Goal: Task Accomplishment & Management: Manage account settings

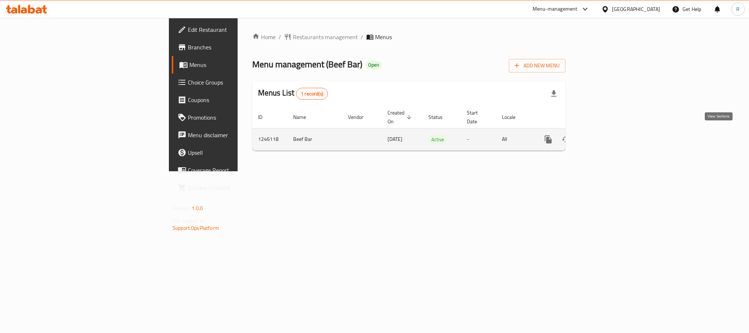
click at [605, 136] on icon "enhanced table" at bounding box center [601, 139] width 7 height 7
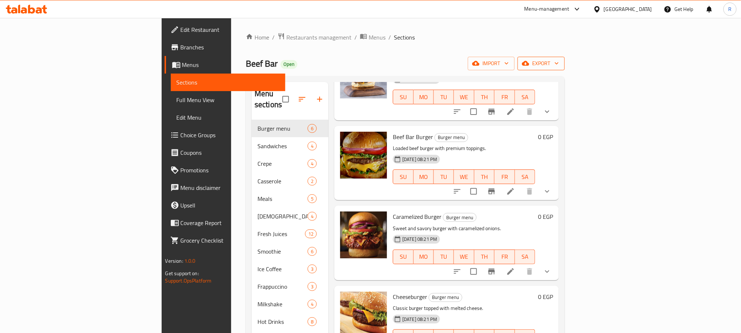
click at [560, 65] on icon "button" at bounding box center [556, 63] width 7 height 7
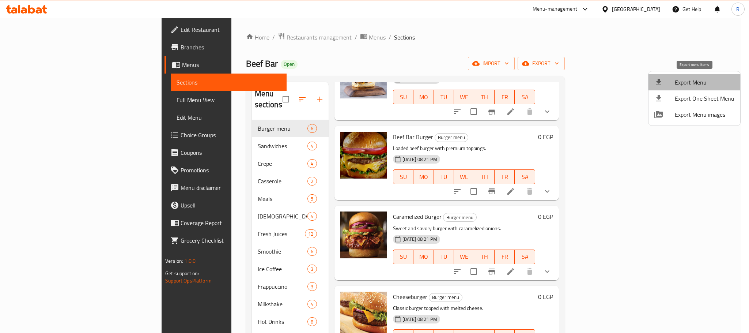
click at [697, 79] on span "Export Menu" at bounding box center [705, 82] width 60 height 9
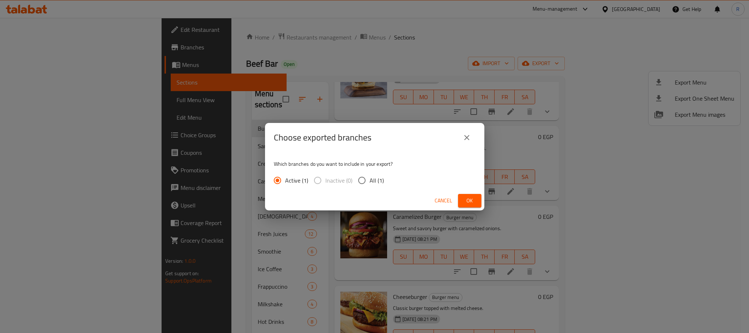
click at [377, 183] on span "All (1)" at bounding box center [377, 180] width 14 height 9
click at [370, 183] on input "All (1)" at bounding box center [361, 180] width 15 height 15
radio input "true"
click at [474, 205] on span "Ok" at bounding box center [470, 200] width 12 height 9
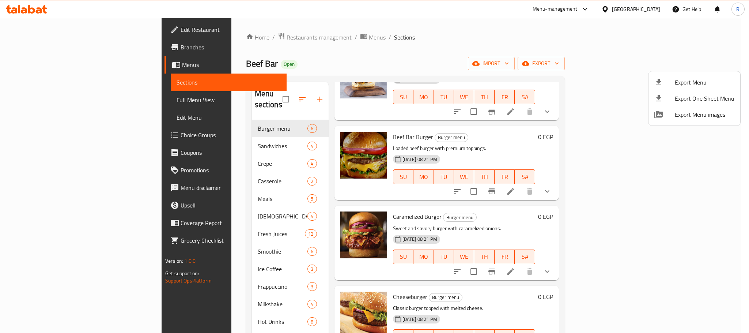
click at [542, 57] on div at bounding box center [374, 166] width 749 height 333
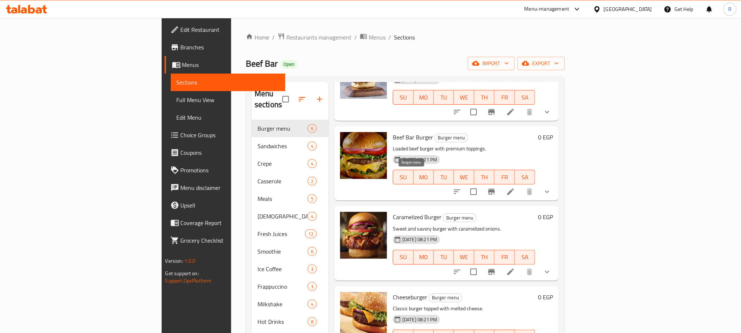
scroll to position [151, 0]
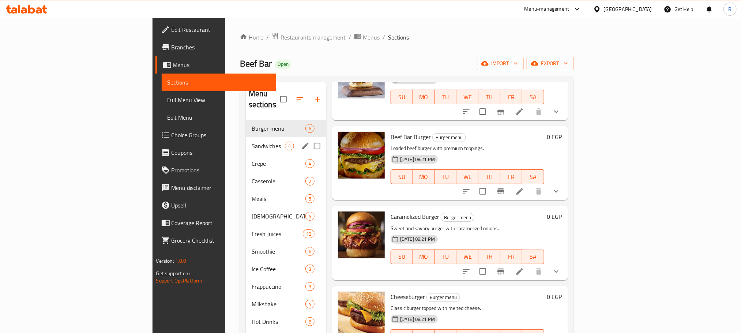
click at [246, 144] on div "Sandwiches 4" at bounding box center [286, 146] width 80 height 18
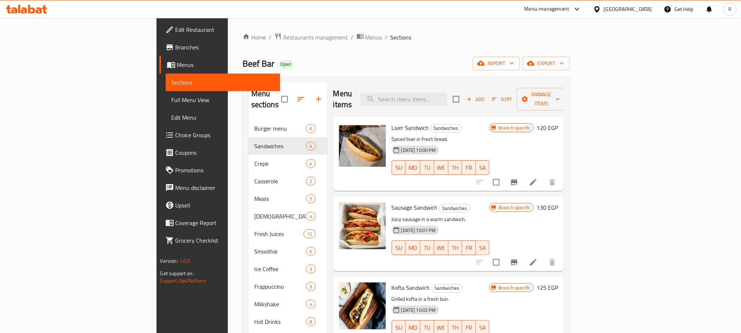
click at [172, 102] on span "Full Menu View" at bounding box center [223, 99] width 103 height 9
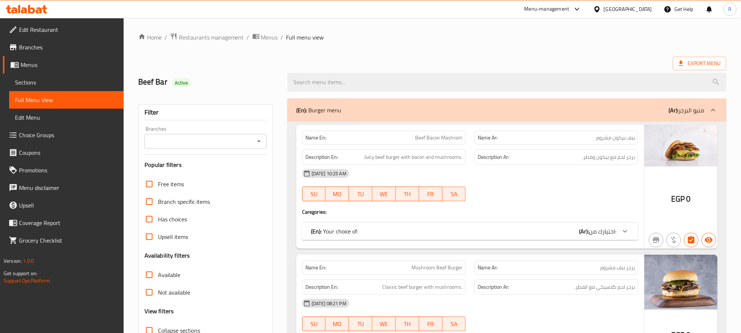
scroll to position [55, 0]
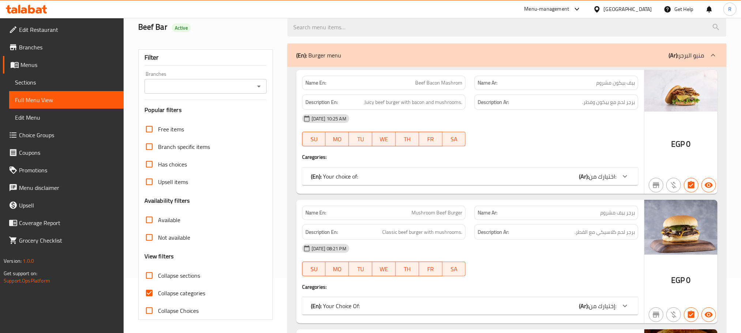
click at [177, 242] on span "Not available" at bounding box center [174, 237] width 32 height 9
click at [158, 246] on input "Not available" at bounding box center [149, 238] width 18 height 18
checkbox input "true"
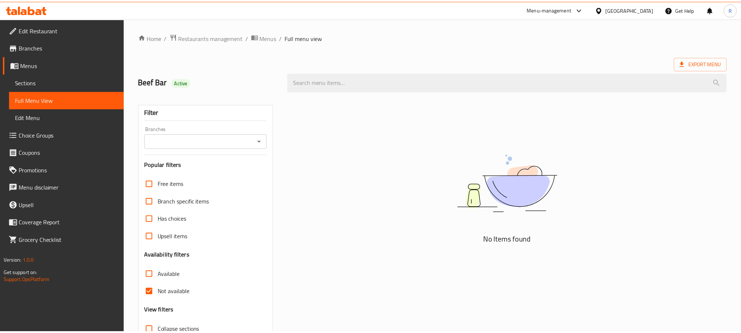
scroll to position [68, 0]
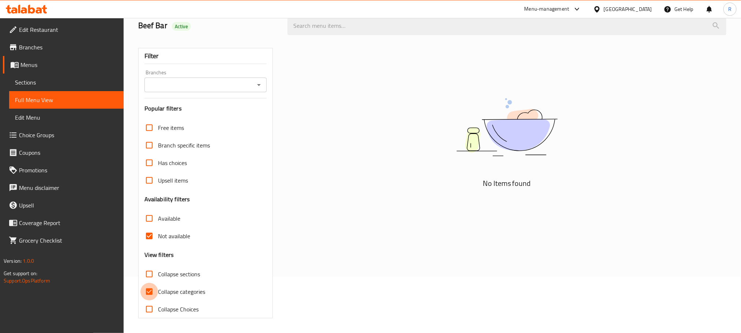
click at [151, 289] on input "Collapse categories" at bounding box center [149, 292] width 18 height 18
checkbox input "false"
click at [142, 217] on input "Available" at bounding box center [149, 219] width 18 height 18
checkbox input "true"
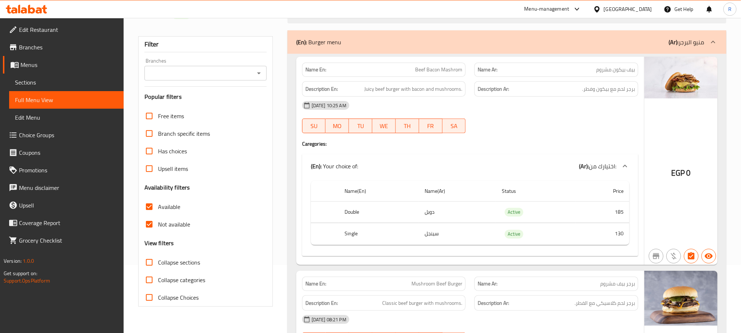
click at [172, 228] on span "Not available" at bounding box center [174, 224] width 32 height 9
click at [158, 228] on input "Not available" at bounding box center [149, 224] width 18 height 18
checkbox input "false"
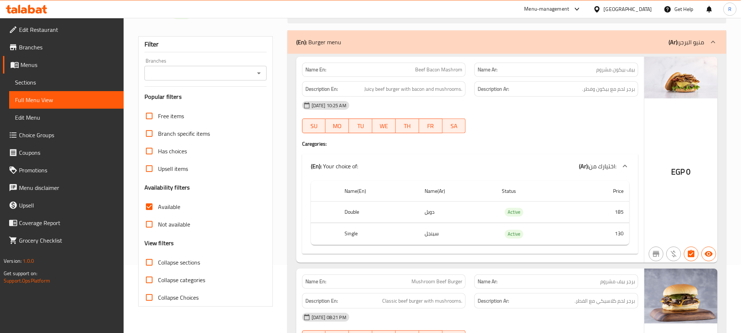
click at [166, 211] on span "Available" at bounding box center [169, 206] width 22 height 9
click at [158, 215] on input "Available" at bounding box center [149, 207] width 18 height 18
checkbox input "false"
click at [163, 229] on span "Not available" at bounding box center [174, 224] width 32 height 9
click at [158, 231] on input "Not available" at bounding box center [149, 224] width 18 height 18
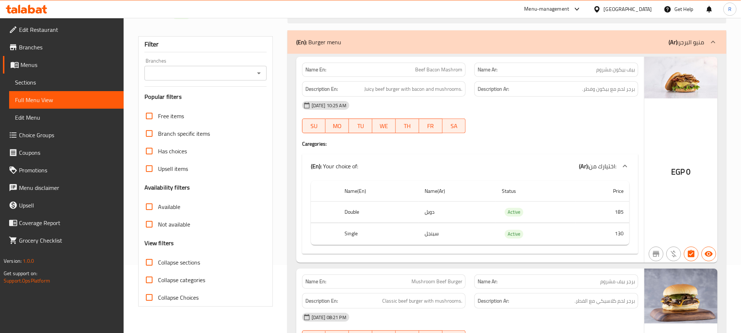
checkbox input "true"
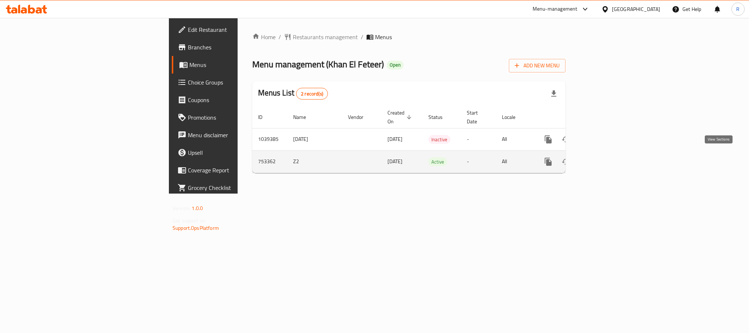
click at [606, 158] on icon "enhanced table" at bounding box center [601, 161] width 9 height 9
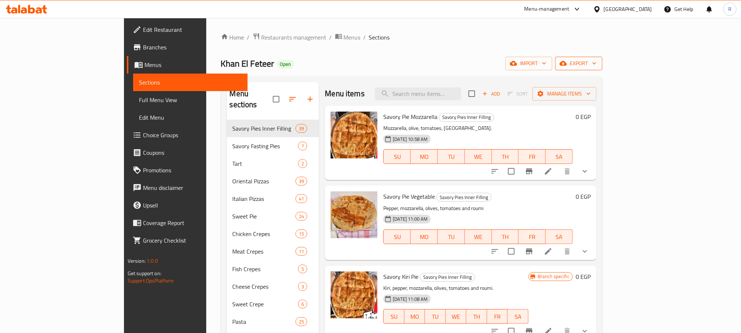
click at [597, 67] on span "export" at bounding box center [578, 63] width 35 height 9
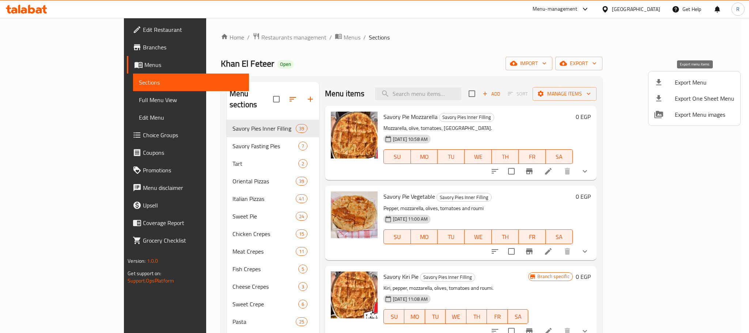
click at [688, 81] on span "Export Menu" at bounding box center [705, 82] width 60 height 9
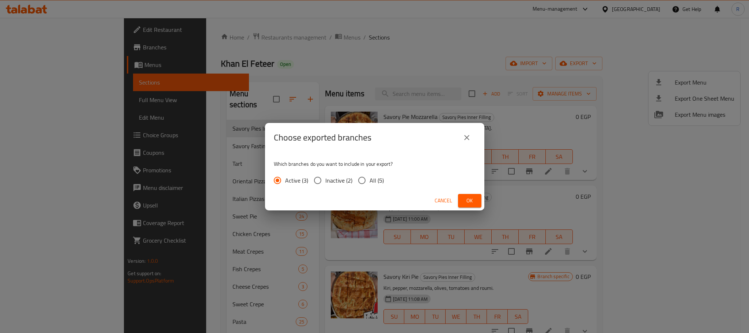
click at [381, 177] on span "All (5)" at bounding box center [377, 180] width 14 height 9
click at [370, 177] on input "All (5)" at bounding box center [361, 180] width 15 height 15
radio input "true"
click at [464, 201] on span "Ok" at bounding box center [470, 200] width 12 height 9
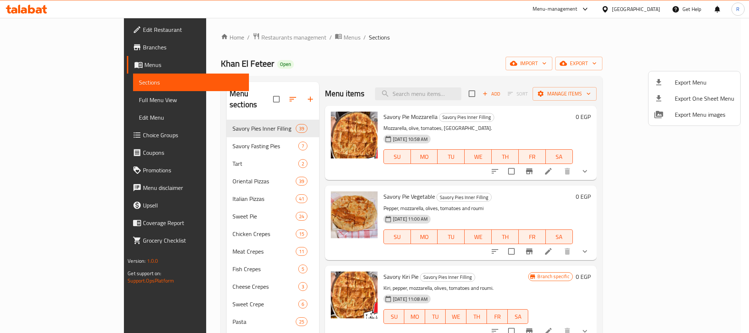
click at [516, 66] on div at bounding box center [374, 166] width 749 height 333
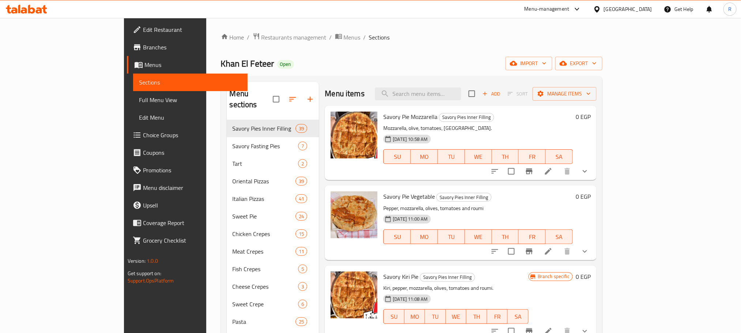
click at [412, 29] on div "Home / Restaurants management / Menus / Sections Khan El Feteer Open import exp…" at bounding box center [411, 300] width 411 height 564
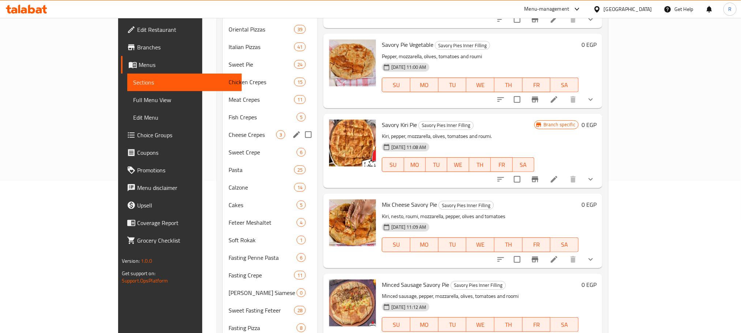
scroll to position [165, 0]
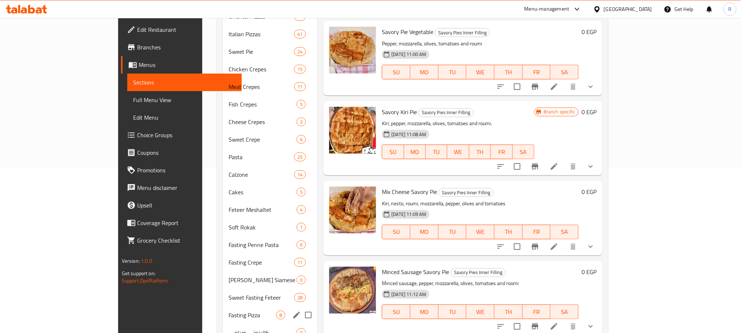
click at [223, 324] on div "Fasting Pizza 8" at bounding box center [270, 315] width 95 height 18
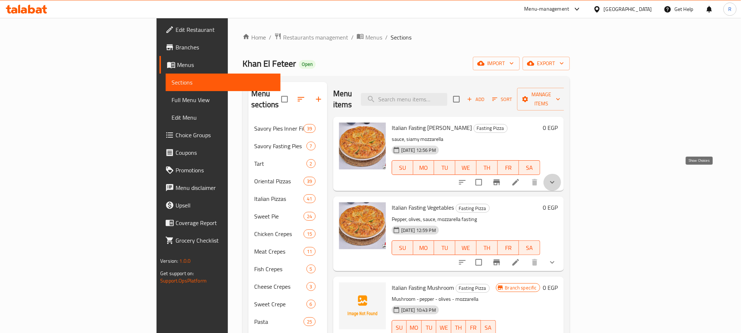
click at [557, 178] on icon "show more" at bounding box center [552, 182] width 9 height 9
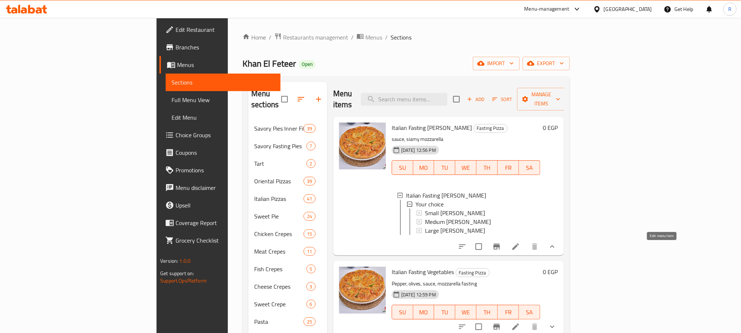
click at [520, 251] on icon at bounding box center [515, 246] width 9 height 9
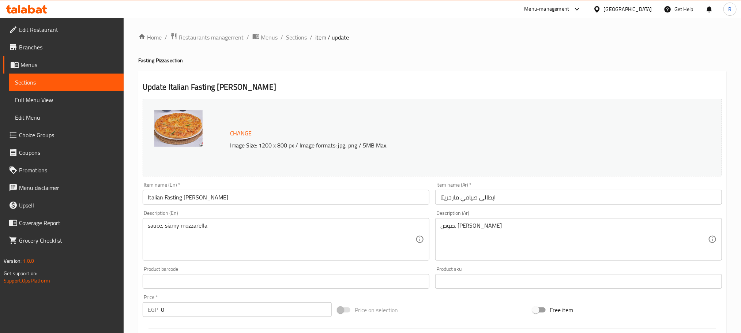
click at [175, 232] on textarea "sauce, siamy mozzarella" at bounding box center [282, 239] width 268 height 35
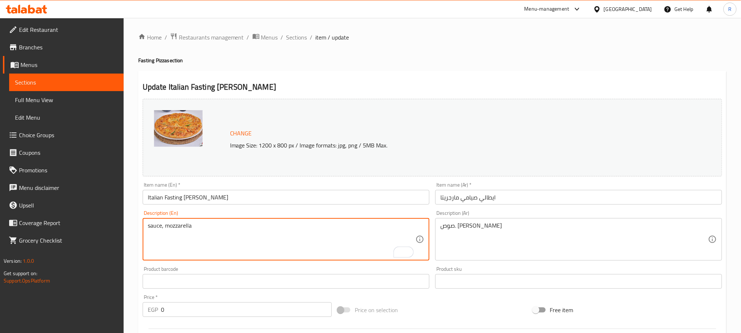
type textarea "sauce, mozzarella"
click at [443, 230] on textarea "صوص. [PERSON_NAME]" at bounding box center [574, 239] width 268 height 35
click at [455, 228] on textarea "صوص. [PERSON_NAME]" at bounding box center [574, 239] width 268 height 35
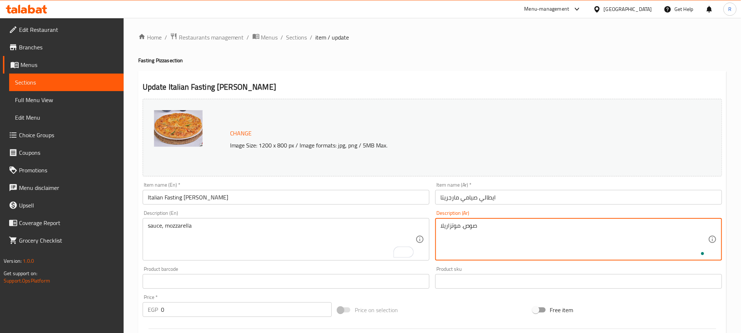
type textarea "صوص. موتزاريلا"
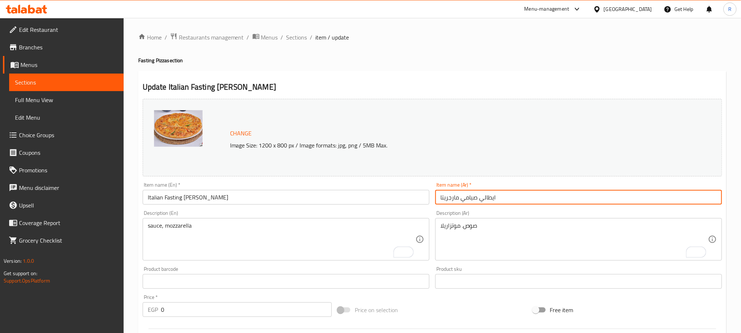
click at [467, 200] on input "ايطالي صيامي مارجريتا" at bounding box center [578, 197] width 287 height 15
drag, startPoint x: 459, startPoint y: 201, endPoint x: 499, endPoint y: 205, distance: 40.1
click at [499, 204] on input "ايطالي صيامي مارجريتا" at bounding box center [578, 197] width 287 height 15
type input "[PERSON_NAME]"
click at [178, 200] on input "Italian Fasting [PERSON_NAME]" at bounding box center [286, 197] width 287 height 15
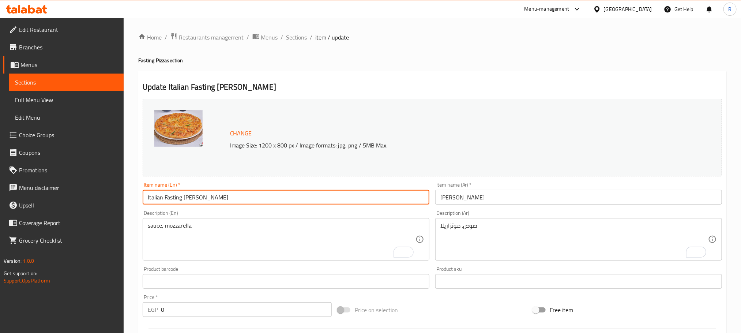
drag, startPoint x: 178, startPoint y: 200, endPoint x: 124, endPoint y: 206, distance: 54.2
click at [124, 206] on div "Home / Restaurants management / Menus / Sections / item / update Fasting Pizza …" at bounding box center [432, 291] width 617 height 547
type input "Margarita"
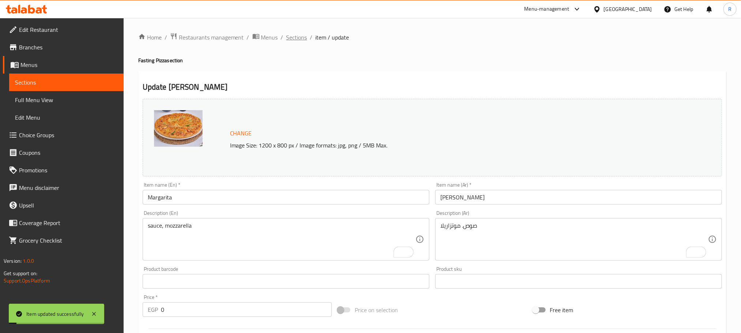
click at [305, 37] on span "Sections" at bounding box center [296, 37] width 21 height 9
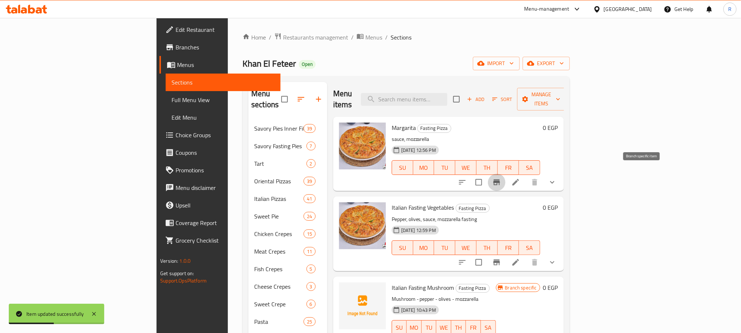
click at [501, 179] on icon "Branch-specific-item" at bounding box center [496, 182] width 9 height 9
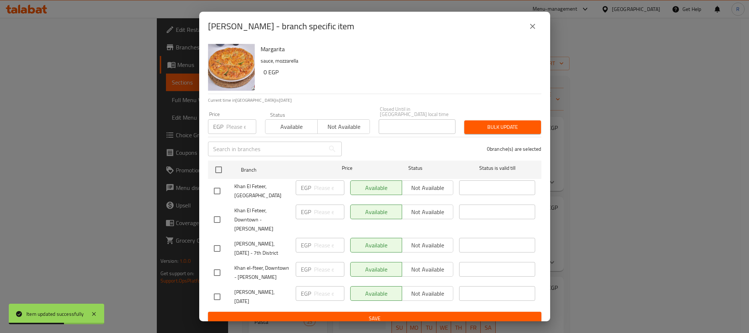
scroll to position [21, 0]
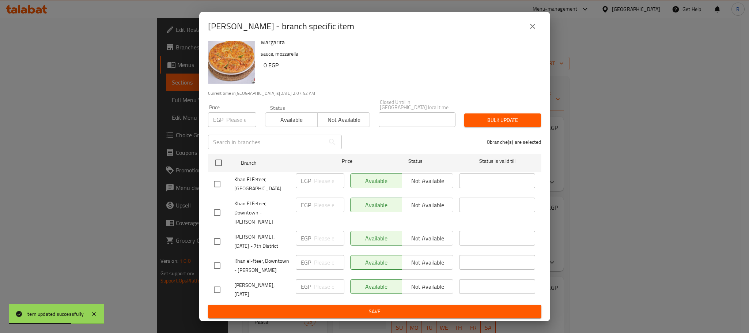
drag, startPoint x: 531, startPoint y: 25, endPoint x: 567, endPoint y: 49, distance: 43.2
click at [532, 26] on icon "close" at bounding box center [532, 26] width 5 height 5
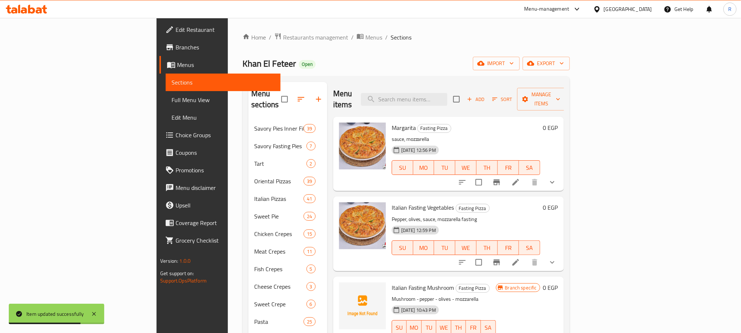
click at [561, 173] on button "show more" at bounding box center [553, 182] width 18 height 18
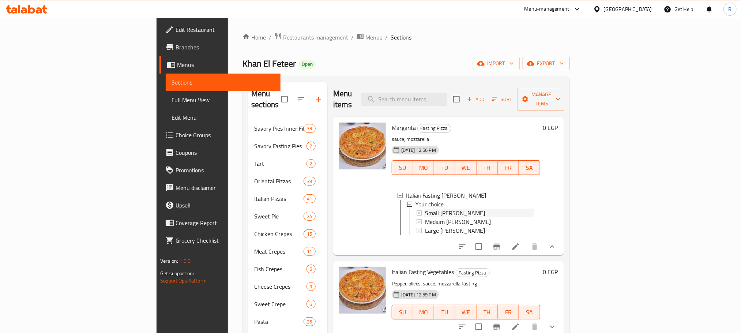
click at [425, 208] on span "Small [PERSON_NAME]" at bounding box center [455, 212] width 60 height 9
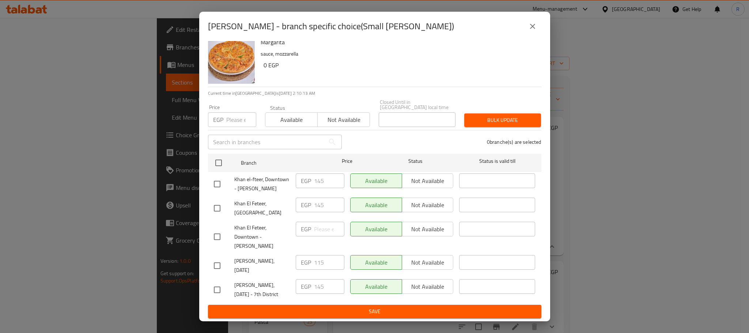
click at [217, 290] on input "checkbox" at bounding box center [217, 289] width 15 height 15
checkbox input "true"
click at [216, 176] on input "checkbox" at bounding box center [217, 183] width 15 height 15
checkbox input "true"
click at [325, 173] on input "145" at bounding box center [329, 180] width 30 height 15
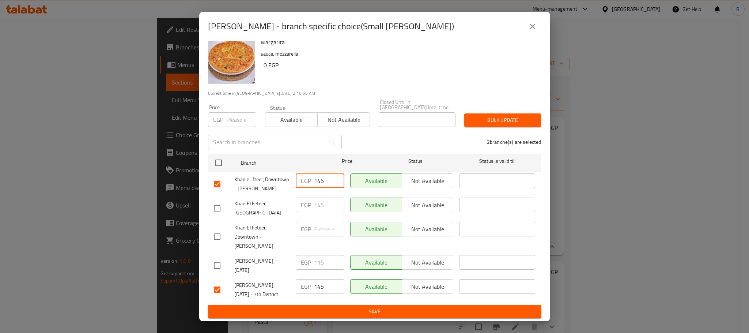
click at [325, 173] on input "145" at bounding box center [329, 180] width 30 height 15
type input "130"
click at [316, 281] on input "145" at bounding box center [329, 286] width 30 height 15
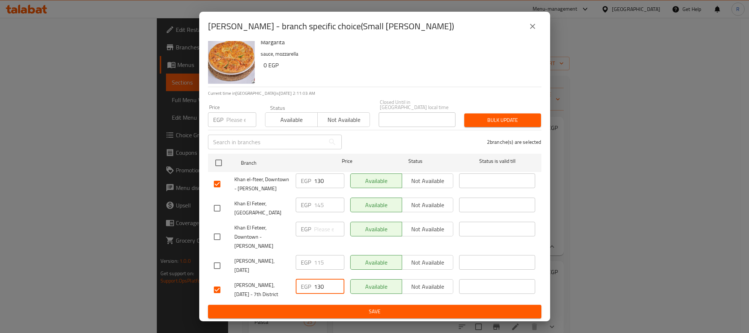
type input "130"
click at [395, 307] on span "Save" at bounding box center [375, 311] width 322 height 9
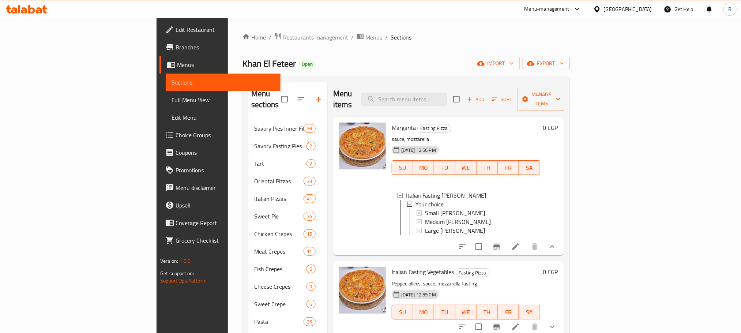
click at [418, 124] on span "Fasting Pizza" at bounding box center [434, 128] width 33 height 8
drag, startPoint x: 387, startPoint y: 121, endPoint x: 399, endPoint y: 120, distance: 11.4
click at [418, 124] on span "Fasting Pizza" at bounding box center [434, 128] width 33 height 8
drag, startPoint x: 393, startPoint y: 120, endPoint x: 403, endPoint y: 120, distance: 10.2
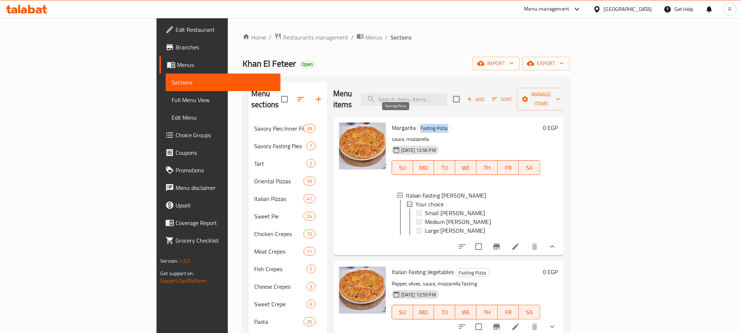
click at [418, 124] on span "Fasting Pizza" at bounding box center [434, 128] width 33 height 8
click at [520, 247] on icon at bounding box center [515, 246] width 9 height 9
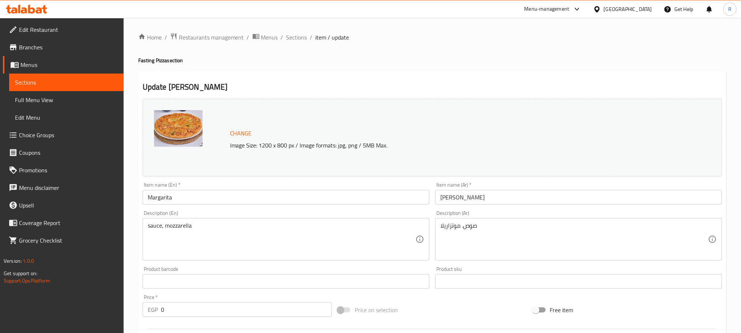
click at [311, 219] on div "Description (En) sauce, mozzarella Description (En)" at bounding box center [286, 235] width 287 height 50
click at [306, 226] on textarea "sauce, mozzarella" at bounding box center [282, 239] width 268 height 35
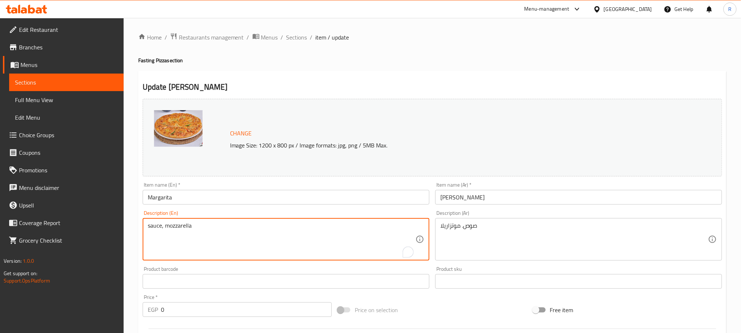
click at [306, 226] on textarea "sauce, mozzarella" at bounding box center [282, 239] width 268 height 35
paste textarea "Italian Fasting [PERSON_NAME] صيامي مارجريتا صوص. موتزاريلا صيامي sauce, siamy"
click at [285, 242] on textarea "Italian Fasting [PERSON_NAME] صيامي مارجريتا صوص. موتزاريلا صيامي sauce, siamy …" at bounding box center [282, 239] width 268 height 35
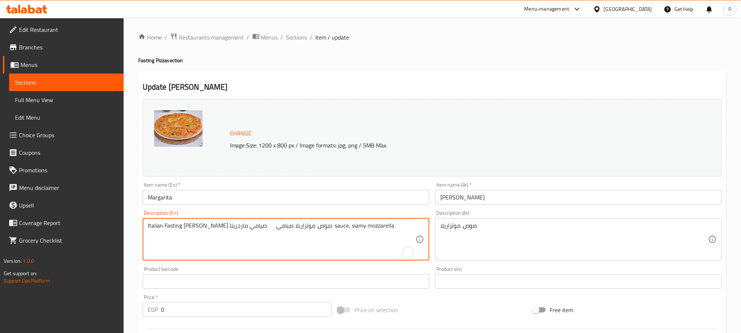
click at [281, 242] on textarea "Italian Fasting [PERSON_NAME] صيامي مارجريتا صوص. موتزاريلا صيامي sauce, siamy …" at bounding box center [282, 239] width 268 height 35
click at [150, 233] on textarea "Italian Fasting [PERSON_NAME] صيامي مارجريتا صوص. موتزاريلا صيامي sauce, siamy …" at bounding box center [282, 239] width 268 height 35
drag, startPoint x: 150, startPoint y: 233, endPoint x: 200, endPoint y: 231, distance: 50.2
click at [200, 231] on textarea "Italian Fasting [PERSON_NAME] صيامي مارجريتا صوص. موتزاريلا صيامي sauce, siamy …" at bounding box center [282, 239] width 268 height 35
type textarea "ايطالي صيامي مارجريتا صوص. موتزاريلا صيامي sauce, siamy mozzarella"
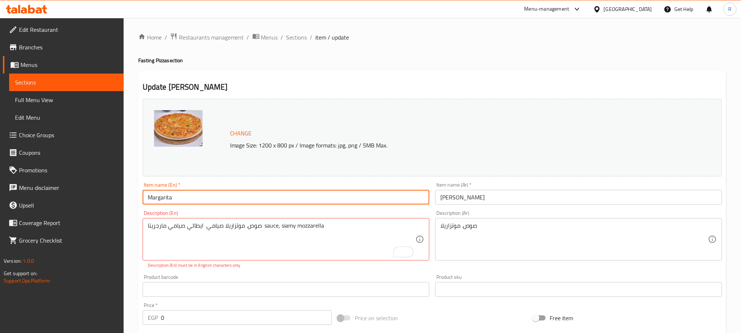
click at [219, 201] on input "Margarita" at bounding box center [286, 197] width 287 height 15
paste input "Italian Fasting"
type input "Italian Fasting [PERSON_NAME]"
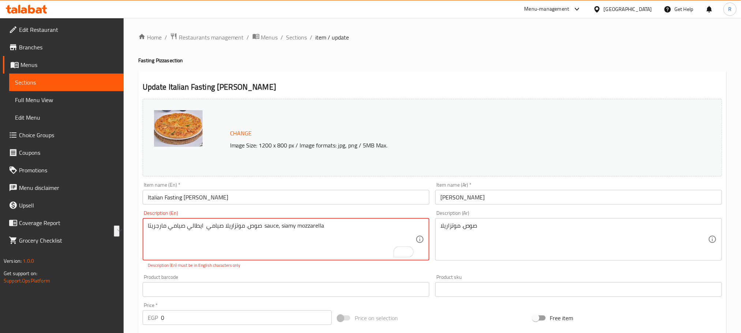
drag, startPoint x: 158, startPoint y: 229, endPoint x: 217, endPoint y: 230, distance: 58.5
type textarea "صوص. موتزاريلا صيامي sauce, siamy mozzarella"
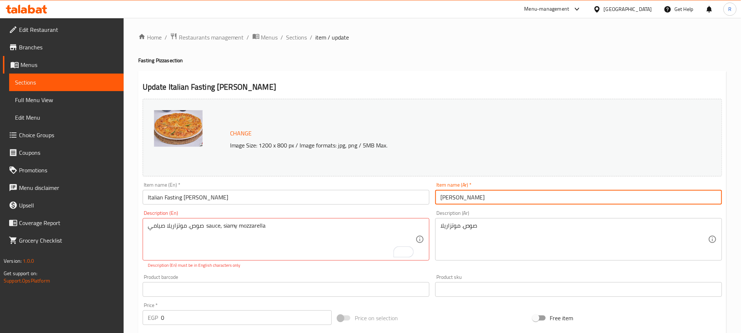
click at [481, 204] on input "[PERSON_NAME]" at bounding box center [578, 197] width 287 height 15
paste input "ايطالي صيامي مارجريتا"
type input "ايطالي صيامي مارجريتا"
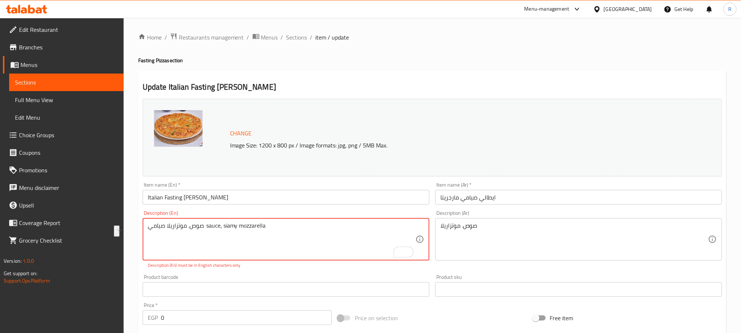
drag, startPoint x: 229, startPoint y: 232, endPoint x: 169, endPoint y: 231, distance: 60.0
drag, startPoint x: 180, startPoint y: 229, endPoint x: 108, endPoint y: 229, distance: 72.1
click at [108, 229] on div "Edit Restaurant Branches Menus Sections Full Menu View Edit Menu Choice Groups …" at bounding box center [370, 295] width 741 height 555
type textarea "sauce, siamy mozzarella"
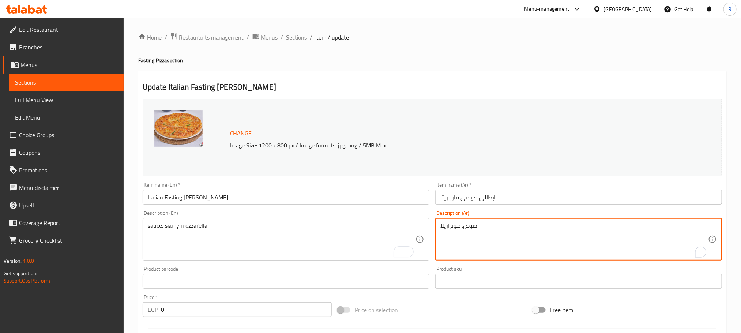
click at [507, 253] on textarea "صوص. موتزاريلا" at bounding box center [574, 239] width 268 height 35
paste textarea "صيامي"
type textarea "صوص. [PERSON_NAME]"
click at [313, 201] on input "Italian Fasting [PERSON_NAME]" at bounding box center [286, 197] width 287 height 15
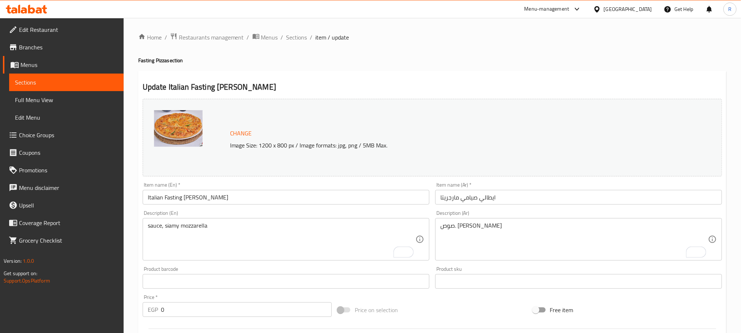
click at [371, 65] on div "Home / Restaurants management / Menus / Sections / item / update Fasting Pizza …" at bounding box center [432, 292] width 588 height 518
click at [307, 38] on span "Sections" at bounding box center [296, 37] width 21 height 9
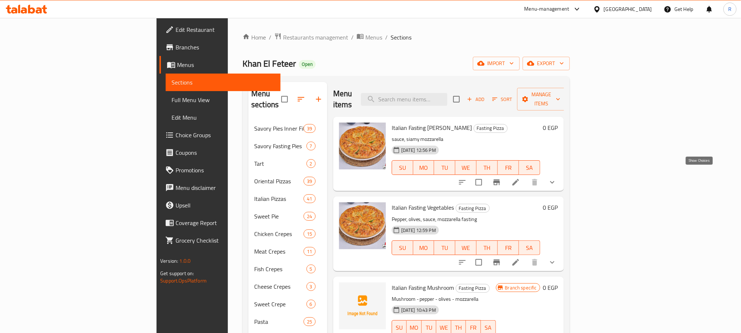
click at [557, 179] on icon "show more" at bounding box center [552, 182] width 9 height 9
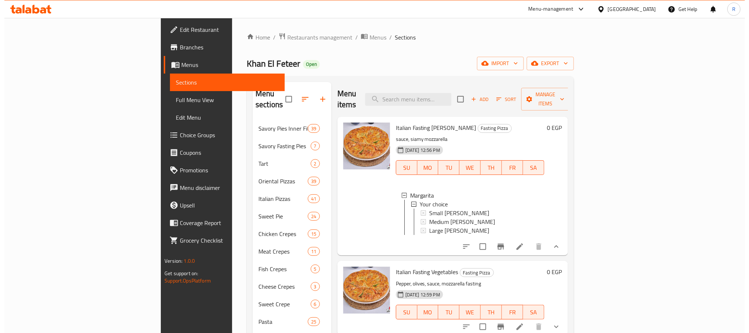
scroll to position [110, 0]
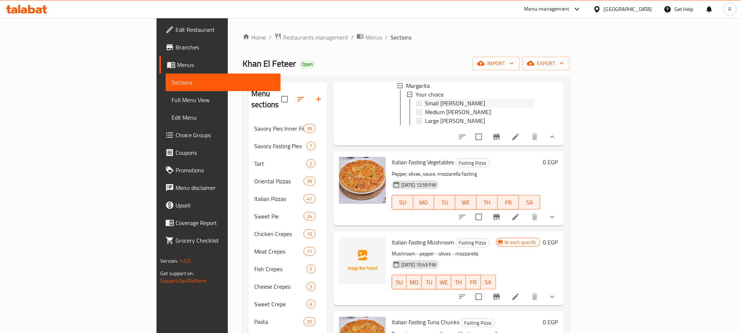
click at [435, 99] on div "Small [PERSON_NAME]" at bounding box center [479, 103] width 109 height 9
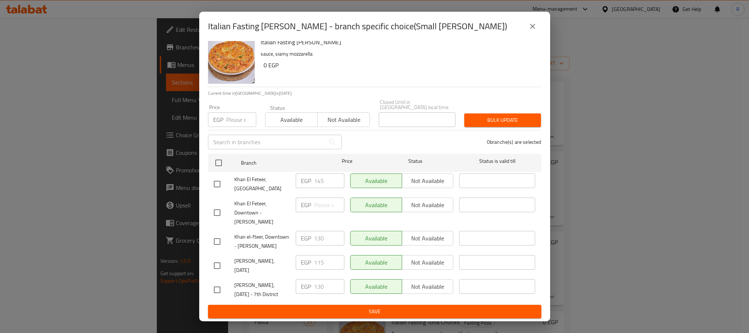
scroll to position [21, 0]
click at [530, 25] on icon "close" at bounding box center [533, 26] width 9 height 9
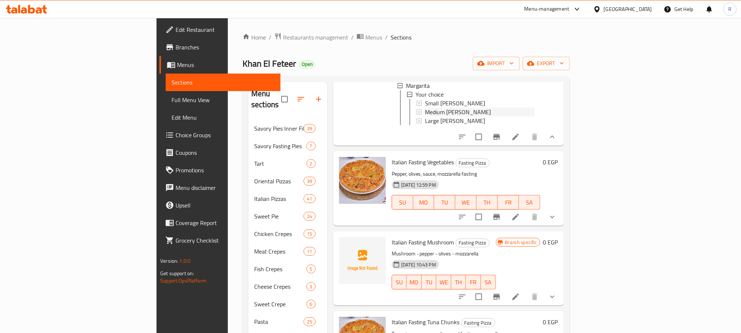
click at [425, 108] on span "Medium [PERSON_NAME]" at bounding box center [458, 112] width 66 height 9
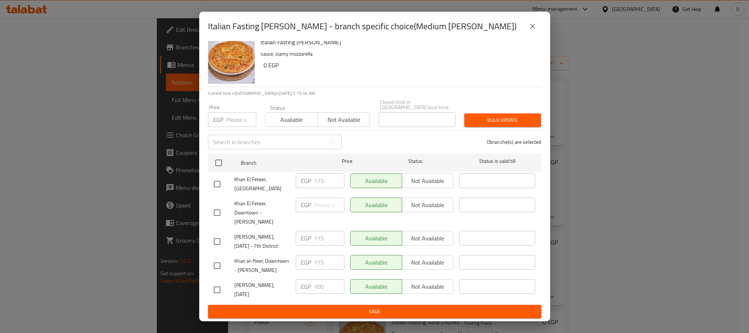
click at [218, 234] on input "checkbox" at bounding box center [217, 241] width 15 height 15
checkbox input "true"
click at [223, 259] on input "checkbox" at bounding box center [217, 265] width 15 height 15
checkbox input "true"
click at [311, 255] on div "EGP 175 ​" at bounding box center [320, 262] width 49 height 15
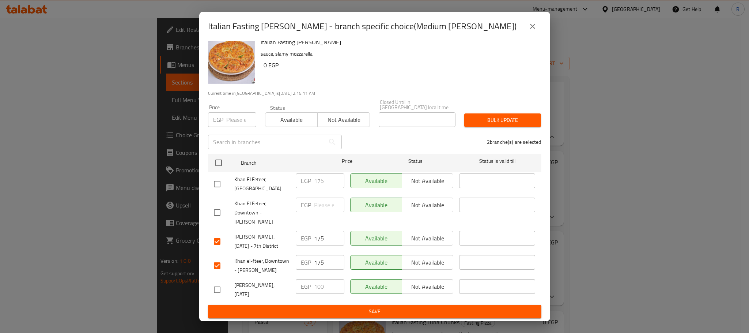
click at [311, 255] on div "EGP 175 ​" at bounding box center [320, 262] width 49 height 15
click at [322, 255] on input "175" at bounding box center [329, 262] width 30 height 15
click at [315, 255] on input "175" at bounding box center [329, 262] width 30 height 15
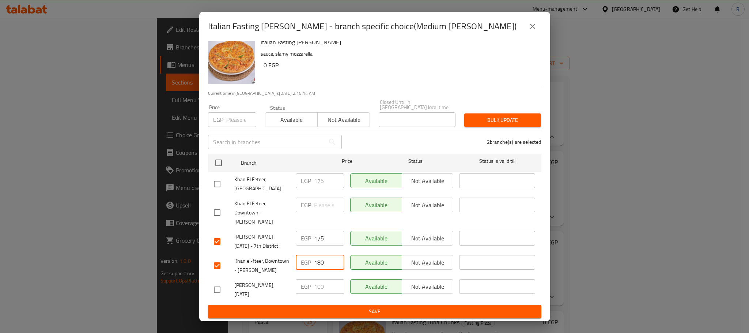
type input "180"
click at [321, 231] on input "175" at bounding box center [329, 238] width 30 height 15
type input "180"
click at [334, 309] on span "Save" at bounding box center [375, 311] width 322 height 9
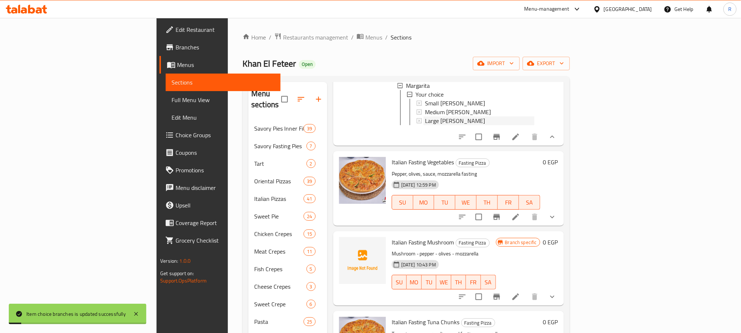
click at [425, 118] on span "Large [PERSON_NAME]" at bounding box center [455, 120] width 60 height 9
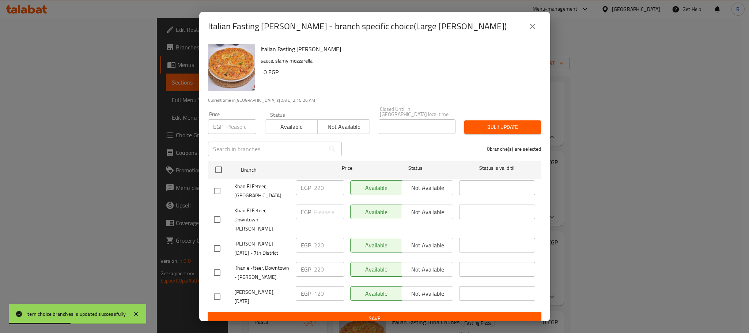
click at [222, 279] on input "checkbox" at bounding box center [217, 272] width 15 height 15
checkbox input "true"
click at [219, 251] on input "checkbox" at bounding box center [217, 248] width 15 height 15
checkbox input "true"
click at [315, 246] on input "220" at bounding box center [329, 245] width 30 height 15
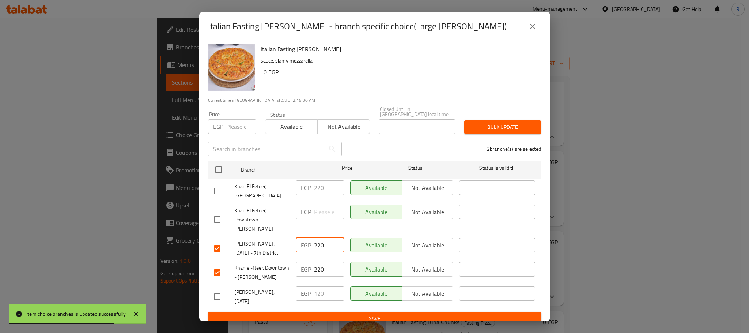
click at [315, 246] on input "220" at bounding box center [329, 245] width 30 height 15
click at [316, 248] on input "230" at bounding box center [329, 245] width 30 height 15
type input "230"
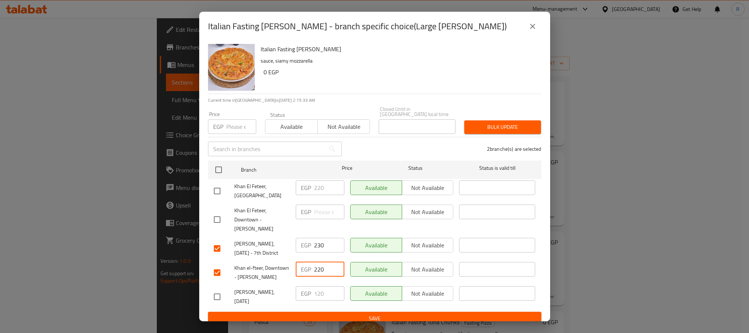
click at [318, 272] on input "220" at bounding box center [329, 269] width 30 height 15
paste input "3"
type input "230"
click at [334, 286] on div "EGP 230 ​" at bounding box center [320, 272] width 54 height 27
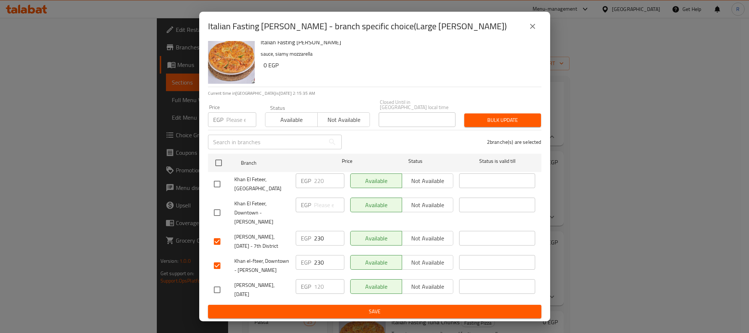
click at [341, 317] on button "Save" at bounding box center [375, 312] width 334 height 14
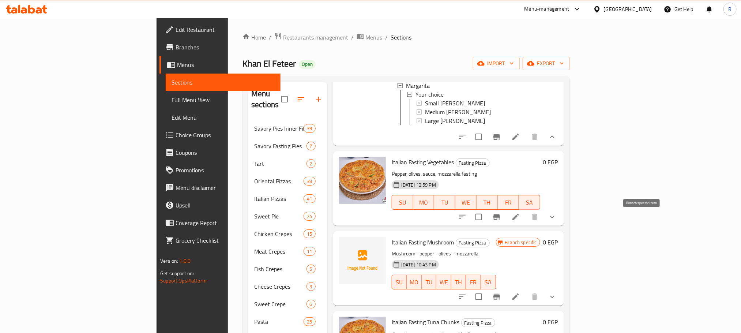
click at [501, 221] on icon "Branch-specific-item" at bounding box center [496, 217] width 9 height 9
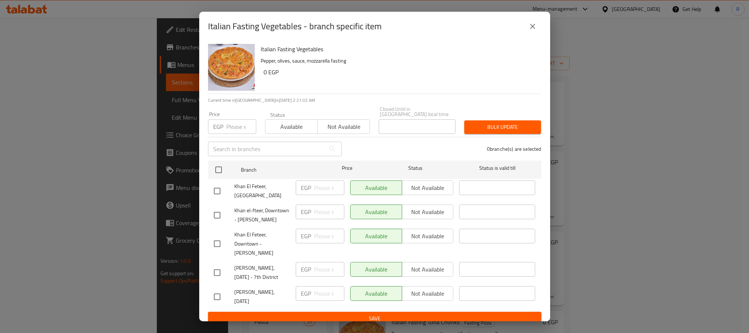
click at [533, 27] on icon "close" at bounding box center [532, 26] width 5 height 5
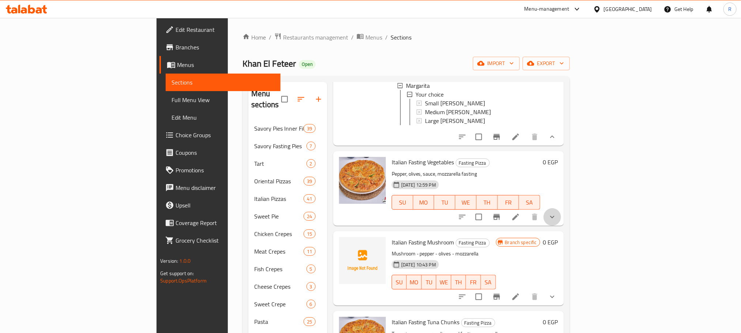
click at [557, 219] on icon "show more" at bounding box center [552, 217] width 9 height 9
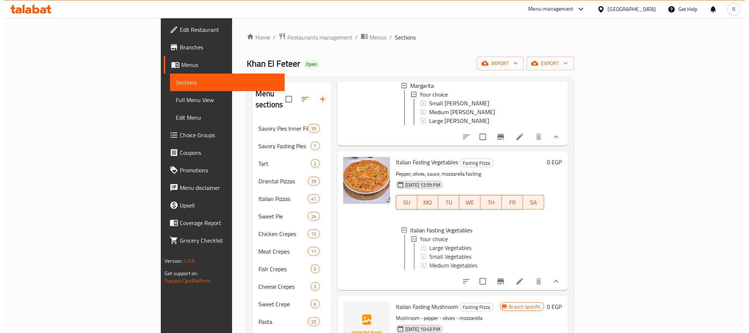
scroll to position [219, 0]
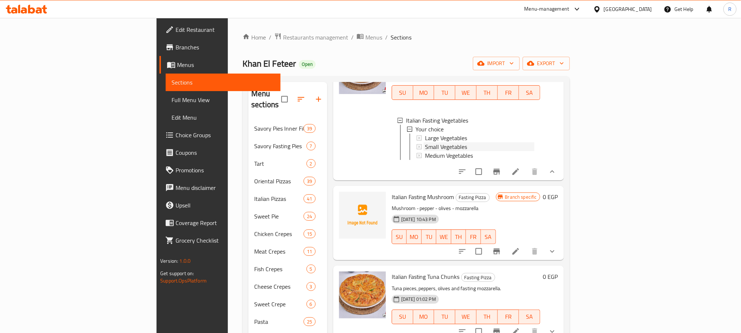
click at [425, 151] on span "Small Vegetables" at bounding box center [446, 146] width 42 height 9
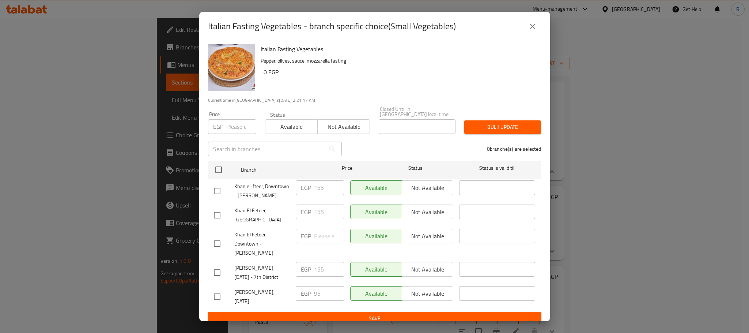
click at [215, 280] on input "checkbox" at bounding box center [217, 272] width 15 height 15
checkbox input "true"
click at [219, 192] on input "checkbox" at bounding box center [217, 190] width 15 height 15
checkbox input "true"
click at [314, 188] on input "155" at bounding box center [329, 187] width 30 height 15
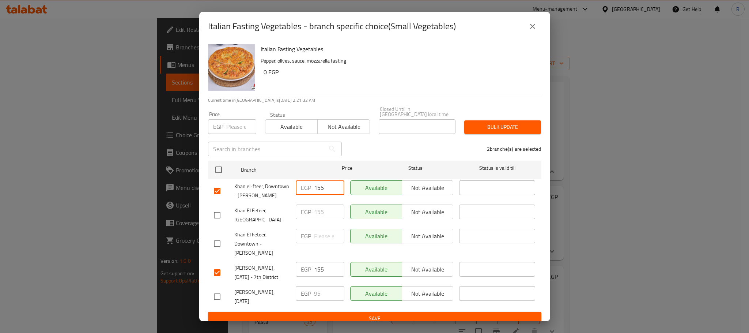
click at [314, 188] on input "155" at bounding box center [329, 187] width 30 height 15
type input "140"
click at [320, 277] on input "155" at bounding box center [329, 269] width 30 height 15
type input "140"
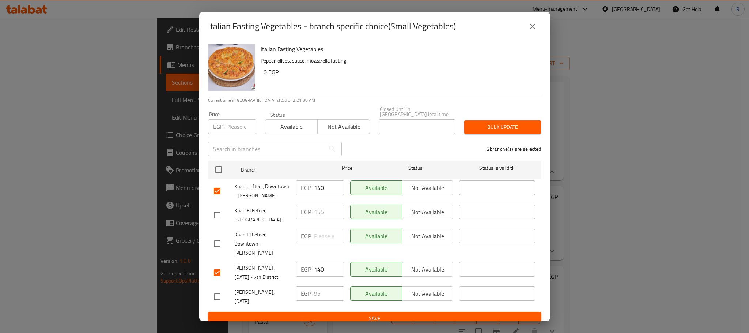
click at [387, 140] on div "2 branche(s) are selected" at bounding box center [446, 149] width 200 height 26
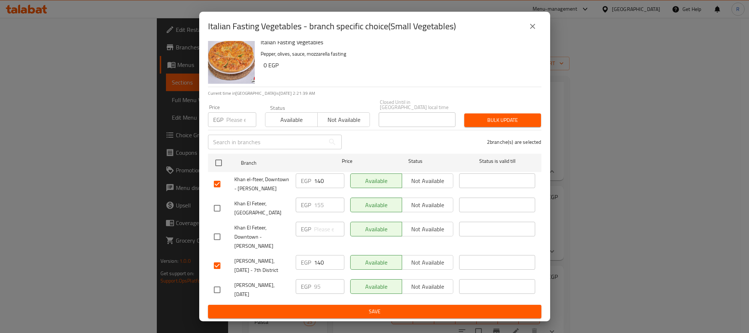
click at [372, 308] on span "Save" at bounding box center [375, 311] width 322 height 9
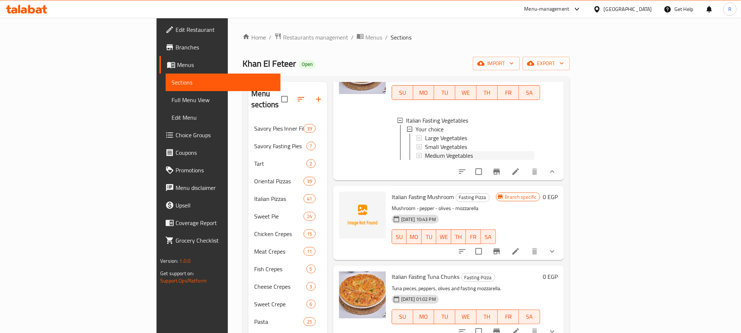
click at [425, 160] on span "Medium Vegetables" at bounding box center [449, 155] width 48 height 9
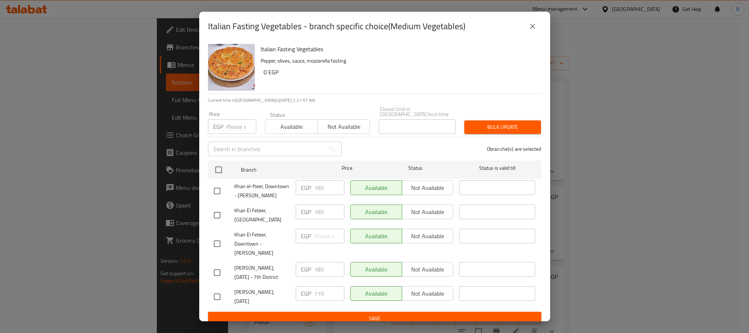
click at [211, 190] on input "checkbox" at bounding box center [217, 190] width 15 height 15
checkbox input "true"
drag, startPoint x: 213, startPoint y: 289, endPoint x: 225, endPoint y: 285, distance: 12.4
click at [214, 280] on input "checkbox" at bounding box center [217, 272] width 15 height 15
checkbox input "true"
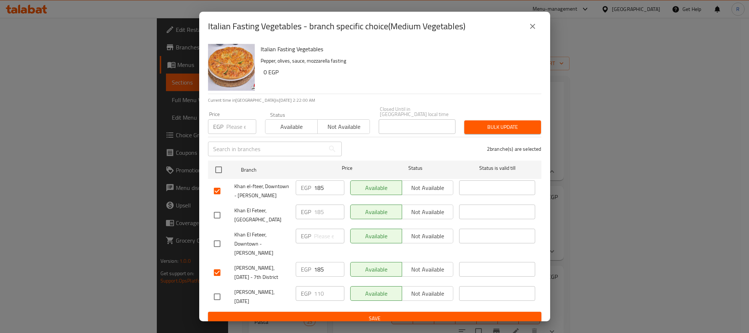
click at [316, 185] on input "185" at bounding box center [329, 187] width 30 height 15
type input "190"
click at [316, 277] on input "185" at bounding box center [329, 269] width 30 height 15
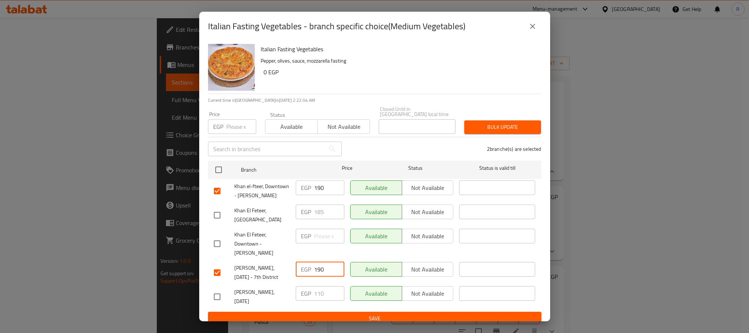
type input "190"
click at [338, 262] on div "EGP ​" at bounding box center [320, 244] width 54 height 36
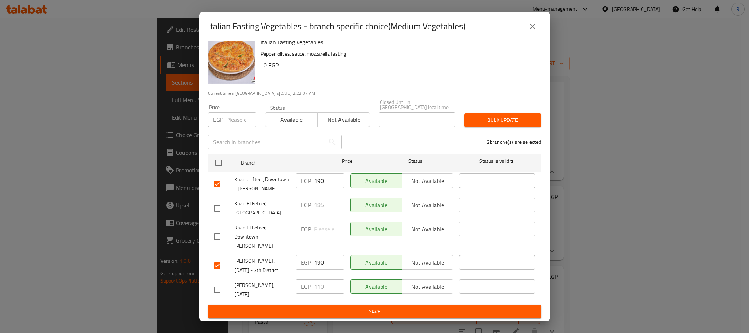
click at [338, 313] on span "Save" at bounding box center [375, 311] width 322 height 9
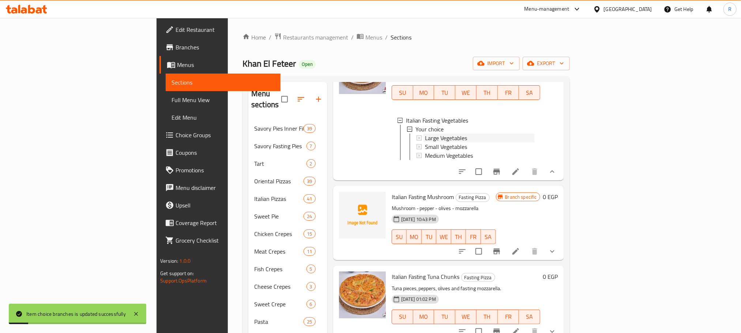
click at [425, 142] on span "Large Vegetables" at bounding box center [446, 138] width 42 height 9
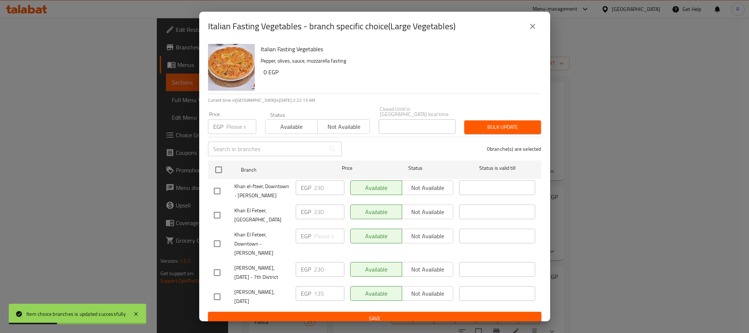
click at [217, 280] on input "checkbox" at bounding box center [217, 272] width 15 height 15
checkbox input "true"
click at [216, 195] on input "checkbox" at bounding box center [217, 190] width 15 height 15
checkbox input "true"
click at [317, 185] on input "230" at bounding box center [329, 187] width 30 height 15
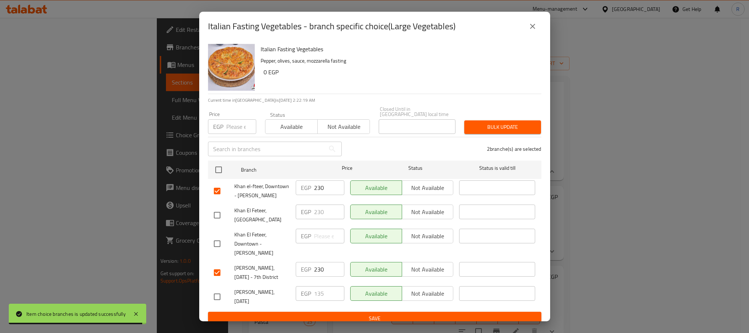
click at [318, 185] on input "230" at bounding box center [329, 187] width 30 height 15
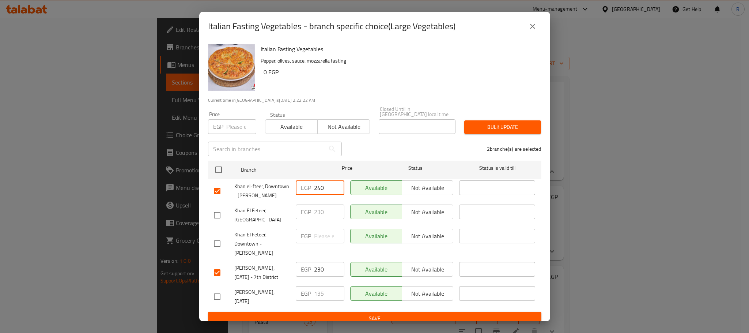
type input "240"
click at [316, 277] on input "230" at bounding box center [329, 269] width 30 height 15
type input "240"
click at [334, 262] on div "EGP ​" at bounding box center [320, 244] width 54 height 36
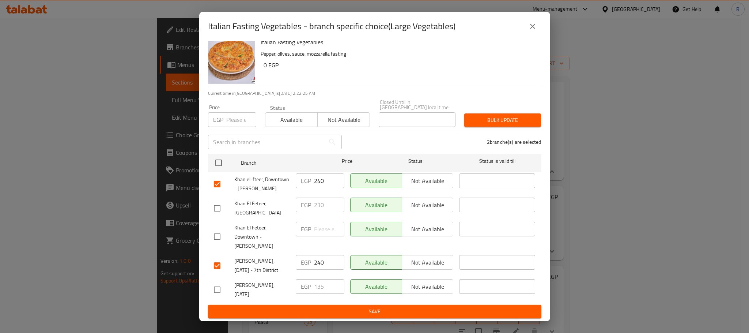
click at [382, 305] on button "Save" at bounding box center [375, 312] width 334 height 14
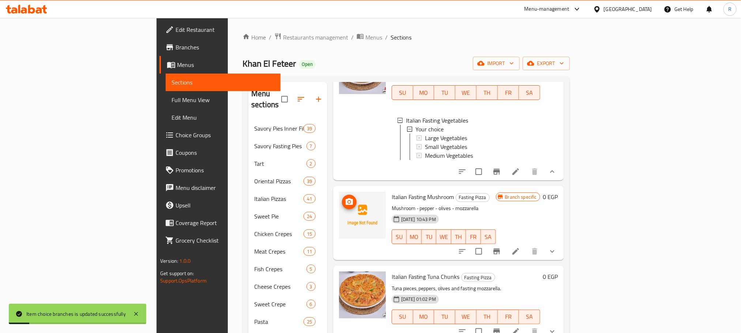
scroll to position [274, 0]
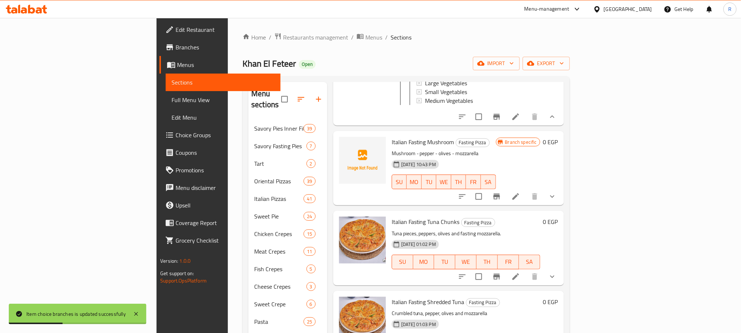
click at [501, 201] on icon "Branch-specific-item" at bounding box center [496, 196] width 9 height 9
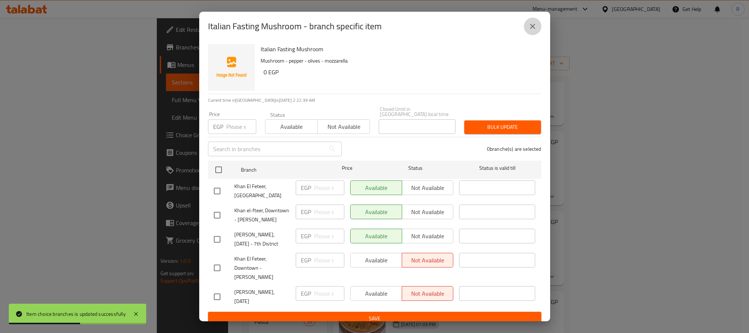
click at [529, 29] on icon "close" at bounding box center [533, 26] width 9 height 9
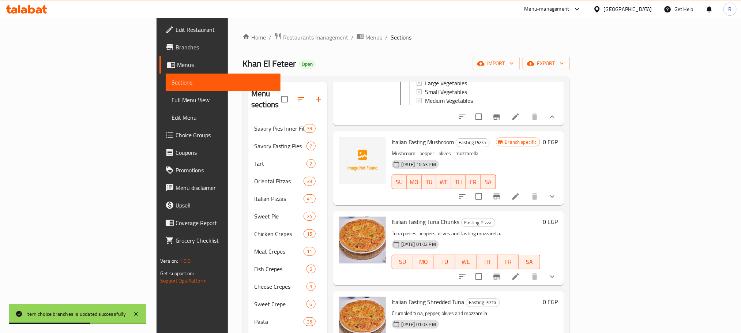
click at [557, 201] on icon "show more" at bounding box center [552, 196] width 9 height 9
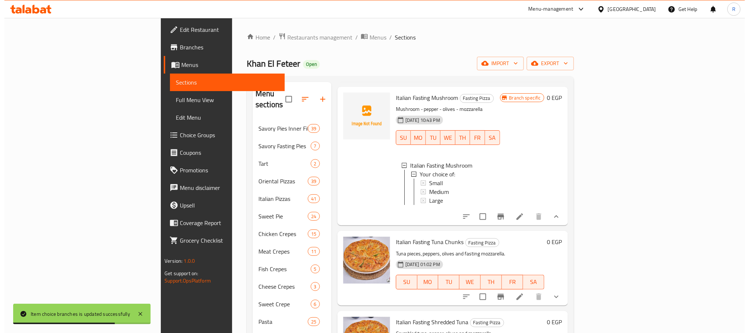
scroll to position [329, 0]
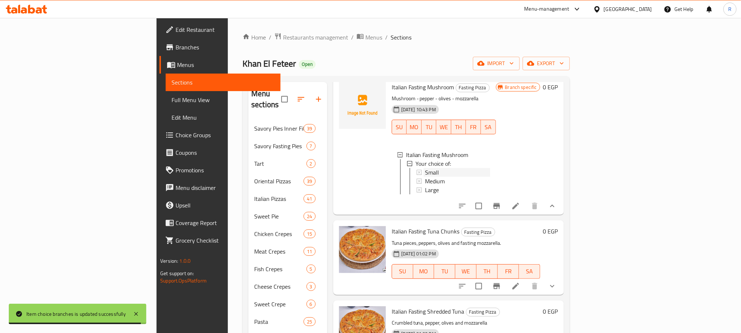
click at [425, 177] on div "Small" at bounding box center [457, 172] width 65 height 9
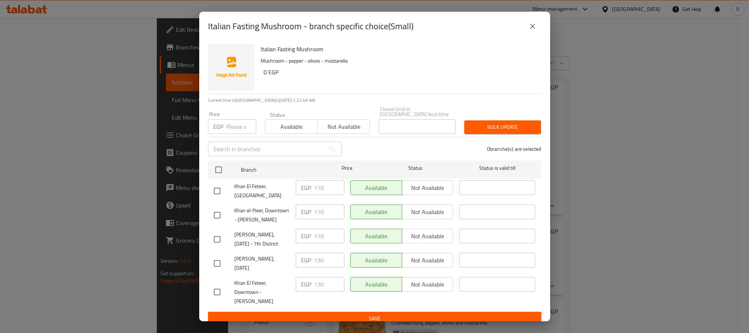
click at [221, 218] on input "checkbox" at bounding box center [217, 214] width 15 height 15
checkbox input "true"
click at [216, 247] on input "checkbox" at bounding box center [217, 239] width 15 height 15
checkbox input "true"
click at [317, 214] on input "170" at bounding box center [329, 211] width 30 height 15
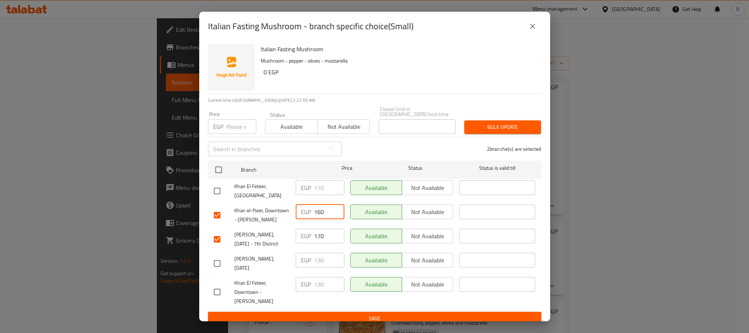
type input "160"
drag, startPoint x: 316, startPoint y: 248, endPoint x: 320, endPoint y: 248, distance: 4.0
click at [320, 243] on input "170" at bounding box center [329, 236] width 30 height 15
type input "160"
click at [343, 228] on div "EGP 160 ​" at bounding box center [320, 215] width 54 height 27
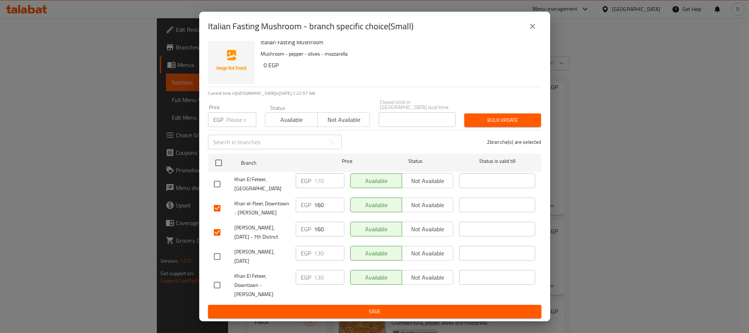
scroll to position [21, 0]
click at [343, 309] on span "Save" at bounding box center [375, 311] width 322 height 9
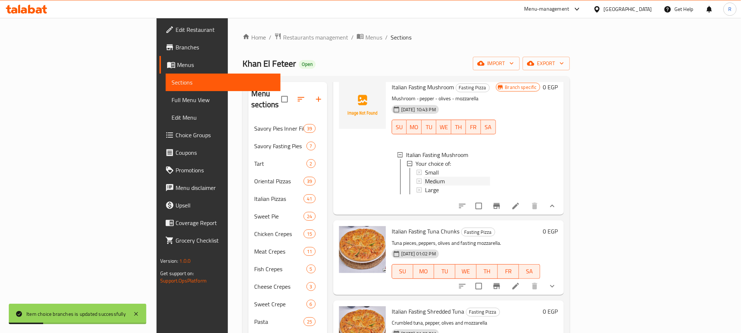
click at [425, 185] on div "Medium" at bounding box center [457, 181] width 65 height 9
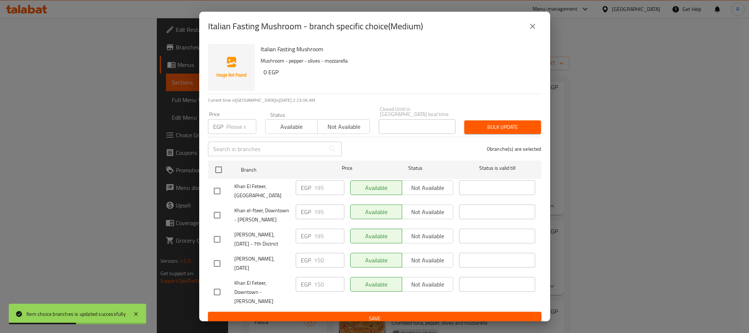
click at [219, 247] on input "checkbox" at bounding box center [217, 239] width 15 height 15
checkbox input "true"
click at [222, 217] on input "checkbox" at bounding box center [217, 214] width 15 height 15
checkbox input "true"
click at [315, 213] on input "195" at bounding box center [329, 211] width 30 height 15
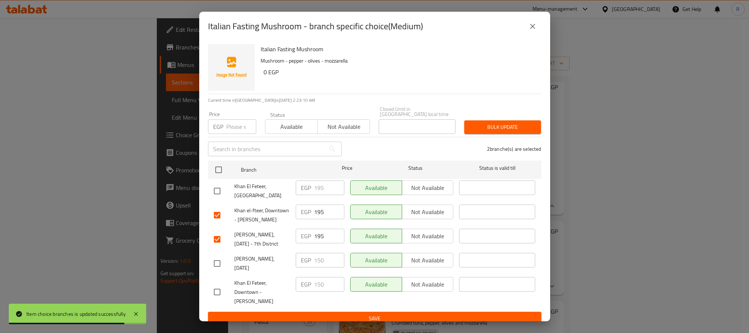
click at [315, 213] on input "195" at bounding box center [329, 211] width 30 height 15
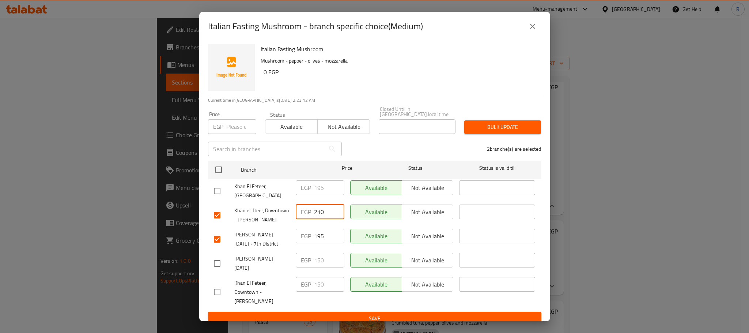
type input "210"
click at [316, 243] on input "195" at bounding box center [329, 236] width 30 height 15
drag, startPoint x: 316, startPoint y: 248, endPoint x: 320, endPoint y: 252, distance: 4.9
click at [317, 243] on input "195" at bounding box center [329, 236] width 30 height 15
type input "210"
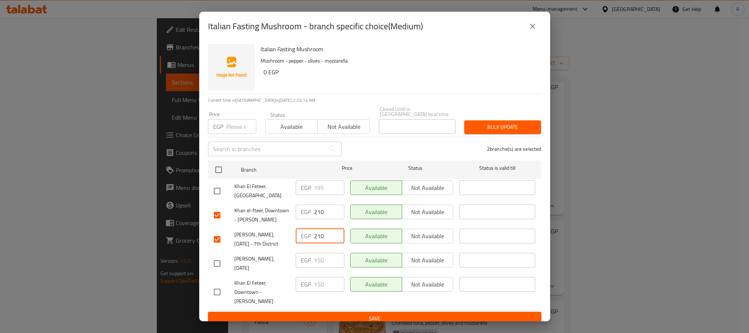
click at [347, 228] on div "Available Not available" at bounding box center [401, 215] width 109 height 27
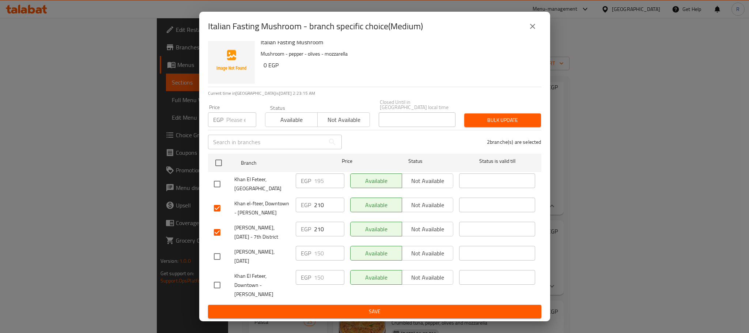
click at [345, 309] on span "Save" at bounding box center [375, 311] width 322 height 9
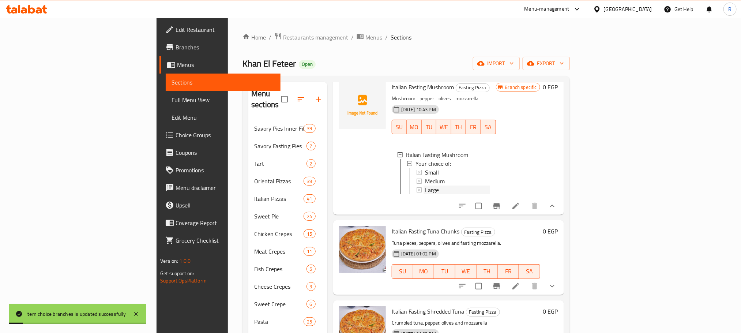
click at [425, 194] on div "Large" at bounding box center [457, 189] width 65 height 9
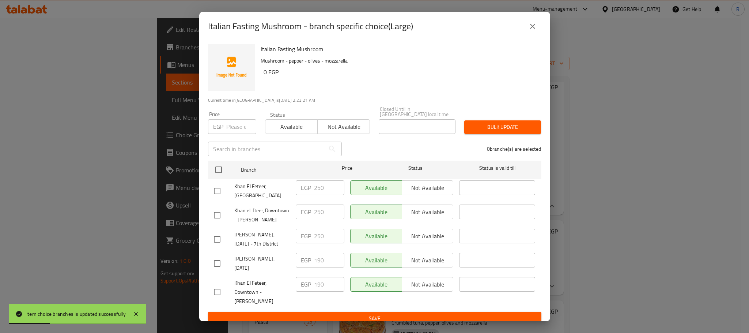
click at [218, 218] on input "checkbox" at bounding box center [217, 214] width 15 height 15
checkbox input "true"
click at [221, 245] on input "checkbox" at bounding box center [217, 239] width 15 height 15
checkbox input "true"
click at [317, 213] on input "250" at bounding box center [329, 211] width 30 height 15
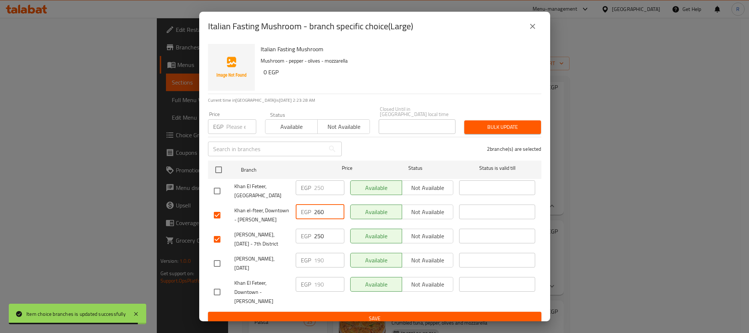
type input "260"
click at [317, 243] on input "250" at bounding box center [329, 236] width 30 height 15
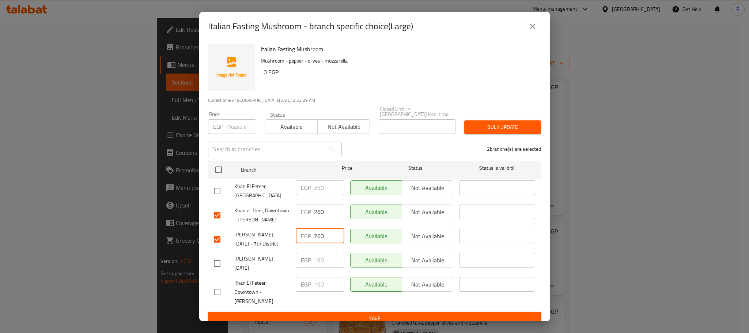
type input "260"
click at [348, 223] on div "Available Not available" at bounding box center [401, 215] width 109 height 27
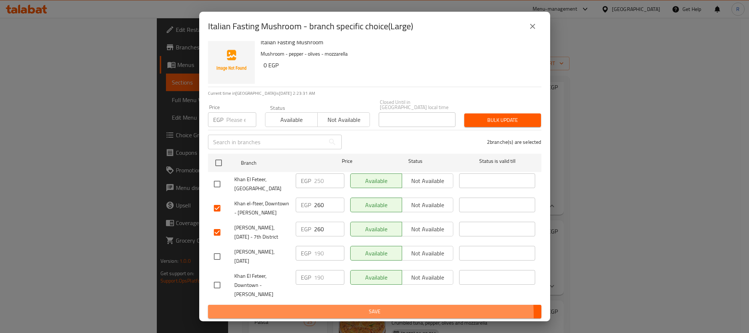
click at [337, 315] on span "Save" at bounding box center [375, 311] width 322 height 9
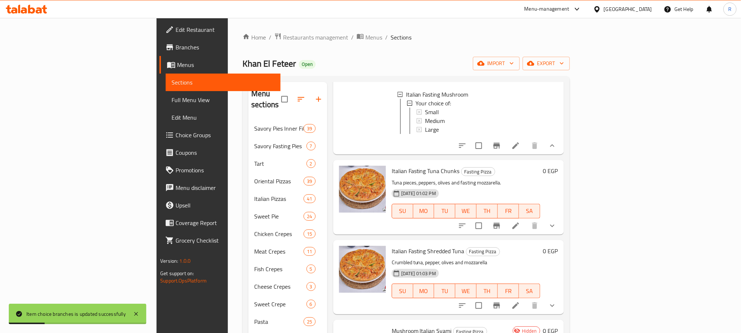
scroll to position [413, 0]
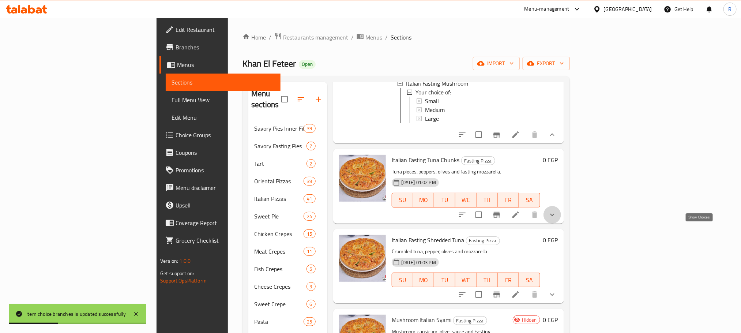
click at [557, 219] on icon "show more" at bounding box center [552, 214] width 9 height 9
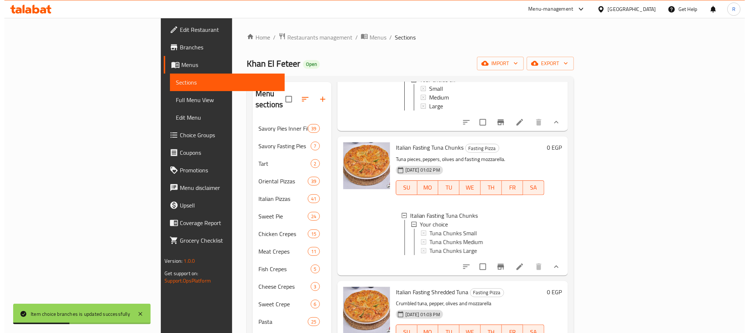
scroll to position [489, 0]
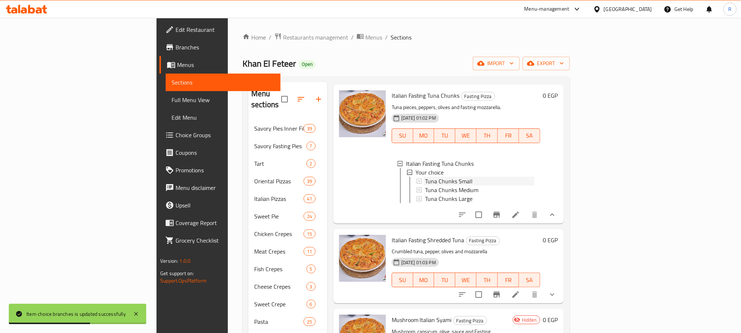
click at [437, 185] on div "Tuna Chunks Small" at bounding box center [479, 181] width 109 height 9
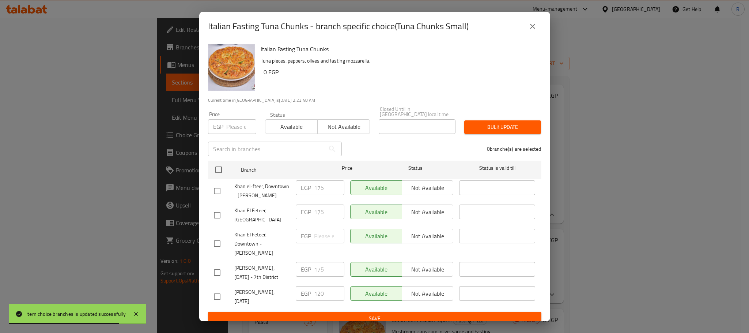
click at [222, 280] on input "checkbox" at bounding box center [217, 272] width 15 height 15
checkbox input "true"
click at [221, 193] on input "checkbox" at bounding box center [217, 190] width 15 height 15
checkbox input "true"
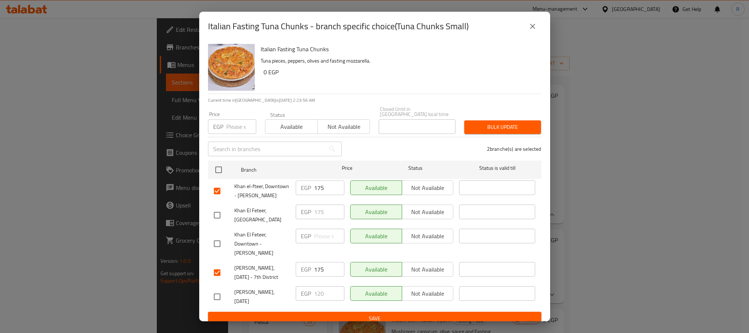
click at [317, 189] on input "175" at bounding box center [329, 187] width 30 height 15
drag, startPoint x: 317, startPoint y: 189, endPoint x: 355, endPoint y: 209, distance: 42.5
click at [317, 190] on input "175" at bounding box center [329, 187] width 30 height 15
type input "180"
click at [316, 277] on input "175" at bounding box center [329, 269] width 30 height 15
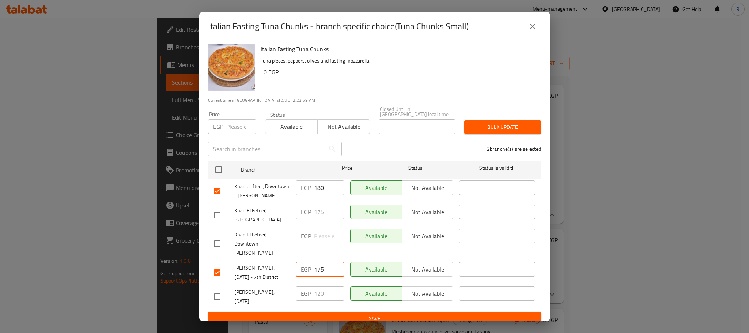
click at [316, 277] on input "175" at bounding box center [329, 269] width 30 height 15
type input "180"
click at [361, 261] on div "Available Not available" at bounding box center [401, 244] width 109 height 36
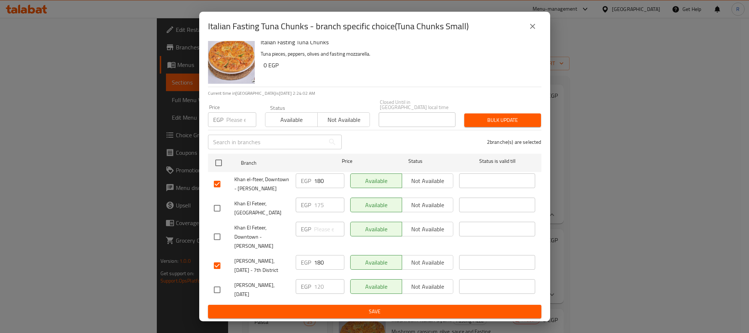
click at [353, 309] on span "Save" at bounding box center [375, 311] width 322 height 9
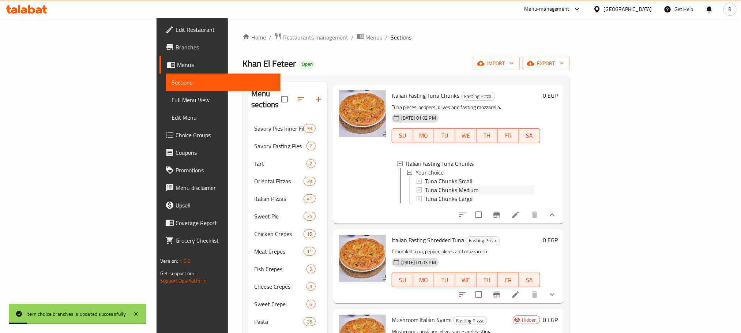
click at [444, 194] on div "Tuna Chunks Medium" at bounding box center [479, 189] width 109 height 9
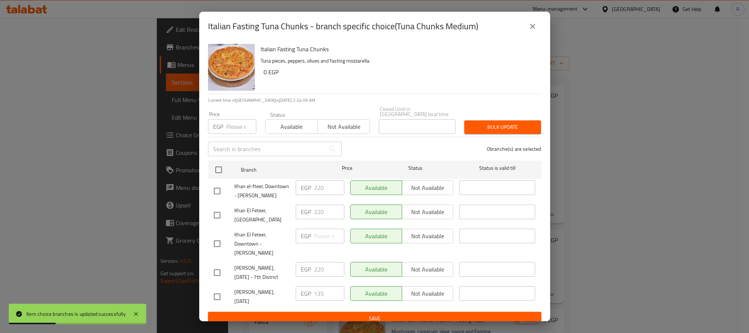
click at [214, 196] on input "checkbox" at bounding box center [217, 190] width 15 height 15
checkbox input "true"
click at [219, 280] on input "checkbox" at bounding box center [217, 272] width 15 height 15
checkbox input "true"
click at [320, 190] on input "220" at bounding box center [329, 187] width 30 height 15
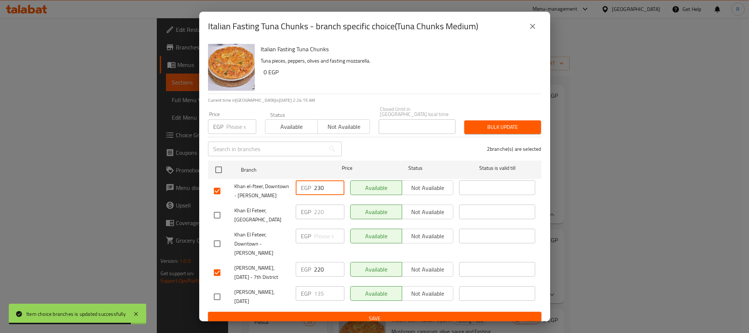
type input "230"
click at [319, 277] on input "220" at bounding box center [329, 269] width 30 height 15
type input "230"
click at [347, 261] on div "Available Not available" at bounding box center [401, 244] width 109 height 36
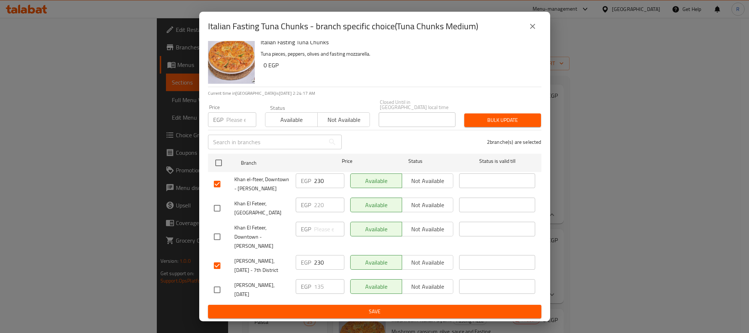
click at [338, 314] on span "Save" at bounding box center [375, 311] width 322 height 9
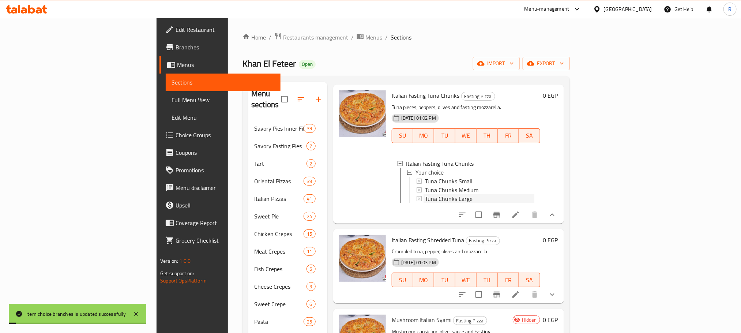
click at [470, 203] on div "Tuna Chunks Large" at bounding box center [479, 198] width 109 height 9
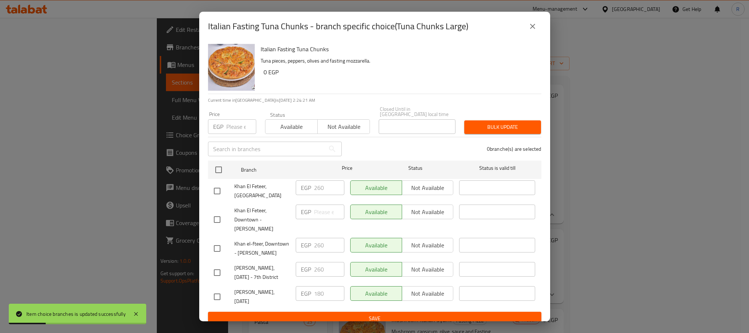
click at [215, 280] on input "checkbox" at bounding box center [217, 272] width 15 height 15
checkbox input "true"
click at [222, 255] on input "checkbox" at bounding box center [217, 248] width 15 height 15
checkbox input "true"
click at [317, 247] on input "260" at bounding box center [329, 245] width 30 height 15
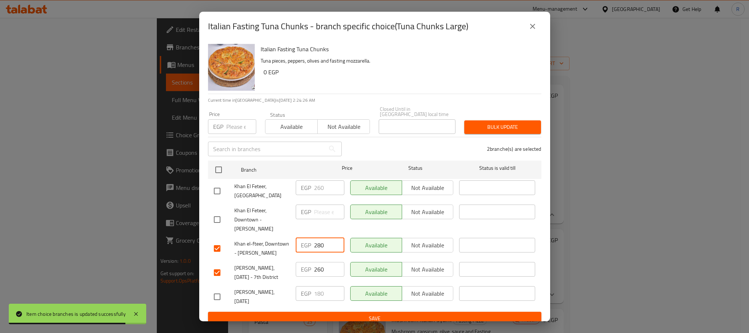
type input "280"
click at [320, 277] on input "260" at bounding box center [329, 269] width 30 height 15
type input "280"
click at [349, 262] on div "Available Not available" at bounding box center [401, 248] width 109 height 27
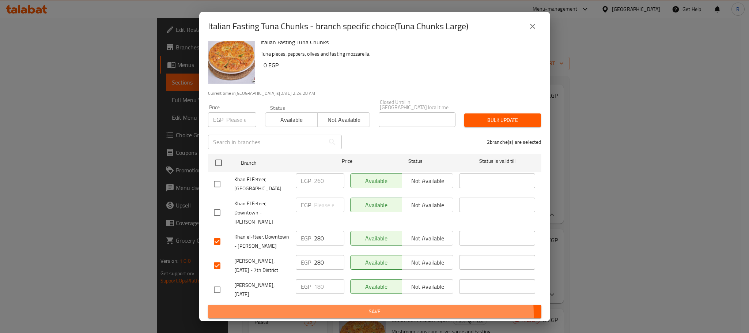
click at [345, 315] on span "Save" at bounding box center [375, 311] width 322 height 9
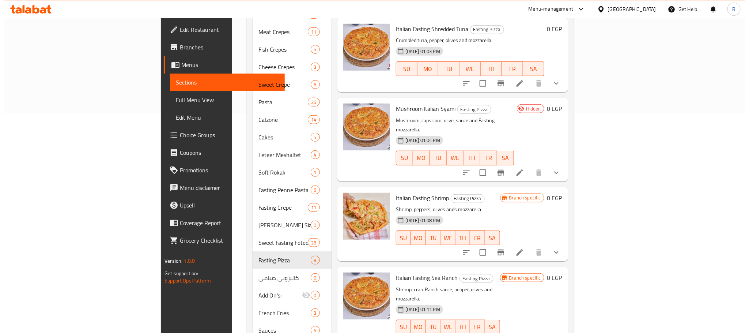
scroll to position [434, 0]
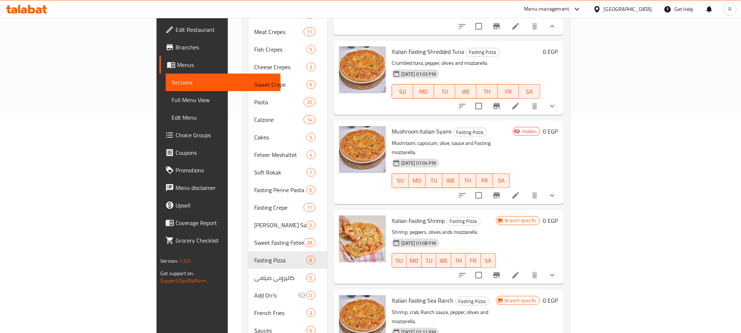
click at [557, 110] on icon "show more" at bounding box center [552, 106] width 9 height 9
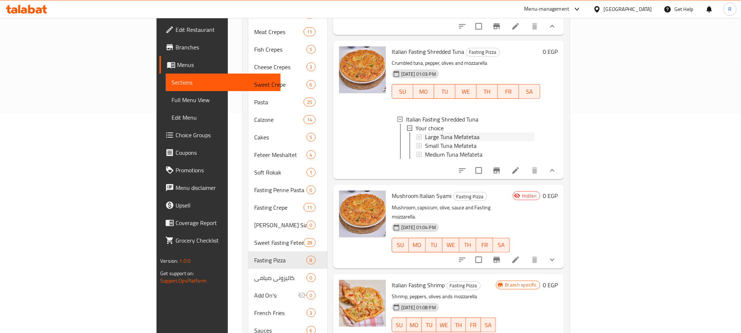
click at [463, 141] on div "Large Tuna Mefatetaa" at bounding box center [479, 136] width 109 height 9
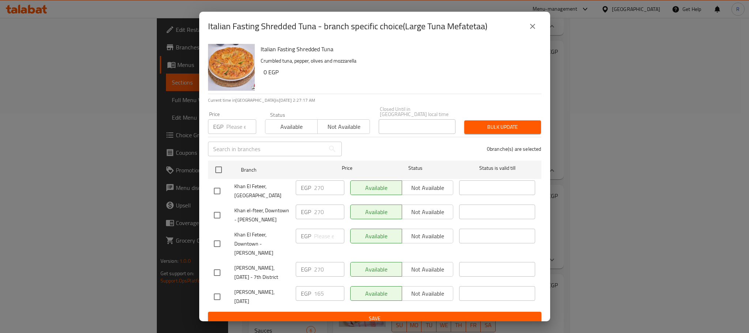
click at [219, 217] on input "checkbox" at bounding box center [217, 214] width 15 height 15
checkbox input "true"
click at [219, 280] on input "checkbox" at bounding box center [217, 272] width 15 height 15
checkbox input "true"
click at [420, 274] on button "Not available" at bounding box center [428, 269] width 52 height 15
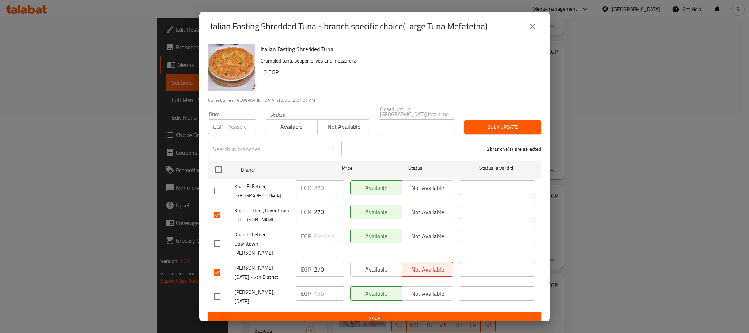
click at [425, 215] on span "Not available" at bounding box center [428, 212] width 46 height 11
click at [456, 229] on div "​" at bounding box center [497, 215] width 82 height 27
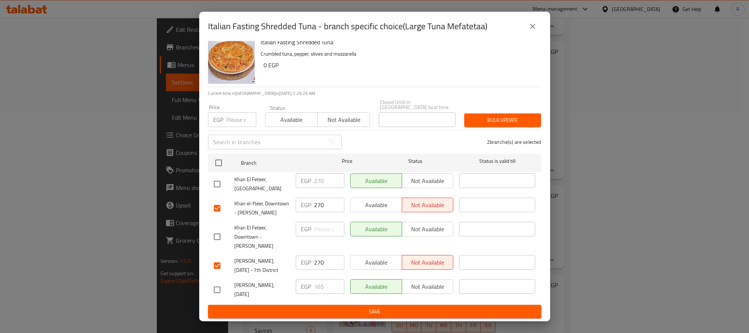
scroll to position [21, 0]
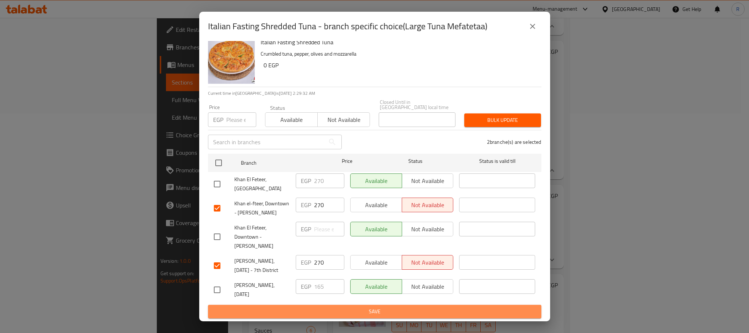
click at [404, 315] on span "Save" at bounding box center [375, 311] width 322 height 9
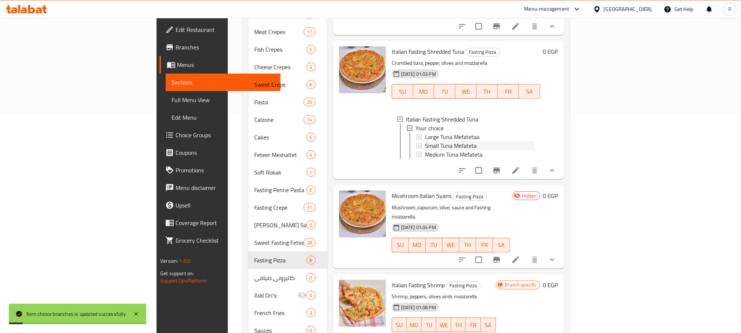
click at [432, 150] on span "Small Tuna Mefateta" at bounding box center [451, 145] width 52 height 9
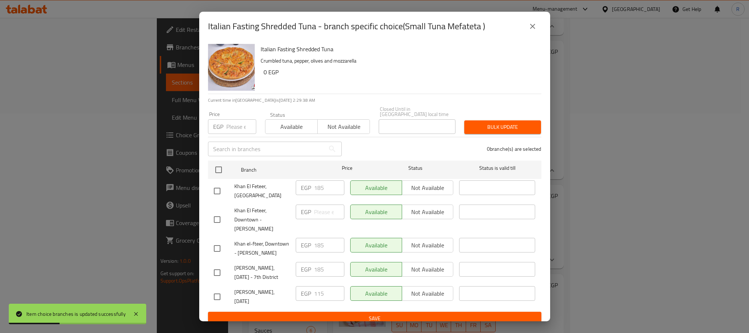
click at [211, 280] on input "checkbox" at bounding box center [217, 272] width 15 height 15
checkbox input "true"
click at [219, 256] on input "checkbox" at bounding box center [217, 248] width 15 height 15
checkbox input "true"
click at [422, 245] on span "Not available" at bounding box center [428, 245] width 46 height 11
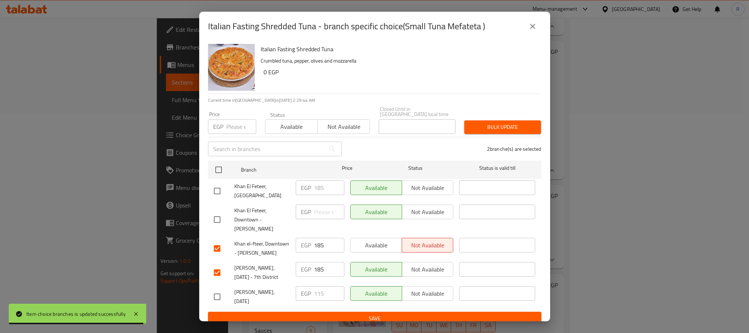
click at [436, 275] on span "Not available" at bounding box center [428, 269] width 46 height 11
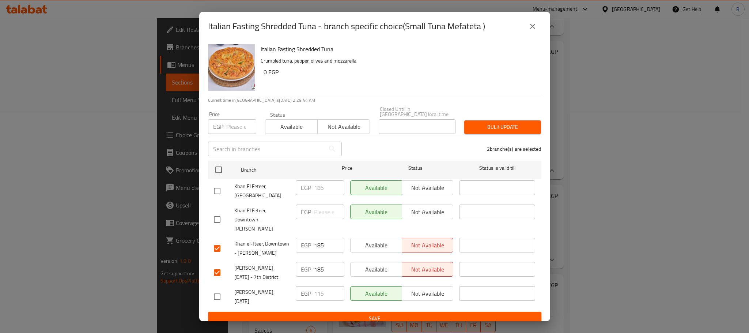
click at [456, 257] on div "​" at bounding box center [497, 248] width 82 height 27
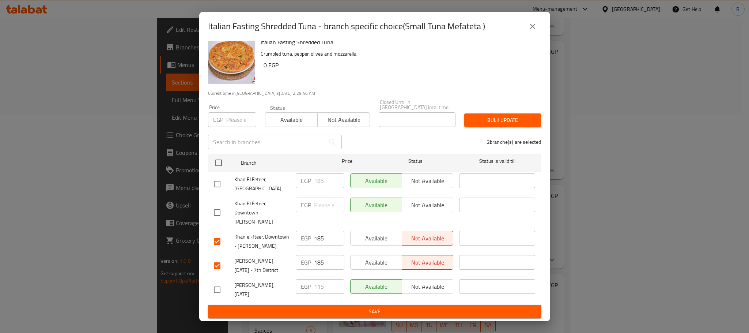
click at [411, 313] on span "Save" at bounding box center [375, 311] width 322 height 9
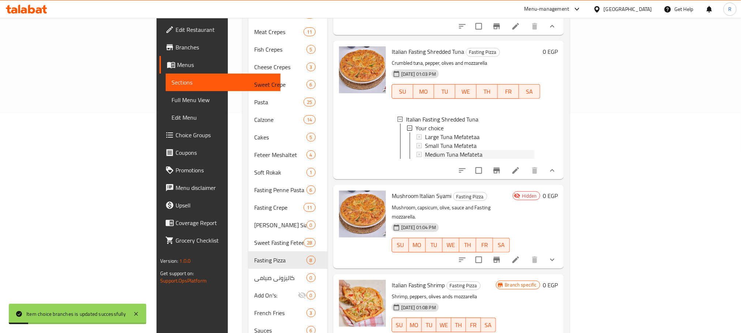
click at [427, 159] on span "Medium Tuna Mefateta" at bounding box center [453, 154] width 57 height 9
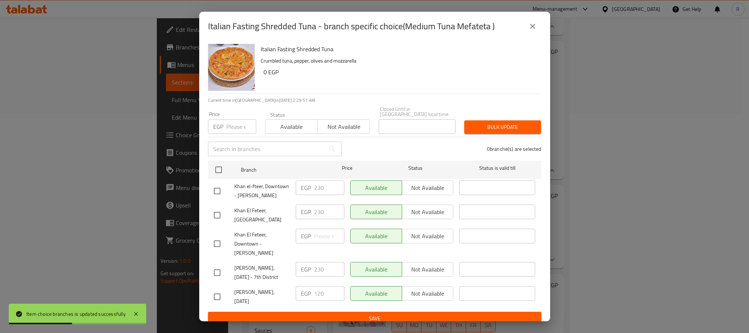
click at [221, 193] on input "checkbox" at bounding box center [217, 190] width 15 height 15
checkbox input "true"
click at [217, 280] on input "checkbox" at bounding box center [217, 272] width 15 height 15
checkbox input "true"
click at [422, 275] on span "Not available" at bounding box center [428, 269] width 46 height 11
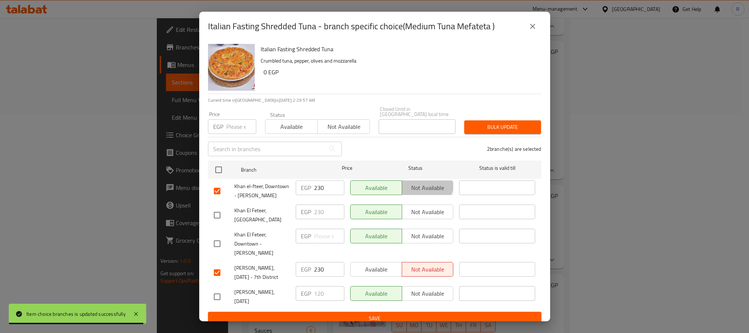
click at [412, 183] on span "Not available" at bounding box center [428, 188] width 46 height 11
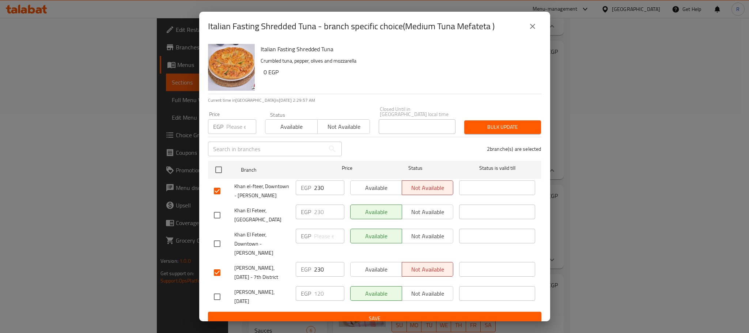
click at [439, 262] on div "Available Not available" at bounding box center [401, 244] width 109 height 36
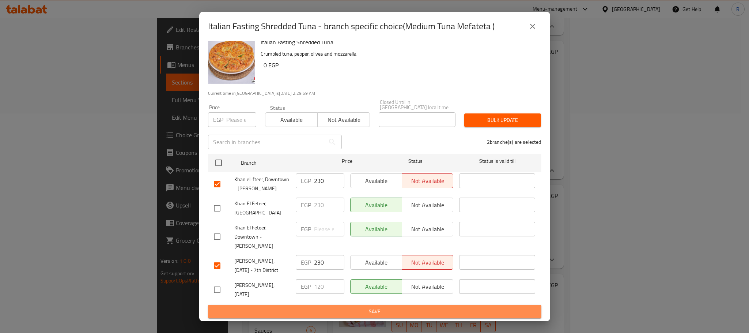
click at [376, 312] on span "Save" at bounding box center [375, 311] width 322 height 9
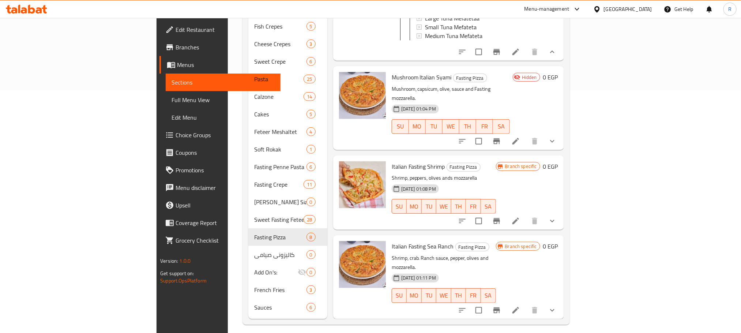
scroll to position [253, 0]
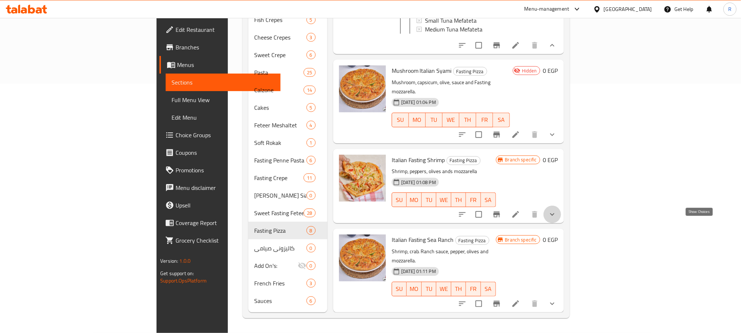
click at [557, 219] on icon "show more" at bounding box center [552, 214] width 9 height 9
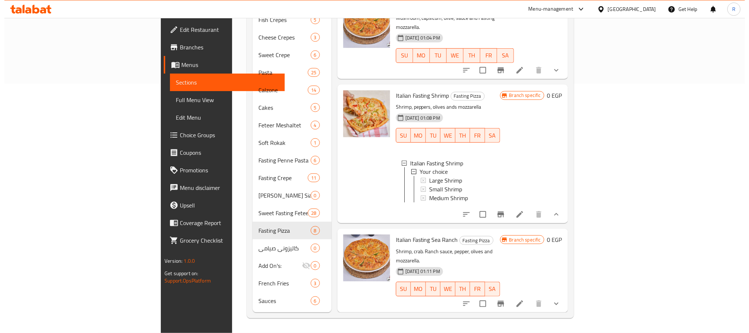
scroll to position [639, 0]
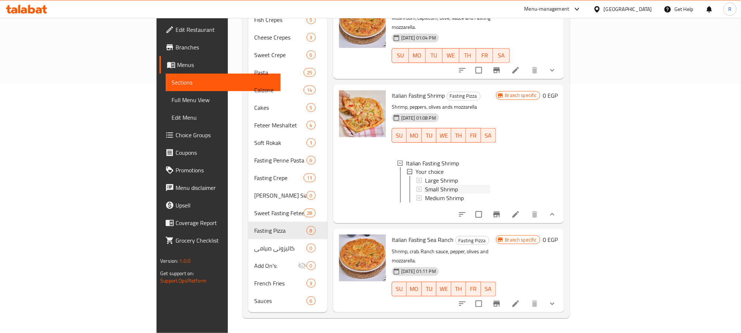
click at [425, 185] on span "Small Shrimp" at bounding box center [441, 189] width 33 height 9
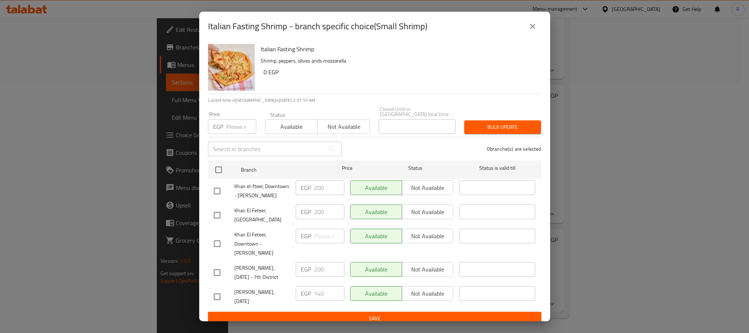
click at [211, 280] on input "checkbox" at bounding box center [217, 272] width 15 height 15
checkbox input "true"
click at [218, 190] on input "checkbox" at bounding box center [217, 190] width 15 height 15
checkbox input "true"
click at [316, 187] on input "200" at bounding box center [329, 187] width 30 height 15
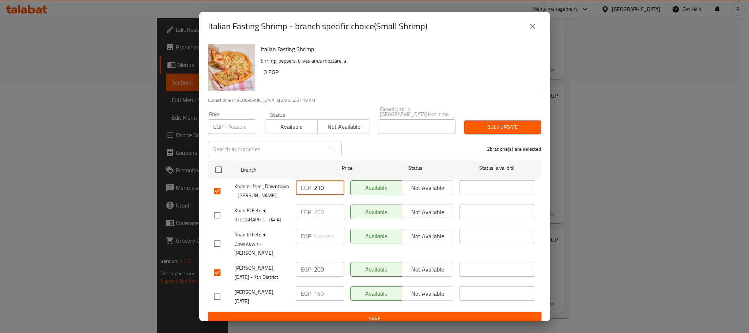
type input "210"
click at [316, 277] on input "200" at bounding box center [329, 269] width 30 height 15
type input "210"
click at [377, 147] on div "2 branche(s) are selected" at bounding box center [446, 149] width 200 height 26
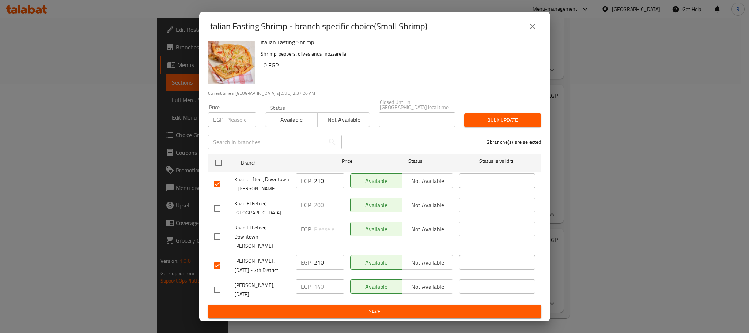
click at [362, 313] on span "Save" at bounding box center [375, 311] width 322 height 9
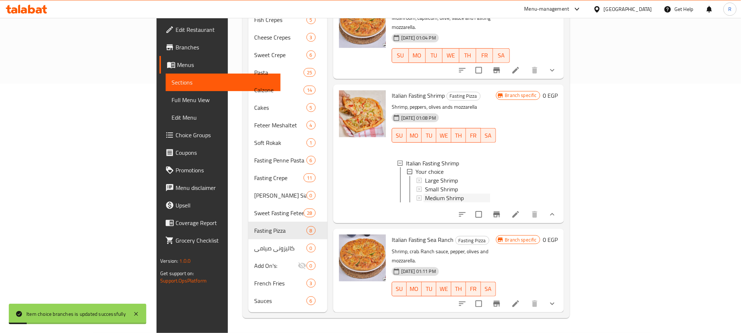
click at [425, 195] on span "Medium Shrimp" at bounding box center [444, 198] width 39 height 9
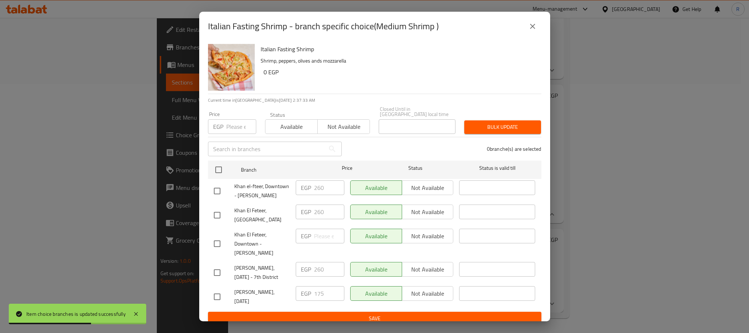
click at [222, 195] on input "checkbox" at bounding box center [217, 190] width 15 height 15
checkbox input "true"
click at [529, 25] on icon "close" at bounding box center [533, 26] width 9 height 9
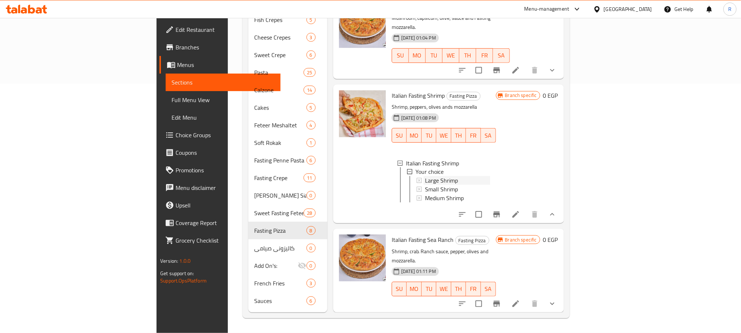
click at [440, 182] on div "Large Shrimp" at bounding box center [457, 180] width 65 height 9
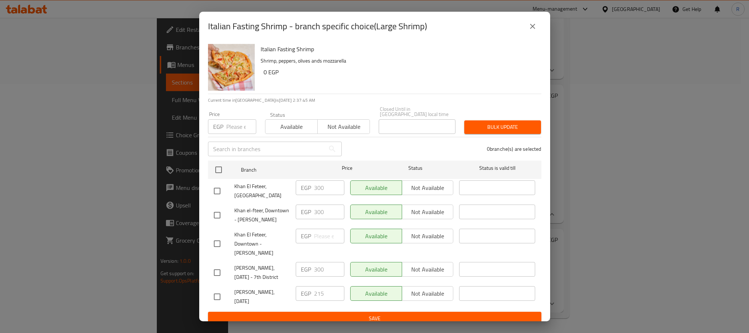
click at [217, 280] on input "checkbox" at bounding box center [217, 272] width 15 height 15
checkbox input "true"
click at [219, 219] on input "checkbox" at bounding box center [217, 214] width 15 height 15
checkbox input "true"
click at [317, 215] on input "300" at bounding box center [329, 211] width 30 height 15
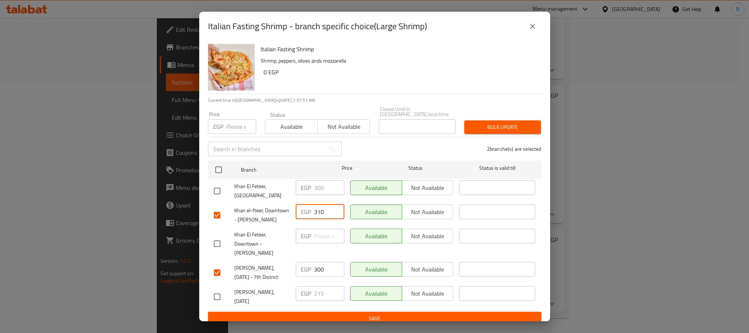
type input "310"
click at [319, 277] on input "300" at bounding box center [329, 269] width 30 height 15
type input "310"
click at [332, 229] on div "EGP 310 ​" at bounding box center [320, 215] width 54 height 27
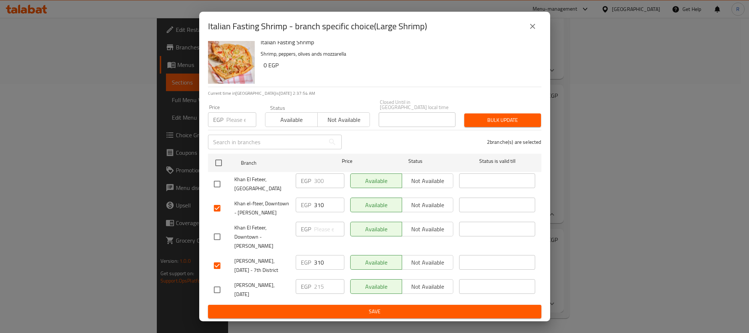
click at [336, 310] on span "Save" at bounding box center [375, 311] width 322 height 9
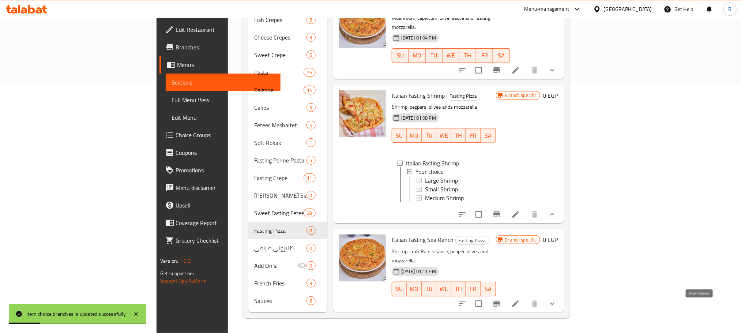
click at [557, 304] on icon "show more" at bounding box center [552, 303] width 9 height 9
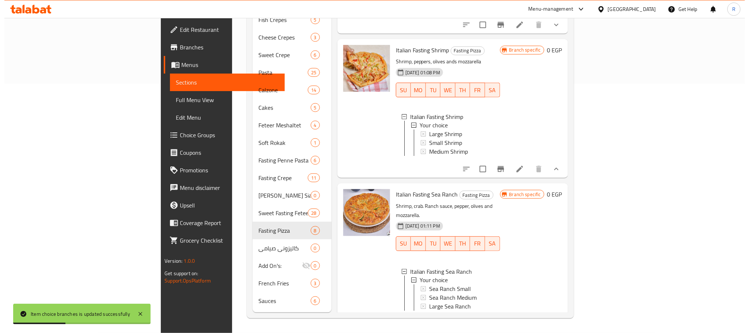
scroll to position [714, 0]
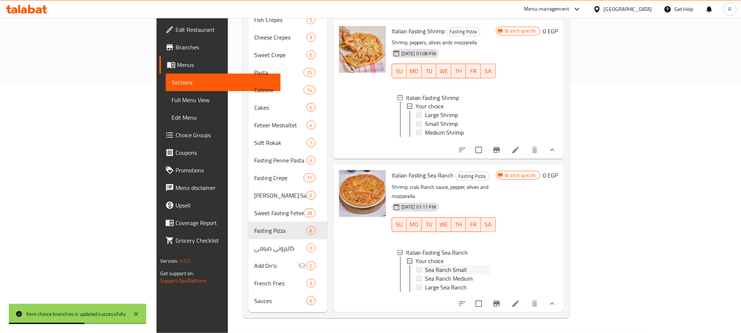
click at [430, 266] on div "Sea Ranch Small" at bounding box center [457, 270] width 65 height 9
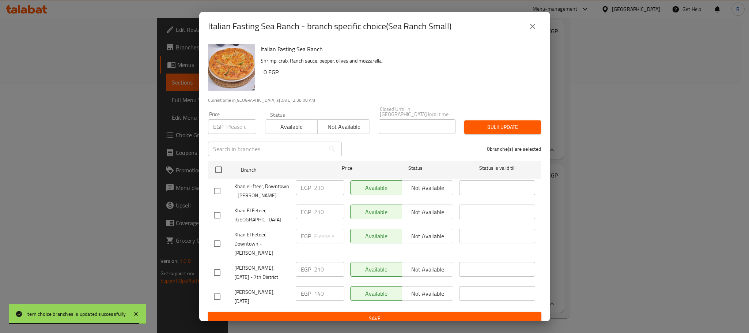
click at [218, 190] on input "checkbox" at bounding box center [217, 190] width 15 height 15
checkbox input "true"
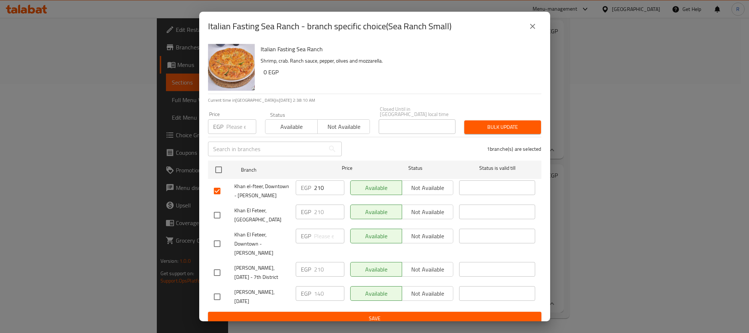
click at [219, 280] on input "checkbox" at bounding box center [217, 272] width 15 height 15
checkbox input "true"
click at [318, 277] on input "210" at bounding box center [329, 269] width 30 height 15
type input "230"
click at [317, 188] on input "210" at bounding box center [329, 187] width 30 height 15
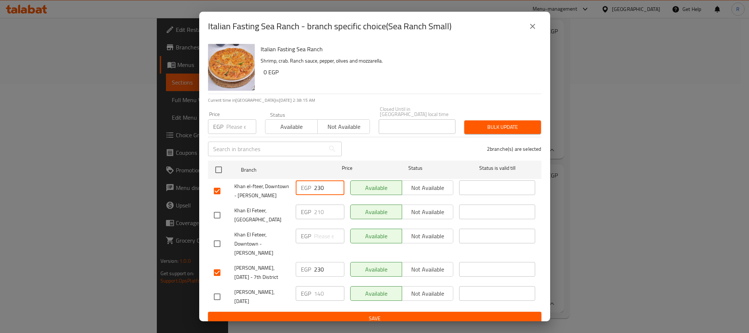
type input "230"
click at [375, 148] on div "2 branche(s) are selected" at bounding box center [446, 149] width 200 height 26
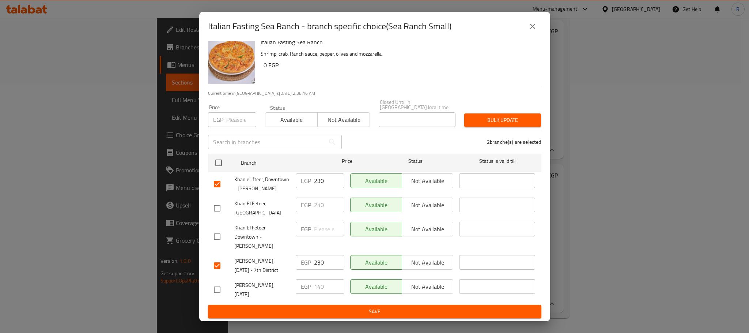
scroll to position [21, 0]
click at [348, 309] on span "Save" at bounding box center [375, 311] width 322 height 9
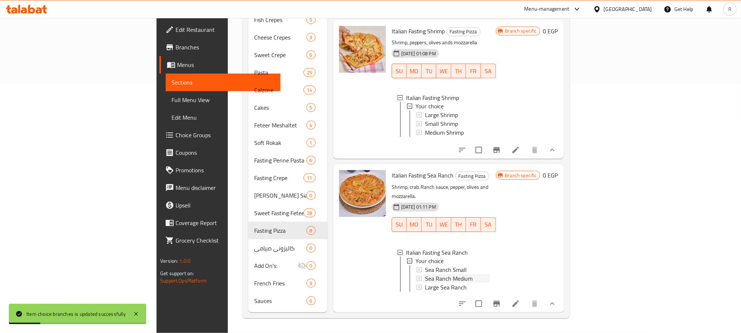
click at [427, 274] on span "Sea Ranch Medium" at bounding box center [449, 278] width 48 height 9
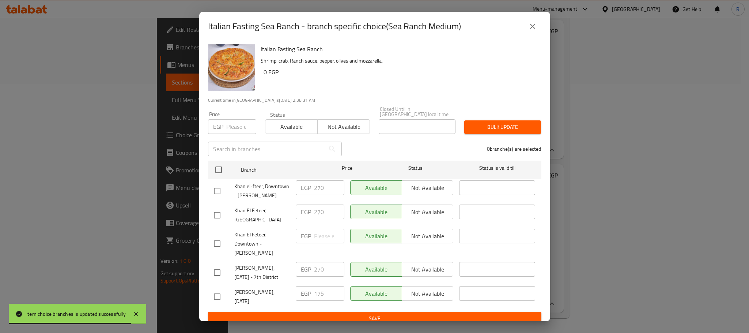
click at [213, 278] on input "checkbox" at bounding box center [217, 272] width 15 height 15
checkbox input "true"
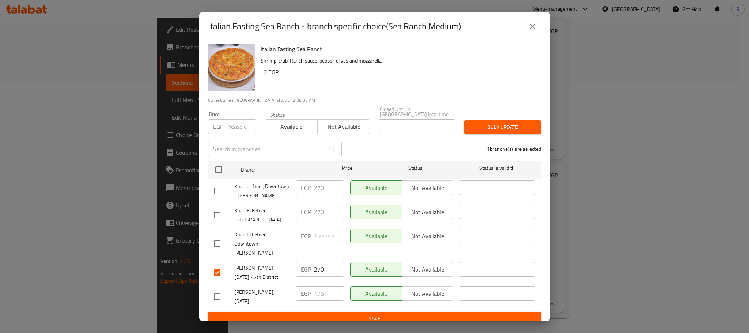
click at [220, 195] on input "checkbox" at bounding box center [217, 190] width 15 height 15
checkbox input "true"
click at [319, 185] on input "270" at bounding box center [329, 187] width 30 height 15
type input "280"
click at [316, 277] on input "270" at bounding box center [329, 269] width 30 height 15
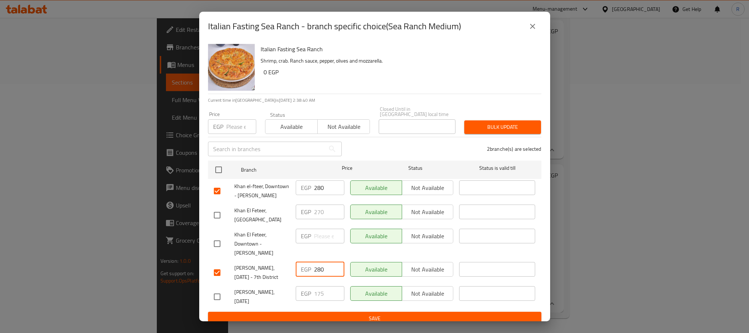
type input "280"
click at [395, 146] on div "2 branche(s) are selected" at bounding box center [446, 149] width 200 height 26
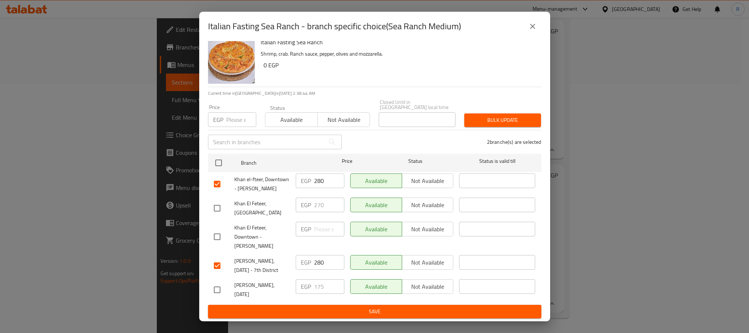
click at [377, 313] on span "Save" at bounding box center [375, 311] width 322 height 9
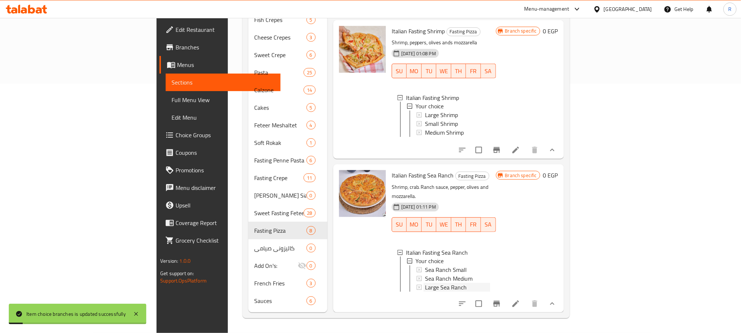
click at [425, 283] on span "Large Sea Ranch" at bounding box center [446, 287] width 42 height 9
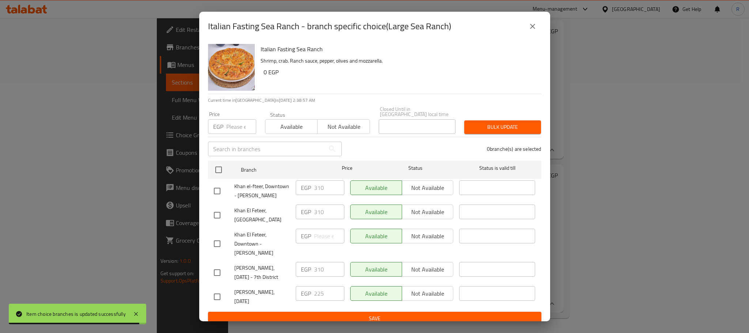
click at [217, 188] on input "checkbox" at bounding box center [217, 190] width 15 height 15
checkbox input "true"
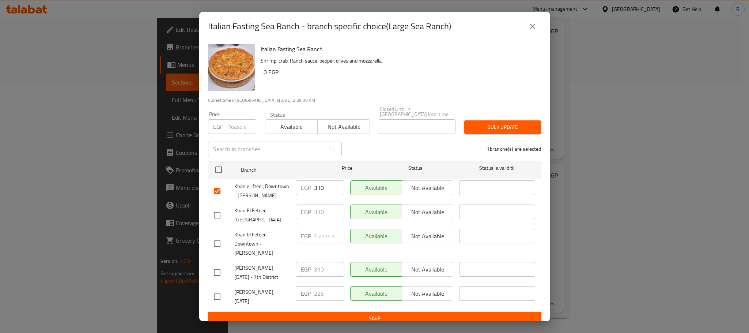
drag, startPoint x: 218, startPoint y: 282, endPoint x: 277, endPoint y: 266, distance: 60.5
click at [219, 280] on input "checkbox" at bounding box center [217, 272] width 15 height 15
checkbox input "true"
drag, startPoint x: 318, startPoint y: 279, endPoint x: 317, endPoint y: 282, distance: 3.8
click at [317, 277] on input "310" at bounding box center [329, 269] width 30 height 15
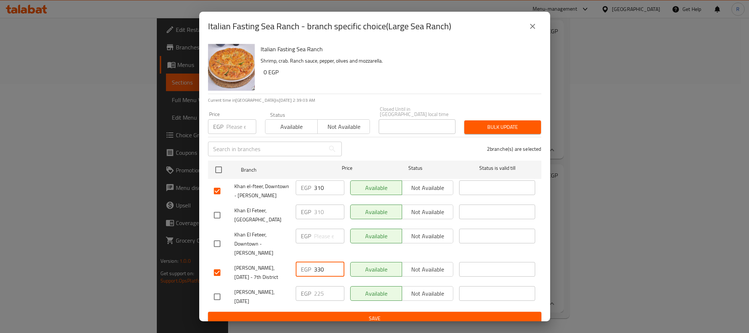
type input "330"
click at [318, 189] on input "310" at bounding box center [329, 187] width 30 height 15
type input "330"
click at [382, 138] on div "2 branche(s) are selected" at bounding box center [446, 149] width 200 height 26
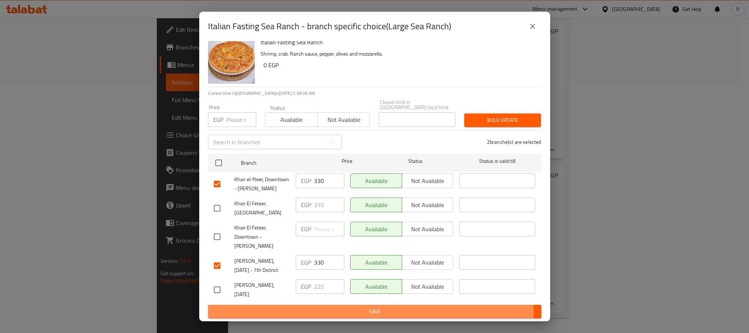
click at [349, 314] on span "Save" at bounding box center [375, 311] width 322 height 9
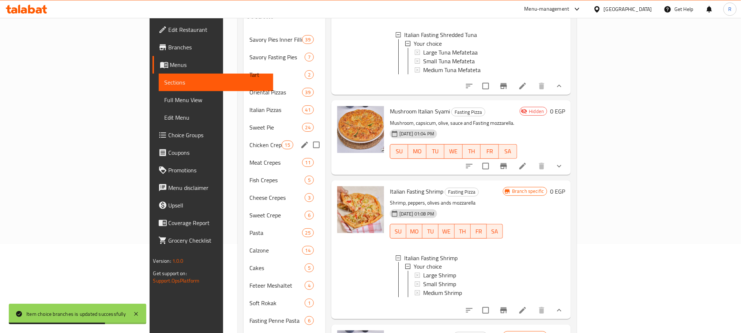
scroll to position [34, 0]
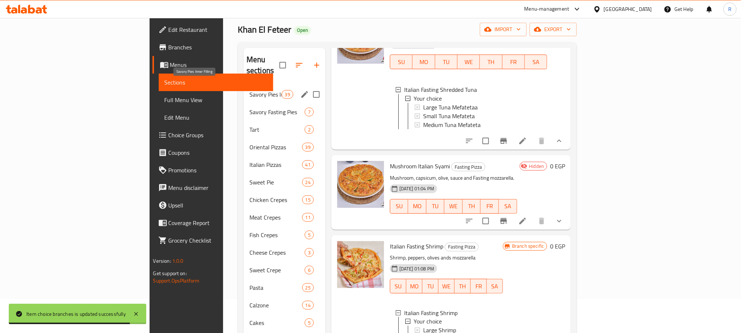
click at [249, 90] on span "Savory Pies Inner Filling" at bounding box center [265, 94] width 32 height 9
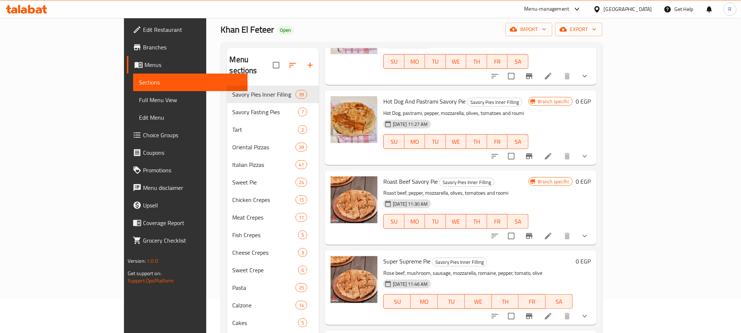
scroll to position [978, 0]
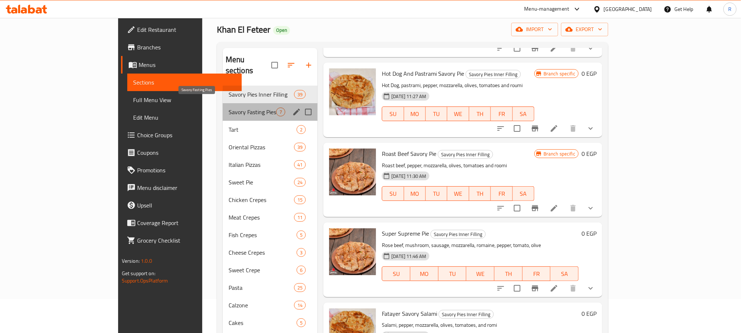
click at [229, 108] on span "Savory Fasting Pies" at bounding box center [253, 112] width 48 height 9
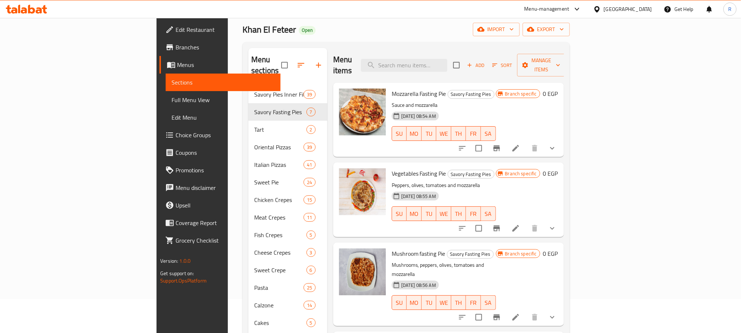
click at [557, 144] on icon "show more" at bounding box center [552, 148] width 9 height 9
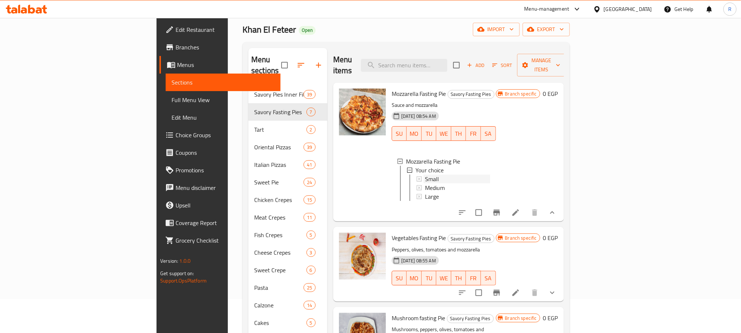
click at [425, 176] on div "Small" at bounding box center [457, 178] width 65 height 9
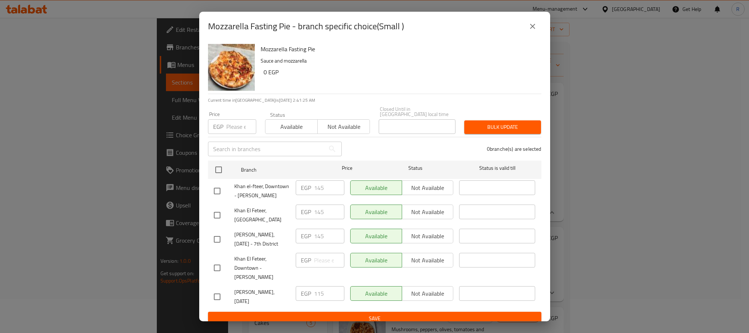
click at [217, 247] on input "checkbox" at bounding box center [217, 239] width 15 height 15
checkbox input "true"
click at [220, 191] on input "checkbox" at bounding box center [217, 190] width 15 height 15
checkbox input "true"
click at [314, 184] on input "145" at bounding box center [329, 187] width 30 height 15
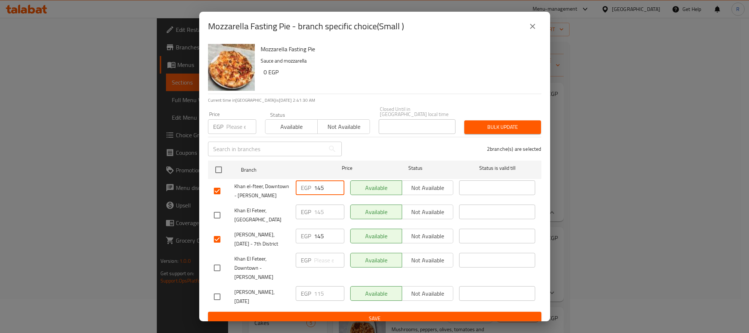
click at [315, 184] on input "145" at bounding box center [329, 187] width 30 height 15
type input "125"
click at [321, 243] on input "145" at bounding box center [329, 236] width 30 height 15
type input "125"
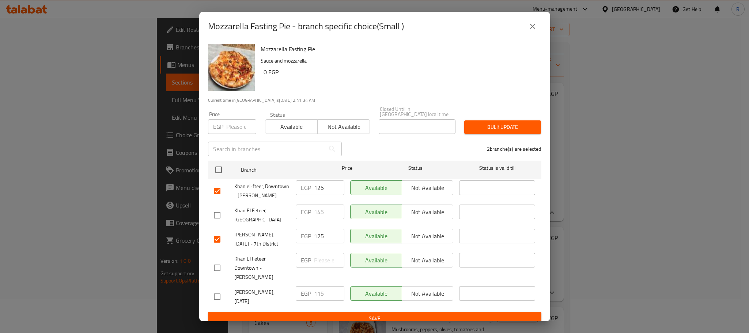
click at [400, 229] on div "Available Not available" at bounding box center [401, 215] width 109 height 27
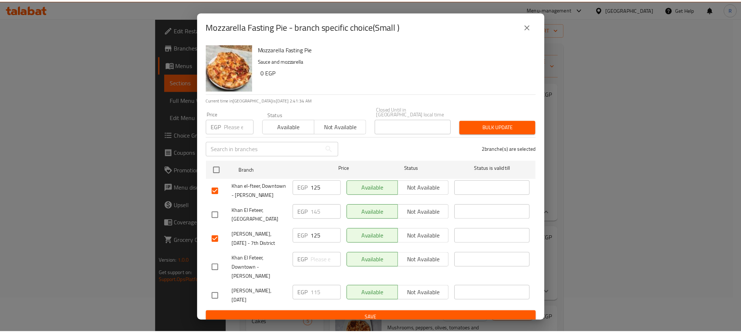
scroll to position [21, 0]
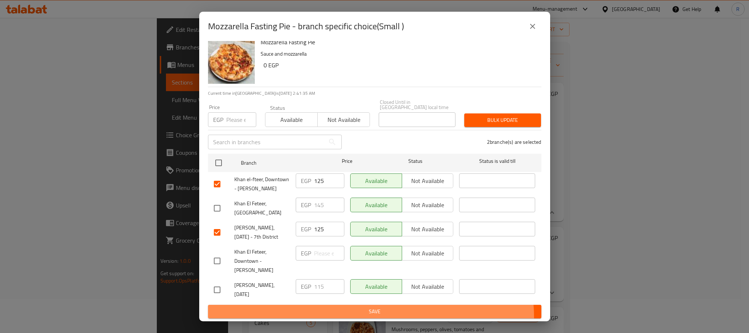
click at [370, 317] on button "Save" at bounding box center [375, 312] width 334 height 14
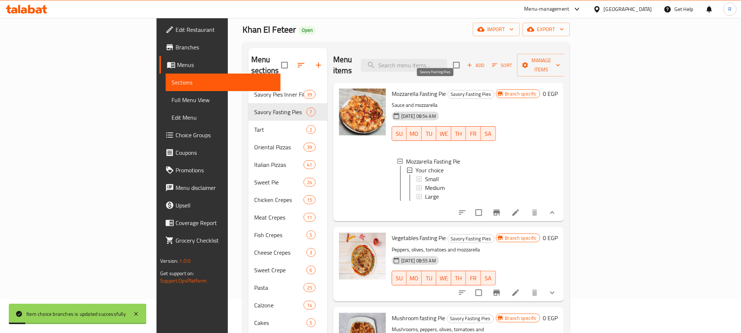
click at [448, 90] on span "Savory Fasting Pies" at bounding box center [471, 94] width 46 height 8
drag, startPoint x: 420, startPoint y: 88, endPoint x: 449, endPoint y: 88, distance: 28.9
click at [449, 90] on span "Savory Fasting Pies" at bounding box center [471, 94] width 46 height 8
copy span "Savory Fasting Pies"
click at [337, 36] on div "Khan El Feteer Open import export" at bounding box center [406, 30] width 327 height 14
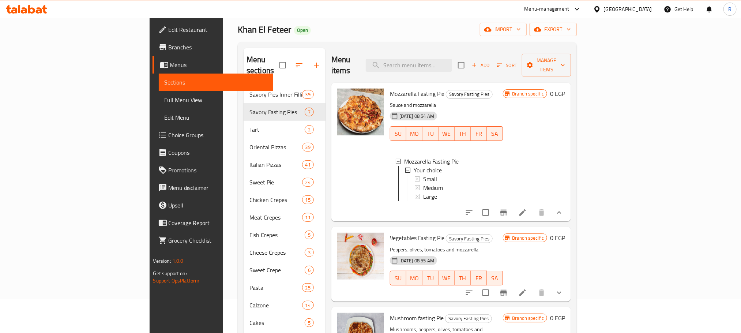
scroll to position [253, 0]
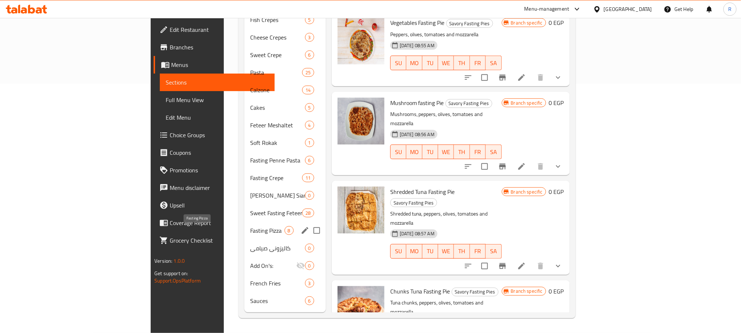
click at [250, 233] on span "Fasting Pizza" at bounding box center [267, 230] width 34 height 9
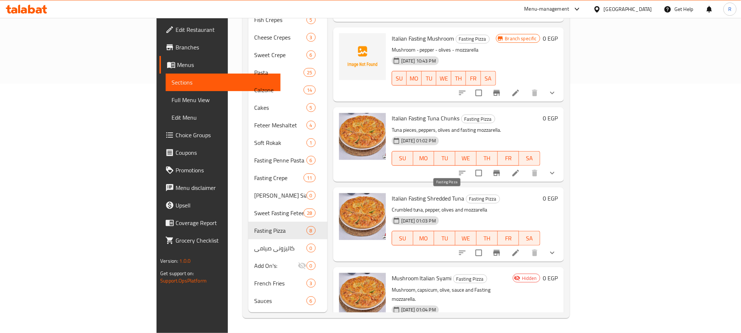
click at [466, 195] on span "Fasting Pizza" at bounding box center [482, 199] width 33 height 8
drag, startPoint x: 434, startPoint y: 195, endPoint x: 458, endPoint y: 193, distance: 23.8
click at [466, 195] on span "Fasting Pizza" at bounding box center [482, 199] width 33 height 8
copy span "Fasting Pizza"
click at [327, 149] on div "Menu items Add Sort Manage items Italian Fasting Margarita Fasting Pizza sauce,…" at bounding box center [445, 73] width 237 height 480
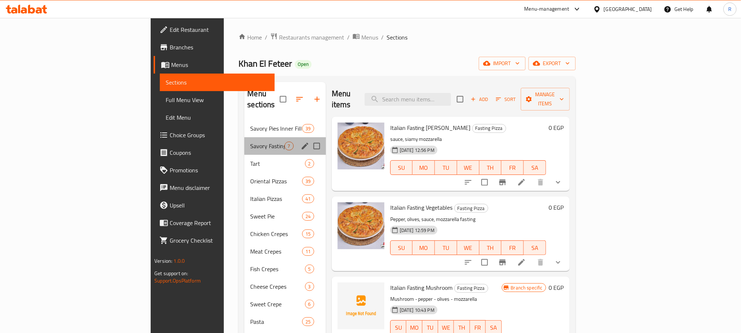
click at [244, 143] on div "Savory Fasting Pies 7" at bounding box center [284, 146] width 81 height 18
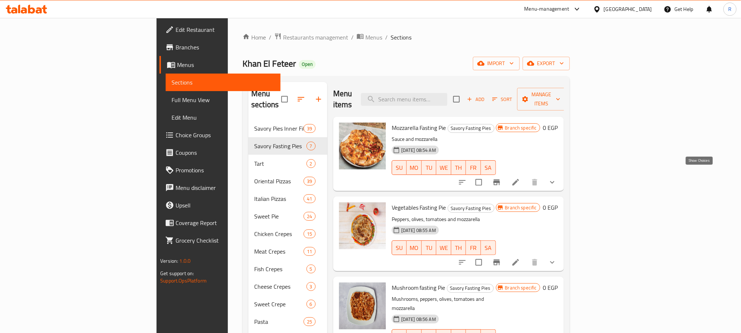
click at [557, 178] on icon "show more" at bounding box center [552, 182] width 9 height 9
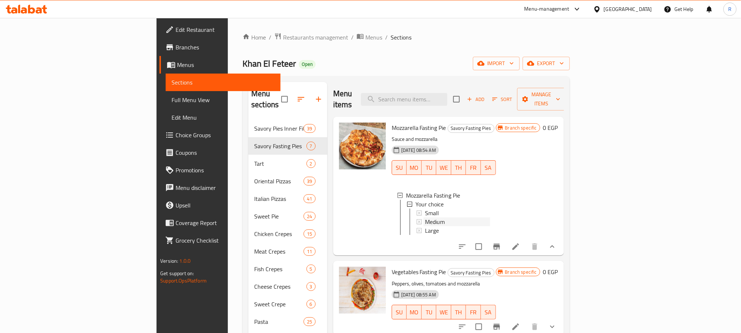
click at [425, 219] on div "Medium" at bounding box center [457, 221] width 65 height 9
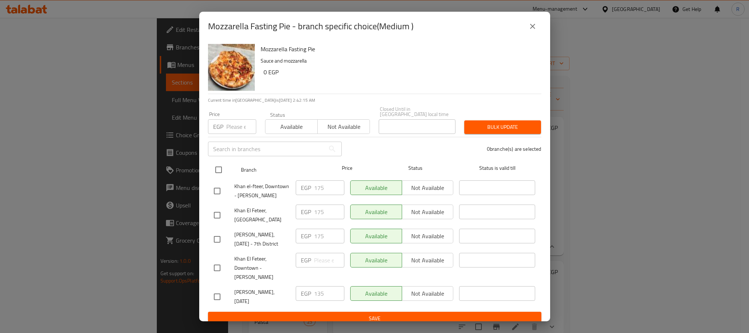
scroll to position [21, 0]
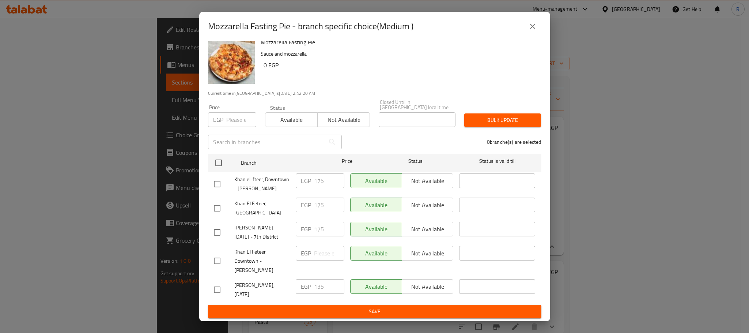
click at [529, 26] on icon "close" at bounding box center [533, 26] width 9 height 9
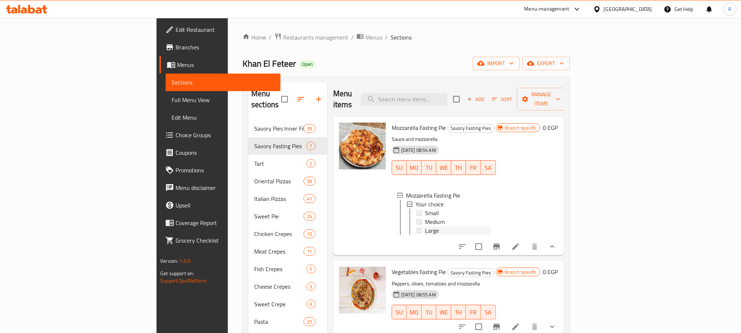
click at [425, 229] on div "Large" at bounding box center [457, 230] width 65 height 9
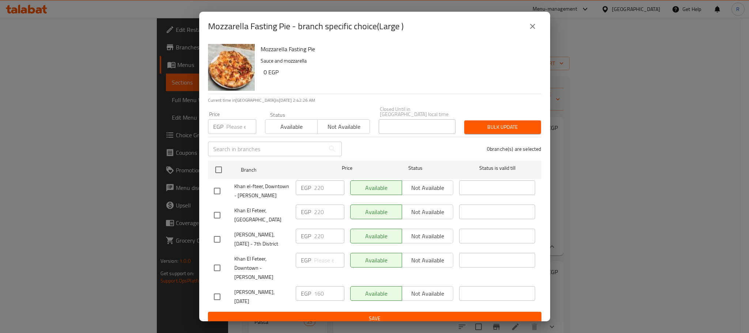
click at [214, 245] on input "checkbox" at bounding box center [217, 239] width 15 height 15
checkbox input "true"
click at [216, 189] on input "checkbox" at bounding box center [217, 190] width 15 height 15
checkbox input "true"
drag, startPoint x: 322, startPoint y: 187, endPoint x: 326, endPoint y: 187, distance: 4.8
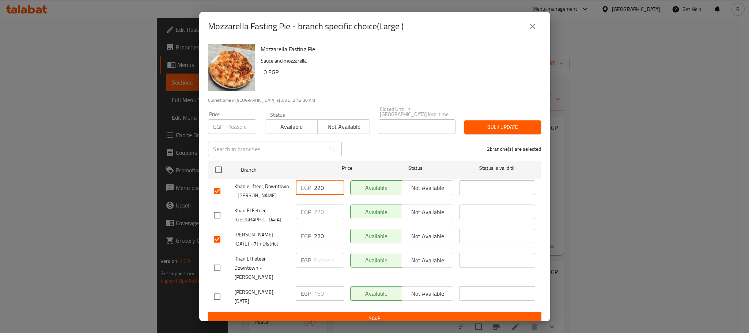
click at [326, 187] on input "220" at bounding box center [329, 187] width 30 height 15
type input "225"
drag, startPoint x: 321, startPoint y: 247, endPoint x: 327, endPoint y: 248, distance: 6.3
click at [327, 243] on input "220" at bounding box center [329, 236] width 30 height 15
type input "225"
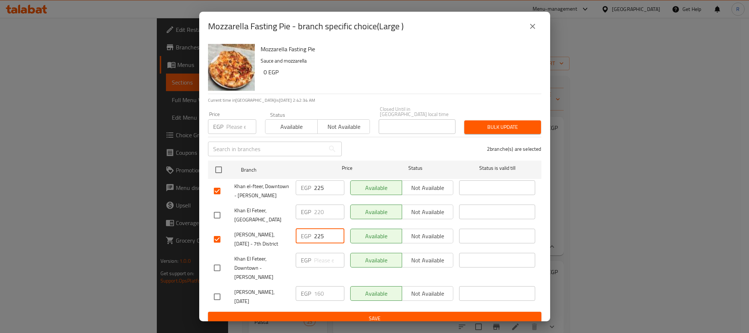
click at [381, 149] on div "2 branche(s) are selected" at bounding box center [446, 149] width 200 height 26
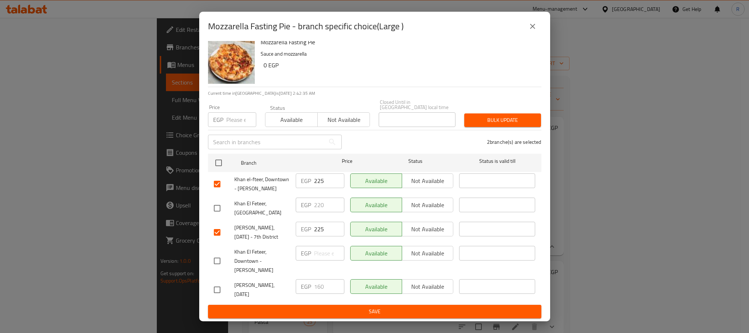
click at [341, 311] on span "Save" at bounding box center [375, 311] width 322 height 9
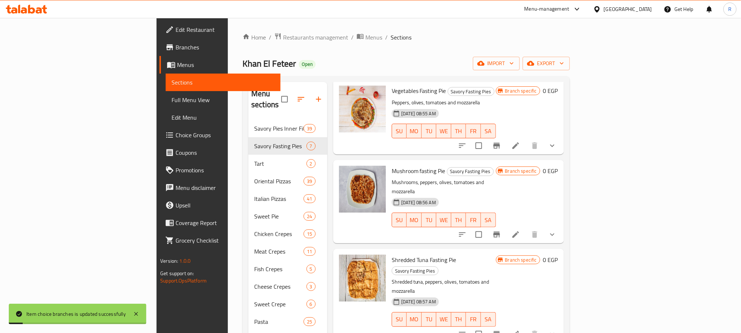
scroll to position [181, 0]
click at [557, 150] on icon "show more" at bounding box center [552, 145] width 9 height 9
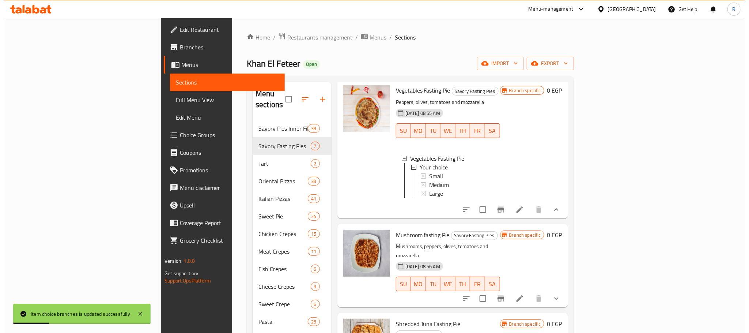
scroll to position [1, 0]
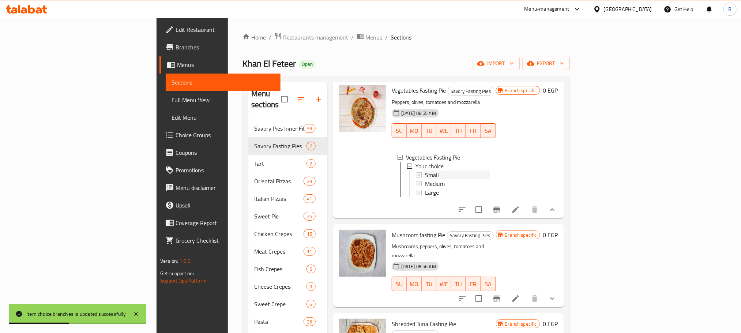
click at [425, 178] on div "Small" at bounding box center [457, 174] width 65 height 9
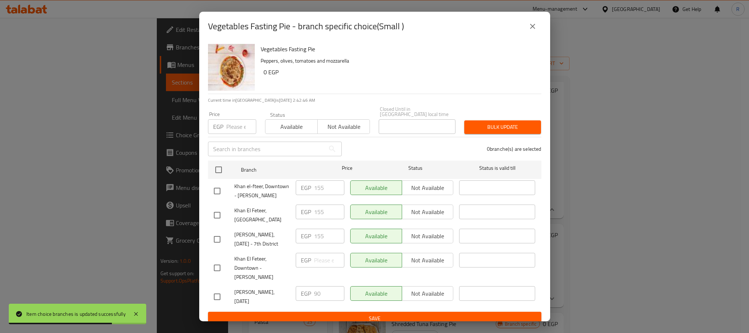
click at [221, 189] on input "checkbox" at bounding box center [217, 190] width 15 height 15
checkbox input "true"
click at [219, 247] on input "checkbox" at bounding box center [217, 239] width 15 height 15
checkbox input "true"
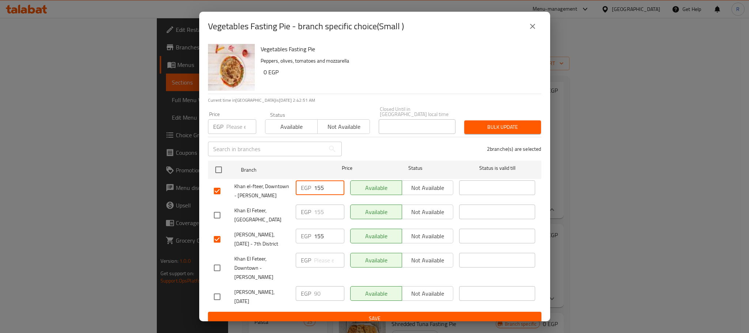
click at [320, 187] on input "155" at bounding box center [329, 187] width 30 height 15
type input "135"
click at [318, 243] on input "155" at bounding box center [329, 236] width 30 height 15
type input "135"
click at [389, 147] on div "2 branche(s) are selected" at bounding box center [446, 149] width 200 height 26
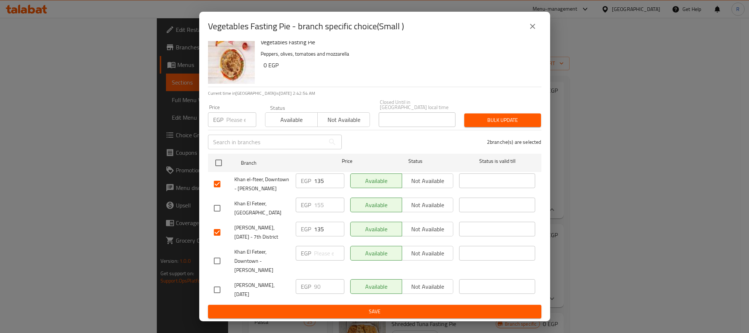
scroll to position [21, 0]
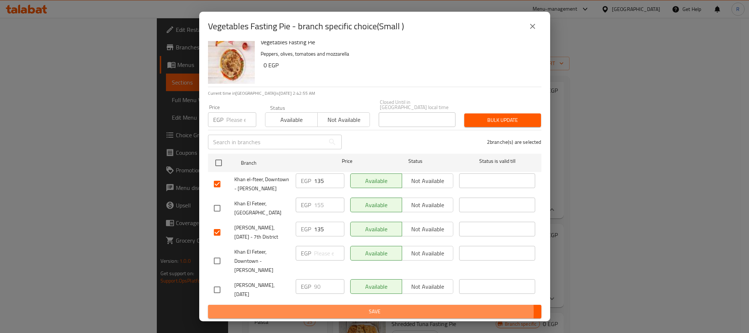
click at [352, 312] on span "Save" at bounding box center [375, 311] width 322 height 9
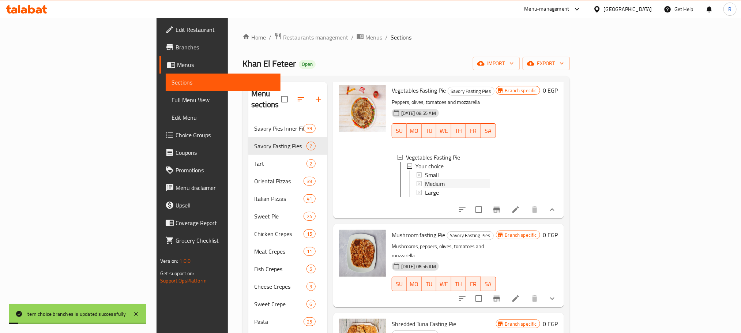
click at [425, 188] on span "Medium" at bounding box center [435, 183] width 20 height 9
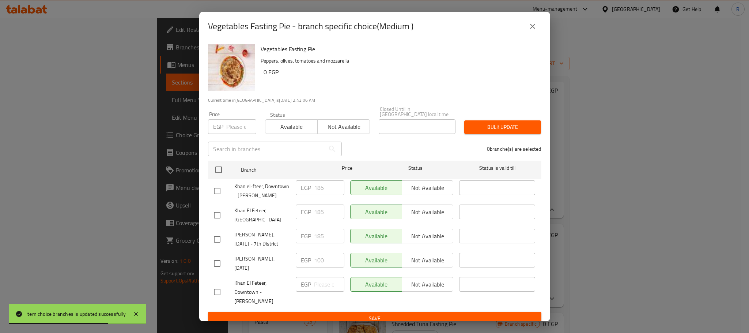
click at [529, 25] on icon "close" at bounding box center [533, 26] width 9 height 9
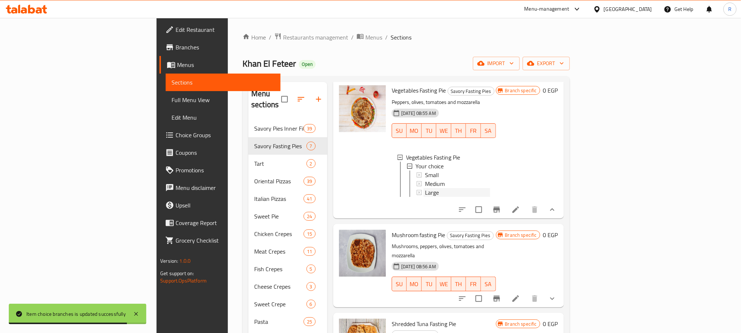
click at [425, 197] on div "Large" at bounding box center [457, 192] width 65 height 9
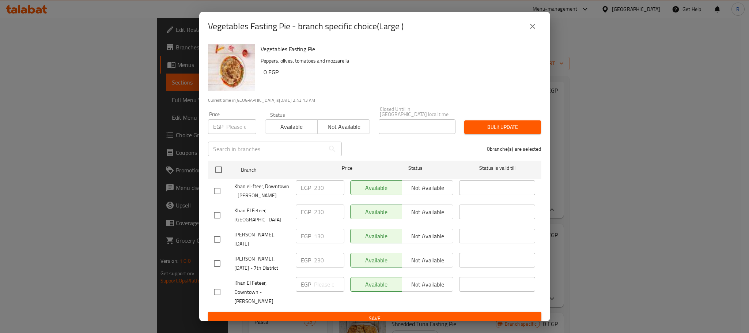
click at [215, 198] on input "checkbox" at bounding box center [217, 190] width 15 height 15
checkbox input "true"
drag, startPoint x: 320, startPoint y: 189, endPoint x: 325, endPoint y: 188, distance: 4.4
click at [325, 188] on input "230" at bounding box center [329, 187] width 30 height 15
type input "235"
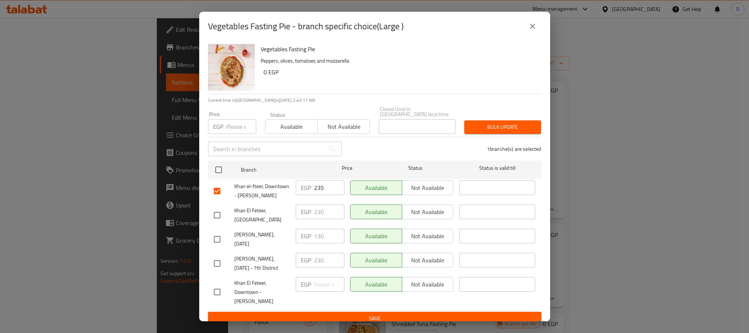
click at [221, 271] on input "checkbox" at bounding box center [217, 263] width 15 height 15
checkbox input "true"
drag, startPoint x: 321, startPoint y: 273, endPoint x: 325, endPoint y: 273, distance: 4.0
click at [325, 267] on input "230" at bounding box center [329, 260] width 30 height 15
type input "235"
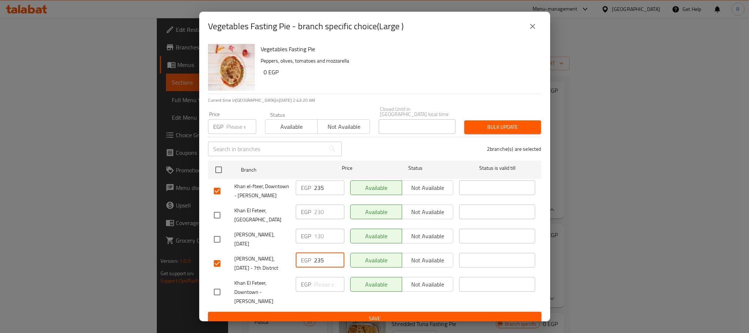
click at [342, 253] on div "EGP 130 ​" at bounding box center [320, 239] width 54 height 27
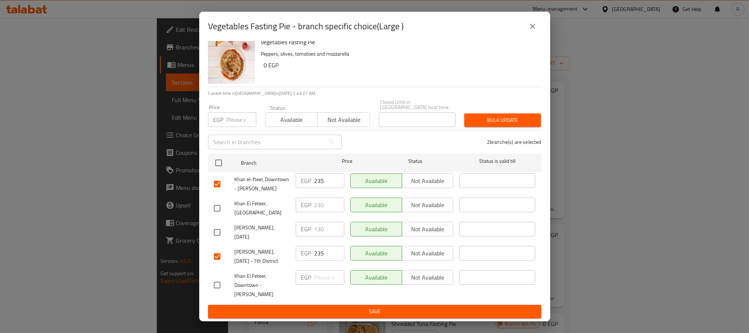
click at [350, 309] on span "Save" at bounding box center [375, 311] width 322 height 9
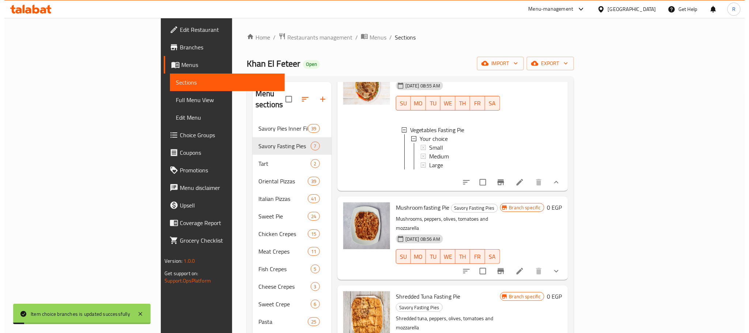
scroll to position [257, 0]
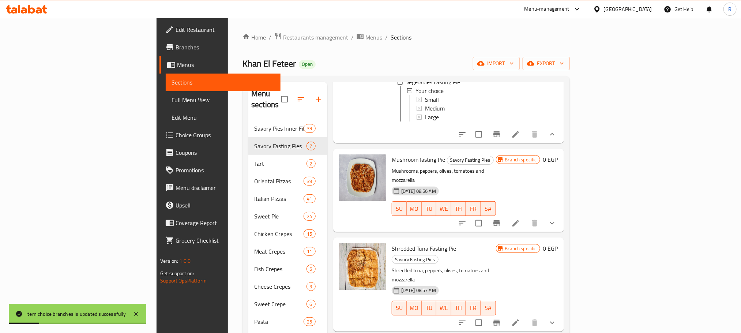
click at [561, 223] on button "show more" at bounding box center [553, 223] width 18 height 18
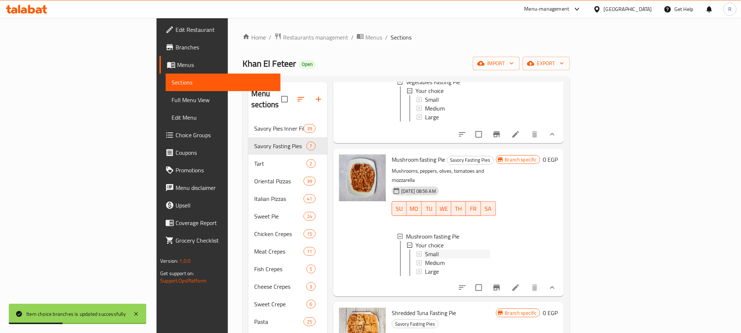
click at [425, 258] on div "Small" at bounding box center [457, 253] width 65 height 9
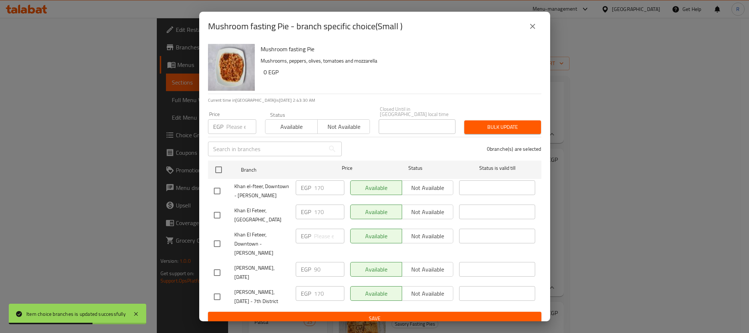
click at [222, 304] on input "checkbox" at bounding box center [217, 296] width 15 height 15
checkbox input "true"
click at [317, 301] on input "170" at bounding box center [329, 293] width 30 height 15
type input "155"
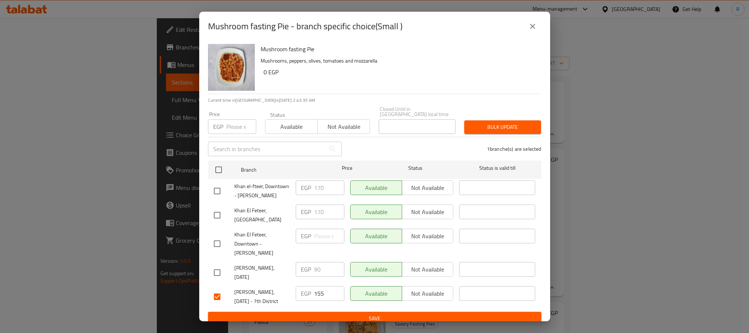
drag, startPoint x: 219, startPoint y: 199, endPoint x: 232, endPoint y: 196, distance: 13.0
click at [219, 198] on input "checkbox" at bounding box center [217, 190] width 15 height 15
checkbox input "true"
click at [314, 185] on input "170" at bounding box center [329, 187] width 30 height 15
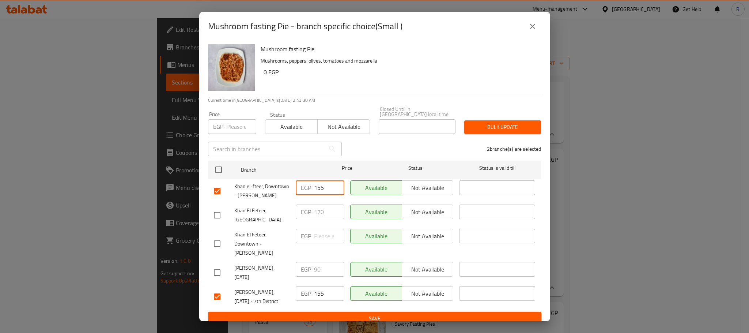
type input "155"
click at [368, 140] on div "2 branche(s) are selected" at bounding box center [446, 149] width 200 height 26
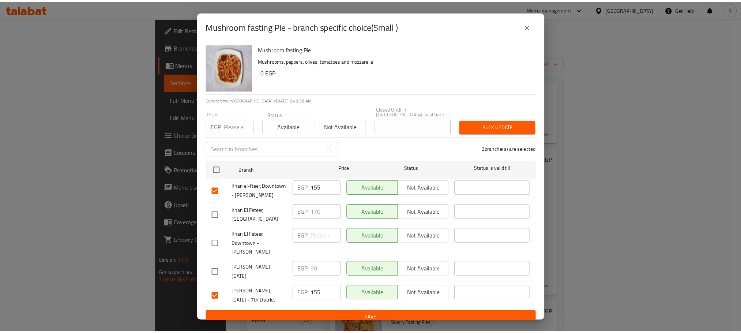
scroll to position [21, 0]
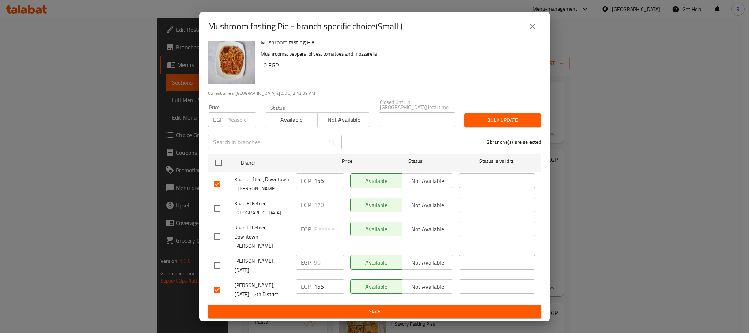
click at [362, 305] on button "Save" at bounding box center [375, 312] width 334 height 14
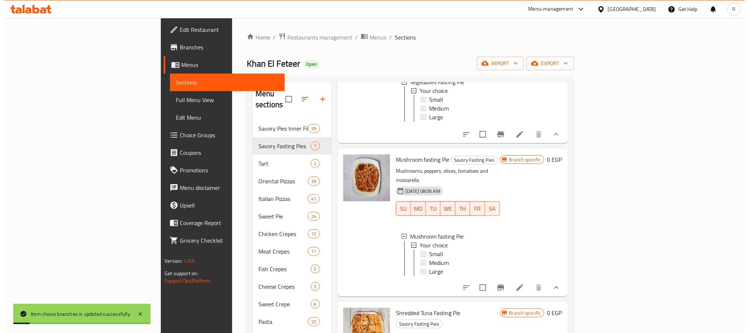
scroll to position [165, 0]
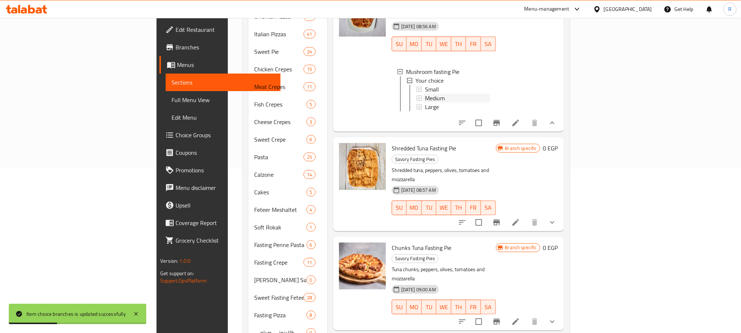
click at [425, 102] on span "Medium" at bounding box center [435, 98] width 20 height 9
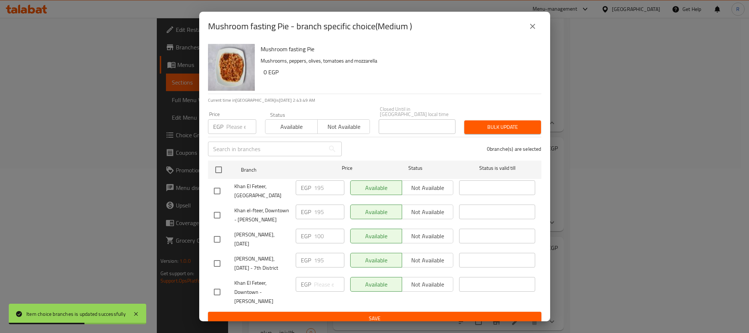
click at [220, 218] on input "checkbox" at bounding box center [217, 214] width 15 height 15
checkbox input "true"
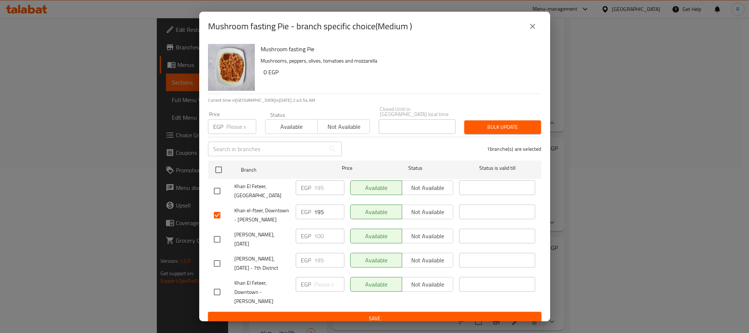
click at [223, 271] on input "checkbox" at bounding box center [217, 263] width 15 height 15
checkbox input "true"
click at [323, 267] on input "195" at bounding box center [329, 260] width 30 height 15
click at [318, 267] on input "195" at bounding box center [329, 260] width 30 height 15
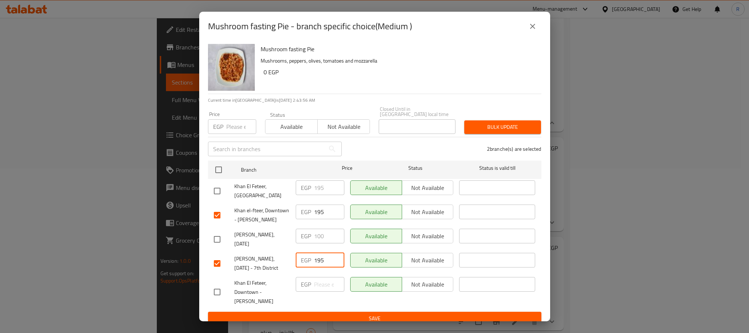
click at [318, 267] on input "195" at bounding box center [329, 260] width 30 height 15
click at [315, 267] on input "205" at bounding box center [329, 260] width 30 height 15
type input "205"
click at [314, 211] on input "195" at bounding box center [329, 211] width 30 height 15
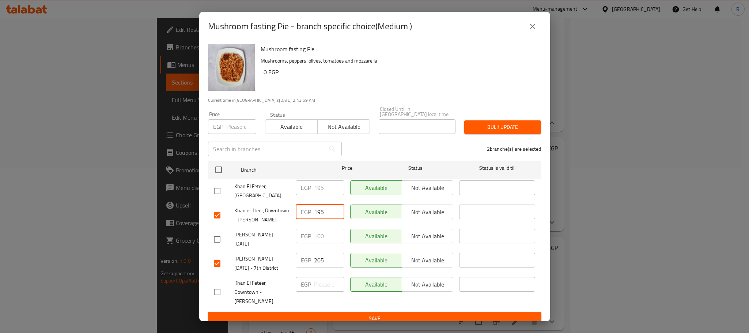
click at [314, 211] on input "195" at bounding box center [329, 211] width 30 height 15
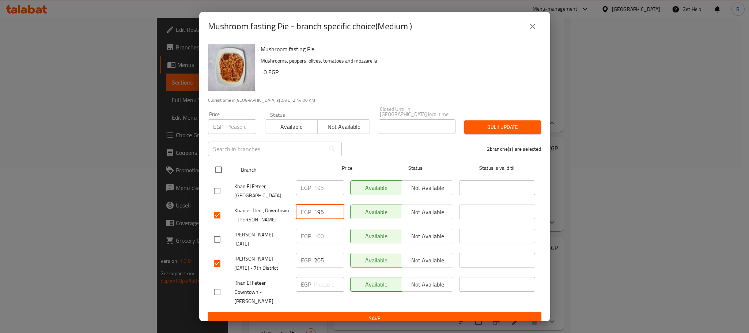
paste input "20"
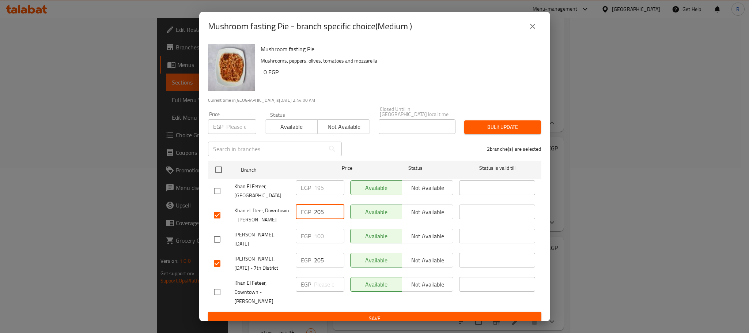
type input "205"
click at [365, 146] on div "2 branche(s) are selected" at bounding box center [446, 149] width 200 height 26
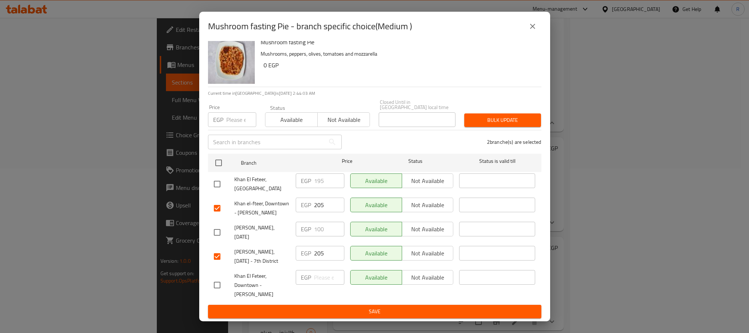
click at [349, 312] on span "Save" at bounding box center [375, 311] width 322 height 9
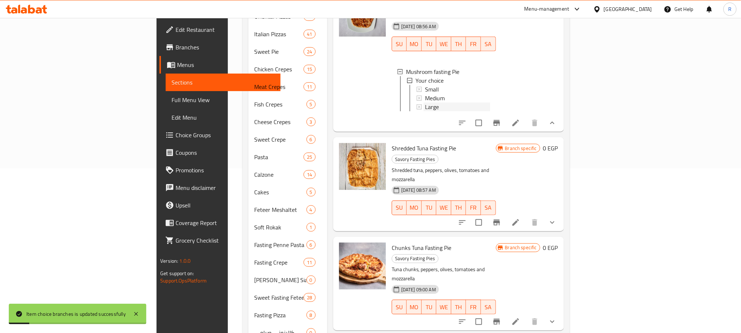
click at [425, 111] on div "Large" at bounding box center [457, 106] width 65 height 9
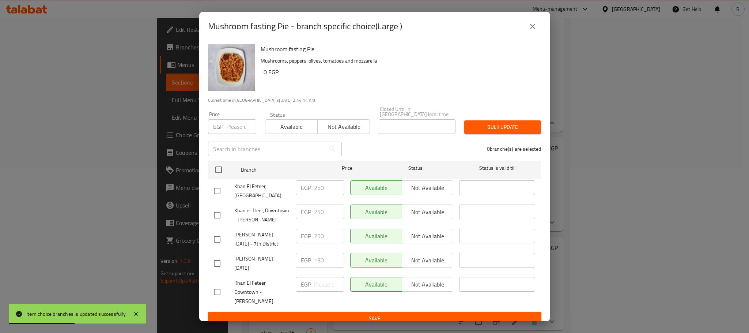
click at [217, 247] on input "checkbox" at bounding box center [217, 239] width 15 height 15
checkbox input "true"
click at [219, 221] on input "checkbox" at bounding box center [217, 214] width 15 height 15
checkbox input "true"
drag, startPoint x: 320, startPoint y: 212, endPoint x: 326, endPoint y: 213, distance: 6.3
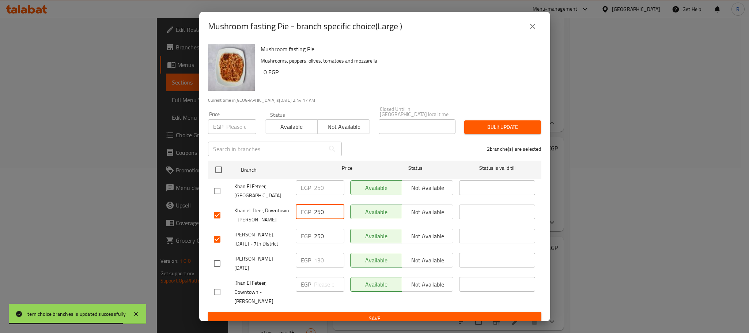
click at [326, 213] on input "250" at bounding box center [329, 211] width 30 height 15
type input "255"
drag, startPoint x: 320, startPoint y: 246, endPoint x: 345, endPoint y: 241, distance: 24.5
click at [341, 246] on div "EGP 250 ​" at bounding box center [320, 239] width 54 height 27
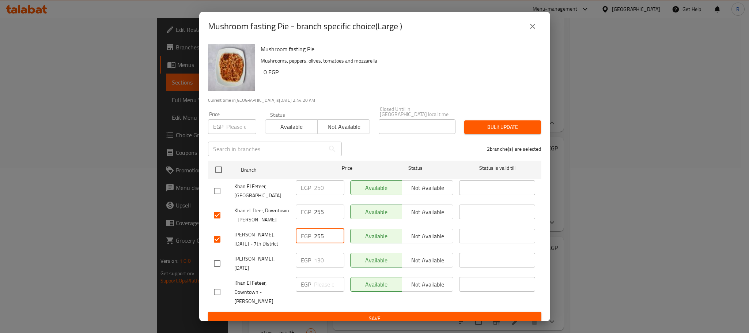
type input "255"
click at [386, 144] on div "2 branche(s) are selected" at bounding box center [446, 149] width 200 height 26
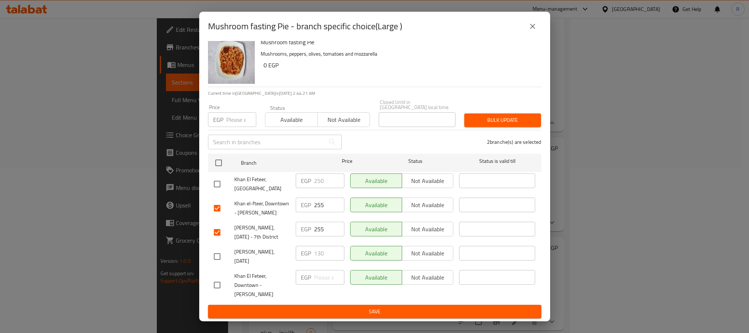
click at [360, 309] on span "Save" at bounding box center [375, 311] width 322 height 9
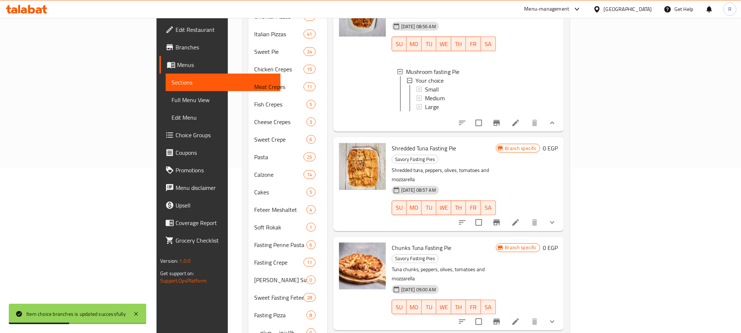
scroll to position [312, 0]
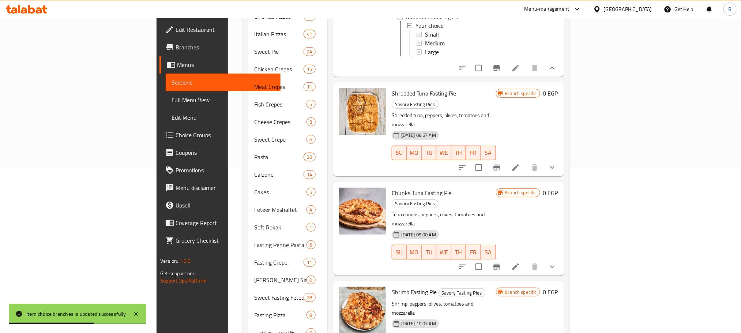
click at [557, 164] on icon "show more" at bounding box center [552, 167] width 9 height 9
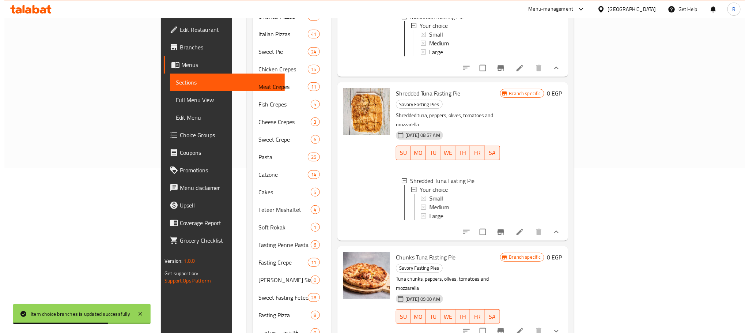
scroll to position [402, 0]
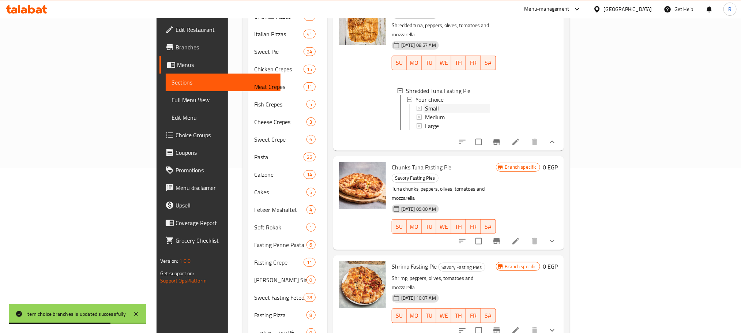
click at [425, 109] on div "Small" at bounding box center [457, 108] width 65 height 9
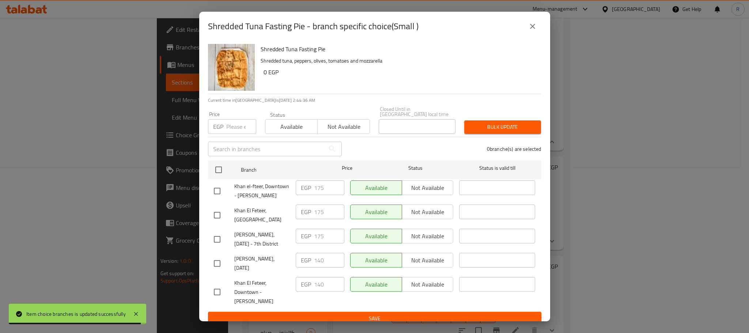
click at [222, 199] on input "checkbox" at bounding box center [217, 190] width 15 height 15
checkbox input "true"
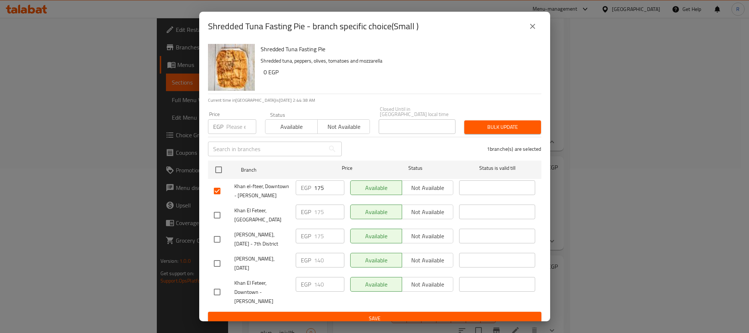
click at [219, 247] on input "checkbox" at bounding box center [217, 239] width 15 height 15
checkbox input "true"
click at [411, 241] on span "Not available" at bounding box center [428, 236] width 46 height 11
click at [421, 184] on span "Not available" at bounding box center [428, 188] width 46 height 11
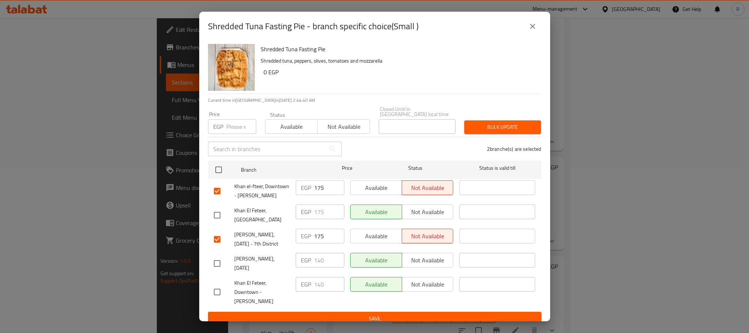
click at [452, 145] on div "2 branche(s) are selected" at bounding box center [446, 149] width 200 height 26
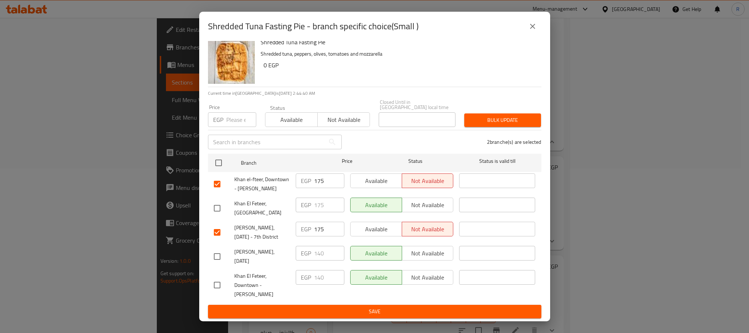
scroll to position [21, 0]
click at [409, 312] on span "Save" at bounding box center [375, 311] width 322 height 9
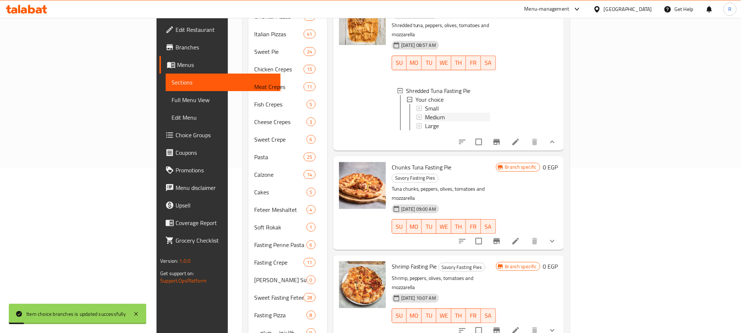
click at [425, 119] on span "Medium" at bounding box center [435, 117] width 20 height 9
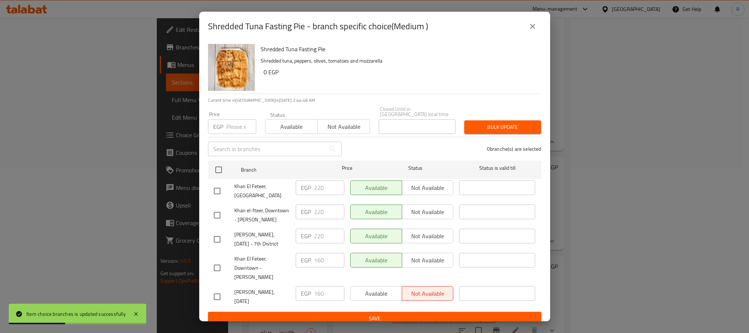
click at [218, 246] on input "checkbox" at bounding box center [217, 239] width 15 height 15
checkbox input "true"
click at [211, 220] on input "checkbox" at bounding box center [217, 214] width 15 height 15
checkbox input "true"
click at [422, 209] on span "Not available" at bounding box center [428, 212] width 46 height 11
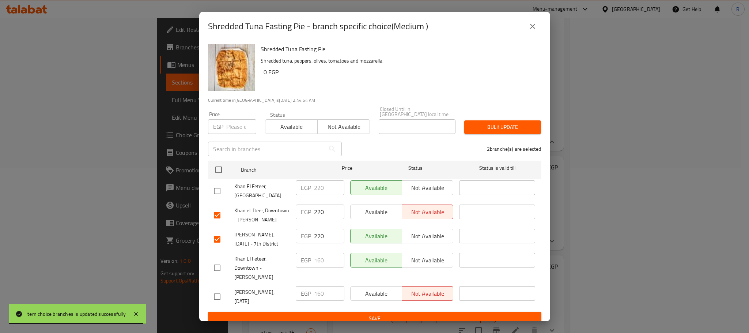
click at [421, 241] on span "Not available" at bounding box center [428, 236] width 46 height 11
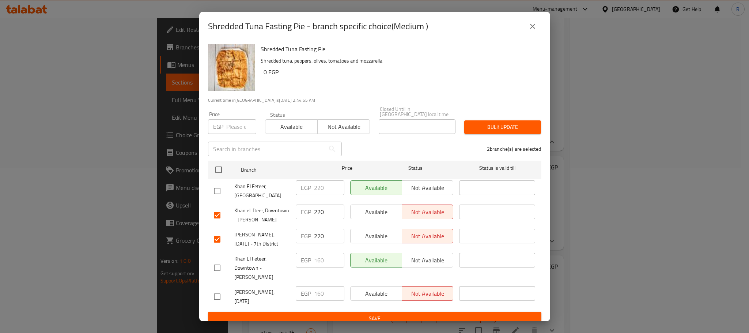
click at [456, 225] on div "​" at bounding box center [497, 215] width 82 height 27
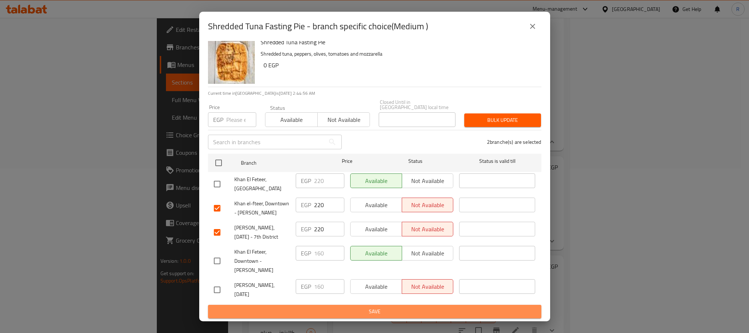
click at [439, 309] on span "Save" at bounding box center [375, 311] width 322 height 9
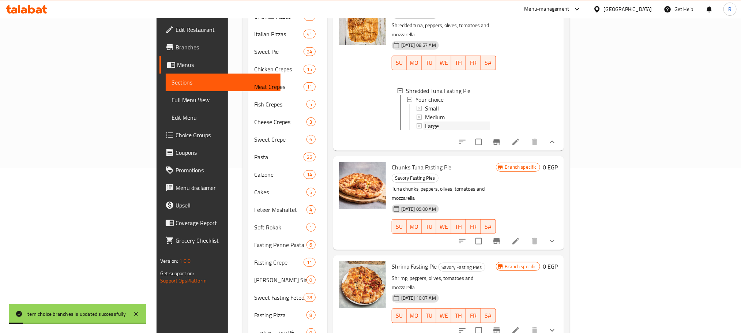
click at [425, 130] on div "Large" at bounding box center [457, 125] width 65 height 9
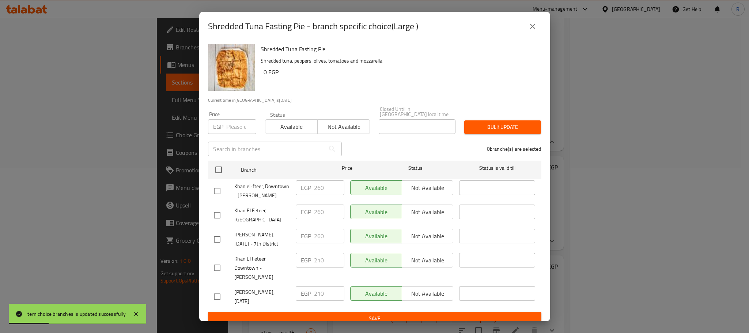
click at [217, 188] on input "checkbox" at bounding box center [217, 190] width 15 height 15
checkbox input "true"
click at [211, 247] on input "checkbox" at bounding box center [217, 239] width 15 height 15
checkbox input "true"
click at [283, 224] on span "Khan El Feteer, [GEOGRAPHIC_DATA]" at bounding box center [262, 215] width 56 height 18
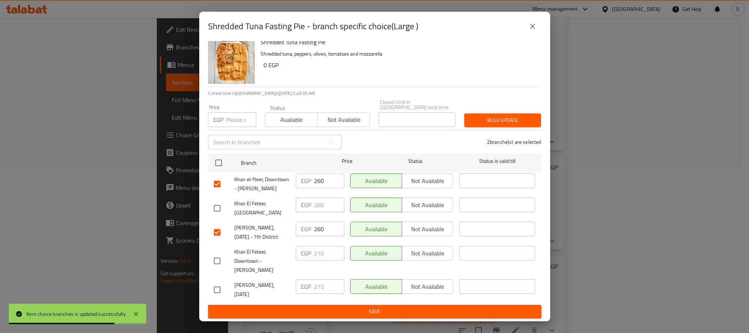
click at [420, 224] on span "Not available" at bounding box center [428, 229] width 46 height 11
click at [422, 176] on span "Not available" at bounding box center [428, 181] width 46 height 11
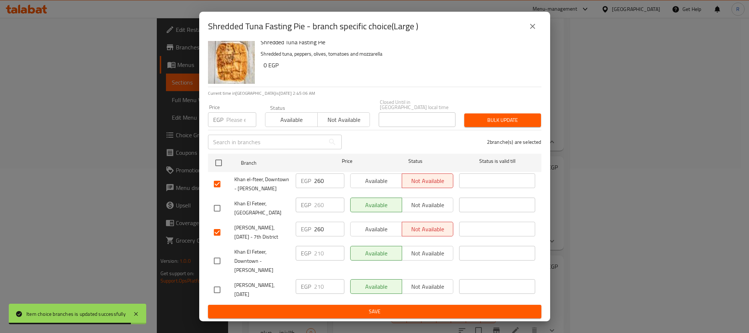
click at [395, 311] on span "Save" at bounding box center [375, 311] width 322 height 9
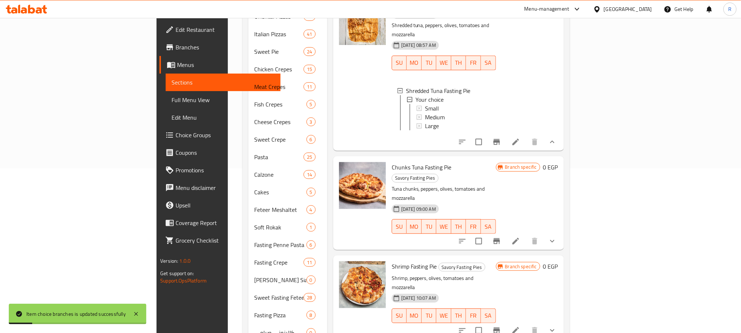
click at [557, 237] on icon "show more" at bounding box center [552, 241] width 9 height 9
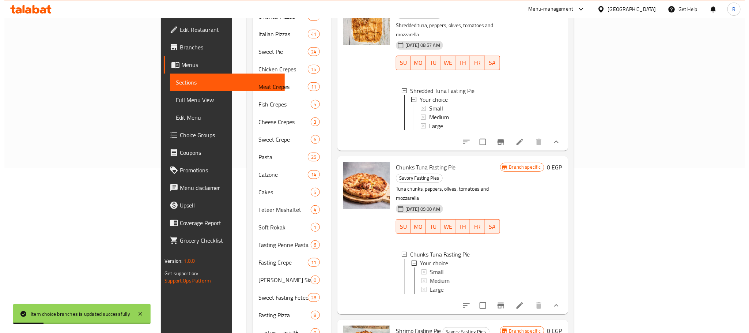
scroll to position [448, 0]
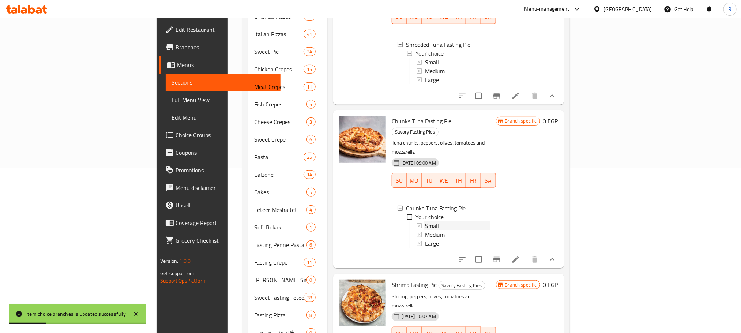
click at [425, 221] on div "Small" at bounding box center [457, 225] width 65 height 9
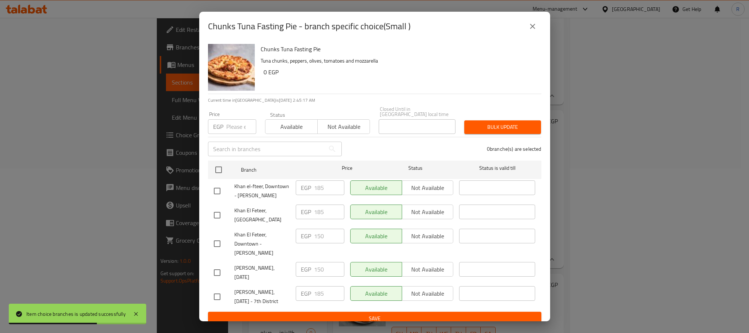
click at [222, 304] on input "checkbox" at bounding box center [217, 296] width 15 height 15
checkbox input "true"
click at [213, 196] on input "checkbox" at bounding box center [217, 190] width 15 height 15
checkbox input "true"
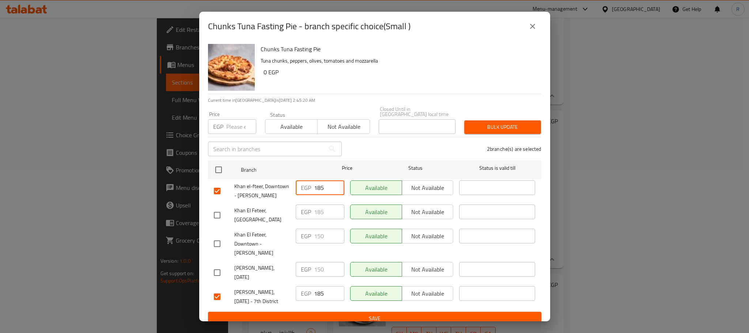
click at [318, 186] on input "185" at bounding box center [329, 187] width 30 height 15
type input "175"
click at [317, 301] on input "185" at bounding box center [329, 293] width 30 height 15
type input "175"
click at [347, 262] on div "Available Not available" at bounding box center [401, 244] width 109 height 36
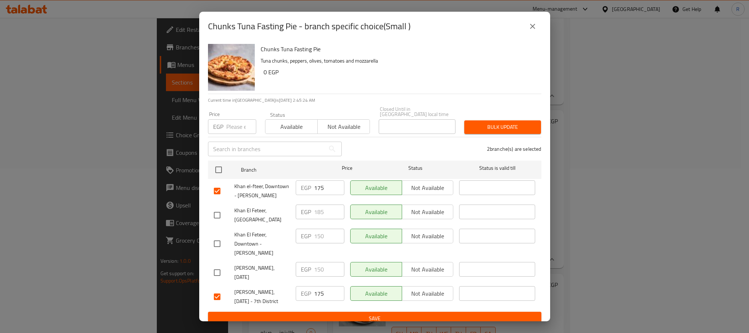
scroll to position [21, 0]
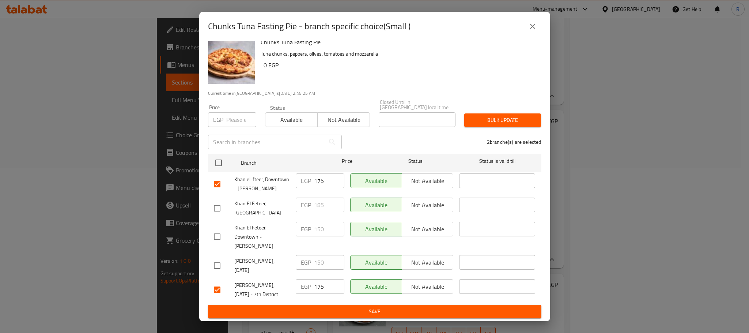
click at [336, 311] on span "Save" at bounding box center [375, 311] width 322 height 9
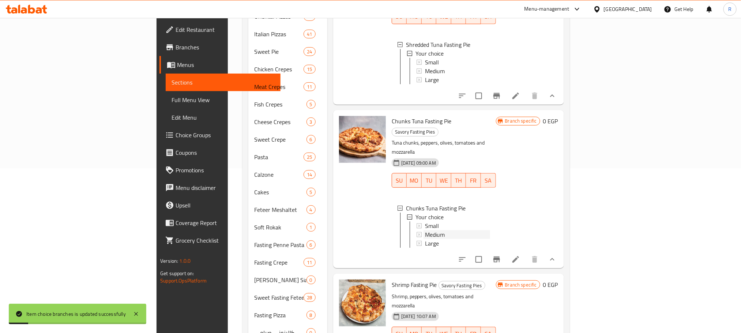
click at [425, 230] on div "Medium" at bounding box center [457, 234] width 65 height 9
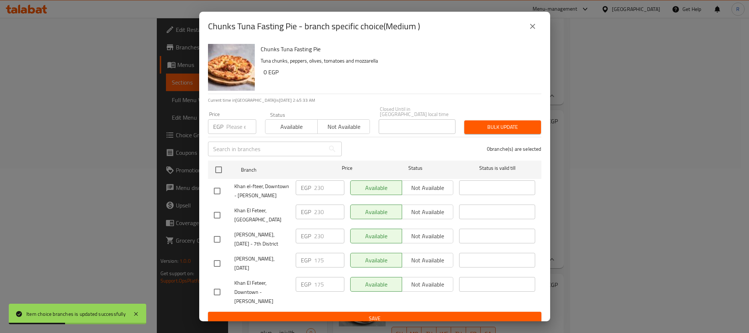
drag, startPoint x: 214, startPoint y: 195, endPoint x: 218, endPoint y: 199, distance: 5.5
click at [214, 195] on input "checkbox" at bounding box center [217, 190] width 15 height 15
checkbox input "true"
click at [217, 247] on input "checkbox" at bounding box center [217, 239] width 15 height 15
checkbox input "true"
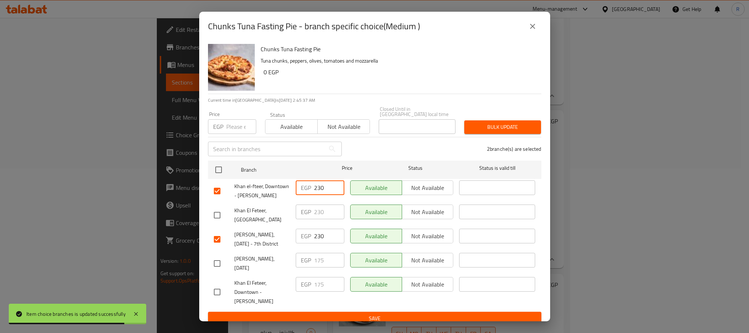
drag, startPoint x: 315, startPoint y: 188, endPoint x: 331, endPoint y: 187, distance: 15.4
click at [331, 187] on input "230" at bounding box center [329, 187] width 30 height 15
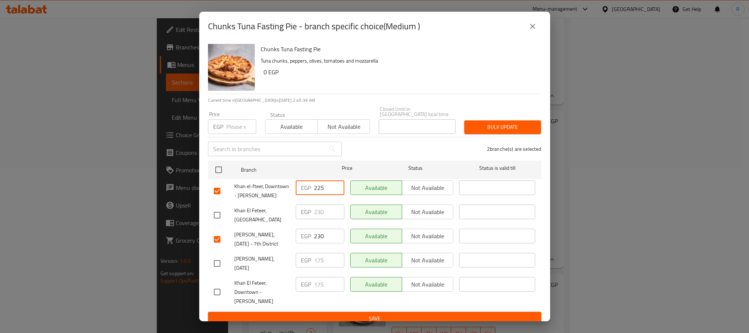
type input "225"
drag, startPoint x: 319, startPoint y: 247, endPoint x: 332, endPoint y: 247, distance: 12.4
click at [332, 243] on input "230" at bounding box center [329, 236] width 30 height 15
type input "225"
click at [341, 229] on div "EGP 230 ​" at bounding box center [320, 215] width 54 height 27
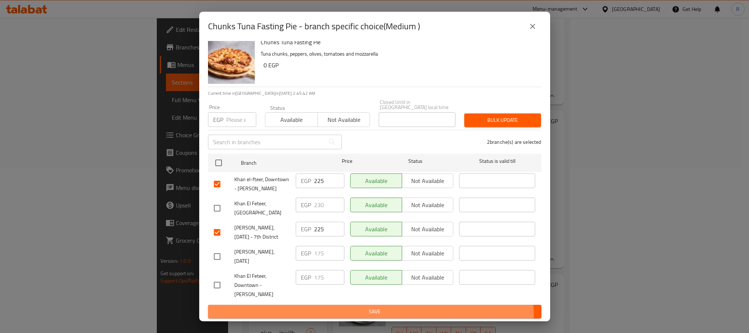
click at [328, 315] on span "Save" at bounding box center [375, 311] width 322 height 9
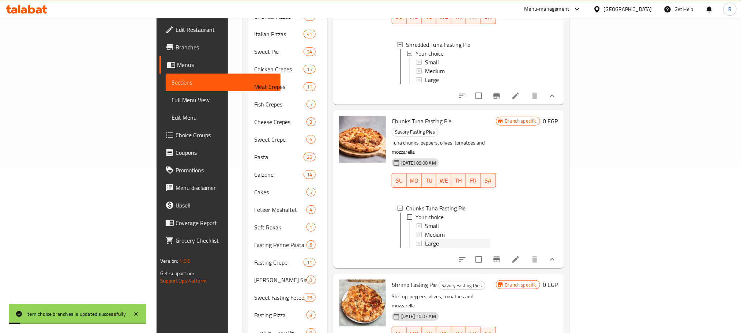
click at [444, 239] on div "Large" at bounding box center [457, 243] width 65 height 9
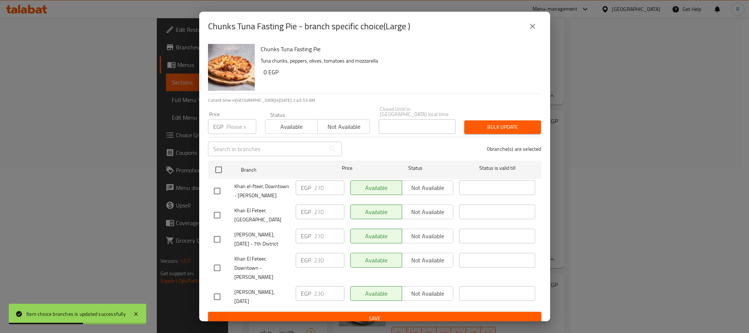
click at [214, 247] on input "checkbox" at bounding box center [217, 239] width 15 height 15
checkbox input "true"
click at [219, 194] on input "checkbox" at bounding box center [217, 190] width 15 height 15
checkbox input "true"
drag, startPoint x: 320, startPoint y: 189, endPoint x: 364, endPoint y: 188, distance: 44.6
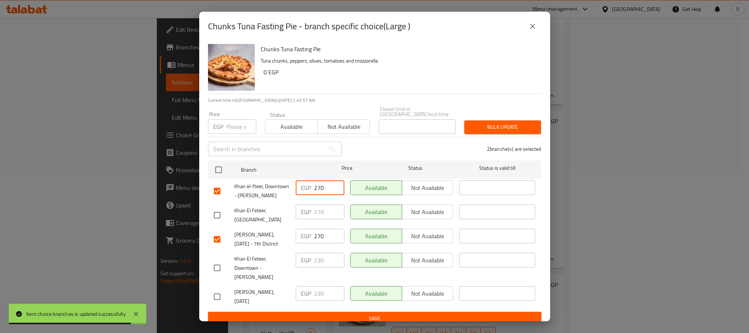
click at [364, 188] on div "Khan el-fteer, Downtown - Ahmed Helmy EGP 270 ​ Available Not available ​" at bounding box center [375, 190] width 328 height 27
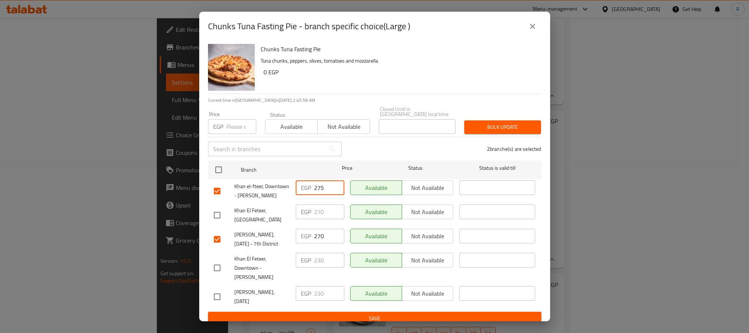
type input "275"
drag, startPoint x: 319, startPoint y: 248, endPoint x: 329, endPoint y: 248, distance: 9.9
click at [329, 243] on input "270" at bounding box center [329, 236] width 30 height 15
type input "275"
click at [338, 263] on div "EGP 230 ​" at bounding box center [320, 268] width 54 height 36
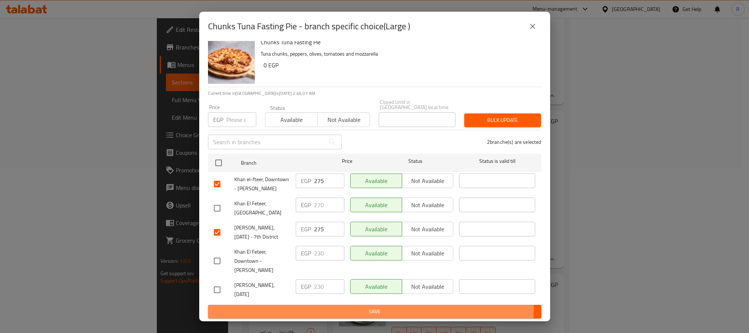
click at [350, 309] on span "Save" at bounding box center [375, 311] width 322 height 9
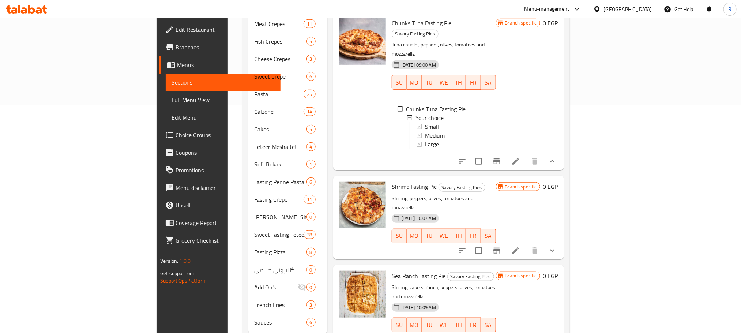
scroll to position [253, 0]
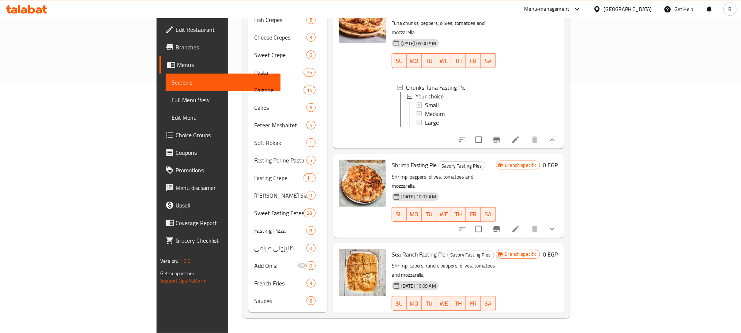
click at [557, 225] on icon "show more" at bounding box center [552, 229] width 9 height 9
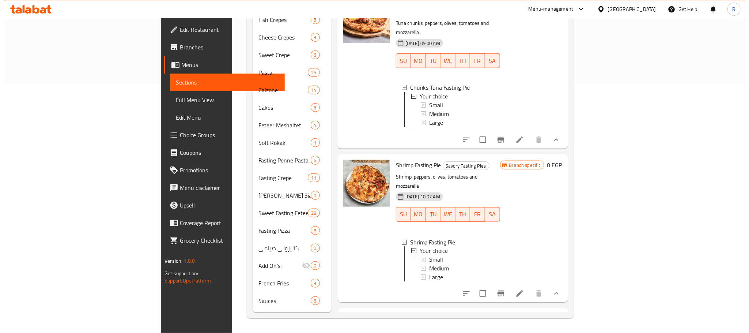
scroll to position [538, 0]
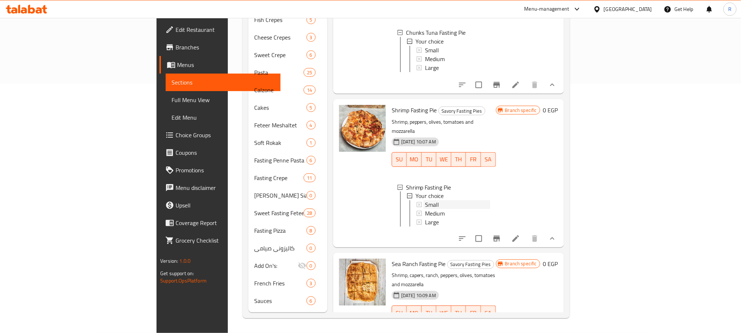
click at [425, 200] on div "Small" at bounding box center [457, 204] width 65 height 9
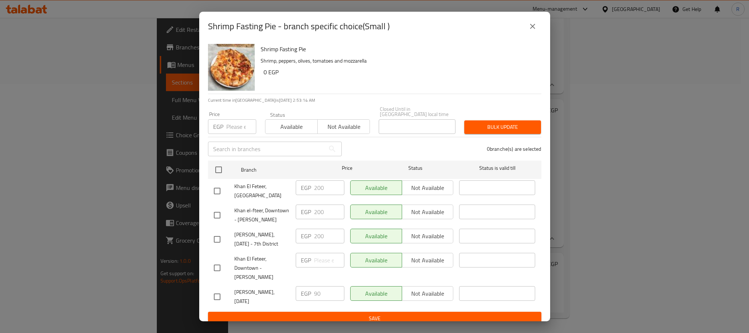
click at [218, 219] on input "checkbox" at bounding box center [217, 214] width 15 height 15
checkbox input "true"
click at [220, 247] on input "checkbox" at bounding box center [217, 239] width 15 height 15
checkbox input "true"
drag, startPoint x: 321, startPoint y: 213, endPoint x: 326, endPoint y: 212, distance: 5.2
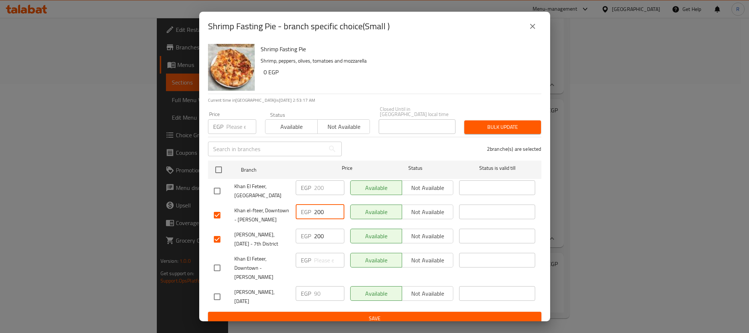
click at [326, 212] on input "200" at bounding box center [329, 211] width 30 height 15
type input "205"
drag, startPoint x: 321, startPoint y: 246, endPoint x: 334, endPoint y: 244, distance: 13.0
click at [334, 243] on input "200" at bounding box center [329, 236] width 30 height 15
type input "205"
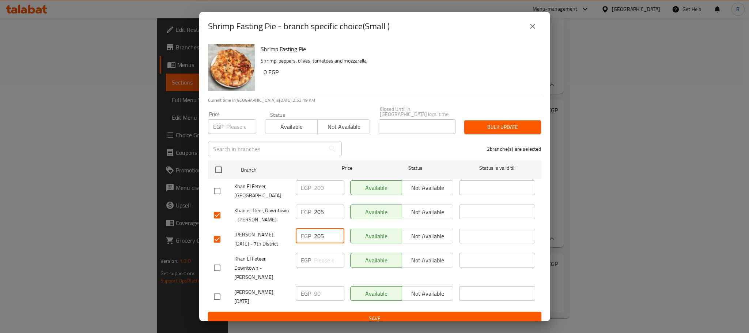
click at [398, 144] on div "2 branche(s) are selected" at bounding box center [446, 149] width 200 height 26
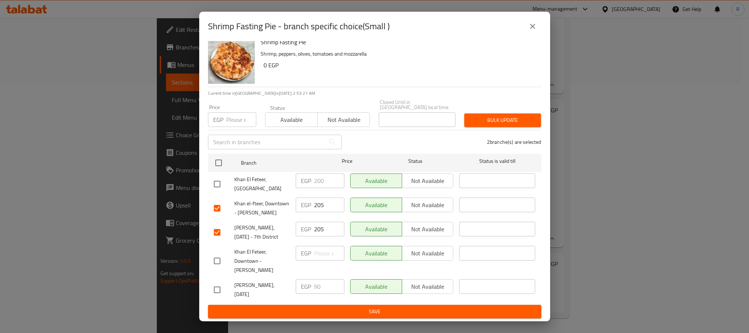
click at [356, 311] on span "Save" at bounding box center [375, 311] width 322 height 9
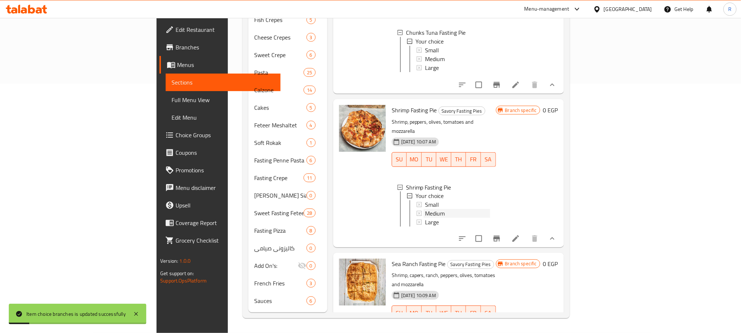
click at [448, 209] on div "Medium" at bounding box center [457, 213] width 65 height 9
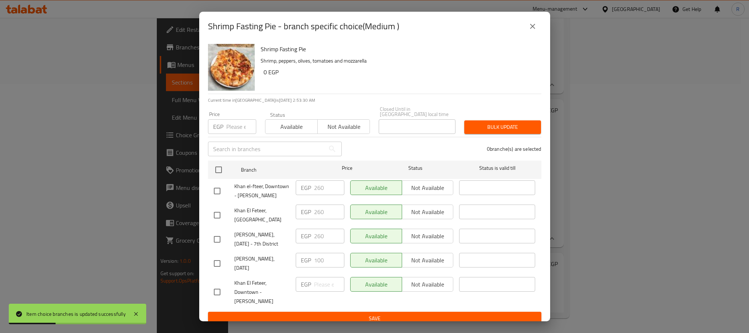
click at [219, 247] on input "checkbox" at bounding box center [217, 239] width 15 height 15
checkbox input "true"
click at [217, 192] on input "checkbox" at bounding box center [217, 190] width 15 height 15
checkbox input "true"
drag, startPoint x: 316, startPoint y: 187, endPoint x: 333, endPoint y: 186, distance: 16.5
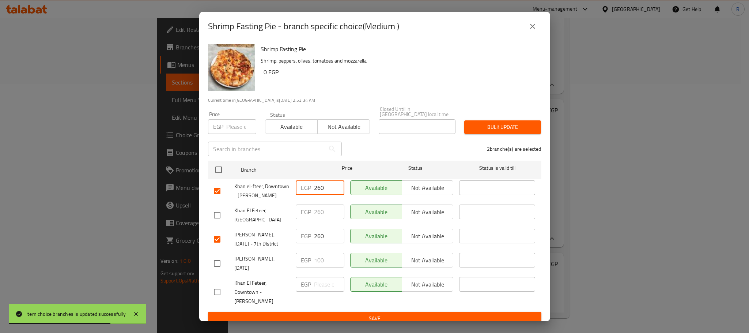
click at [333, 186] on input "260" at bounding box center [329, 187] width 30 height 15
type input "255"
drag, startPoint x: 316, startPoint y: 248, endPoint x: 332, endPoint y: 248, distance: 15.7
click at [332, 243] on input "260" at bounding box center [329, 236] width 30 height 15
type input "255"
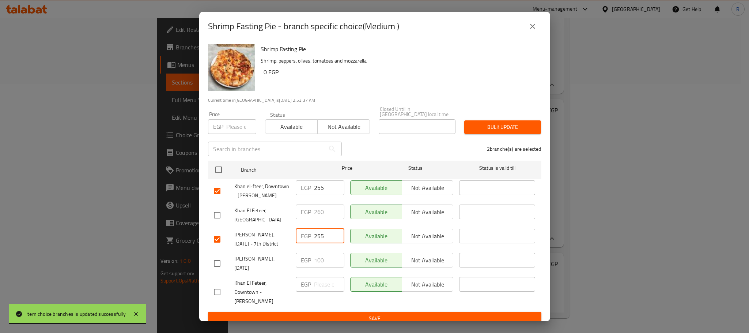
click at [351, 204] on div "Available Not available" at bounding box center [401, 190] width 109 height 27
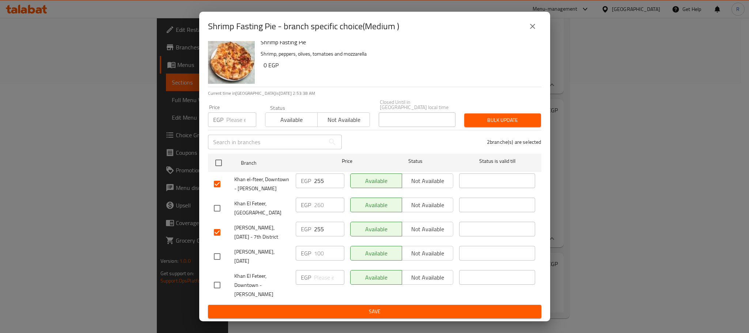
click at [388, 309] on span "Save" at bounding box center [375, 311] width 322 height 9
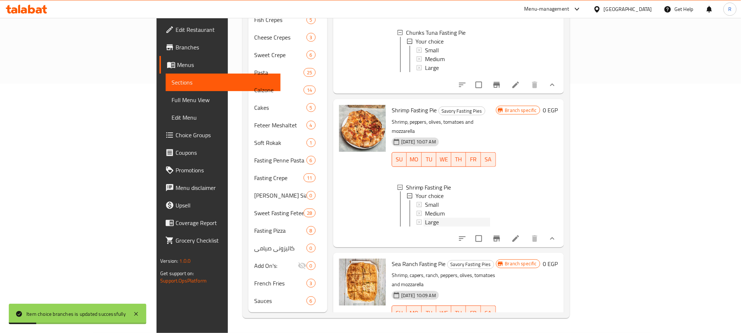
click at [425, 218] on div "Large" at bounding box center [457, 222] width 65 height 9
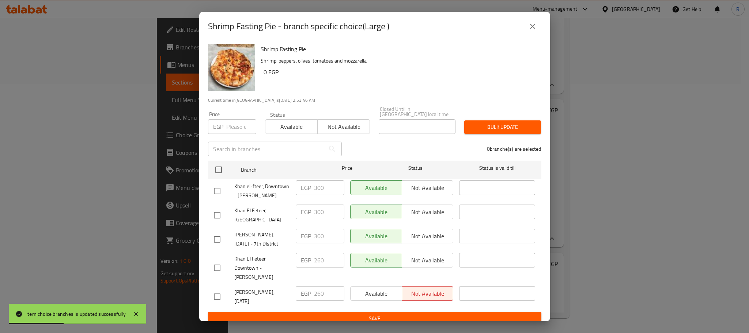
click at [218, 197] on input "checkbox" at bounding box center [217, 190] width 15 height 15
checkbox input "true"
click at [223, 247] on input "checkbox" at bounding box center [217, 239] width 15 height 15
checkbox input "true"
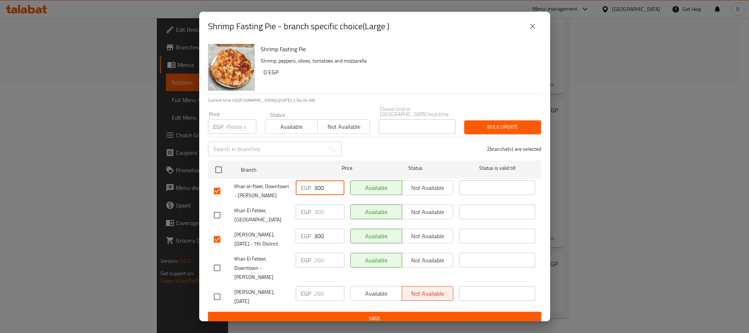
drag, startPoint x: 320, startPoint y: 183, endPoint x: 325, endPoint y: 183, distance: 4.4
click at [325, 183] on input "300" at bounding box center [329, 187] width 30 height 15
type input "305"
drag, startPoint x: 321, startPoint y: 249, endPoint x: 331, endPoint y: 249, distance: 9.9
click at [331, 243] on input "300" at bounding box center [329, 236] width 30 height 15
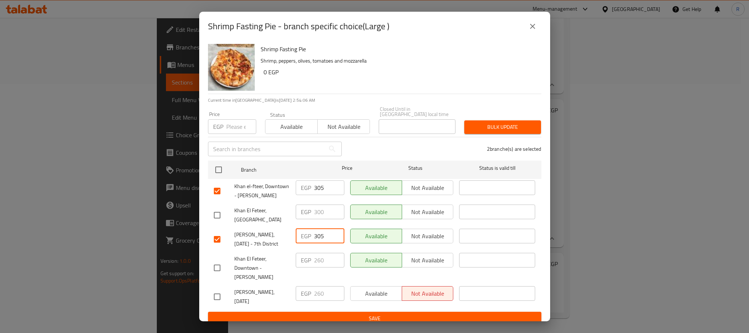
type input "305"
click at [393, 146] on div "2 branche(s) are selected" at bounding box center [446, 149] width 200 height 26
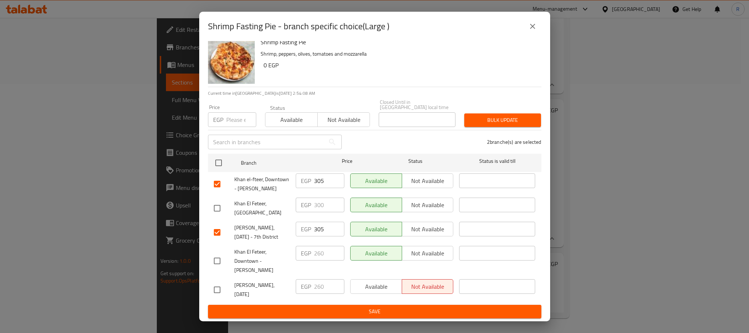
click at [364, 313] on span "Save" at bounding box center [375, 311] width 322 height 9
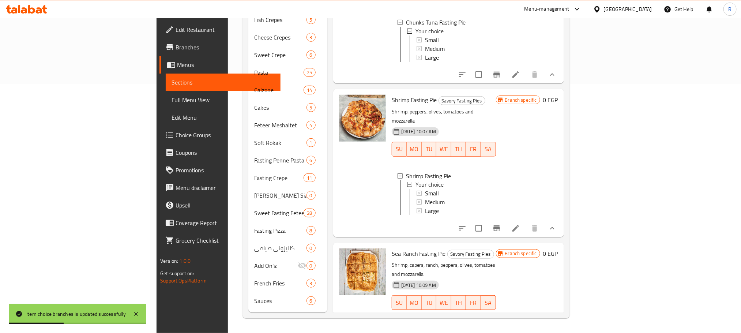
scroll to position [558, 0]
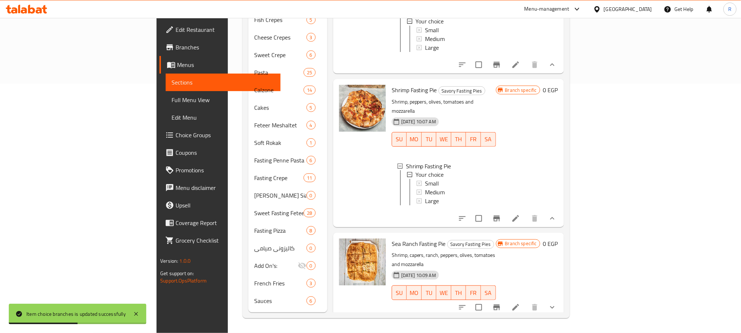
click at [557, 303] on icon "show more" at bounding box center [552, 307] width 9 height 9
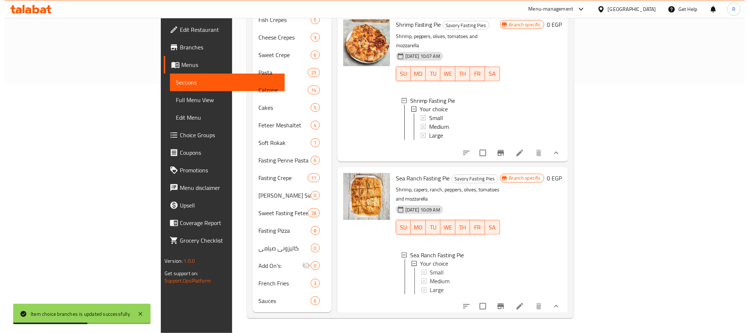
scroll to position [625, 0]
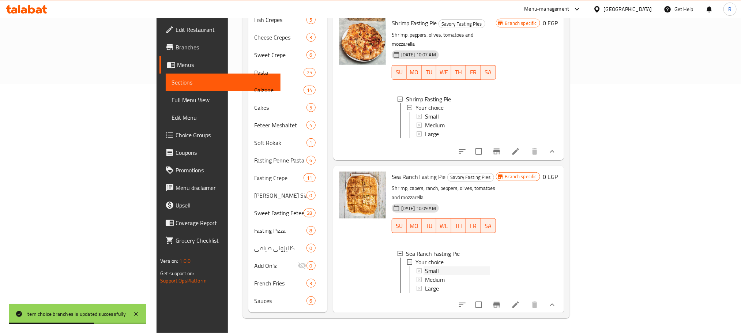
click at [425, 268] on div "Small" at bounding box center [457, 271] width 65 height 9
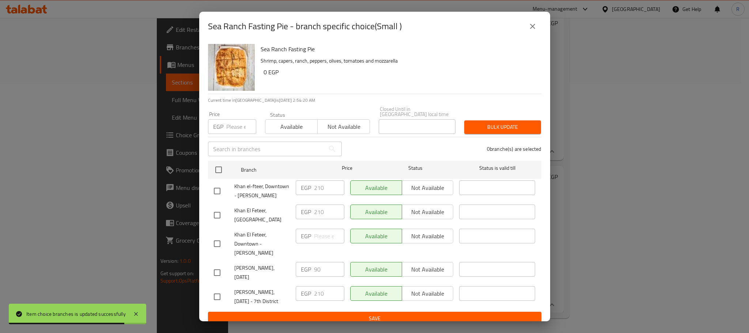
click at [214, 304] on input "checkbox" at bounding box center [217, 296] width 15 height 15
checkbox input "true"
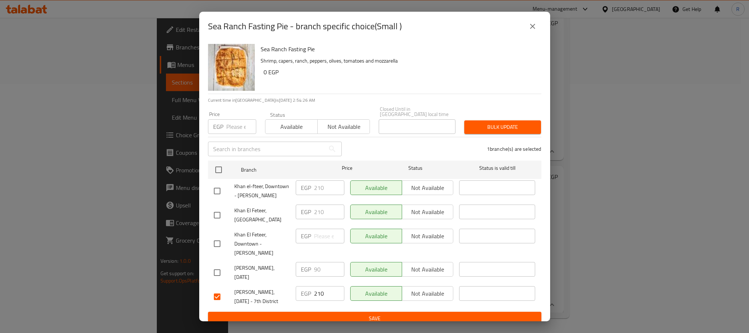
click at [212, 199] on input "checkbox" at bounding box center [217, 190] width 15 height 15
checkbox input "true"
drag, startPoint x: 315, startPoint y: 185, endPoint x: 327, endPoint y: 188, distance: 12.1
click at [327, 188] on input "210" at bounding box center [329, 187] width 30 height 15
type input "225"
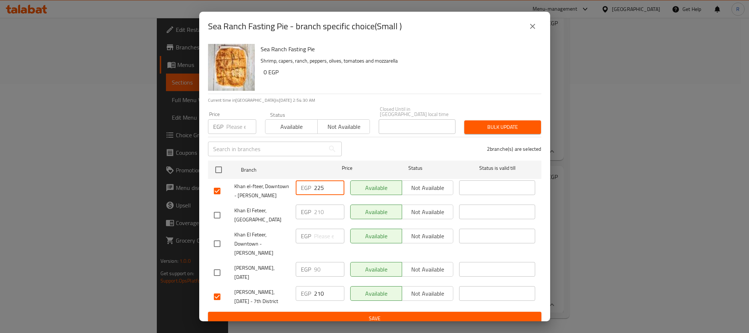
drag, startPoint x: 316, startPoint y: 308, endPoint x: 324, endPoint y: 307, distance: 7.7
click at [324, 301] on input "210" at bounding box center [329, 293] width 30 height 15
type input "225"
click at [382, 145] on div "2 branche(s) are selected" at bounding box center [446, 149] width 200 height 26
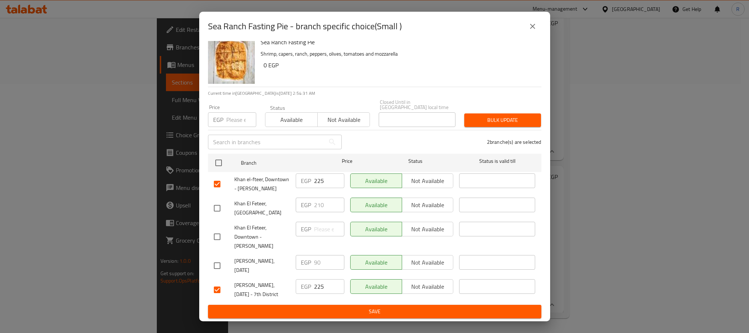
scroll to position [21, 0]
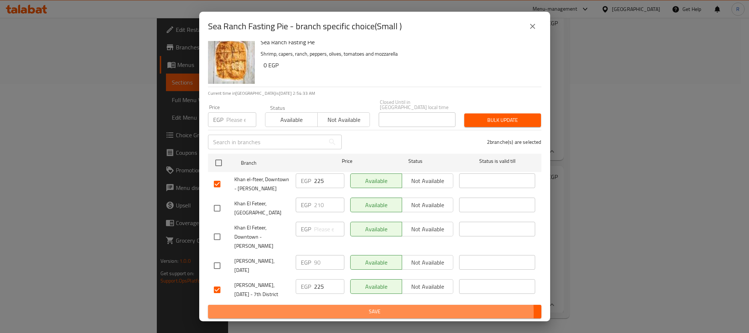
click at [342, 313] on span "Save" at bounding box center [375, 311] width 322 height 9
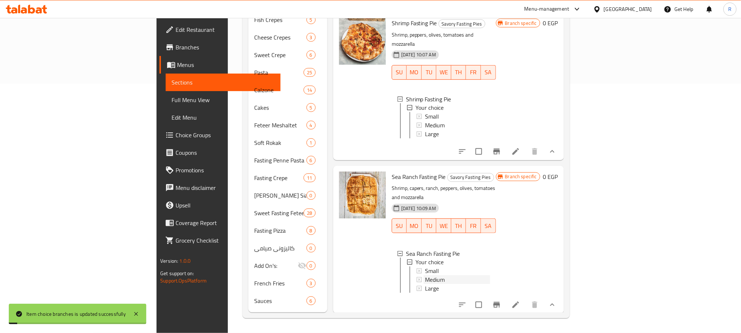
click at [425, 277] on div "Medium" at bounding box center [457, 279] width 65 height 9
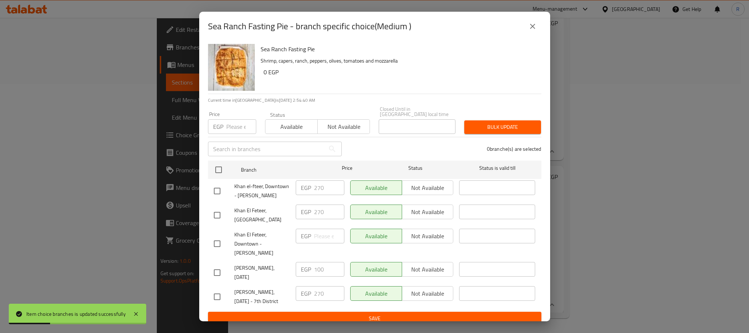
click at [218, 195] on input "checkbox" at bounding box center [217, 190] width 15 height 15
checkbox input "true"
click at [214, 304] on input "checkbox" at bounding box center [217, 296] width 15 height 15
checkbox input "true"
drag, startPoint x: 321, startPoint y: 308, endPoint x: 338, endPoint y: 307, distance: 17.3
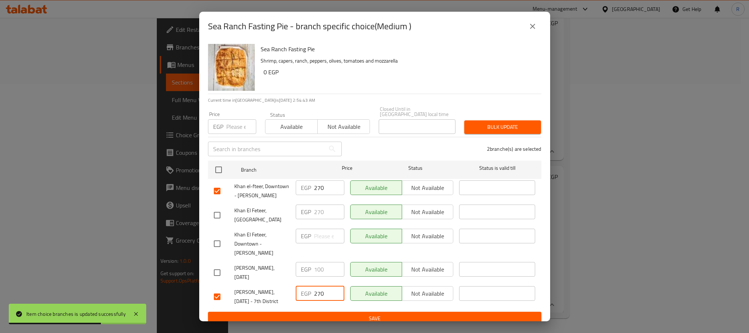
click at [338, 301] on input "270" at bounding box center [329, 293] width 30 height 15
type input "275"
drag, startPoint x: 320, startPoint y: 182, endPoint x: 326, endPoint y: 184, distance: 5.7
click at [326, 184] on input "270" at bounding box center [329, 187] width 30 height 15
type input "275"
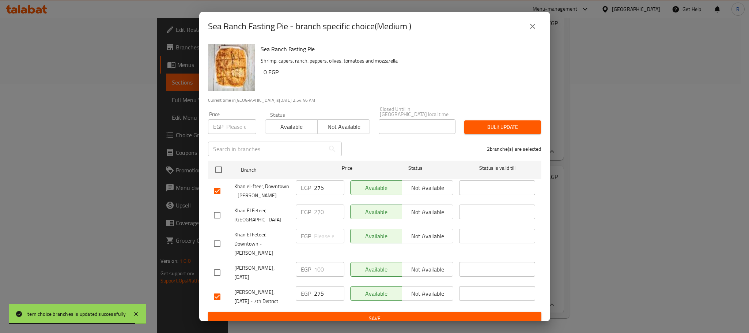
click at [372, 145] on div "2 branche(s) are selected" at bounding box center [446, 149] width 200 height 26
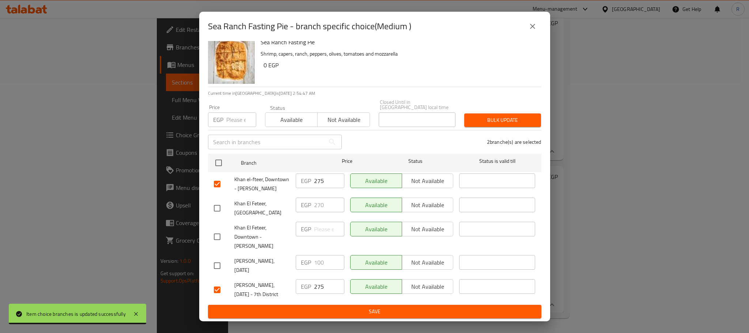
click at [335, 308] on span "Save" at bounding box center [375, 311] width 322 height 9
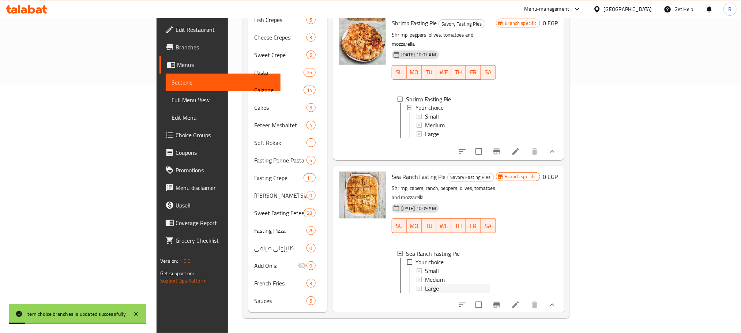
click at [425, 284] on span "Large" at bounding box center [432, 288] width 14 height 9
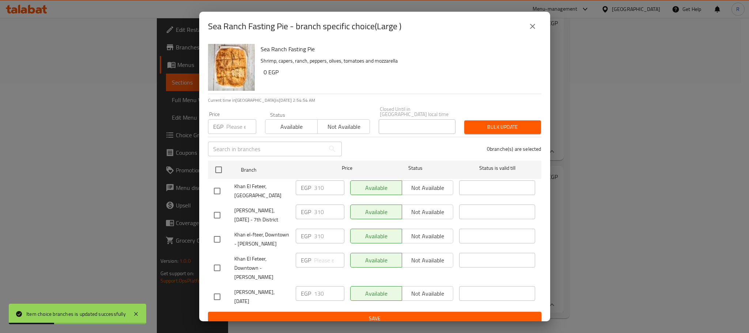
click at [217, 215] on input "checkbox" at bounding box center [217, 214] width 15 height 15
checkbox input "true"
click at [219, 241] on input "checkbox" at bounding box center [217, 239] width 15 height 15
checkbox input "true"
drag, startPoint x: 317, startPoint y: 233, endPoint x: 336, endPoint y: 235, distance: 19.1
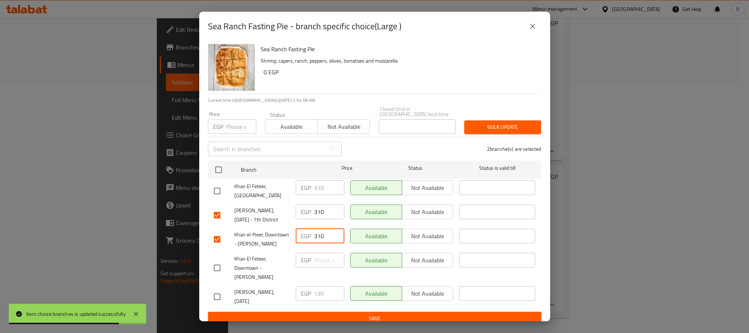
click at [336, 235] on input "310" at bounding box center [329, 236] width 30 height 15
type input "325"
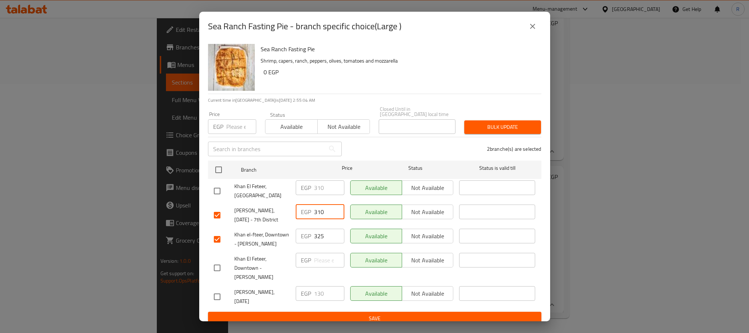
drag, startPoint x: 315, startPoint y: 209, endPoint x: 330, endPoint y: 210, distance: 15.0
click at [330, 210] on input "310" at bounding box center [329, 211] width 30 height 15
type input "325"
click at [381, 140] on div "2 branche(s) are selected" at bounding box center [446, 149] width 200 height 26
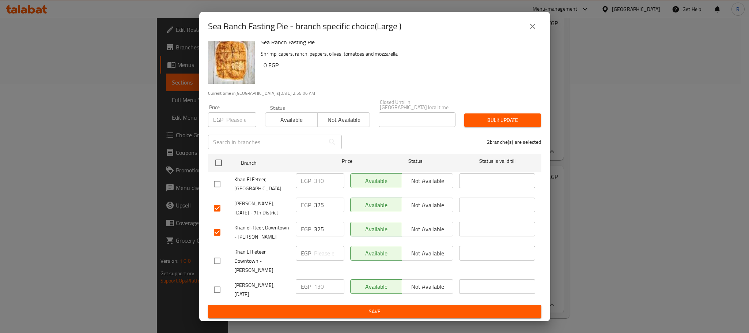
click at [353, 311] on span "Save" at bounding box center [375, 311] width 322 height 9
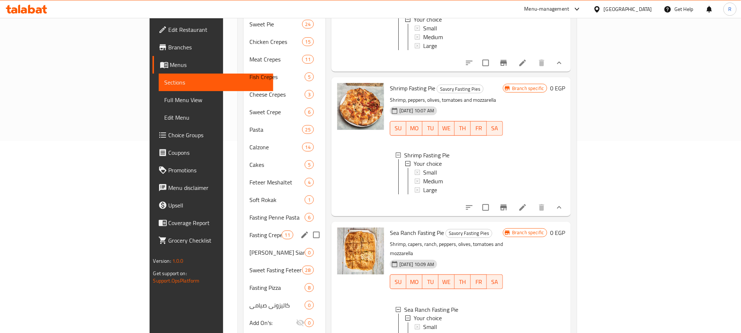
scroll to position [199, 0]
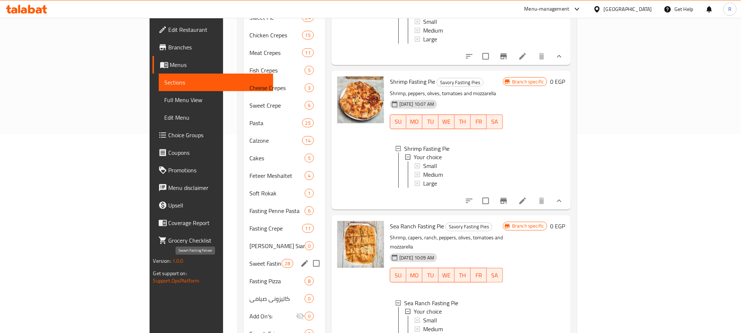
click at [249, 267] on span "Sweet Fasting Feteer" at bounding box center [265, 263] width 32 height 9
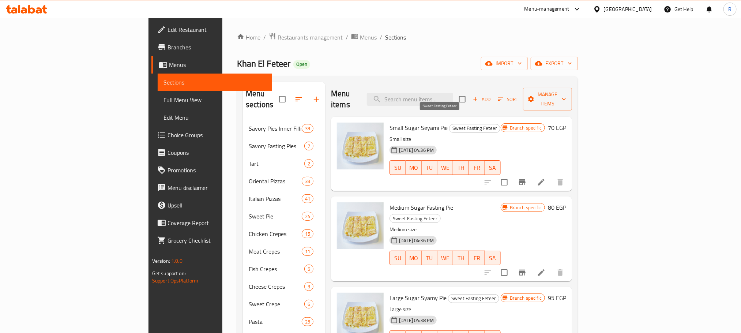
click at [450, 124] on span "Sweet Fasting Feteer" at bounding box center [475, 128] width 50 height 8
drag, startPoint x: 423, startPoint y: 121, endPoint x: 452, endPoint y: 120, distance: 29.6
click at [452, 124] on span "Sweet Fasting Feteer" at bounding box center [475, 128] width 50 height 8
copy span "Sweet Fasting Feteer"
drag, startPoint x: 347, startPoint y: 44, endPoint x: 313, endPoint y: 38, distance: 34.8
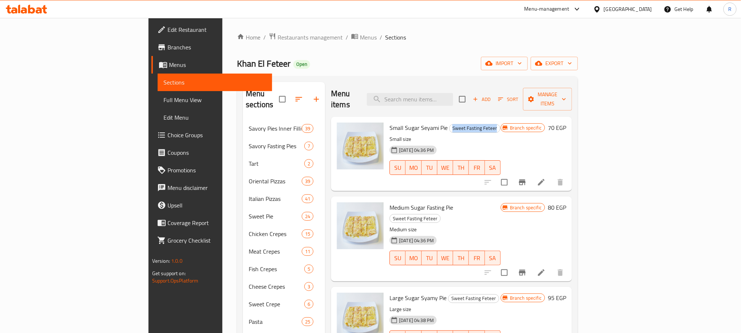
click at [347, 44] on div "Home / Restaurants management / Menus / Sections Khan El Feteer Open import exp…" at bounding box center [407, 300] width 341 height 535
click at [451, 98] on input "search" at bounding box center [410, 99] width 86 height 13
type input "بغاش"
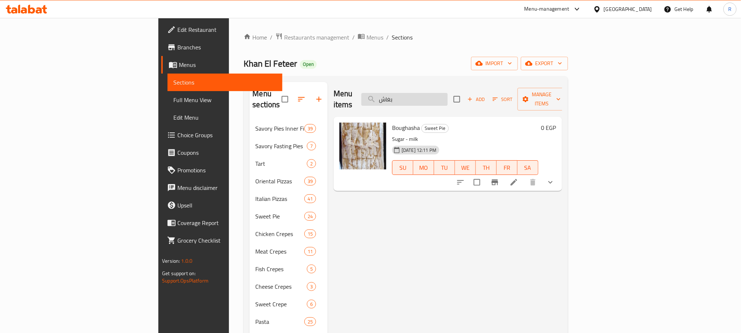
click at [448, 94] on input "بغاش" at bounding box center [404, 99] width 86 height 13
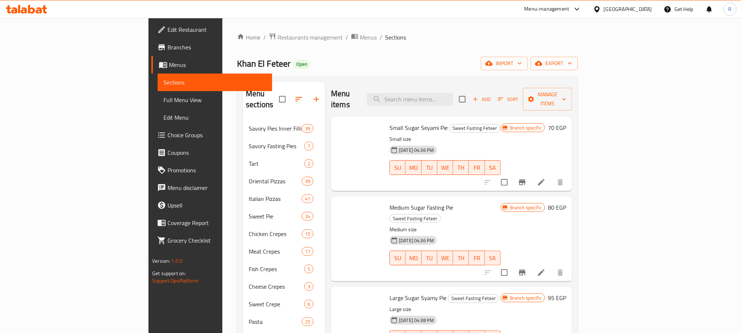
click at [567, 35] on ol "Home / Restaurants management / Menus / Sections" at bounding box center [407, 38] width 341 height 10
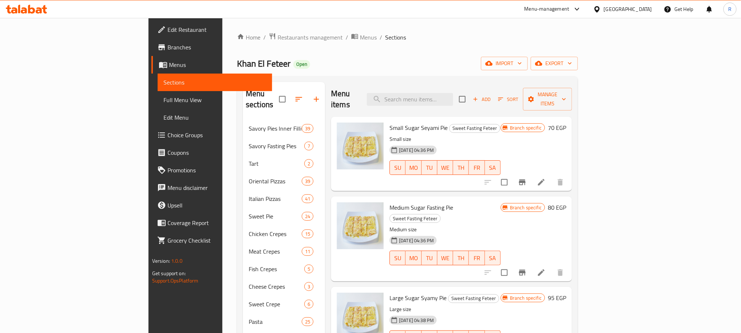
click at [465, 82] on div "Menu sections Savory Pies Inner Filling 39 Savory Fasting Pies 7 Tart 2 Orienta…" at bounding box center [407, 321] width 341 height 491
click at [455, 120] on div "Small Sugar Seyami Pie Sweet Fasting Feteer Small size 22-08-2022 04:36 PM SU M…" at bounding box center [445, 154] width 117 height 68
click at [453, 93] on input "search" at bounding box center [410, 99] width 86 height 13
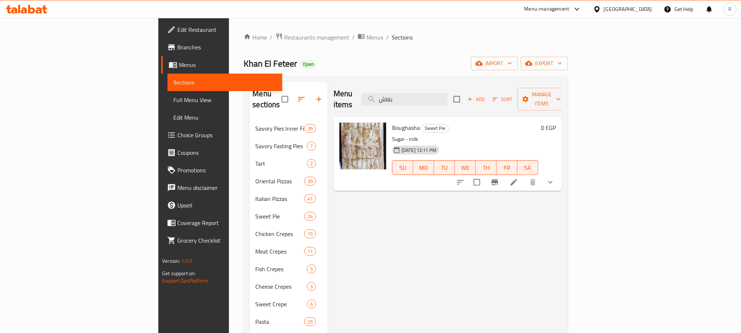
type input "بغاش"
click at [456, 87] on div "Menu items بغاش Add Sort Manage items" at bounding box center [448, 99] width 229 height 35
click at [448, 93] on input "بغاش" at bounding box center [404, 99] width 86 height 13
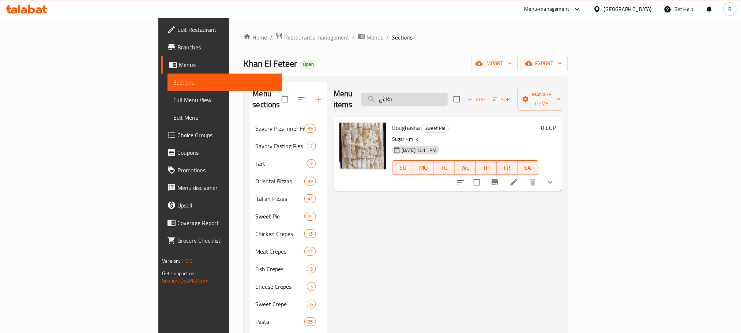
click at [448, 95] on input "بغاش" at bounding box center [404, 99] width 86 height 13
type input "بغاش"
click at [448, 98] on input "بغاش" at bounding box center [404, 99] width 86 height 13
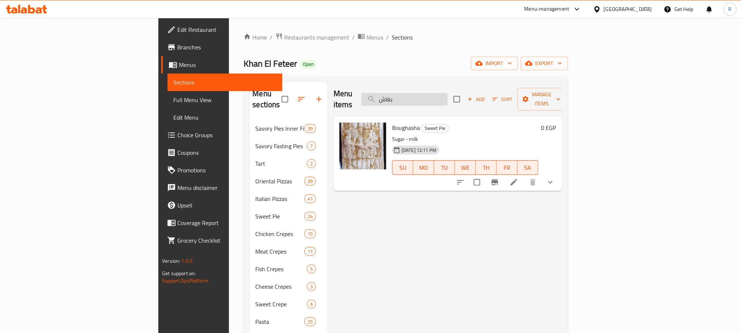
click at [448, 98] on input "بغاش" at bounding box center [404, 99] width 86 height 13
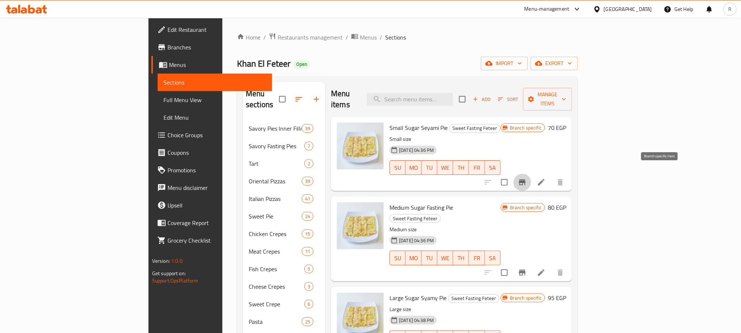
click at [526, 179] on icon "Branch-specific-item" at bounding box center [522, 182] width 7 height 6
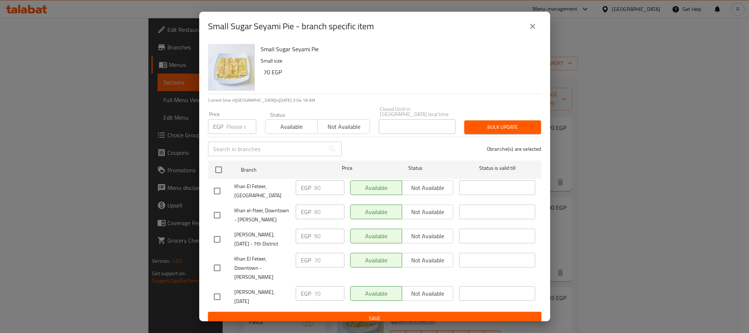
click at [219, 213] on input "checkbox" at bounding box center [217, 214] width 15 height 15
checkbox input "true"
click at [217, 247] on input "checkbox" at bounding box center [217, 239] width 15 height 15
checkbox input "true"
click at [319, 243] on input "90" at bounding box center [329, 236] width 30 height 15
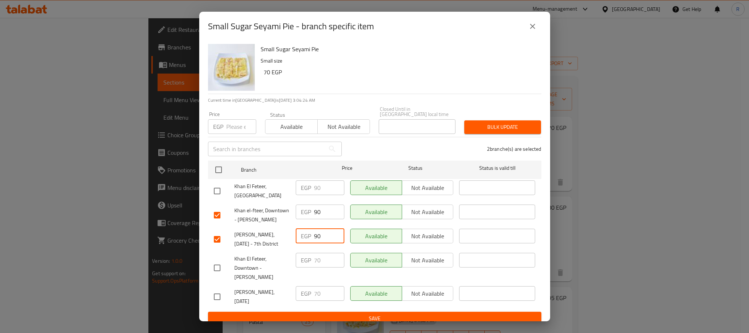
click at [319, 243] on input "90" at bounding box center [329, 236] width 30 height 15
click at [315, 243] on input "90" at bounding box center [329, 236] width 30 height 15
type input "85"
click at [314, 210] on input "90" at bounding box center [329, 211] width 30 height 15
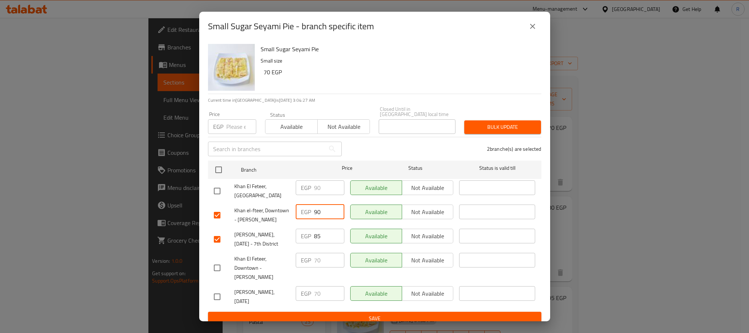
click at [314, 210] on input "90" at bounding box center [329, 211] width 30 height 15
click at [315, 213] on input "58" at bounding box center [329, 211] width 30 height 15
type input "85"
click at [364, 141] on div "2 branche(s) are selected" at bounding box center [446, 149] width 200 height 26
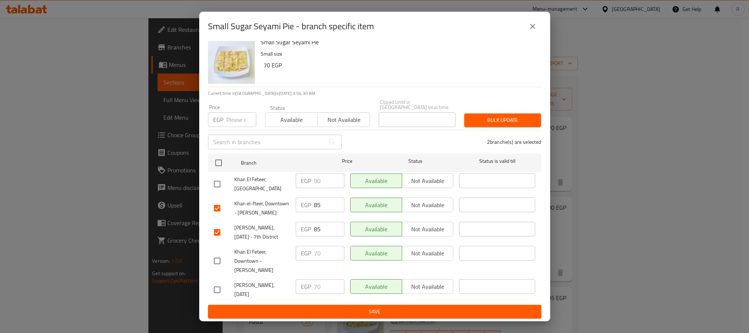
scroll to position [21, 0]
click at [342, 309] on span "Save" at bounding box center [375, 311] width 322 height 9
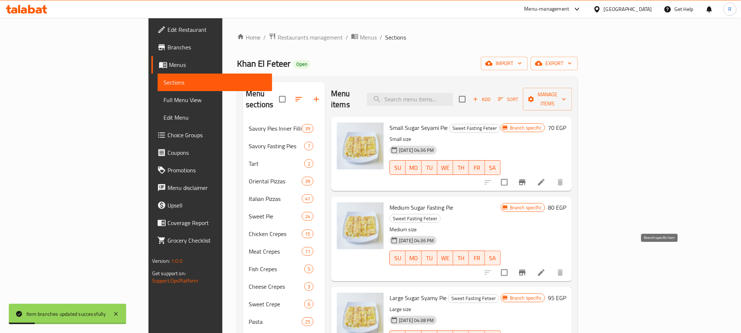
click at [527, 268] on icon "Branch-specific-item" at bounding box center [522, 272] width 9 height 9
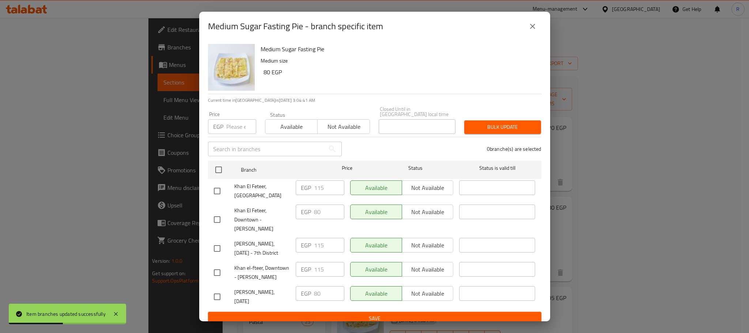
click at [221, 246] on input "checkbox" at bounding box center [217, 248] width 15 height 15
checkbox input "true"
click at [215, 276] on input "checkbox" at bounding box center [217, 272] width 15 height 15
checkbox input "true"
drag, startPoint x: 315, startPoint y: 246, endPoint x: 331, endPoint y: 246, distance: 15.4
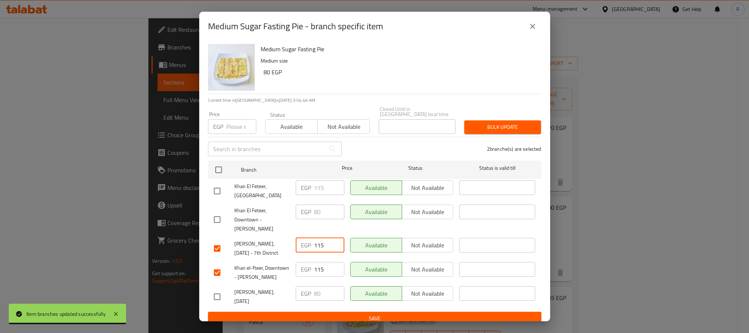
click at [331, 246] on input "115" at bounding box center [329, 245] width 30 height 15
type input "100"
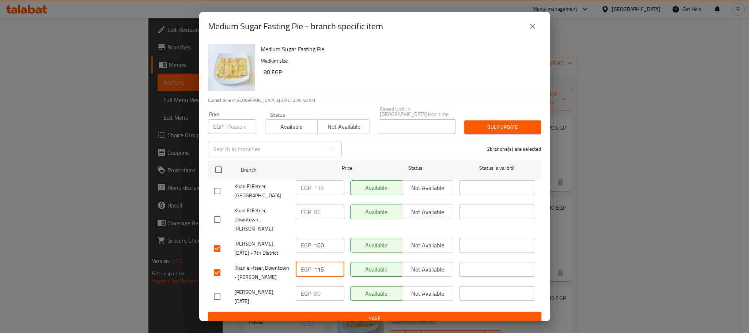
drag, startPoint x: 316, startPoint y: 271, endPoint x: 327, endPoint y: 271, distance: 11.0
click at [327, 271] on input "115" at bounding box center [329, 269] width 30 height 15
type input "100"
click at [347, 233] on div "Available Not available" at bounding box center [401, 220] width 109 height 36
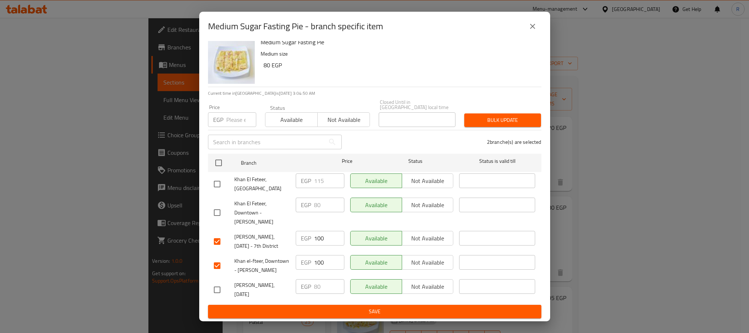
click at [346, 315] on span "Save" at bounding box center [375, 311] width 322 height 9
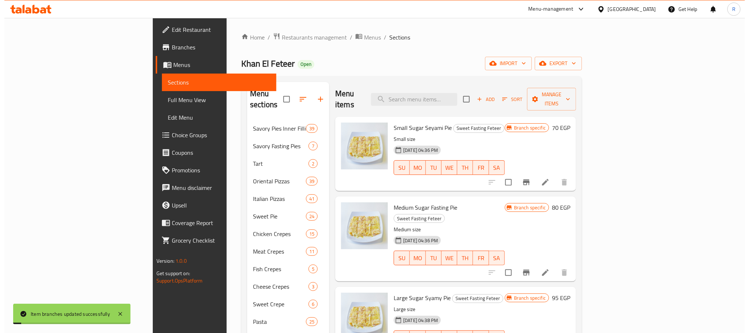
scroll to position [110, 0]
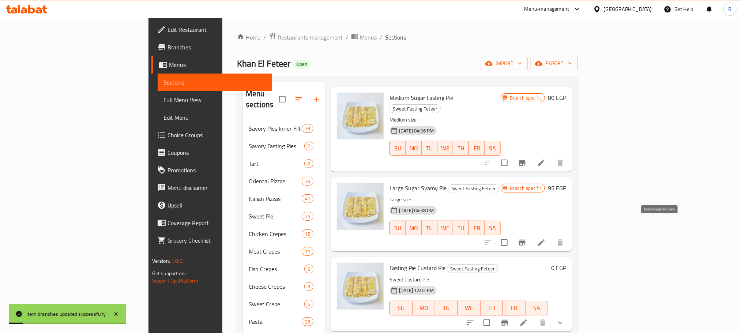
click at [527, 238] on icon "Branch-specific-item" at bounding box center [522, 242] width 9 height 9
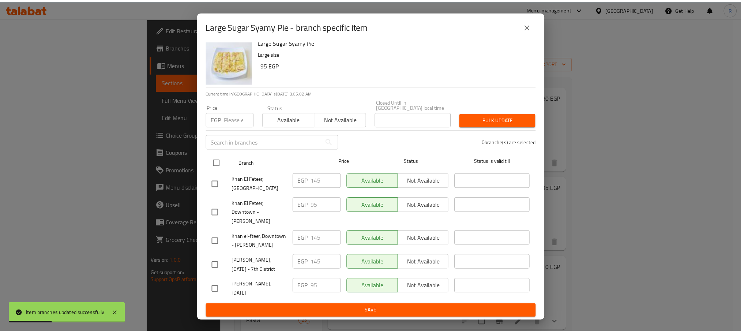
scroll to position [21, 0]
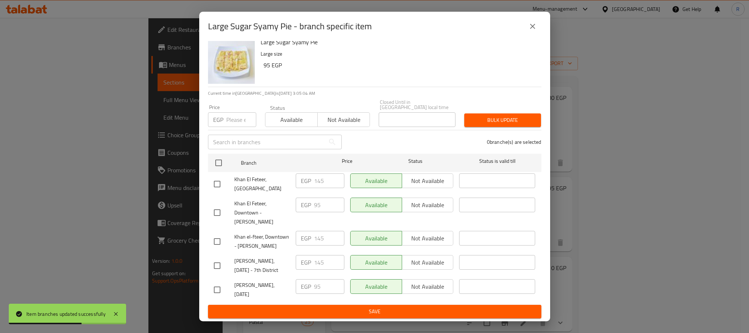
click at [217, 234] on input "checkbox" at bounding box center [217, 241] width 15 height 15
checkbox input "true"
click at [222, 261] on input "checkbox" at bounding box center [217, 265] width 15 height 15
checkbox input "true"
drag, startPoint x: 319, startPoint y: 258, endPoint x: 332, endPoint y: 257, distance: 13.2
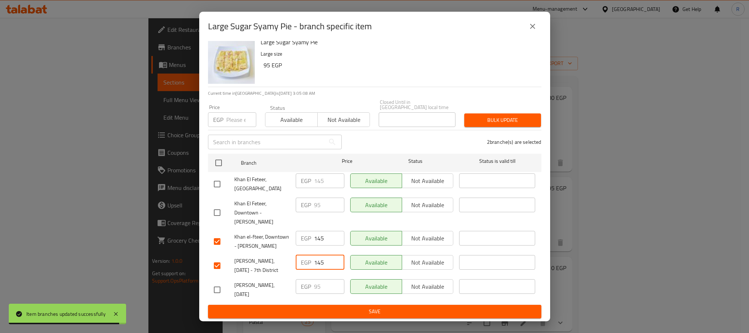
click at [326, 258] on input "145" at bounding box center [329, 262] width 30 height 15
type input "120"
drag, startPoint x: 316, startPoint y: 224, endPoint x: 334, endPoint y: 224, distance: 17.9
click at [334, 231] on input "145" at bounding box center [329, 238] width 30 height 15
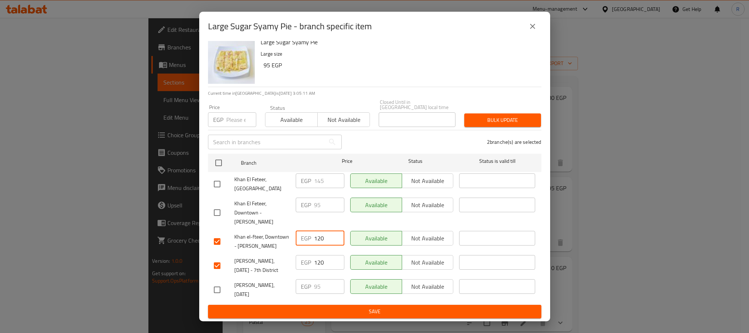
type input "120"
click at [342, 208] on div "EGP 95 ​" at bounding box center [320, 213] width 54 height 36
click at [355, 315] on span "Save" at bounding box center [375, 311] width 322 height 9
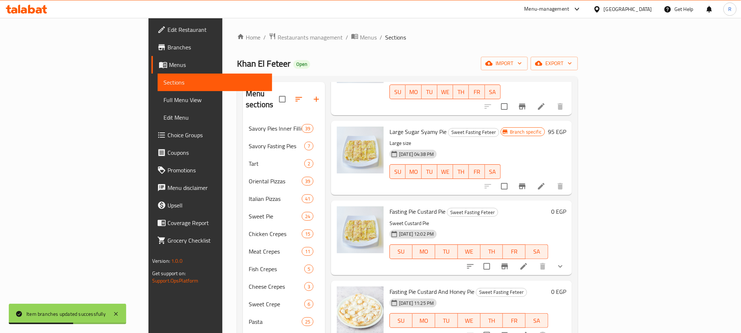
scroll to position [219, 0]
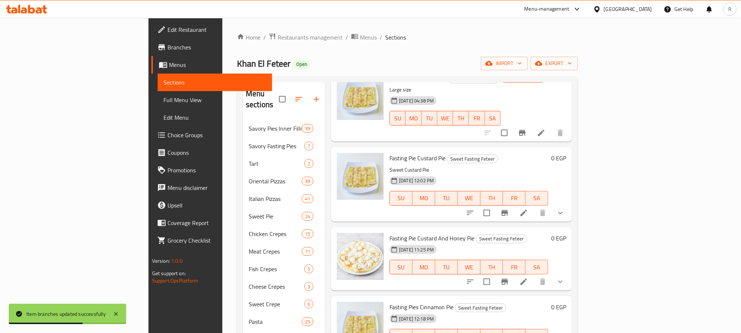
click at [565, 208] on icon "show more" at bounding box center [560, 212] width 9 height 9
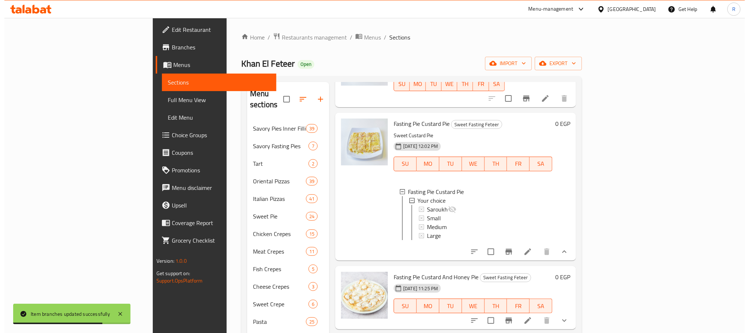
scroll to position [274, 0]
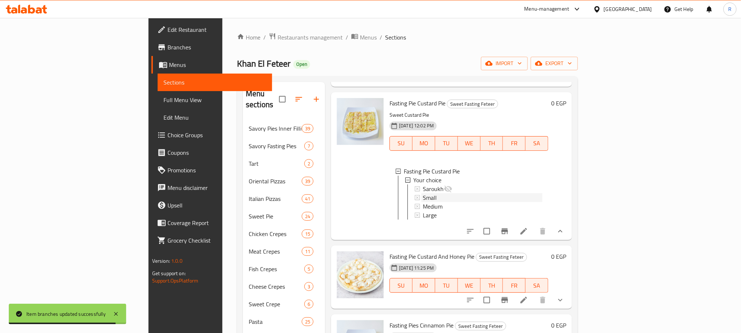
click at [441, 193] on div "Small" at bounding box center [483, 197] width 120 height 9
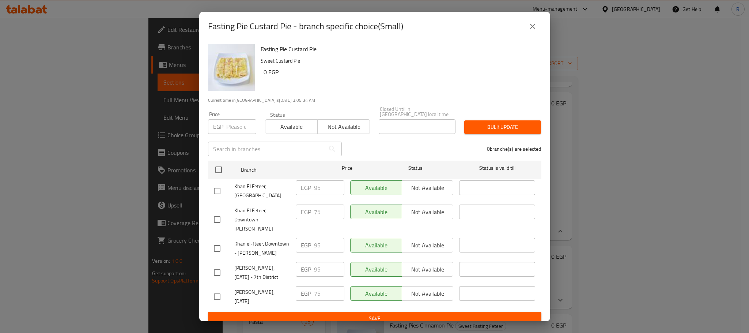
click at [219, 280] on input "checkbox" at bounding box center [217, 272] width 15 height 15
checkbox input "true"
click at [217, 253] on input "checkbox" at bounding box center [217, 248] width 15 height 15
checkbox input "true"
drag, startPoint x: 317, startPoint y: 251, endPoint x: 349, endPoint y: 249, distance: 31.8
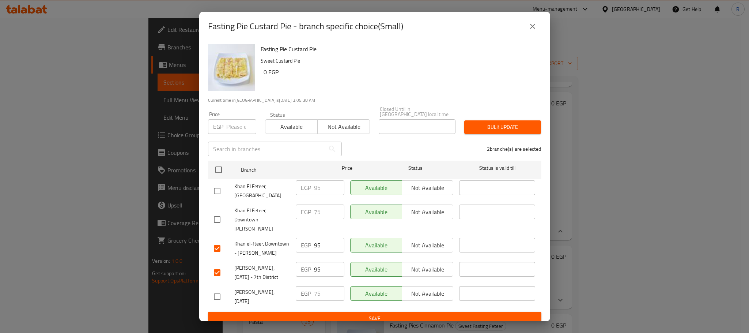
click at [349, 250] on div "Khan el-fteer, Downtown - Ahmed Helmy EGP 95 ​ Available Not available ​" at bounding box center [375, 248] width 328 height 27
type input "90"
drag, startPoint x: 316, startPoint y: 280, endPoint x: 324, endPoint y: 278, distance: 8.3
click at [323, 277] on input "95" at bounding box center [329, 269] width 30 height 15
type input "90"
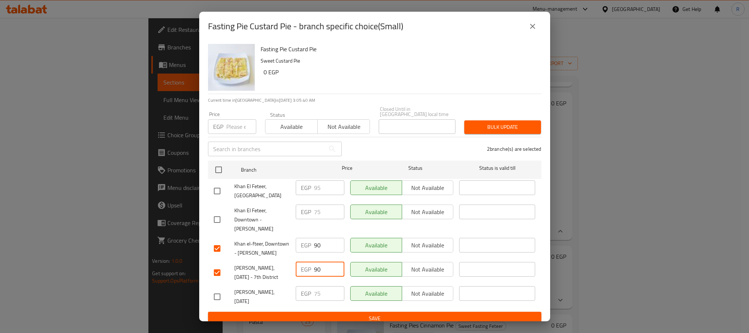
click at [375, 146] on div "2 branche(s) are selected" at bounding box center [446, 149] width 200 height 26
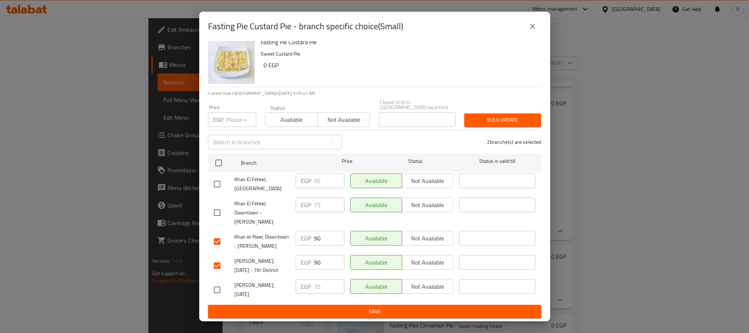
scroll to position [21, 0]
click at [347, 313] on span "Save" at bounding box center [375, 311] width 322 height 9
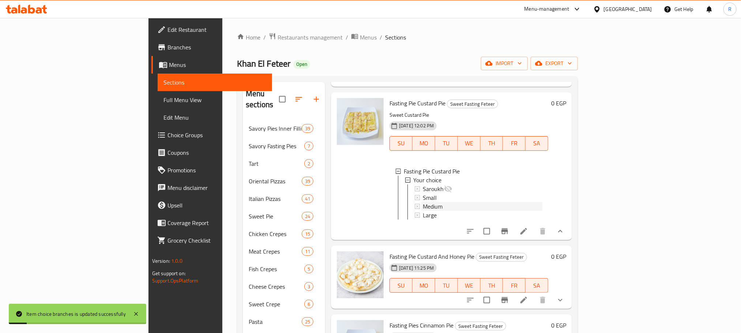
click at [423, 202] on div "Medium" at bounding box center [483, 206] width 120 height 9
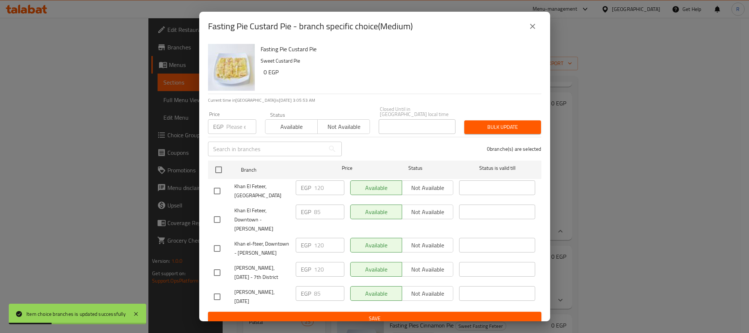
click at [214, 252] on input "checkbox" at bounding box center [217, 248] width 15 height 15
checkbox input "true"
click at [219, 280] on input "checkbox" at bounding box center [217, 272] width 15 height 15
checkbox input "true"
drag, startPoint x: 323, startPoint y: 245, endPoint x: 337, endPoint y: 245, distance: 13.9
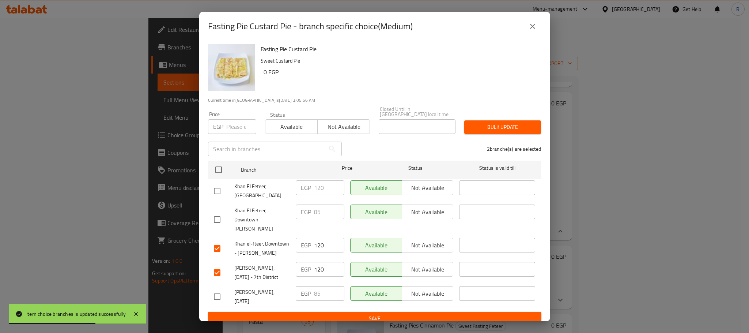
click at [335, 245] on input "120" at bounding box center [329, 245] width 30 height 15
type input "105"
drag, startPoint x: 316, startPoint y: 283, endPoint x: 326, endPoint y: 283, distance: 9.9
click at [326, 277] on input "120" at bounding box center [329, 269] width 30 height 15
type input "105"
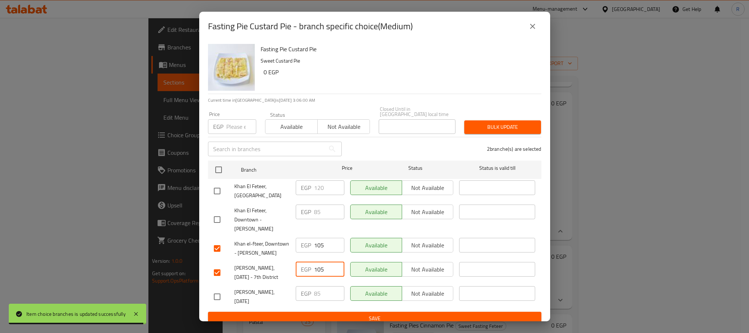
click at [347, 225] on div "Available Not available" at bounding box center [401, 220] width 109 height 36
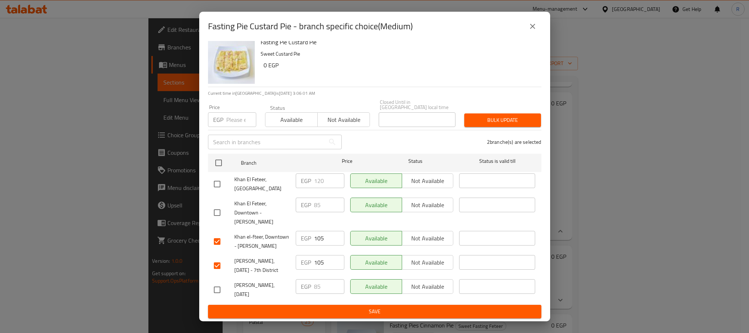
click at [353, 313] on span "Save" at bounding box center [375, 311] width 322 height 9
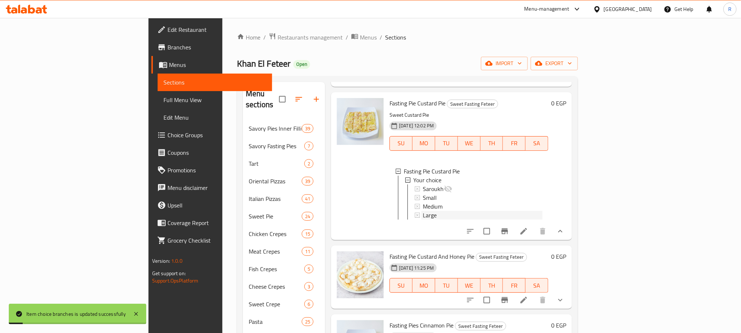
click at [423, 211] on div "Large" at bounding box center [483, 215] width 120 height 9
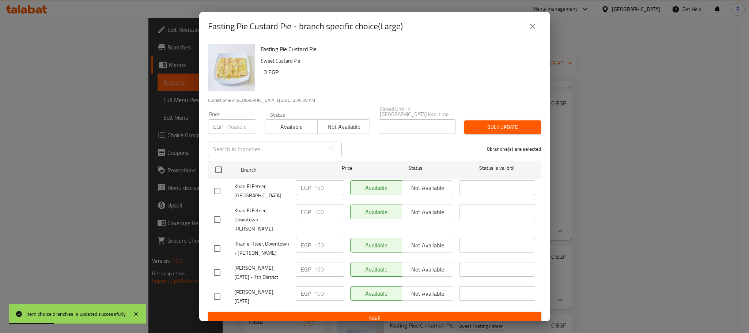
click at [219, 280] on input "checkbox" at bounding box center [217, 272] width 15 height 15
checkbox input "true"
click at [214, 256] on input "checkbox" at bounding box center [217, 248] width 15 height 15
checkbox input "true"
drag, startPoint x: 316, startPoint y: 245, endPoint x: 334, endPoint y: 241, distance: 17.7
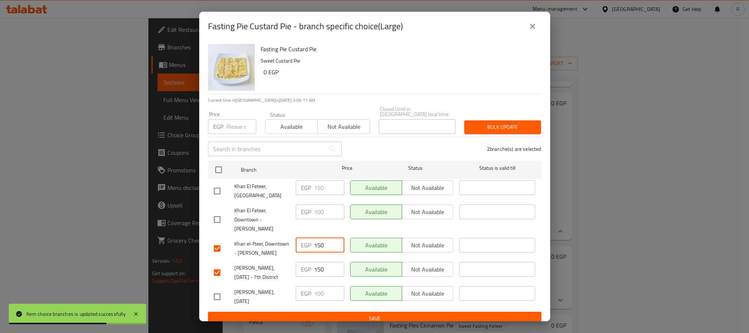
click at [328, 243] on input "150" at bounding box center [329, 245] width 30 height 15
type input "125"
drag, startPoint x: 317, startPoint y: 284, endPoint x: 327, endPoint y: 284, distance: 10.2
click at [327, 277] on input "150" at bounding box center [329, 269] width 30 height 15
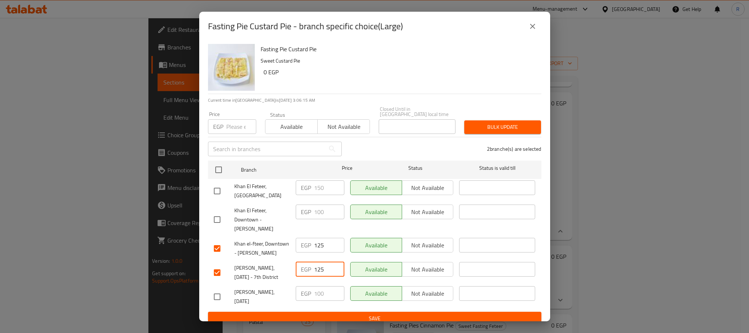
type input "125"
click at [352, 262] on div "Available Not available" at bounding box center [401, 248] width 109 height 27
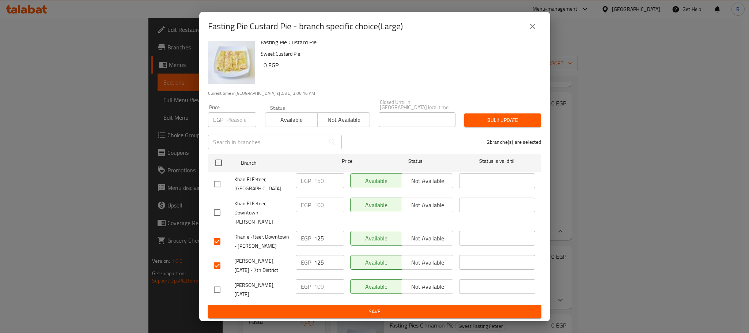
click at [332, 314] on span "Save" at bounding box center [375, 311] width 322 height 9
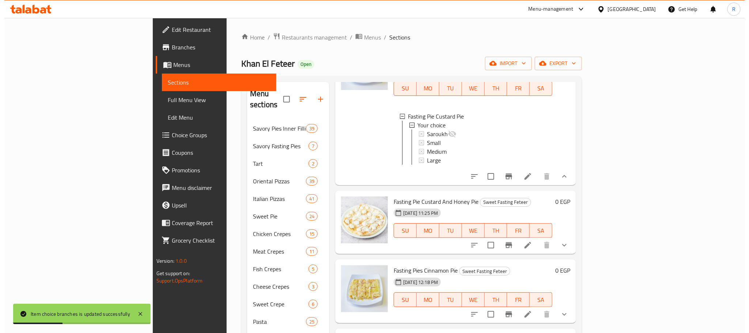
scroll to position [384, 0]
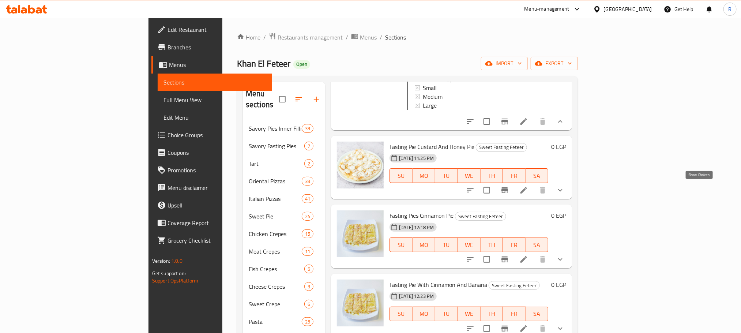
click at [565, 188] on icon "show more" at bounding box center [560, 190] width 9 height 9
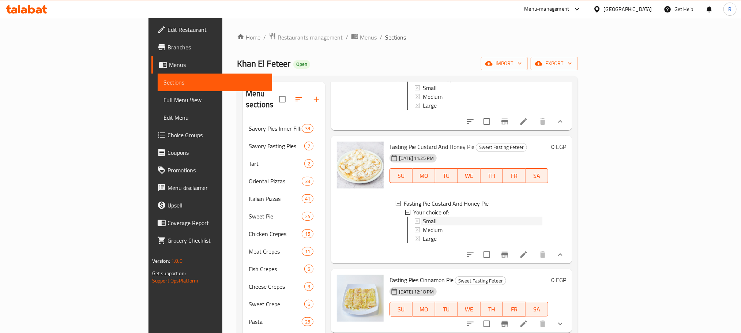
click at [423, 220] on span "Small" at bounding box center [430, 221] width 14 height 9
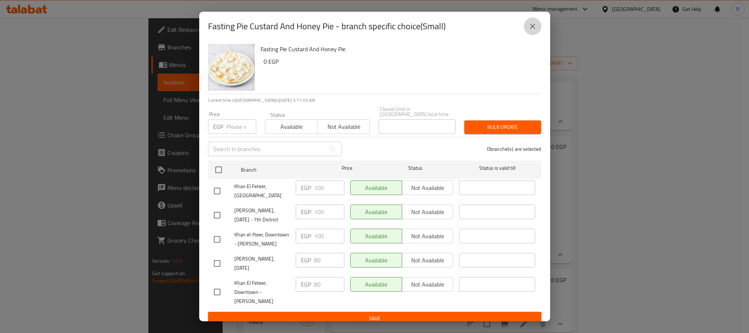
click at [530, 31] on button "close" at bounding box center [533, 27] width 18 height 18
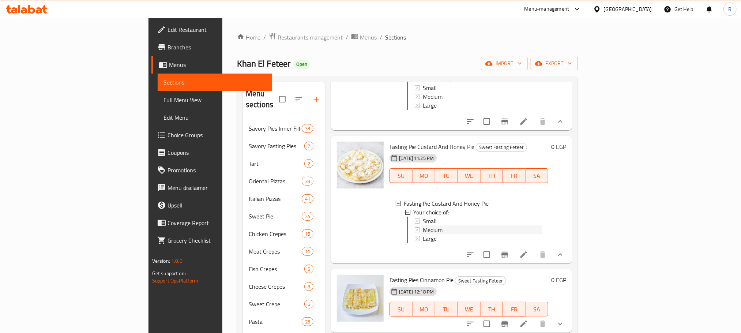
click at [423, 230] on span "Medium" at bounding box center [433, 229] width 20 height 9
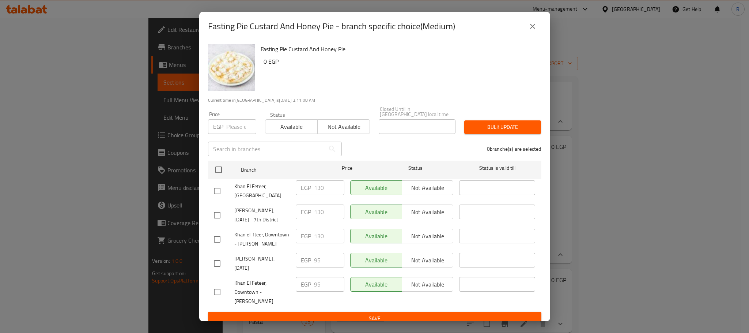
click at [213, 214] on input "checkbox" at bounding box center [217, 214] width 15 height 15
checkbox input "true"
drag, startPoint x: 214, startPoint y: 244, endPoint x: 293, endPoint y: 219, distance: 82.9
click at [214, 244] on input "checkbox" at bounding box center [217, 239] width 15 height 15
checkbox input "true"
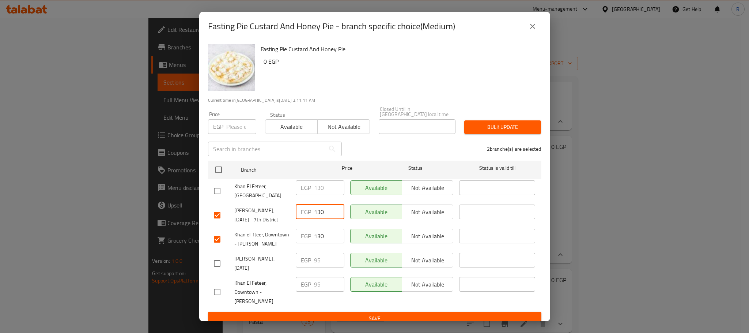
drag, startPoint x: 315, startPoint y: 212, endPoint x: 331, endPoint y: 211, distance: 16.5
click at [330, 213] on input "130" at bounding box center [329, 211] width 30 height 15
type input "115"
drag, startPoint x: 321, startPoint y: 238, endPoint x: 331, endPoint y: 238, distance: 10.6
click at [331, 238] on input "130" at bounding box center [329, 236] width 30 height 15
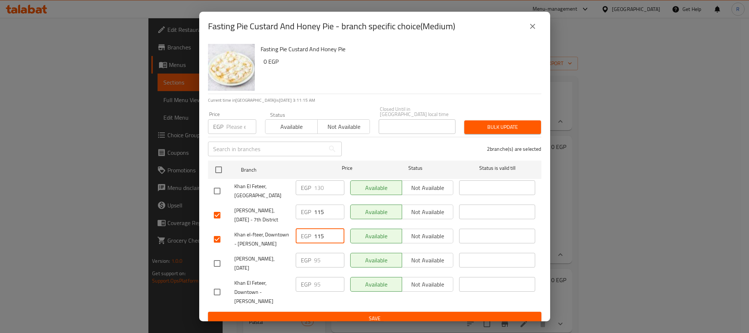
type input "115"
click at [337, 251] on div "EGP 115 ​" at bounding box center [320, 239] width 54 height 27
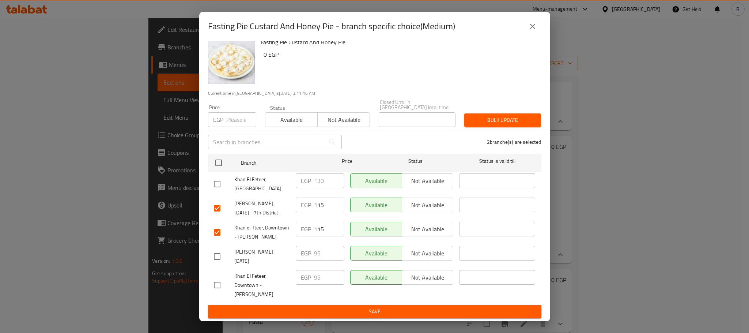
click at [349, 311] on span "Save" at bounding box center [375, 311] width 322 height 9
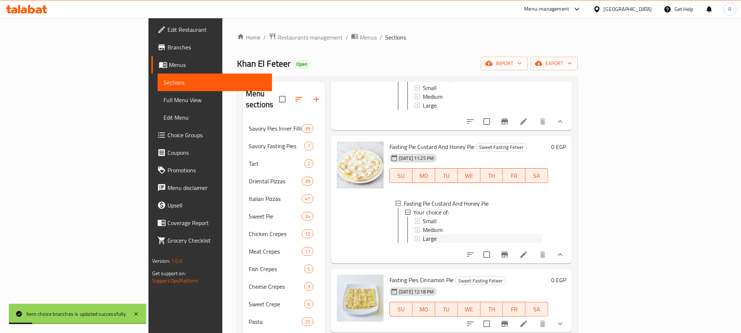
click at [423, 243] on span "Large" at bounding box center [430, 238] width 14 height 9
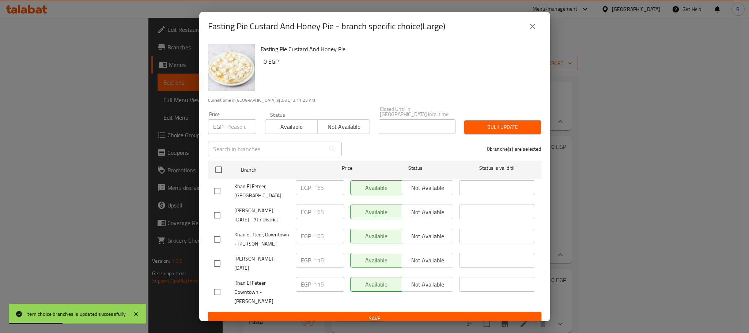
click at [216, 243] on input "checkbox" at bounding box center [217, 239] width 15 height 15
checkbox input "true"
click at [218, 214] on input "checkbox" at bounding box center [217, 214] width 15 height 15
checkbox input "true"
drag, startPoint x: 315, startPoint y: 212, endPoint x: 338, endPoint y: 211, distance: 23.1
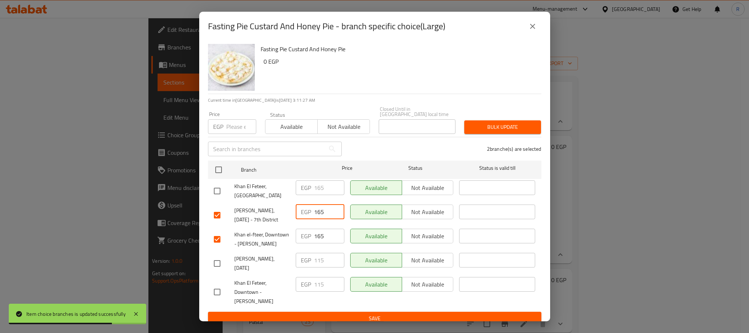
click at [338, 211] on input "165" at bounding box center [329, 211] width 30 height 15
type input "140"
drag, startPoint x: 322, startPoint y: 240, endPoint x: 331, endPoint y: 240, distance: 9.1
click at [331, 240] on input "165" at bounding box center [329, 236] width 30 height 15
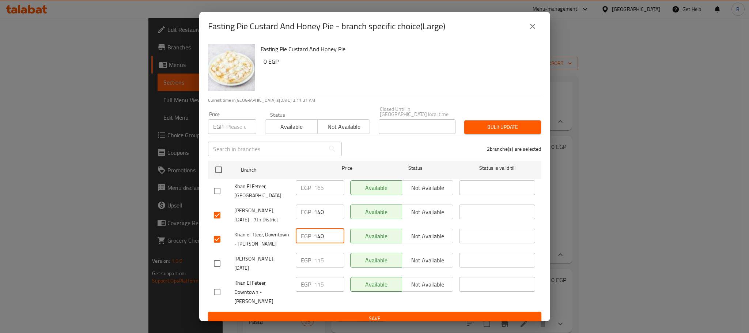
type input "140"
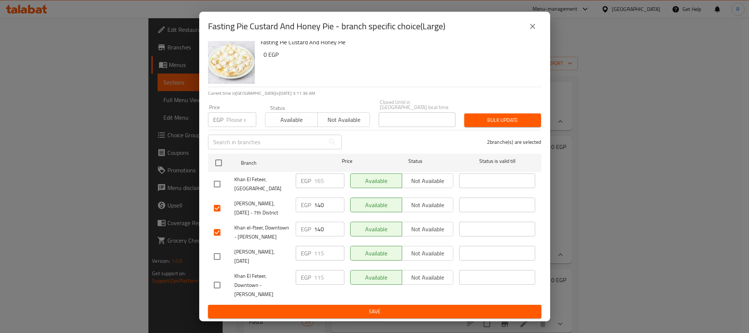
click at [349, 316] on button "Save" at bounding box center [375, 312] width 334 height 14
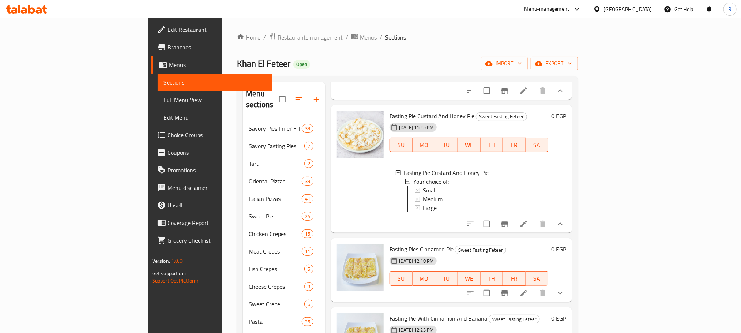
scroll to position [494, 0]
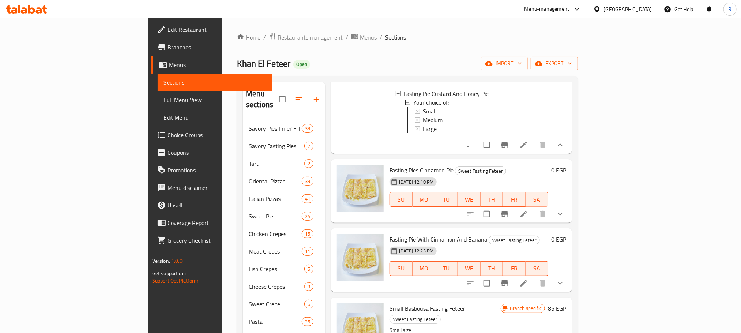
click at [565, 218] on icon "show more" at bounding box center [560, 214] width 9 height 9
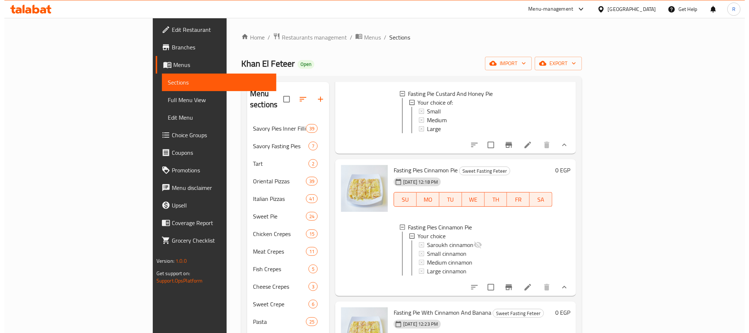
scroll to position [604, 0]
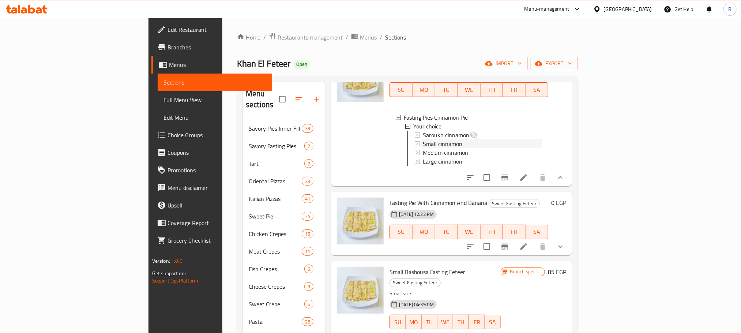
click at [425, 148] on span "Small cinnamon" at bounding box center [443, 143] width 40 height 9
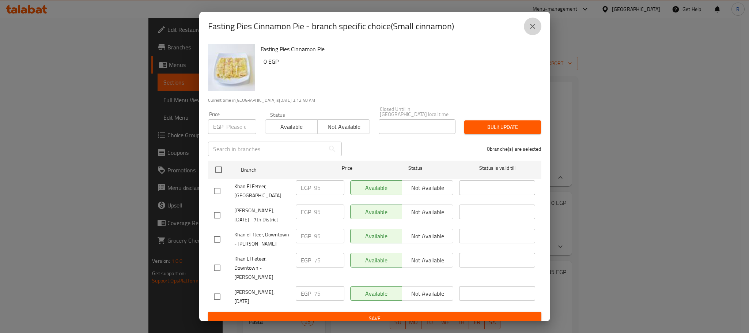
click at [537, 29] on button "close" at bounding box center [533, 27] width 18 height 18
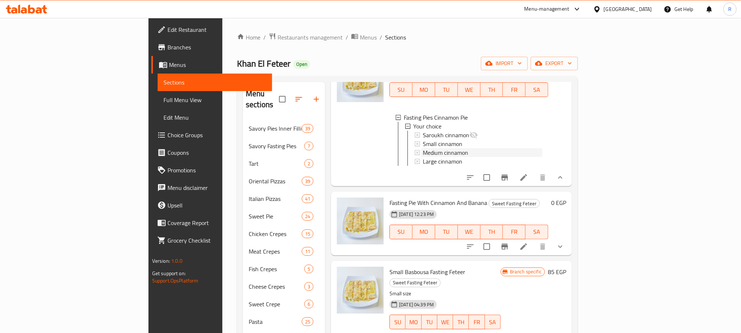
click at [423, 157] on span "Medium cinnamon" at bounding box center [445, 152] width 45 height 9
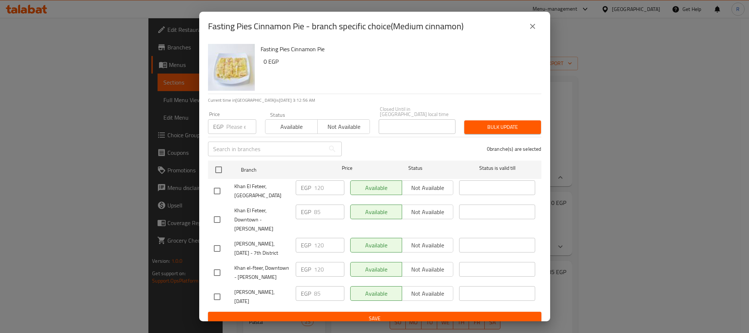
click at [216, 280] on input "checkbox" at bounding box center [217, 272] width 15 height 15
checkbox input "true"
click at [217, 248] on input "checkbox" at bounding box center [217, 248] width 15 height 15
checkbox input "true"
click at [316, 246] on input "120" at bounding box center [329, 245] width 30 height 15
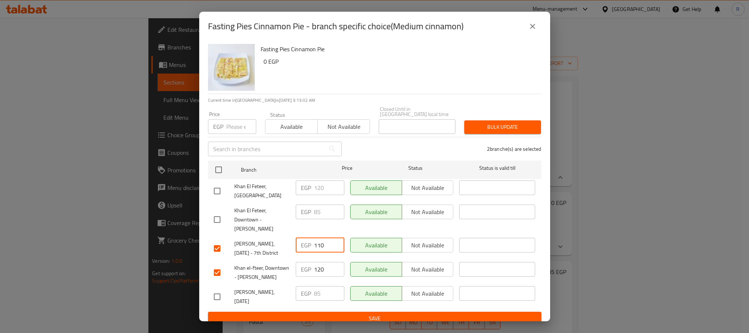
type input "110"
drag, startPoint x: 319, startPoint y: 273, endPoint x: 345, endPoint y: 262, distance: 28.5
click at [316, 275] on input "120" at bounding box center [329, 269] width 30 height 15
type input "110"
click at [350, 252] on button "Available" at bounding box center [376, 245] width 52 height 15
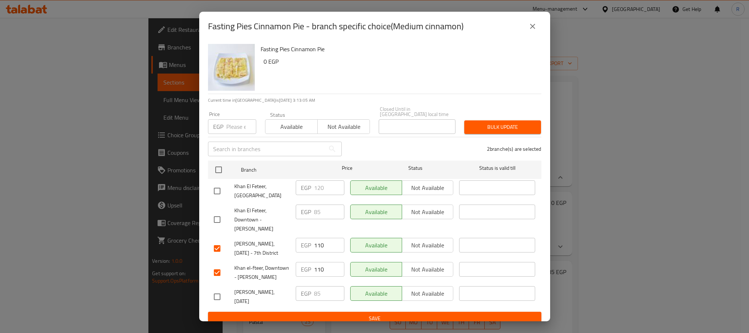
scroll to position [21, 0]
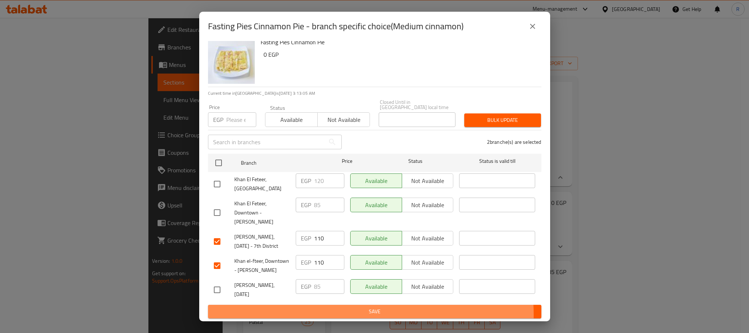
click at [350, 314] on span "Save" at bounding box center [375, 311] width 322 height 9
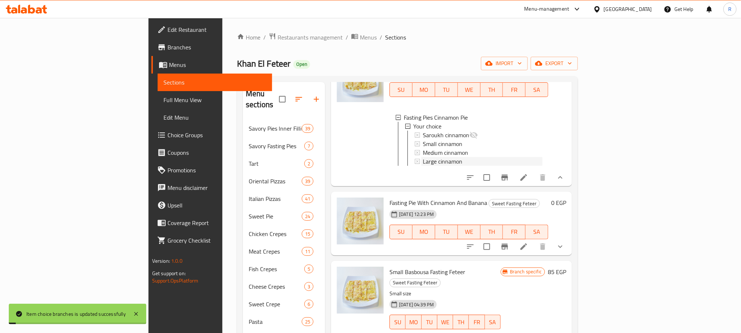
click at [423, 166] on span "Large cinnamon" at bounding box center [443, 161] width 40 height 9
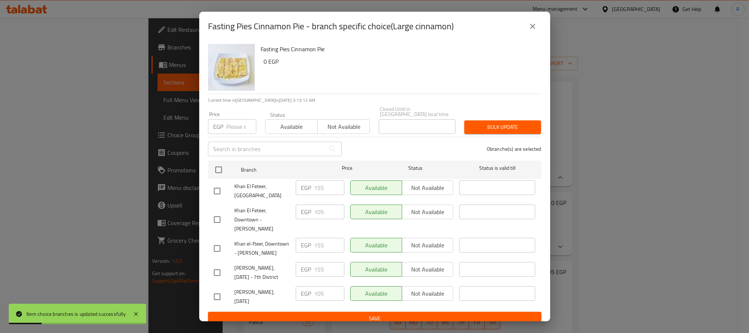
click at [217, 280] on input "checkbox" at bounding box center [217, 272] width 15 height 15
checkbox input "true"
click at [218, 250] on input "checkbox" at bounding box center [217, 248] width 15 height 15
checkbox input "true"
drag, startPoint x: 316, startPoint y: 244, endPoint x: 341, endPoint y: 244, distance: 24.5
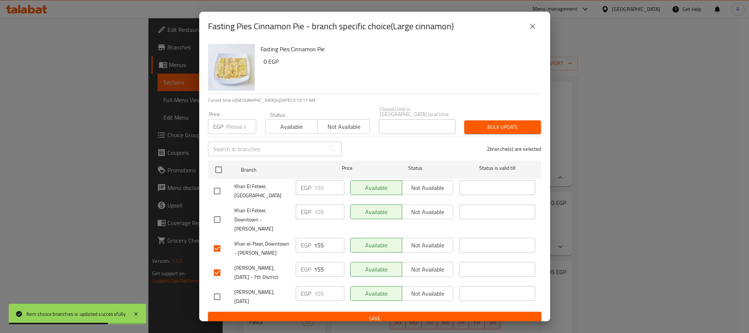
click at [340, 244] on input "155" at bounding box center [329, 245] width 30 height 15
type input "130"
drag, startPoint x: 317, startPoint y: 282, endPoint x: 327, endPoint y: 281, distance: 10.3
click at [327, 277] on input "155" at bounding box center [329, 269] width 30 height 15
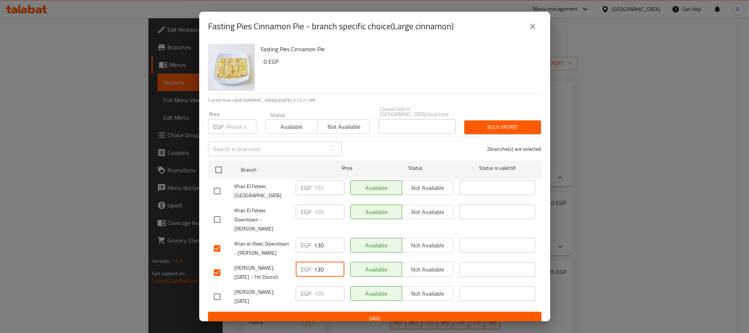
type input "130"
click at [334, 262] on div "EGP 130 ​" at bounding box center [320, 248] width 54 height 27
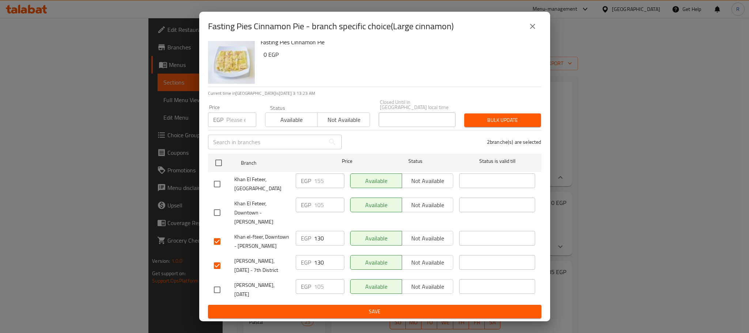
click at [328, 307] on span "Save" at bounding box center [375, 311] width 322 height 9
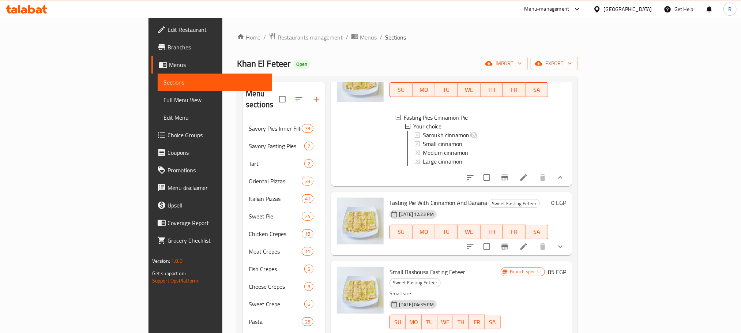
scroll to position [1, 0]
click at [565, 251] on icon "show more" at bounding box center [560, 246] width 9 height 9
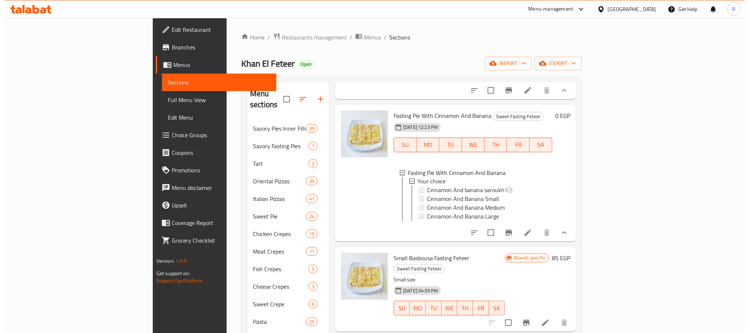
scroll to position [768, 0]
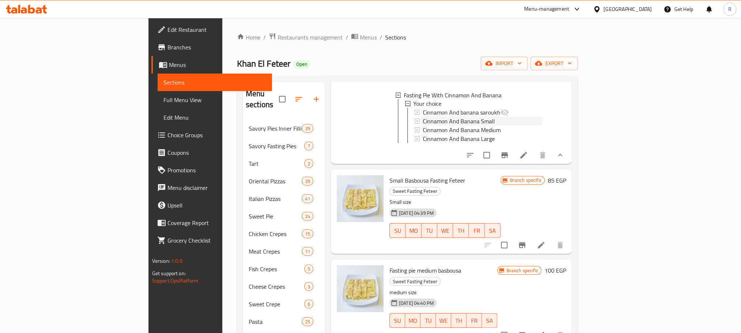
click at [429, 126] on span "Cinnamon And Banana Small" at bounding box center [459, 121] width 72 height 9
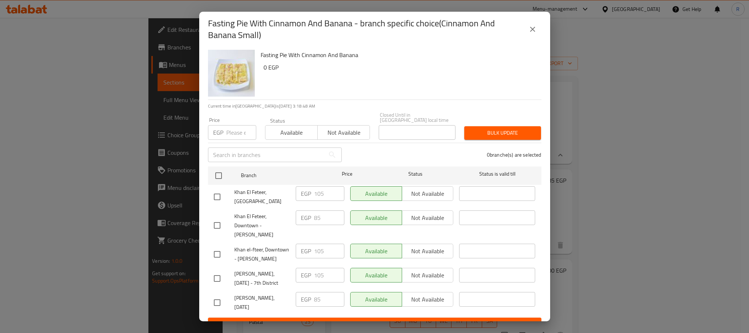
click at [215, 257] on input "checkbox" at bounding box center [217, 254] width 15 height 15
checkbox input "true"
click at [218, 286] on input "checkbox" at bounding box center [217, 278] width 15 height 15
checkbox input "true"
drag, startPoint x: 320, startPoint y: 252, endPoint x: 337, endPoint y: 255, distance: 17.4
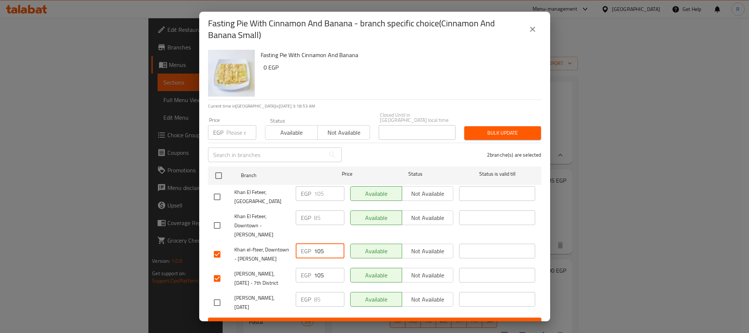
click at [336, 254] on input "105" at bounding box center [329, 251] width 30 height 15
type input "100"
click at [323, 282] on input "105" at bounding box center [329, 275] width 30 height 15
type input "100"
click at [350, 266] on div "Available Not available" at bounding box center [401, 254] width 109 height 27
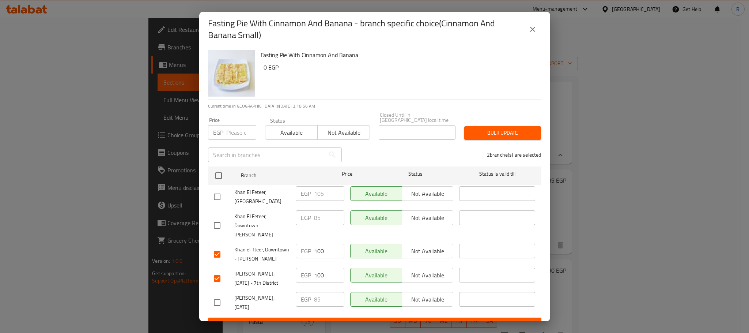
scroll to position [27, 0]
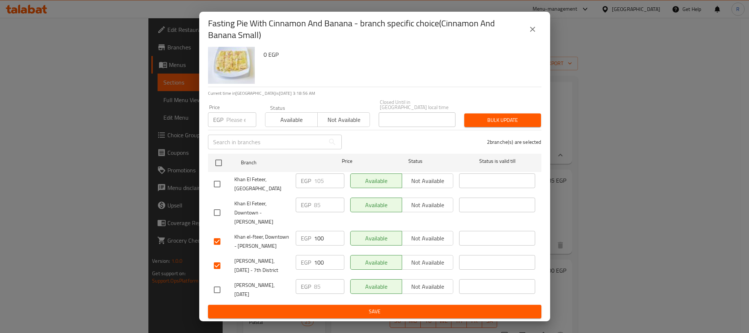
click at [340, 312] on span "Save" at bounding box center [375, 311] width 322 height 9
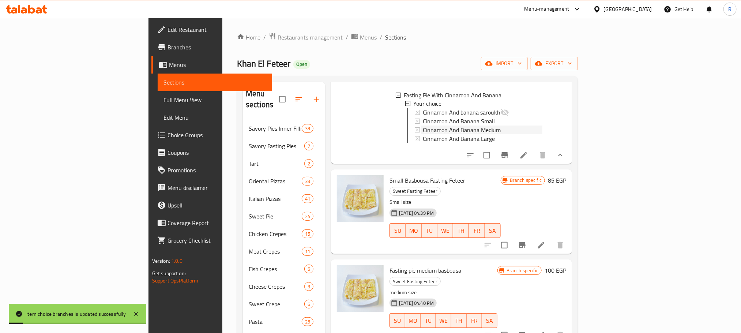
click at [437, 135] on span "Cinnamon And Banana Medium" at bounding box center [462, 130] width 78 height 9
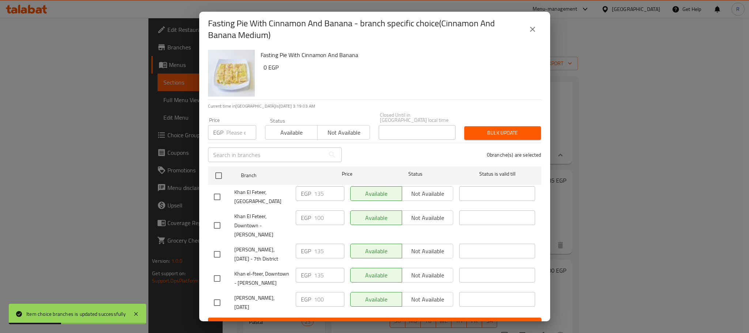
click at [219, 256] on input "checkbox" at bounding box center [217, 254] width 15 height 15
checkbox input "true"
click at [214, 281] on input "checkbox" at bounding box center [217, 278] width 15 height 15
checkbox input "true"
drag, startPoint x: 317, startPoint y: 253, endPoint x: 337, endPoint y: 253, distance: 19.8
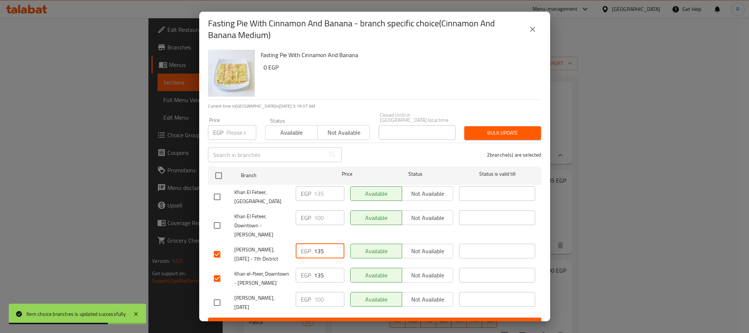
click at [337, 253] on input "135" at bounding box center [329, 251] width 30 height 15
type input "120"
drag, startPoint x: 316, startPoint y: 282, endPoint x: 330, endPoint y: 280, distance: 14.4
click at [330, 281] on input "135" at bounding box center [329, 275] width 30 height 15
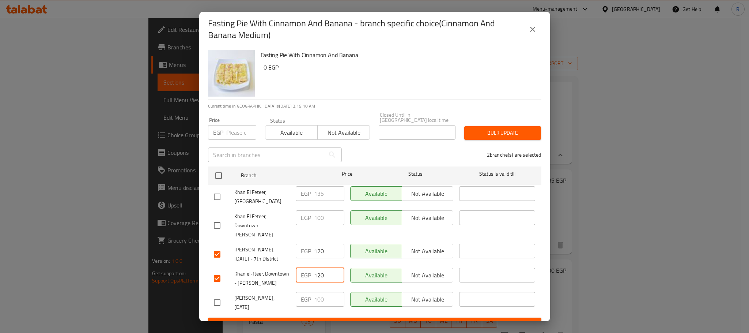
type input "120"
click at [336, 291] on div "EGP 120 ​" at bounding box center [320, 278] width 54 height 27
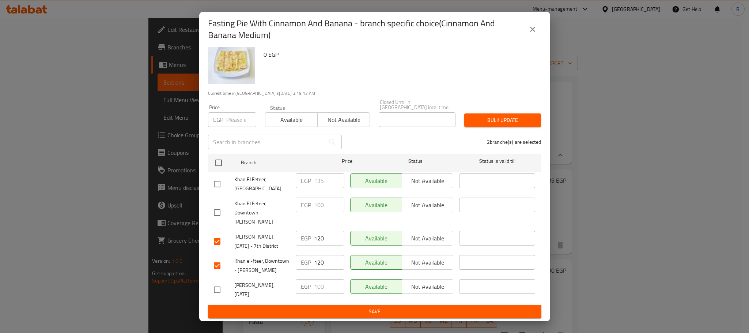
click at [318, 309] on span "Save" at bounding box center [375, 311] width 322 height 9
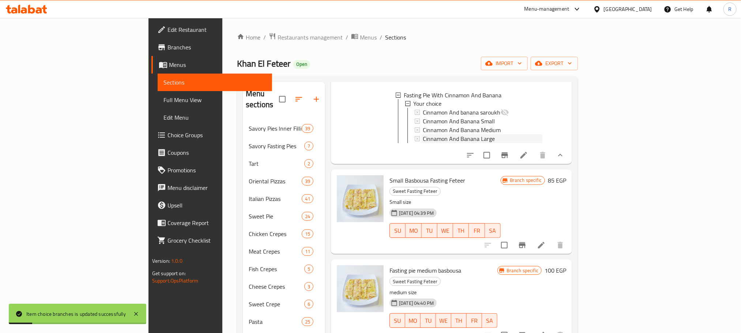
click at [441, 143] on span "Cinnamon And Banana Large" at bounding box center [459, 139] width 72 height 9
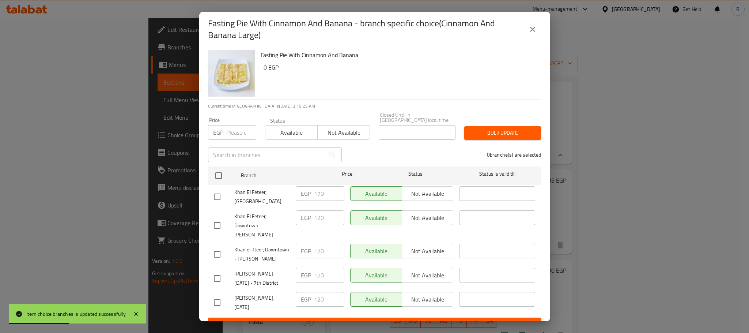
click at [221, 261] on input "checkbox" at bounding box center [217, 254] width 15 height 15
checkbox input "true"
click at [219, 286] on input "checkbox" at bounding box center [217, 278] width 15 height 15
checkbox input "true"
drag, startPoint x: 319, startPoint y: 250, endPoint x: 326, endPoint y: 251, distance: 7.8
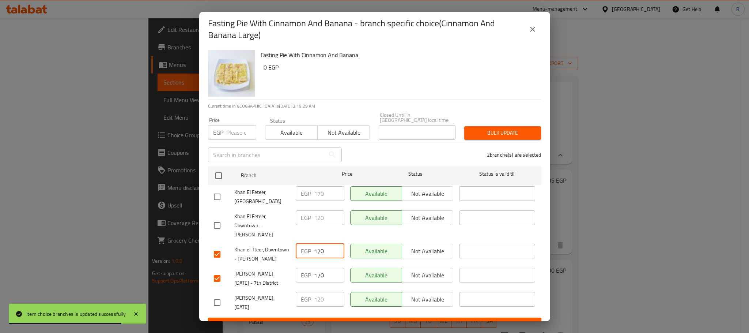
click at [325, 251] on input "170" at bounding box center [329, 251] width 30 height 15
type input "145"
click at [331, 282] on input "170" at bounding box center [329, 275] width 30 height 15
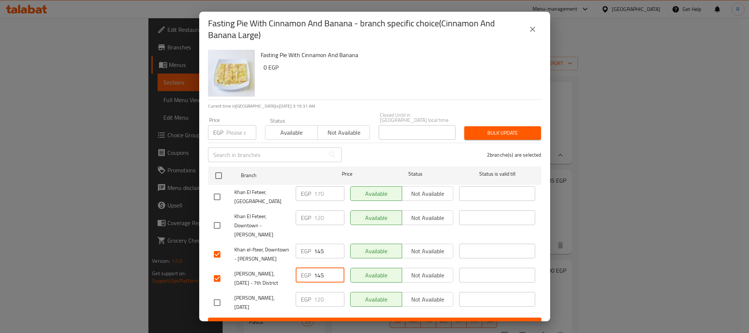
type input "145"
click at [342, 268] on div "EGP 145 ​" at bounding box center [320, 254] width 54 height 27
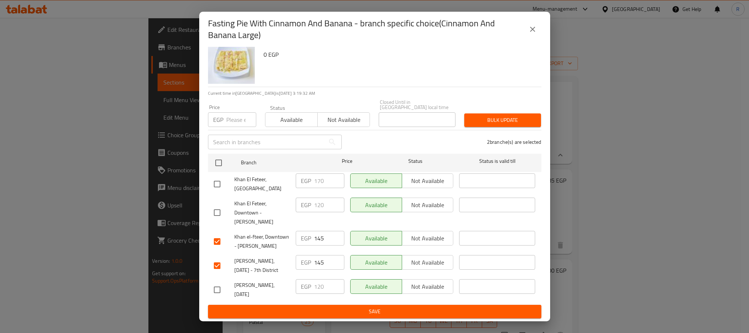
click at [330, 312] on span "Save" at bounding box center [375, 311] width 322 height 9
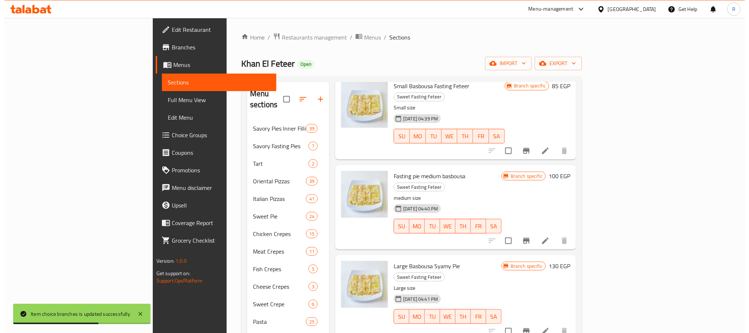
scroll to position [878, 0]
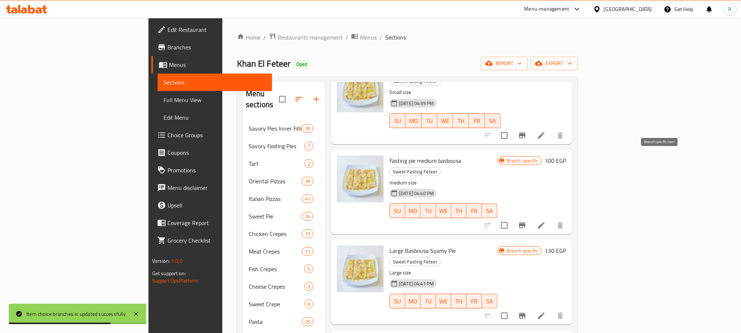
click at [527, 140] on icon "Branch-specific-item" at bounding box center [522, 135] width 9 height 9
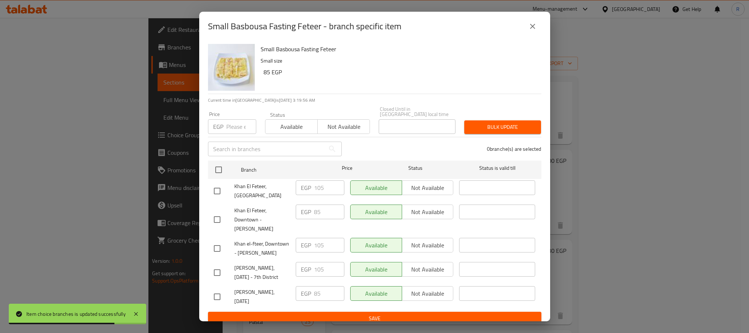
scroll to position [21, 0]
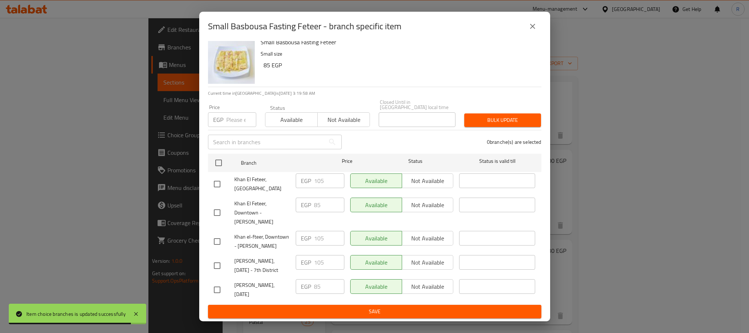
click at [222, 261] on input "checkbox" at bounding box center [217, 265] width 15 height 15
checkbox input "true"
click at [216, 234] on input "checkbox" at bounding box center [217, 241] width 15 height 15
checkbox input "true"
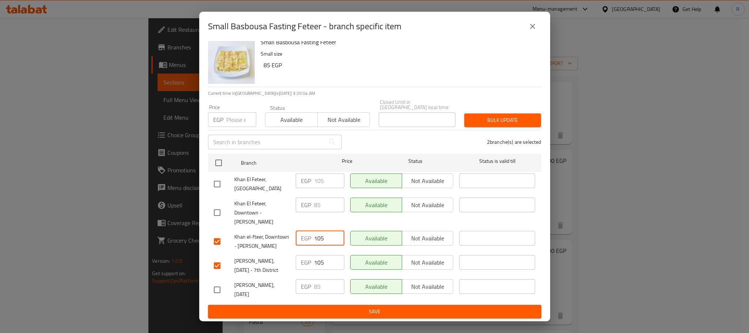
click at [319, 231] on input "105" at bounding box center [329, 238] width 30 height 15
type input "100"
drag, startPoint x: 320, startPoint y: 261, endPoint x: 329, endPoint y: 259, distance: 9.7
click at [329, 259] on input "105" at bounding box center [329, 262] width 30 height 15
type input "100"
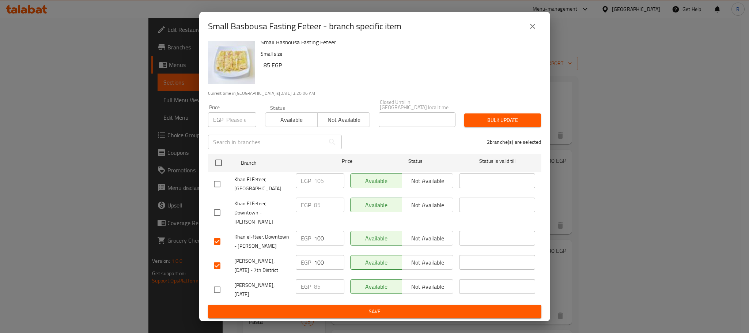
click at [342, 241] on div "EGP 100 ​" at bounding box center [320, 241] width 54 height 27
click at [346, 315] on span "Save" at bounding box center [375, 311] width 322 height 9
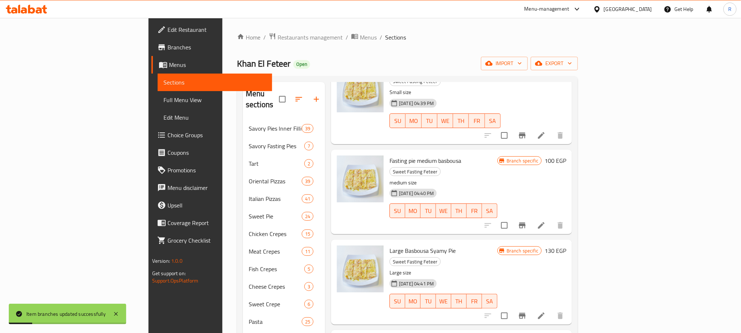
click at [526, 228] on icon "Branch-specific-item" at bounding box center [522, 225] width 7 height 6
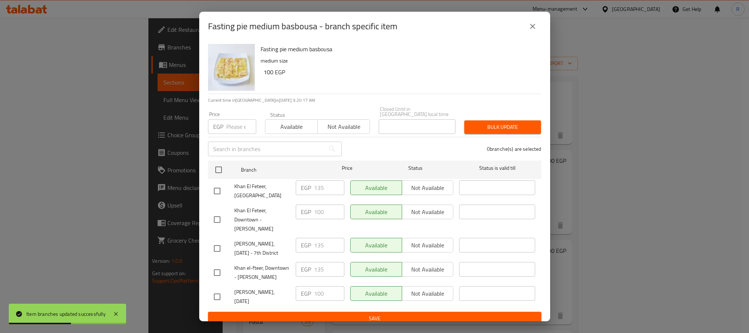
click at [215, 276] on input "checkbox" at bounding box center [217, 272] width 15 height 15
checkbox input "true"
click at [220, 249] on input "checkbox" at bounding box center [217, 248] width 15 height 15
checkbox input "true"
drag, startPoint x: 318, startPoint y: 248, endPoint x: 343, endPoint y: 248, distance: 24.5
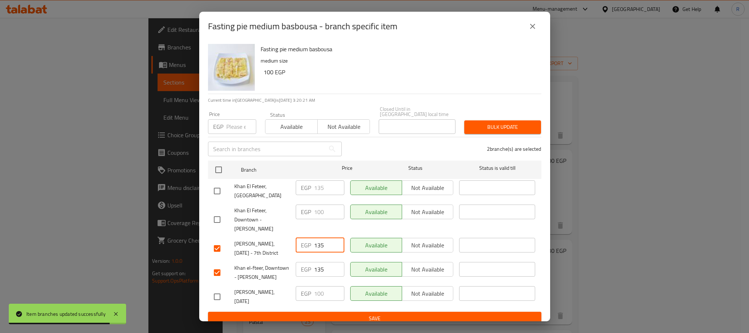
click at [343, 248] on div "EGP 135 ​" at bounding box center [320, 248] width 54 height 27
type input "120"
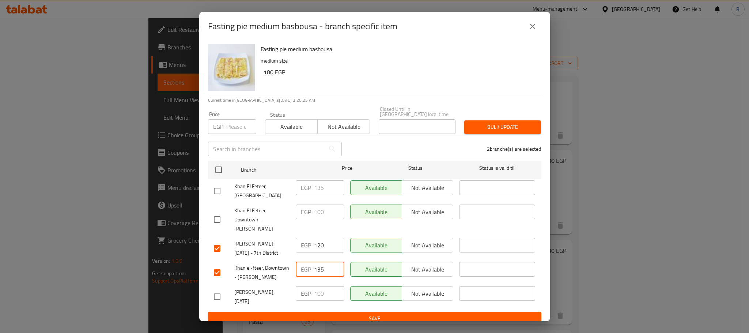
drag, startPoint x: 317, startPoint y: 272, endPoint x: 330, endPoint y: 273, distance: 12.5
click at [328, 273] on input "135" at bounding box center [329, 269] width 30 height 15
type input "120"
click at [347, 283] on div "Available Not available" at bounding box center [401, 272] width 109 height 27
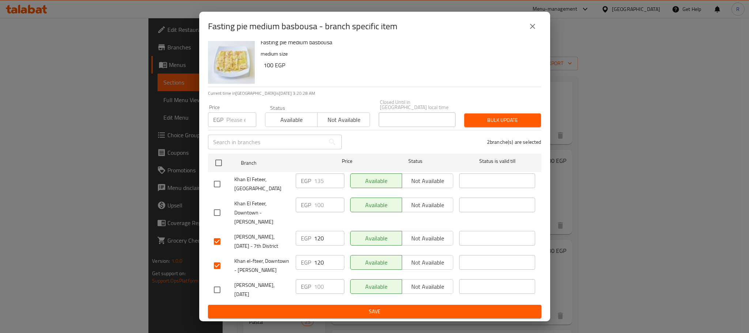
click at [346, 312] on span "Save" at bounding box center [375, 311] width 322 height 9
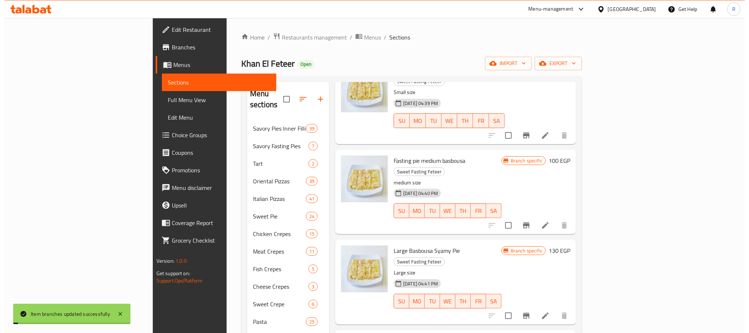
scroll to position [1097, 0]
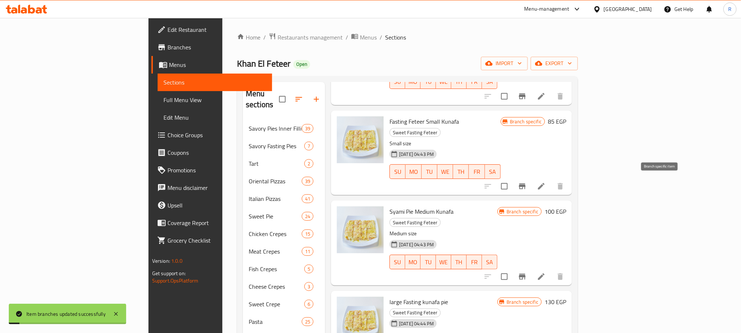
click at [526, 184] on icon "Branch-specific-item" at bounding box center [522, 186] width 7 height 6
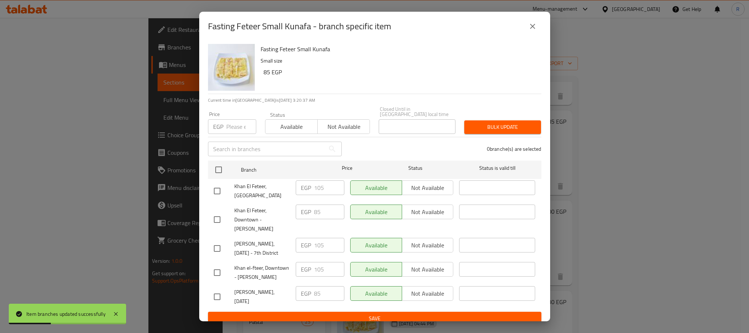
click at [217, 250] on input "checkbox" at bounding box center [217, 248] width 15 height 15
checkbox input "true"
click at [215, 278] on input "checkbox" at bounding box center [217, 272] width 15 height 15
checkbox input "true"
click at [319, 247] on input "105" at bounding box center [329, 245] width 30 height 15
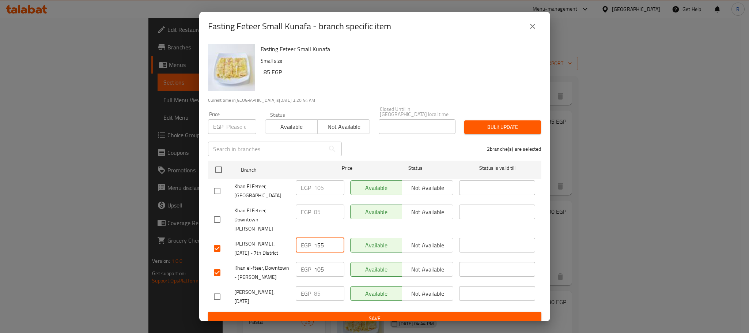
type input "155"
click at [319, 269] on input "105" at bounding box center [329, 269] width 30 height 15
type input "155"
click at [347, 230] on div "Available Not available" at bounding box center [401, 220] width 109 height 36
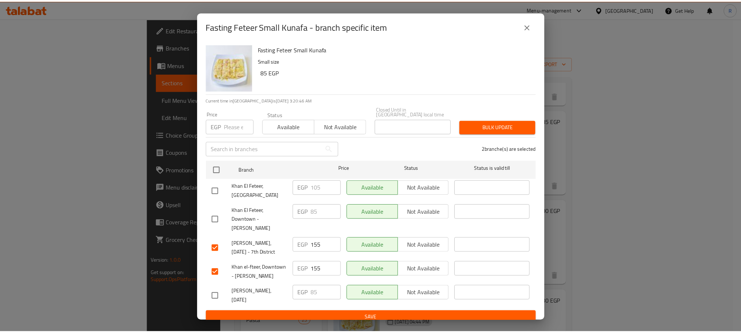
scroll to position [21, 0]
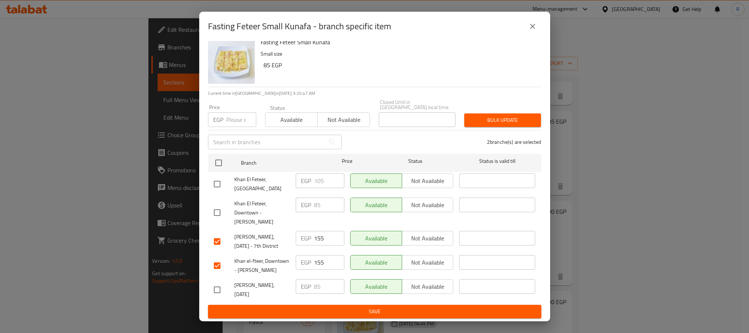
click at [342, 307] on span "Save" at bounding box center [375, 311] width 322 height 9
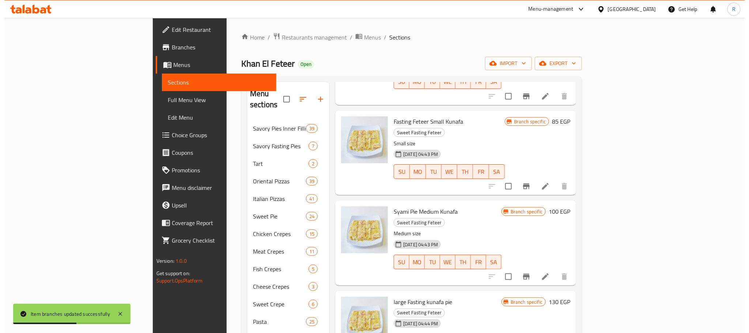
scroll to position [1042, 0]
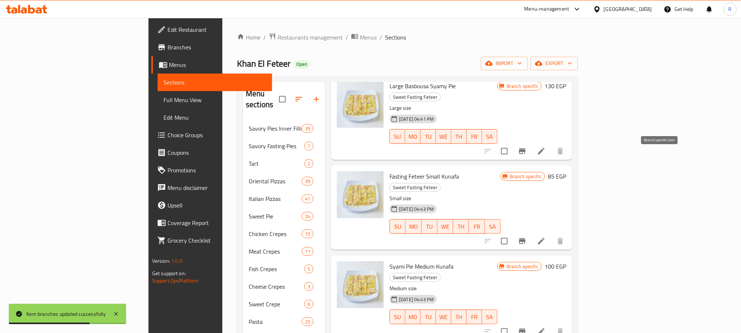
click at [527, 155] on icon "Branch-specific-item" at bounding box center [522, 151] width 9 height 9
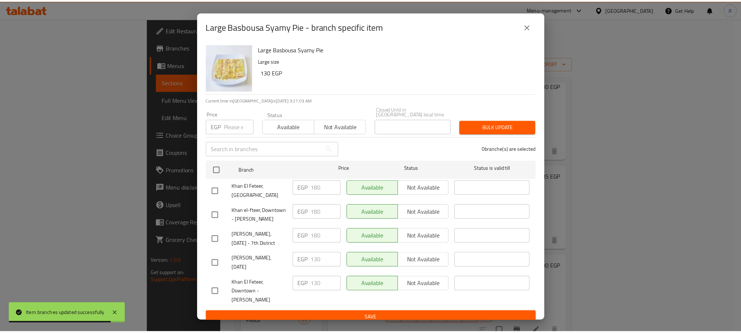
scroll to position [21, 0]
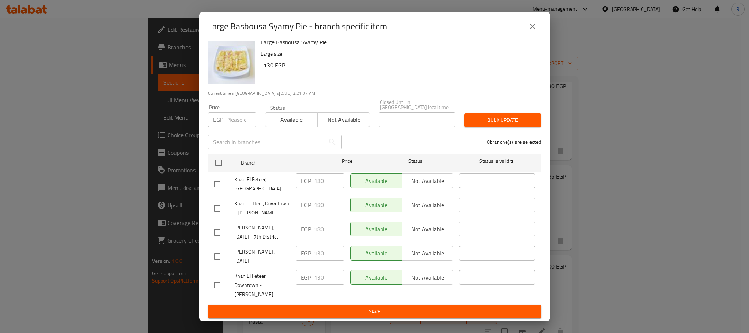
click at [529, 24] on icon "close" at bounding box center [533, 26] width 9 height 9
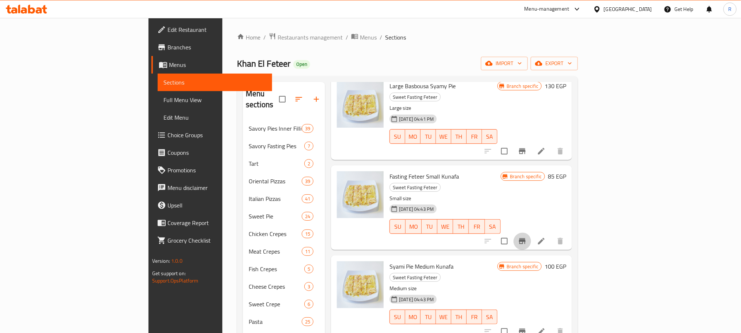
click at [527, 237] on icon "Branch-specific-item" at bounding box center [522, 241] width 9 height 9
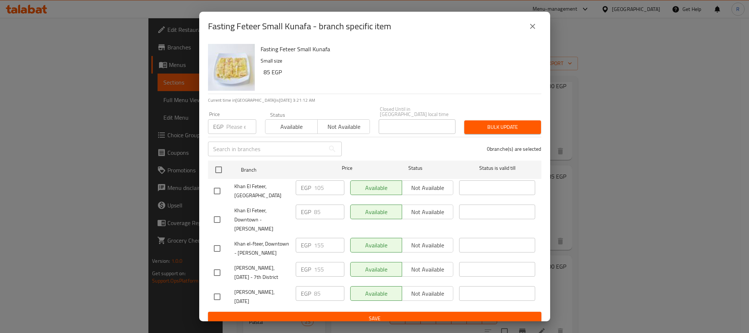
click at [533, 22] on icon "close" at bounding box center [533, 26] width 9 height 9
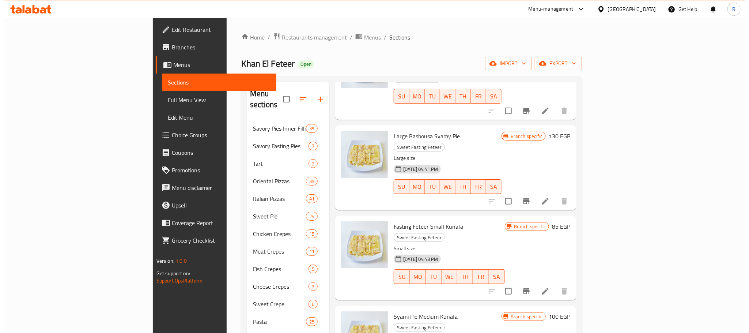
scroll to position [988, 0]
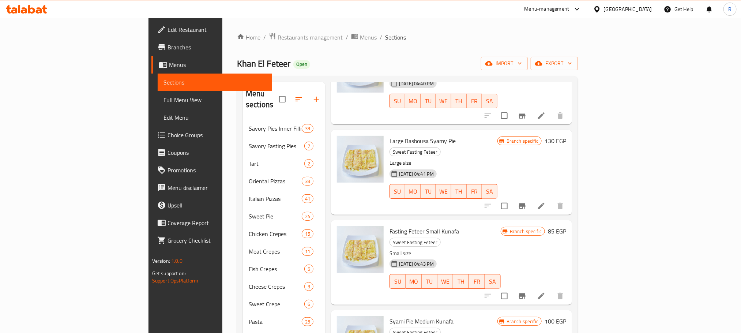
click at [527, 210] on icon "Branch-specific-item" at bounding box center [522, 206] width 9 height 9
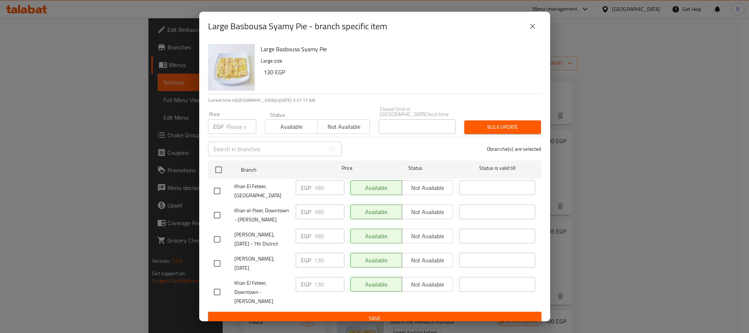
click at [215, 217] on input "checkbox" at bounding box center [217, 214] width 15 height 15
checkbox input "true"
click at [215, 247] on input "checkbox" at bounding box center [217, 239] width 15 height 15
checkbox input "true"
drag, startPoint x: 317, startPoint y: 213, endPoint x: 329, endPoint y: 213, distance: 12.1
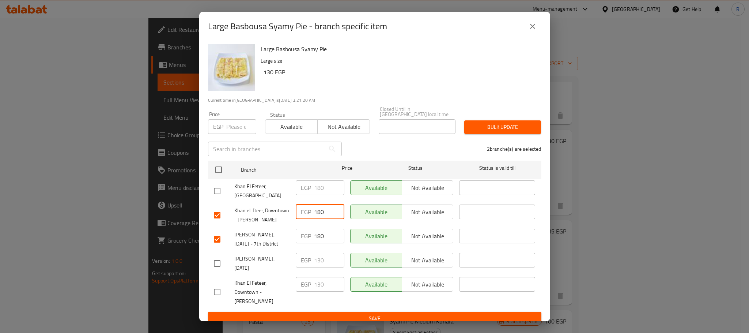
click at [329, 213] on input "180" at bounding box center [329, 211] width 30 height 15
type input "155"
drag, startPoint x: 319, startPoint y: 247, endPoint x: 331, endPoint y: 247, distance: 12.1
click at [331, 243] on input "180" at bounding box center [329, 236] width 30 height 15
type input "155"
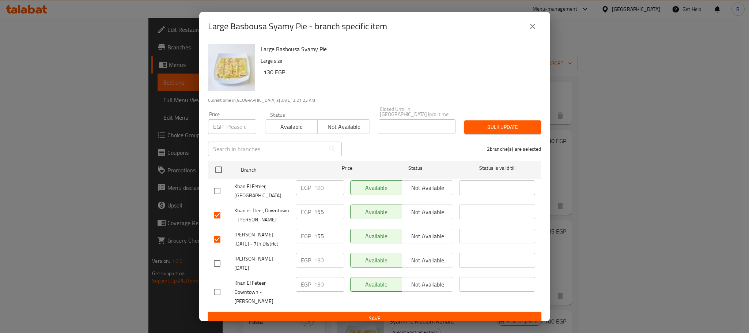
click at [339, 261] on div "EGP 130 ​" at bounding box center [320, 263] width 54 height 27
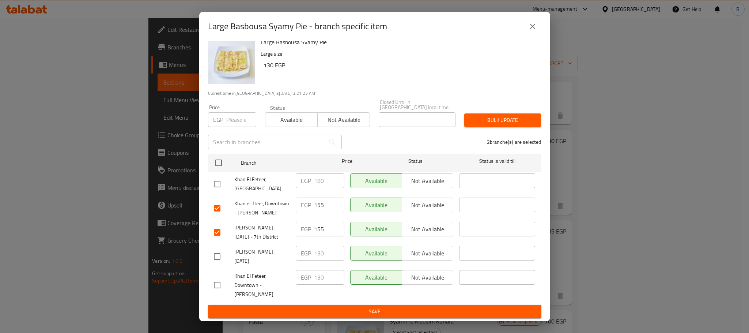
scroll to position [21, 0]
click at [339, 311] on span "Save" at bounding box center [375, 311] width 322 height 9
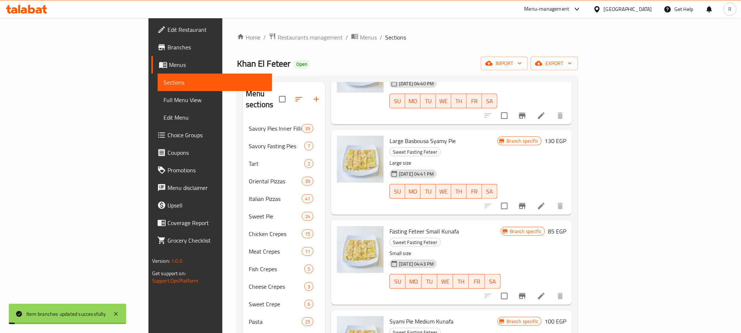
click at [526, 119] on icon "Branch-specific-item" at bounding box center [522, 116] width 7 height 6
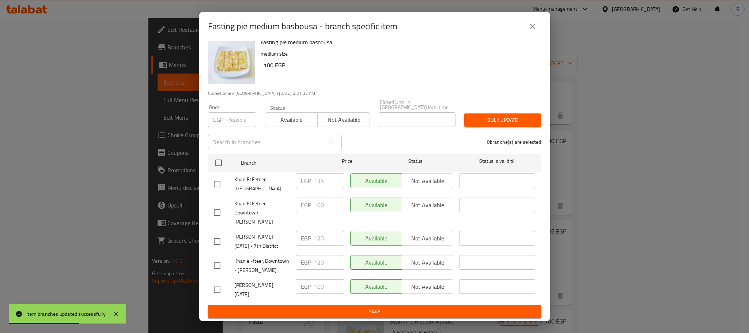
click at [541, 21] on div "Fasting pie medium basbousa - branch specific item" at bounding box center [375, 27] width 334 height 18
click at [537, 25] on button "close" at bounding box center [533, 27] width 18 height 18
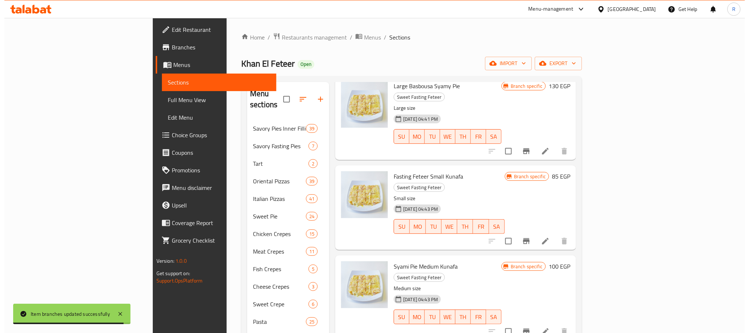
scroll to position [1097, 0]
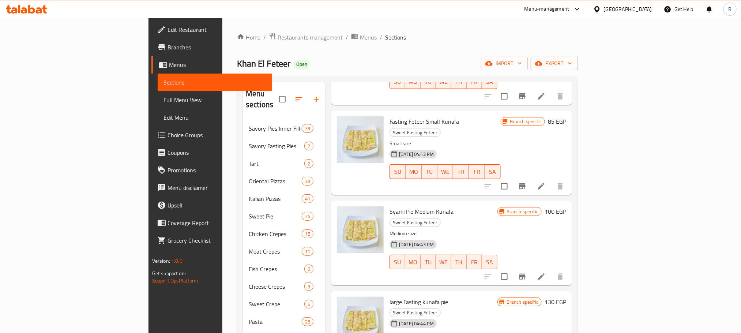
click at [531, 184] on button "Branch-specific-item" at bounding box center [523, 186] width 18 height 18
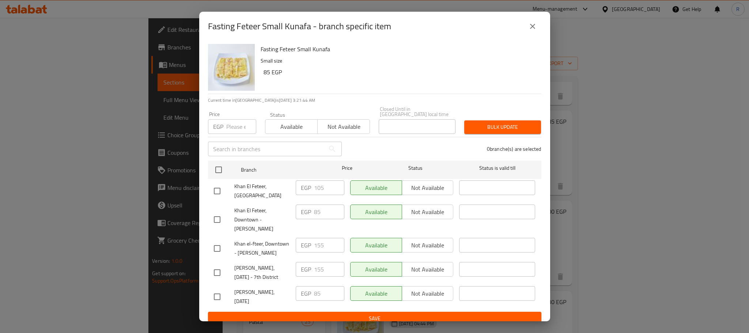
click at [218, 280] on input "checkbox" at bounding box center [217, 272] width 15 height 15
checkbox input "true"
click at [214, 255] on input "checkbox" at bounding box center [217, 248] width 15 height 15
checkbox input "true"
drag, startPoint x: 317, startPoint y: 243, endPoint x: 331, endPoint y: 243, distance: 13.5
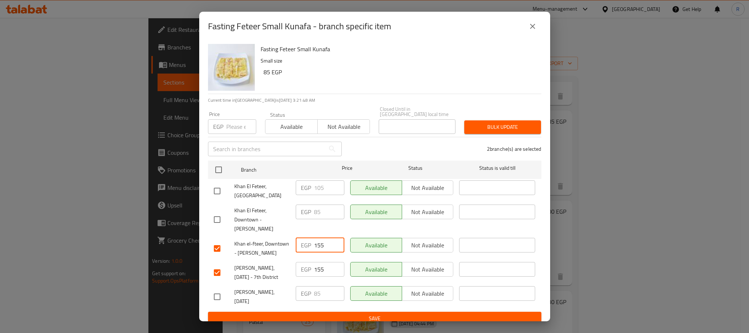
click at [331, 243] on input "155" at bounding box center [329, 245] width 30 height 15
type input "100"
click at [326, 277] on input "155" at bounding box center [329, 269] width 30 height 15
type input "100"
click at [348, 262] on div "Available Not available" at bounding box center [401, 248] width 109 height 27
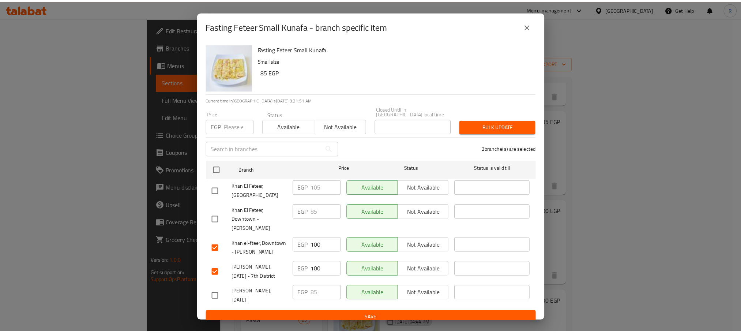
scroll to position [21, 0]
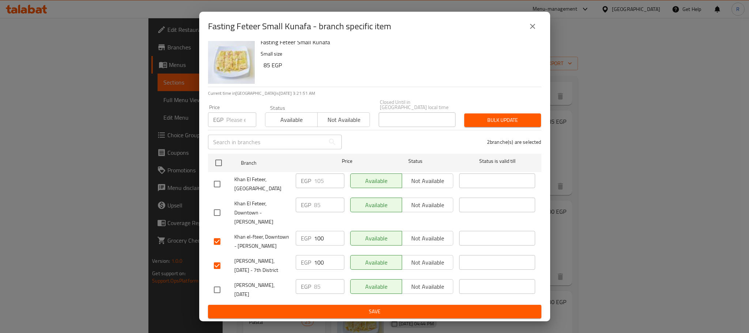
click at [339, 308] on span "Save" at bounding box center [375, 311] width 322 height 9
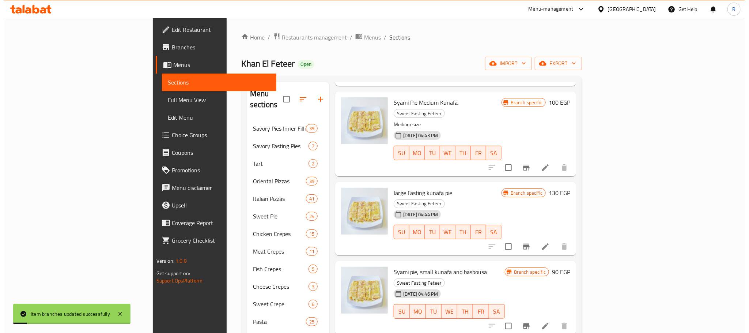
scroll to position [1207, 0]
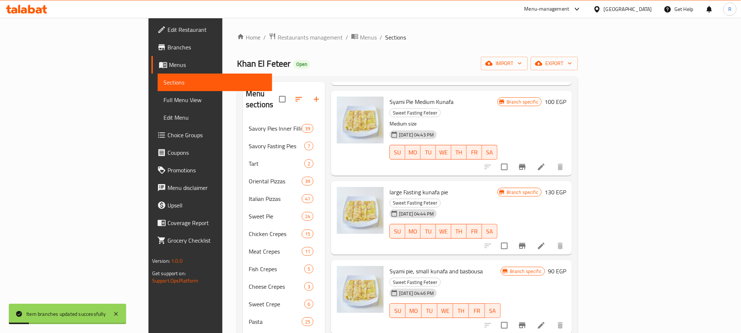
click at [527, 162] on icon "Branch-specific-item" at bounding box center [522, 166] width 9 height 9
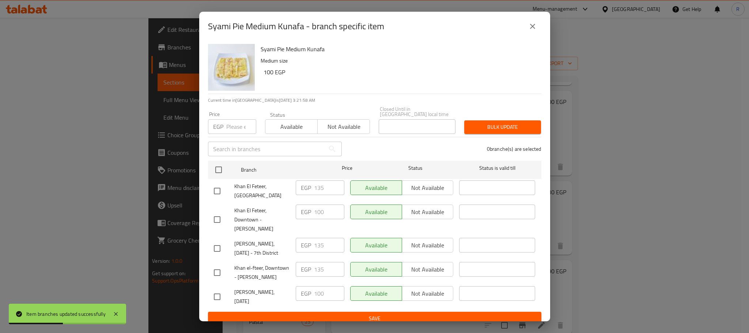
click at [223, 279] on input "checkbox" at bounding box center [217, 272] width 15 height 15
checkbox input "true"
click at [217, 255] on input "checkbox" at bounding box center [217, 248] width 15 height 15
checkbox input "true"
drag, startPoint x: 317, startPoint y: 245, endPoint x: 332, endPoint y: 245, distance: 15.4
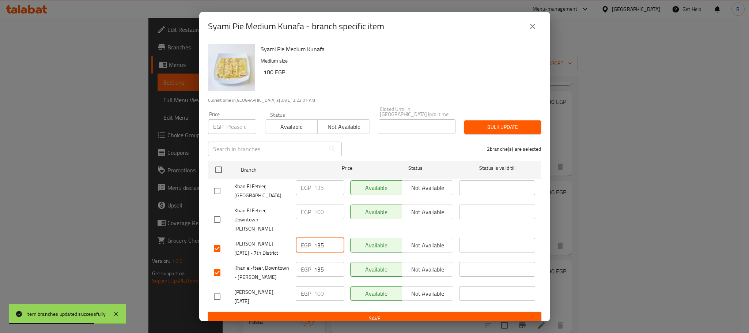
click at [332, 245] on input "135" at bounding box center [329, 245] width 30 height 15
type input "120"
drag, startPoint x: 316, startPoint y: 273, endPoint x: 332, endPoint y: 268, distance: 16.7
click at [327, 272] on input "135" at bounding box center [329, 269] width 30 height 15
type input "120"
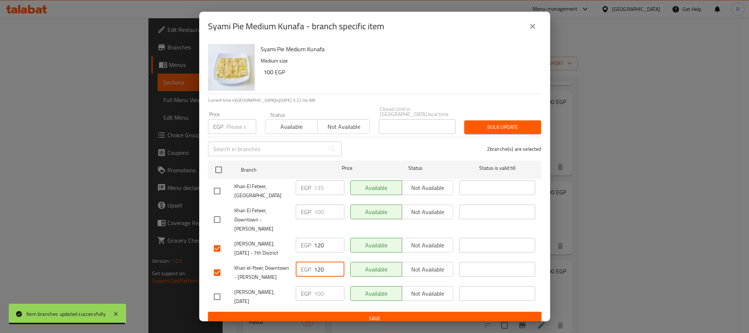
click at [335, 283] on div "EGP 120 ​" at bounding box center [320, 272] width 54 height 27
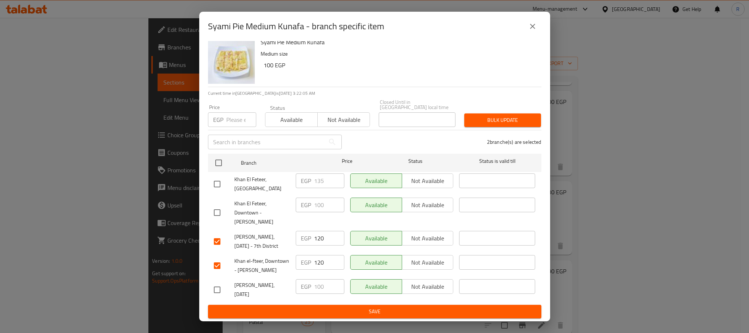
scroll to position [21, 0]
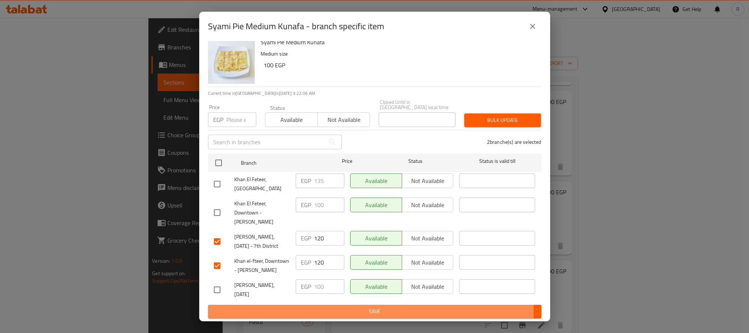
click at [334, 311] on span "Save" at bounding box center [375, 311] width 322 height 9
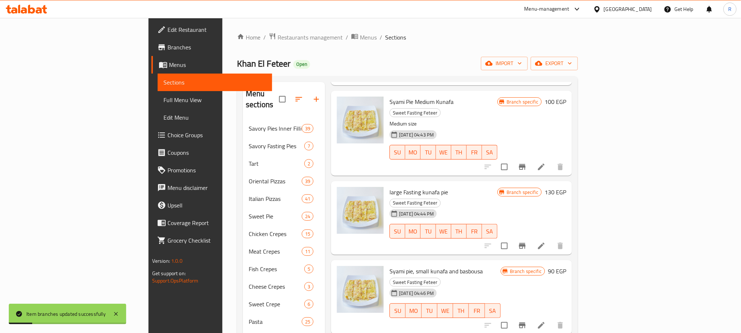
click at [526, 243] on icon "Branch-specific-item" at bounding box center [522, 246] width 7 height 6
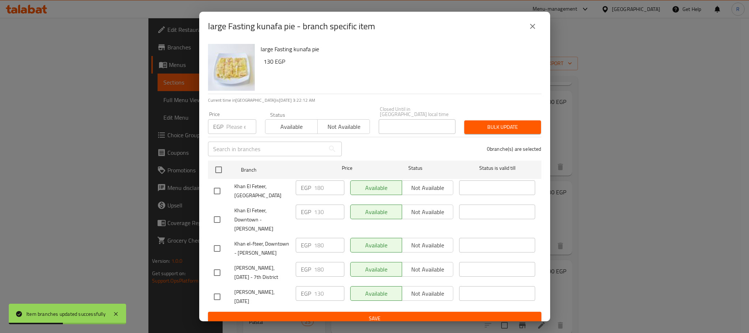
click at [221, 252] on input "checkbox" at bounding box center [217, 248] width 15 height 15
checkbox input "true"
click at [221, 278] on input "checkbox" at bounding box center [217, 272] width 15 height 15
checkbox input "true"
drag, startPoint x: 316, startPoint y: 279, endPoint x: 342, endPoint y: 282, distance: 25.4
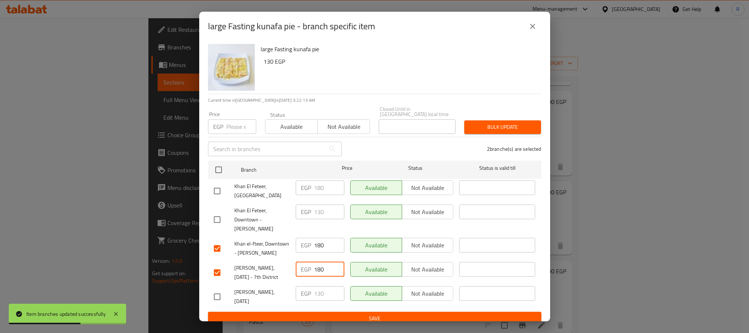
click at [342, 282] on div "EGP 180 ​" at bounding box center [320, 272] width 54 height 27
type input "155"
drag, startPoint x: 319, startPoint y: 247, endPoint x: 331, endPoint y: 248, distance: 12.1
click at [331, 248] on input "180" at bounding box center [329, 245] width 30 height 15
type input "155"
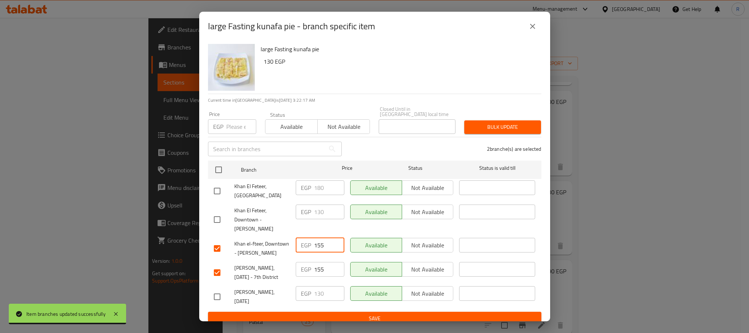
click at [363, 230] on div "Available Not available" at bounding box center [401, 220] width 109 height 36
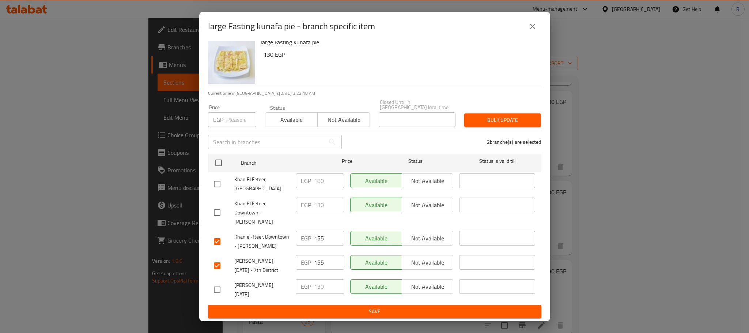
click at [337, 310] on span "Save" at bounding box center [375, 311] width 322 height 9
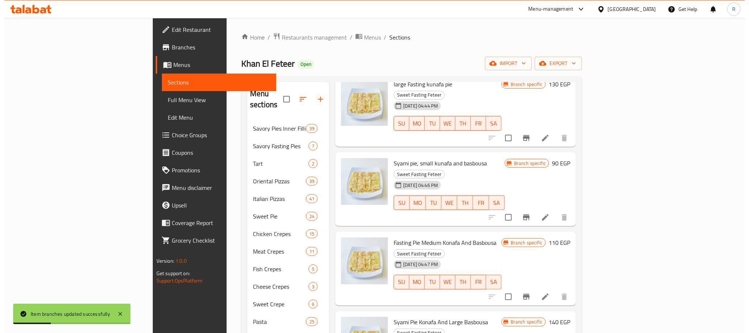
scroll to position [1317, 0]
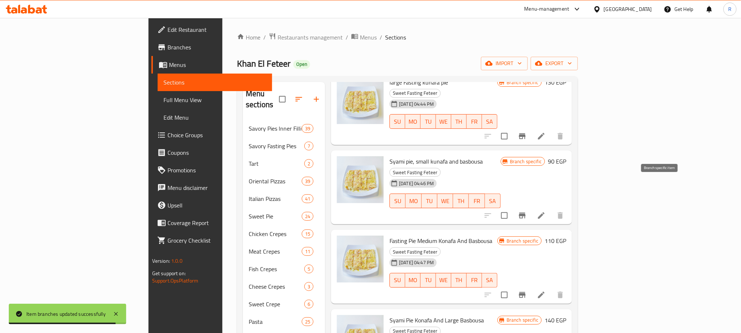
click at [527, 211] on icon "Branch-specific-item" at bounding box center [522, 215] width 9 height 9
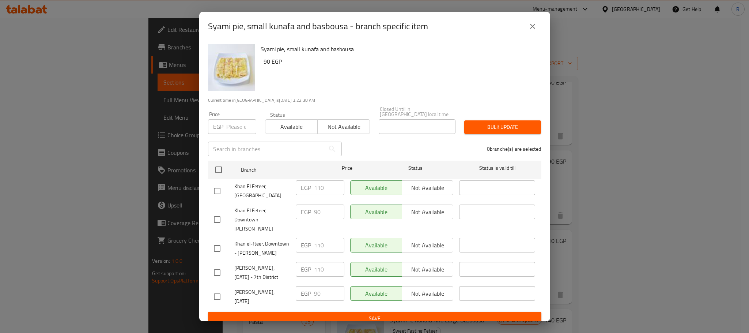
click at [219, 255] on input "checkbox" at bounding box center [217, 248] width 15 height 15
checkbox input "true"
click at [220, 280] on input "checkbox" at bounding box center [217, 272] width 15 height 15
checkbox input "true"
drag, startPoint x: 317, startPoint y: 281, endPoint x: 336, endPoint y: 281, distance: 18.3
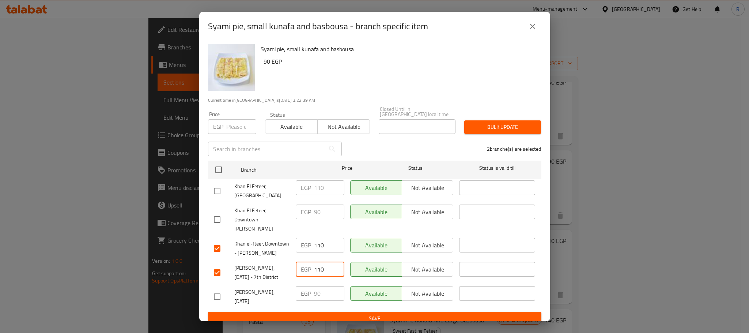
click at [336, 277] on input "110" at bounding box center [329, 269] width 30 height 15
type input "105"
drag, startPoint x: 320, startPoint y: 248, endPoint x: 332, endPoint y: 249, distance: 12.1
click at [332, 249] on input "110" at bounding box center [329, 245] width 30 height 15
type input "105"
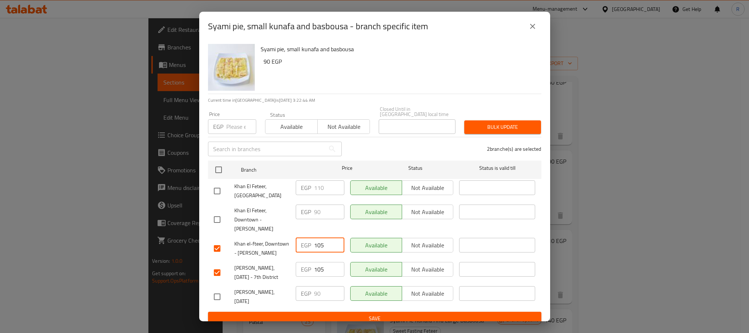
click at [350, 230] on div "Available Not available" at bounding box center [401, 220] width 109 height 36
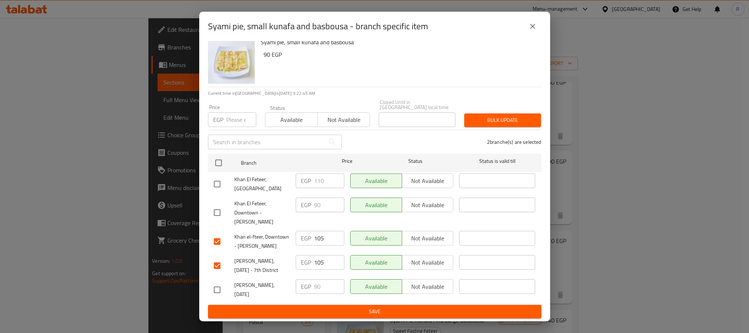
click at [335, 307] on span "Save" at bounding box center [375, 311] width 322 height 9
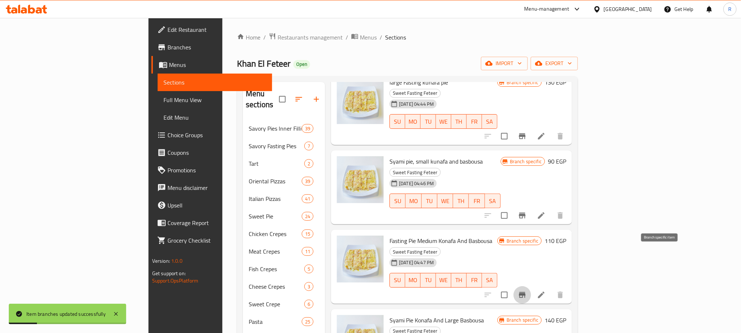
click at [526, 292] on icon "Branch-specific-item" at bounding box center [522, 295] width 7 height 6
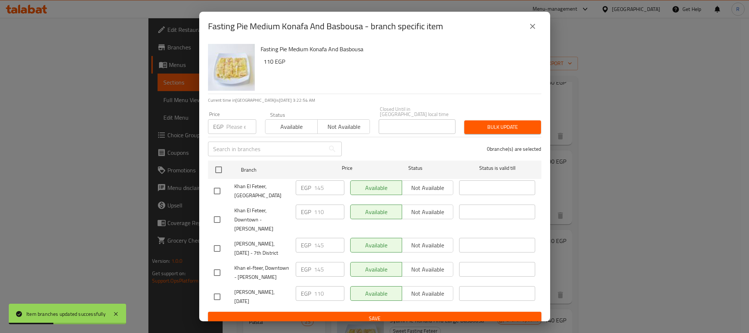
click at [217, 279] on input "checkbox" at bounding box center [217, 272] width 15 height 15
checkbox input "true"
click at [221, 247] on input "checkbox" at bounding box center [217, 248] width 15 height 15
checkbox input "true"
drag, startPoint x: 316, startPoint y: 250, endPoint x: 331, endPoint y: 250, distance: 14.6
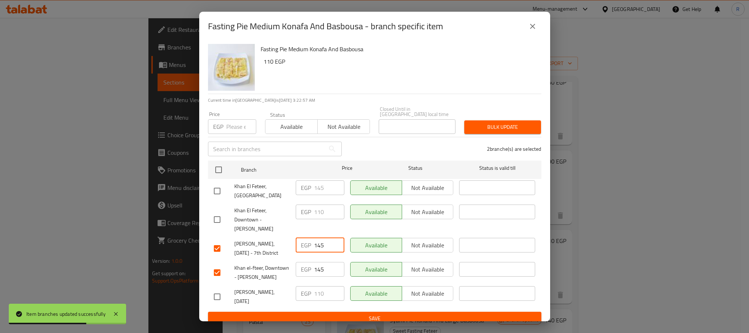
click at [331, 250] on input "145" at bounding box center [329, 245] width 30 height 15
type input "130"
drag, startPoint x: 317, startPoint y: 269, endPoint x: 326, endPoint y: 269, distance: 9.1
click at [326, 269] on input "145" at bounding box center [329, 269] width 30 height 15
type input "130"
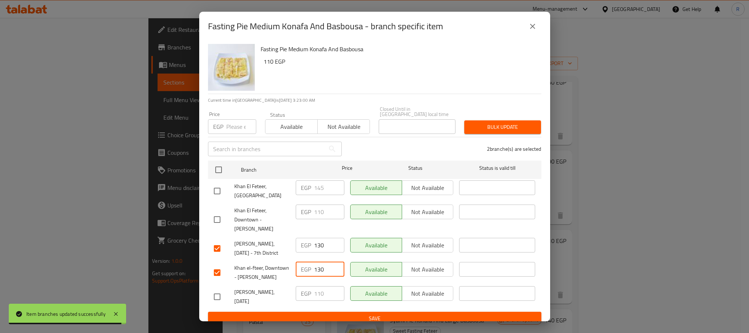
click at [335, 286] on div "EGP 130 ​" at bounding box center [320, 272] width 54 height 27
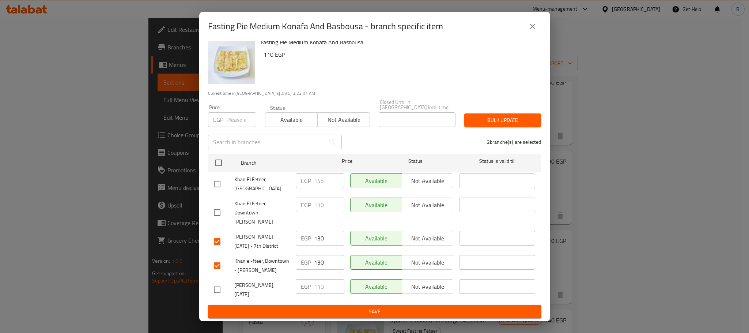
click at [355, 313] on span "Save" at bounding box center [375, 311] width 322 height 9
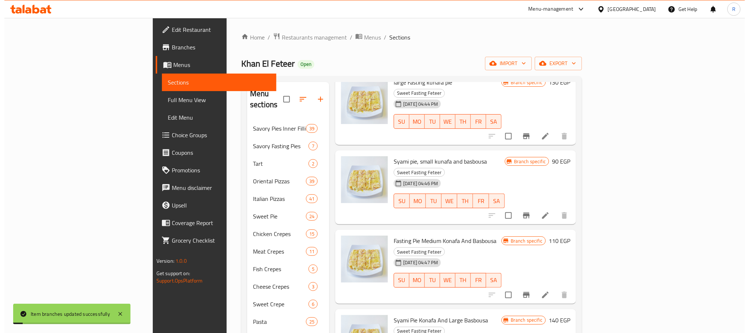
scroll to position [1426, 0]
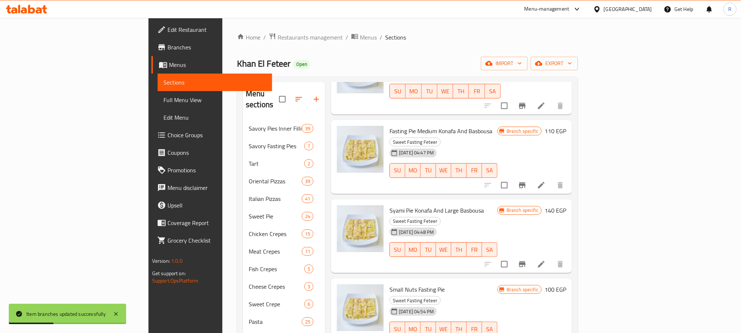
click at [527, 260] on icon "Branch-specific-item" at bounding box center [522, 264] width 9 height 9
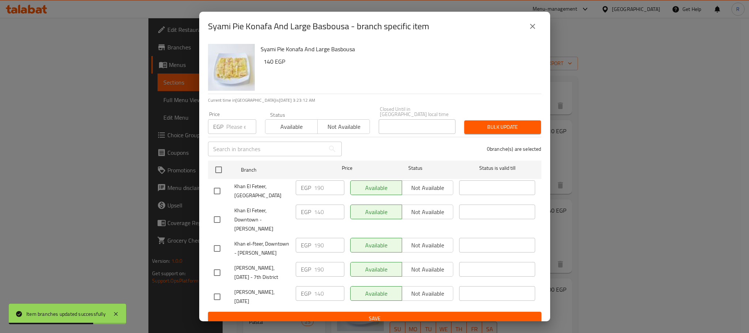
click at [219, 252] on input "checkbox" at bounding box center [217, 248] width 15 height 15
checkbox input "true"
click at [222, 280] on input "checkbox" at bounding box center [217, 272] width 15 height 15
checkbox input "true"
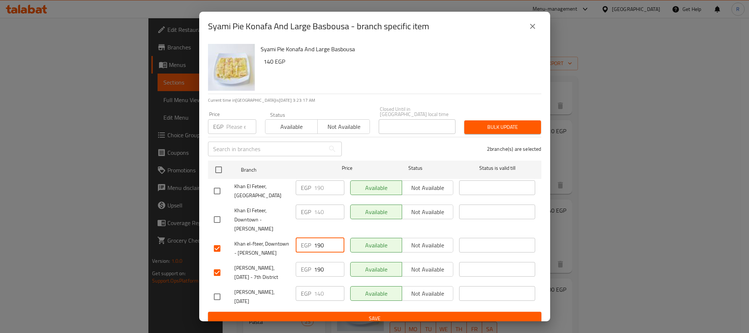
drag, startPoint x: 316, startPoint y: 247, endPoint x: 328, endPoint y: 247, distance: 12.4
click at [328, 247] on input "190" at bounding box center [329, 245] width 30 height 15
type input "165"
drag, startPoint x: 316, startPoint y: 281, endPoint x: 323, endPoint y: 283, distance: 6.9
click at [323, 277] on input "190" at bounding box center [329, 269] width 30 height 15
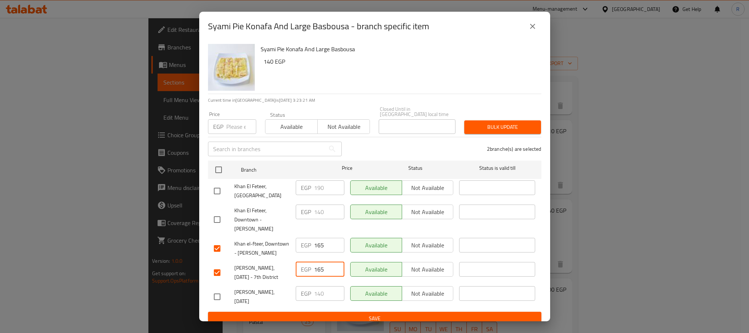
type input "165"
click at [348, 259] on div "Available Not available" at bounding box center [401, 248] width 109 height 27
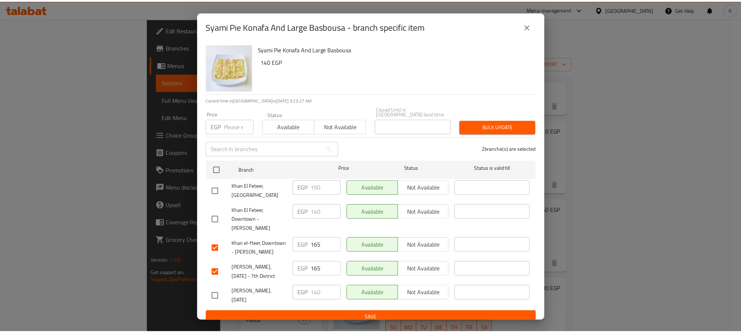
scroll to position [21, 0]
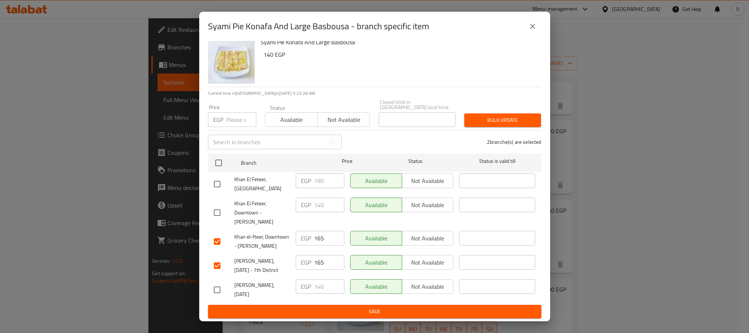
click at [352, 310] on span "Save" at bounding box center [375, 311] width 322 height 9
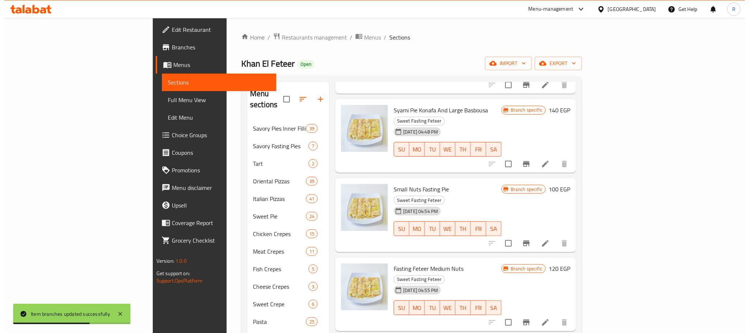
scroll to position [1536, 0]
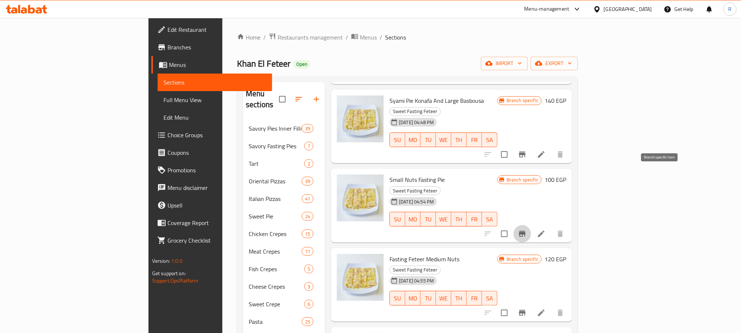
click at [527, 229] on icon "Branch-specific-item" at bounding box center [522, 233] width 9 height 9
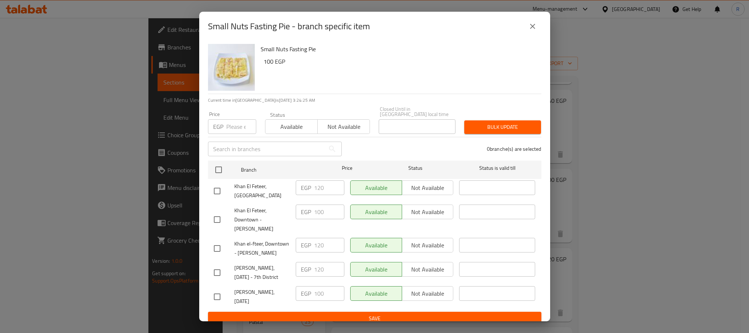
click at [220, 255] on input "checkbox" at bounding box center [217, 248] width 15 height 15
checkbox input "true"
click at [218, 280] on input "checkbox" at bounding box center [217, 272] width 15 height 15
checkbox input "true"
drag, startPoint x: 316, startPoint y: 247, endPoint x: 338, endPoint y: 247, distance: 21.9
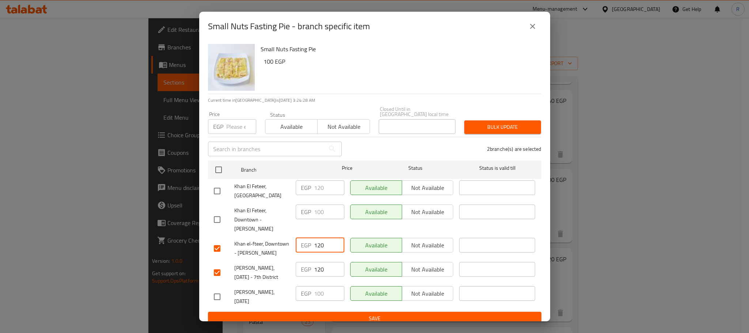
click at [338, 247] on input "120" at bounding box center [329, 245] width 30 height 15
type input "115"
drag, startPoint x: 316, startPoint y: 281, endPoint x: 328, endPoint y: 281, distance: 12.1
click at [328, 277] on input "120" at bounding box center [329, 269] width 30 height 15
type input "115"
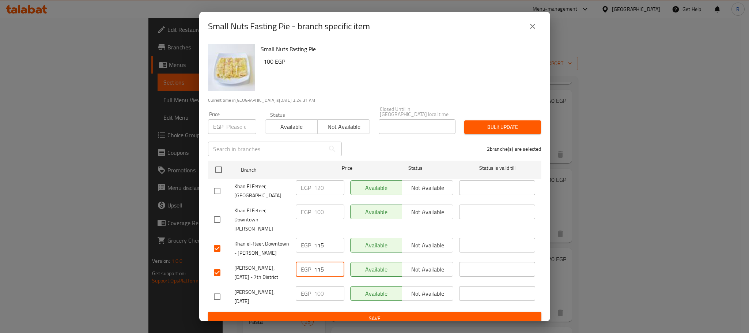
click at [347, 262] on div "Available Not available" at bounding box center [401, 248] width 109 height 27
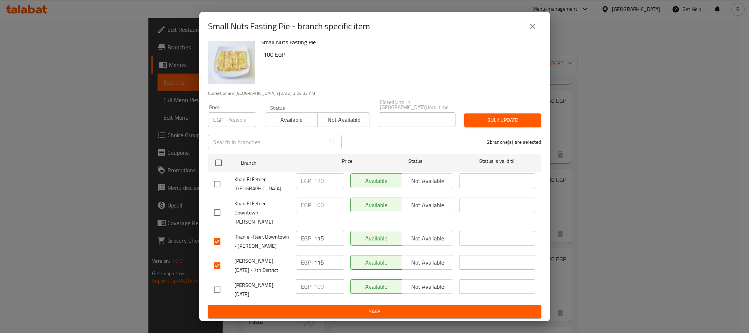
click at [349, 311] on span "Save" at bounding box center [375, 311] width 322 height 9
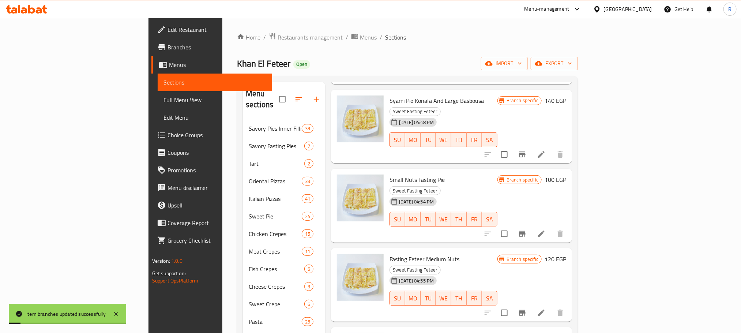
click at [569, 304] on div at bounding box center [524, 313] width 90 height 18
click at [526, 310] on icon "Branch-specific-item" at bounding box center [522, 313] width 7 height 6
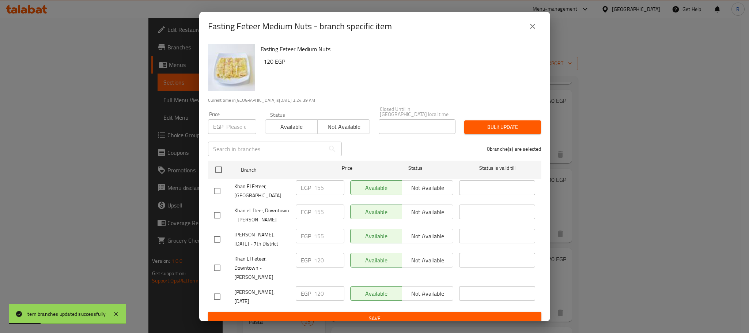
click at [219, 218] on input "checkbox" at bounding box center [217, 214] width 15 height 15
checkbox input "true"
click at [218, 247] on input "checkbox" at bounding box center [217, 239] width 15 height 15
checkbox input "true"
drag, startPoint x: 315, startPoint y: 214, endPoint x: 327, endPoint y: 214, distance: 12.4
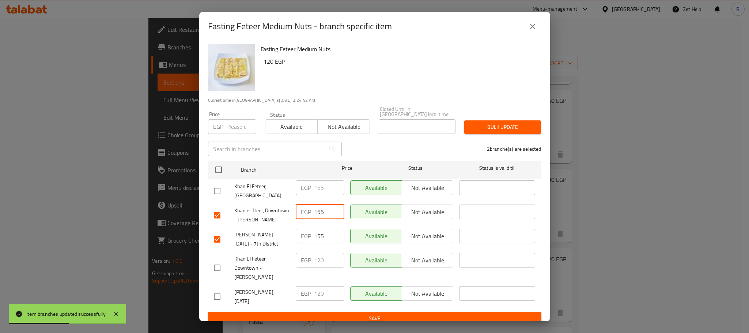
click at [327, 214] on input "155" at bounding box center [329, 211] width 30 height 15
type input "140"
drag, startPoint x: 317, startPoint y: 244, endPoint x: 327, endPoint y: 244, distance: 10.2
click at [327, 243] on input "155" at bounding box center [329, 236] width 30 height 15
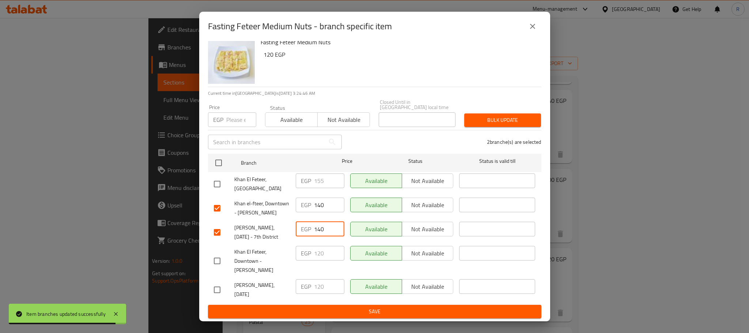
type input "140"
click at [340, 315] on span "Save" at bounding box center [375, 311] width 322 height 9
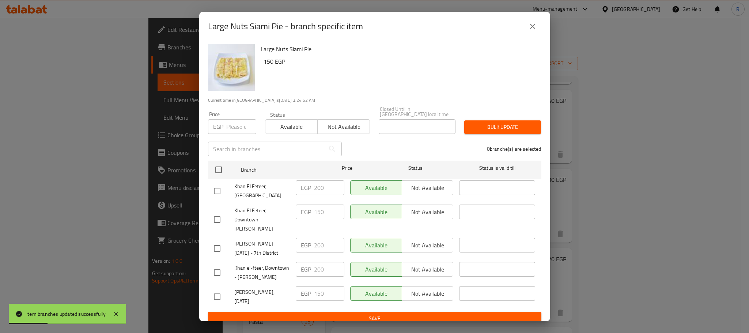
click at [216, 279] on input "checkbox" at bounding box center [217, 272] width 15 height 15
checkbox input "true"
click at [211, 246] on input "checkbox" at bounding box center [217, 248] width 15 height 15
checkbox input "true"
click at [317, 247] on input "200" at bounding box center [329, 245] width 30 height 15
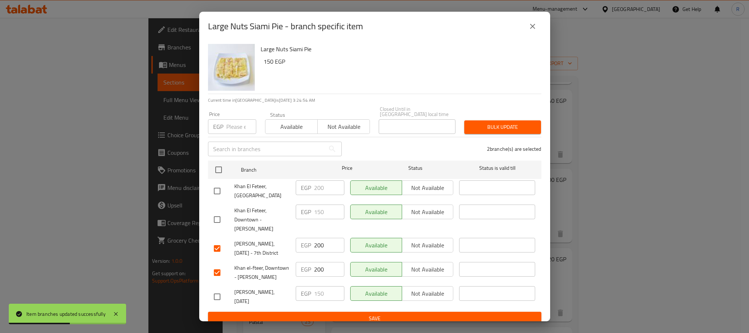
click at [317, 247] on input "200" at bounding box center [329, 245] width 30 height 15
click at [317, 251] on input "175" at bounding box center [329, 245] width 30 height 15
type input "175"
click at [315, 276] on input "200" at bounding box center [329, 269] width 30 height 15
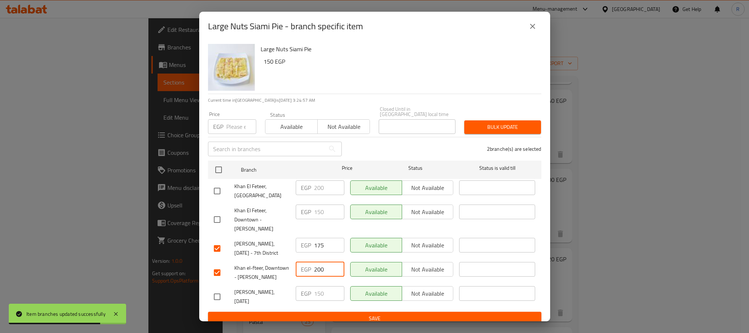
click at [315, 276] on input "200" at bounding box center [329, 269] width 30 height 15
paste input "175"
type input "175"
click at [340, 286] on div "EGP 175 ​" at bounding box center [320, 272] width 54 height 27
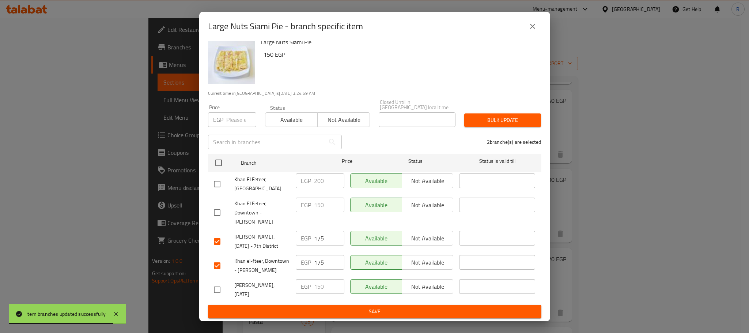
click at [337, 314] on span "Save" at bounding box center [375, 311] width 322 height 9
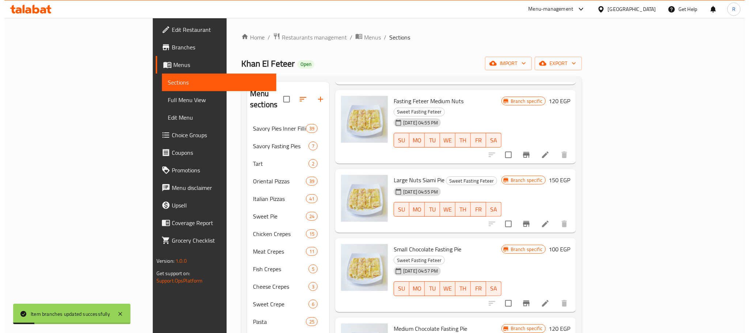
scroll to position [1756, 0]
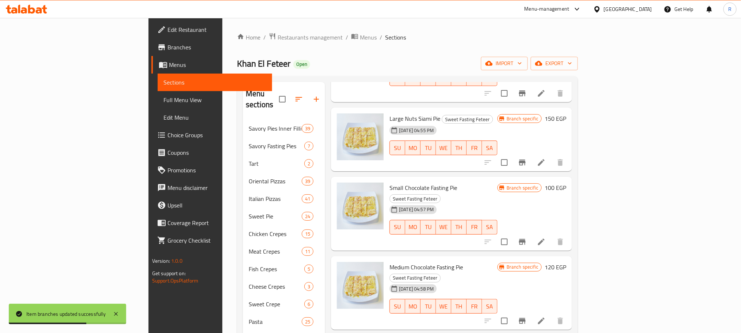
click at [526, 239] on icon "Branch-specific-item" at bounding box center [522, 242] width 7 height 6
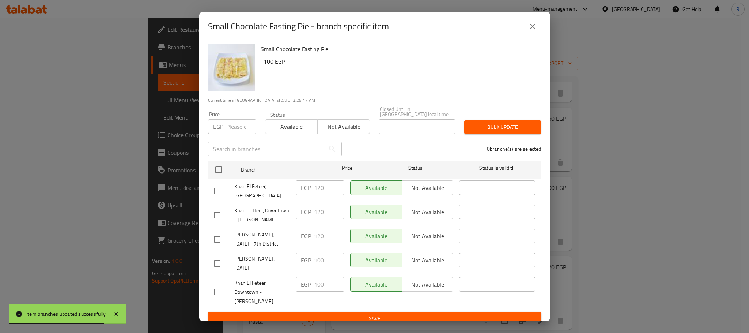
drag, startPoint x: 214, startPoint y: 215, endPoint x: 219, endPoint y: 223, distance: 9.2
click at [215, 214] on input "checkbox" at bounding box center [217, 214] width 15 height 15
checkbox input "true"
click at [219, 247] on input "checkbox" at bounding box center [217, 239] width 15 height 15
checkbox input "true"
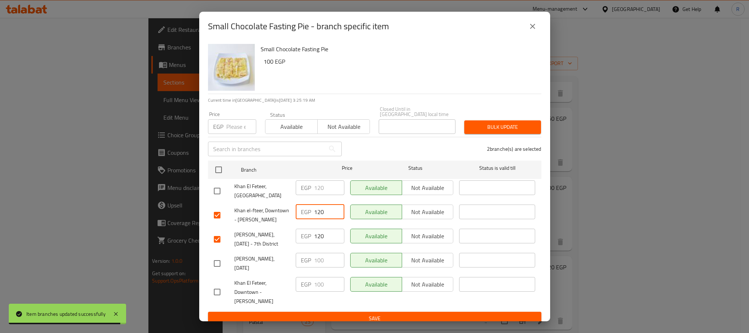
drag, startPoint x: 319, startPoint y: 213, endPoint x: 335, endPoint y: 213, distance: 15.7
click at [334, 213] on input "120" at bounding box center [329, 211] width 30 height 15
type input "115"
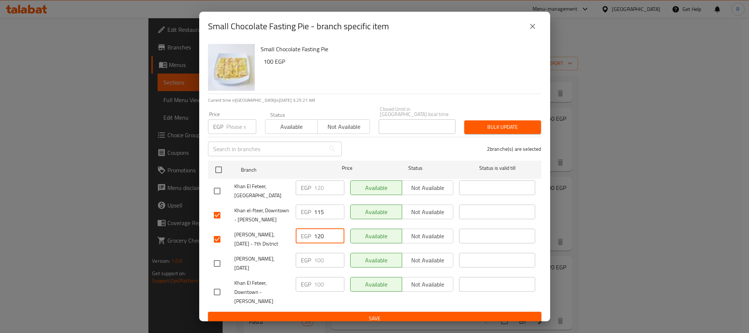
drag, startPoint x: 316, startPoint y: 245, endPoint x: 331, endPoint y: 245, distance: 14.3
click at [330, 243] on input "120" at bounding box center [329, 236] width 30 height 15
type input "115"
click at [347, 229] on div "Available Not available" at bounding box center [401, 215] width 109 height 27
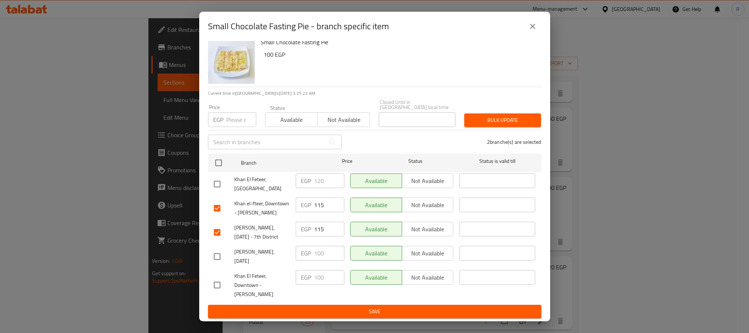
click at [345, 311] on span "Save" at bounding box center [375, 311] width 322 height 9
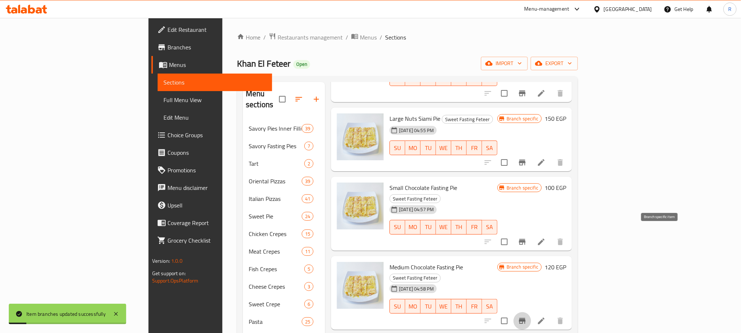
click at [527, 316] on icon "Branch-specific-item" at bounding box center [522, 320] width 9 height 9
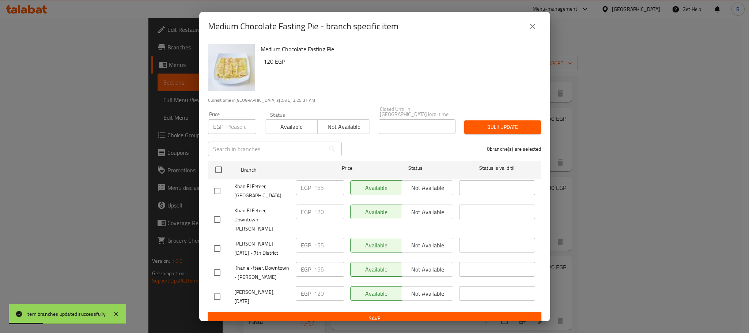
click at [219, 275] on input "checkbox" at bounding box center [217, 272] width 15 height 15
checkbox input "true"
click at [219, 242] on input "checkbox" at bounding box center [217, 248] width 15 height 15
checkbox input "true"
drag, startPoint x: 316, startPoint y: 246, endPoint x: 340, endPoint y: 245, distance: 24.2
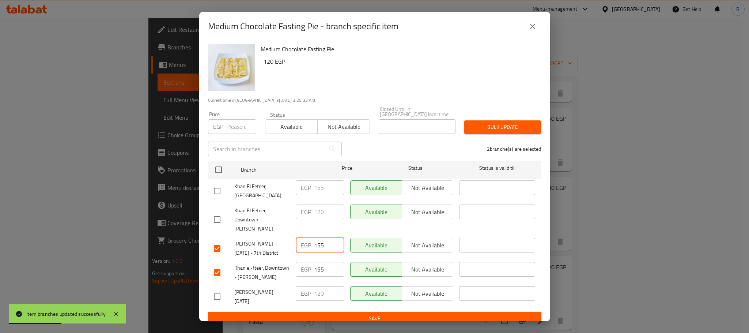
click at [338, 246] on input "155" at bounding box center [329, 245] width 30 height 15
type input "140"
drag, startPoint x: 318, startPoint y: 269, endPoint x: 329, endPoint y: 269, distance: 11.0
click at [327, 269] on input "155" at bounding box center [329, 269] width 30 height 15
type input "140"
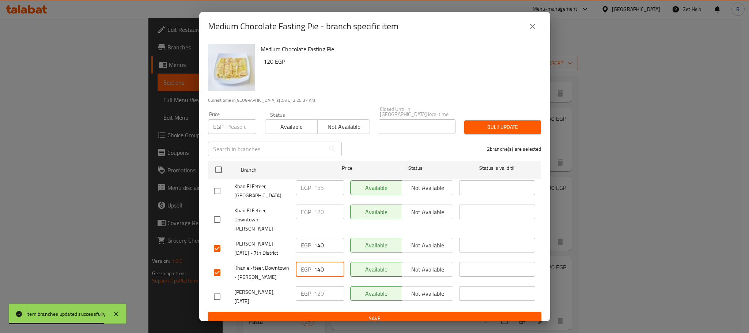
click at [349, 224] on div "Available Not available" at bounding box center [401, 220] width 109 height 36
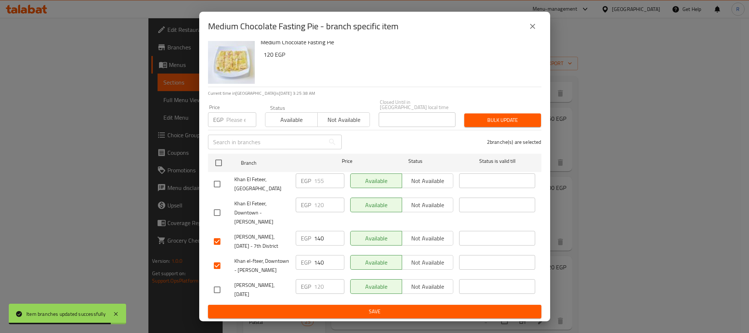
click at [355, 316] on button "Save" at bounding box center [375, 312] width 334 height 14
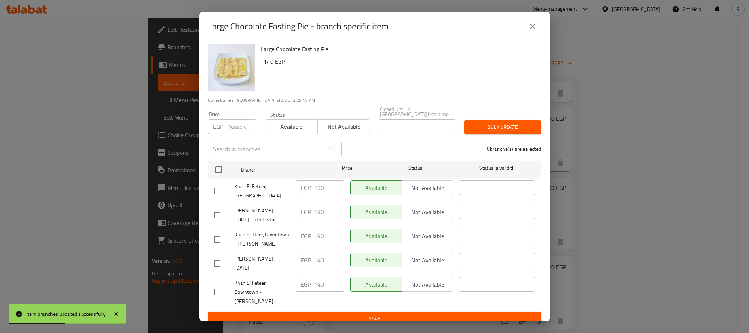
drag, startPoint x: 212, startPoint y: 244, endPoint x: 218, endPoint y: 235, distance: 10.6
click at [213, 244] on input "checkbox" at bounding box center [217, 239] width 15 height 15
checkbox input "true"
click at [218, 211] on input "checkbox" at bounding box center [217, 214] width 15 height 15
checkbox input "true"
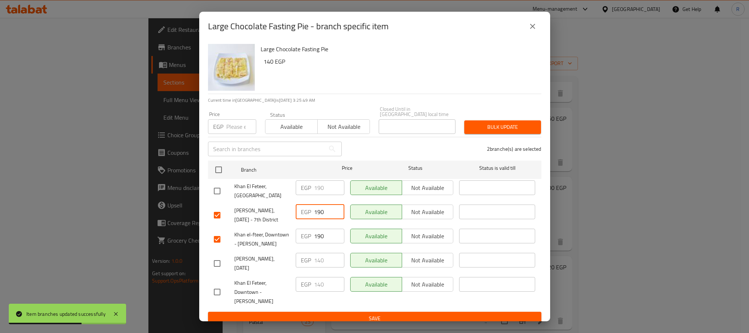
drag, startPoint x: 317, startPoint y: 211, endPoint x: 331, endPoint y: 211, distance: 13.9
click at [331, 211] on input "190" at bounding box center [329, 211] width 30 height 15
type input "160"
drag, startPoint x: 317, startPoint y: 237, endPoint x: 324, endPoint y: 237, distance: 6.6
click at [324, 237] on input "190" at bounding box center [329, 236] width 30 height 15
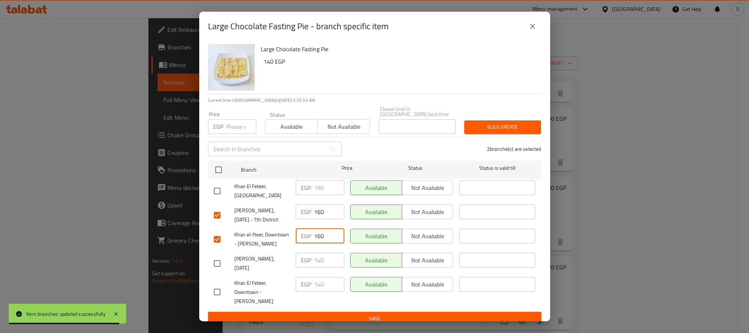
type input "160"
click at [339, 249] on div "EGP 160 ​" at bounding box center [320, 239] width 54 height 27
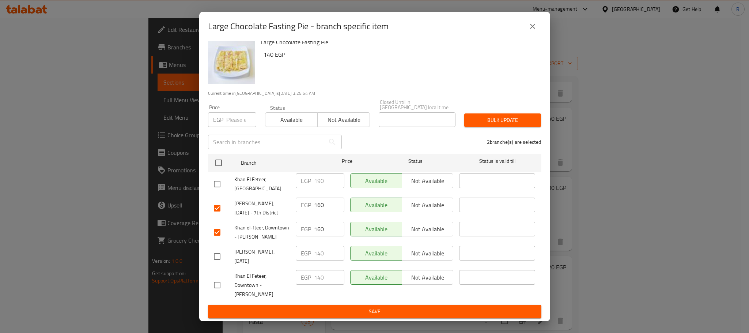
click at [335, 310] on span "Save" at bounding box center [375, 311] width 322 height 9
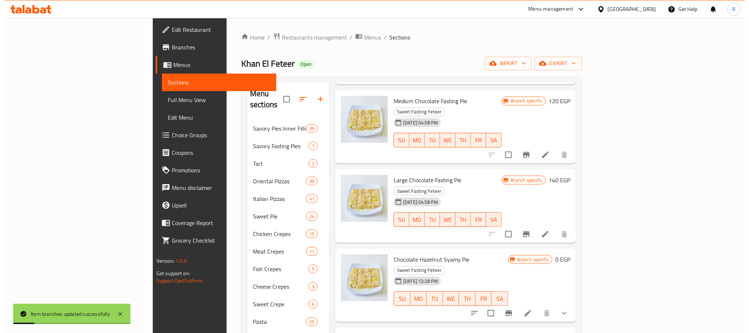
scroll to position [1922, 0]
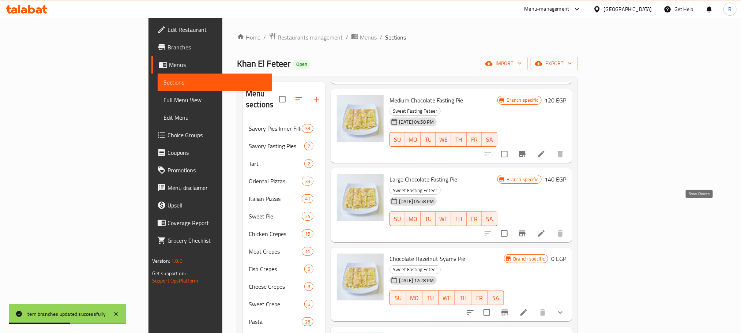
click at [565, 308] on icon "show more" at bounding box center [560, 312] width 9 height 9
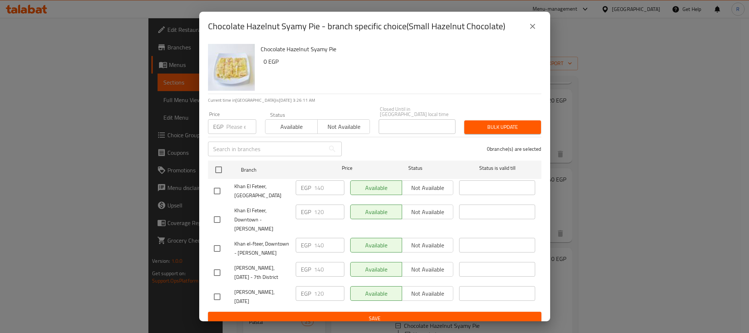
click at [219, 256] on input "checkbox" at bounding box center [217, 248] width 15 height 15
checkbox input "true"
click at [537, 29] on button "close" at bounding box center [533, 27] width 18 height 18
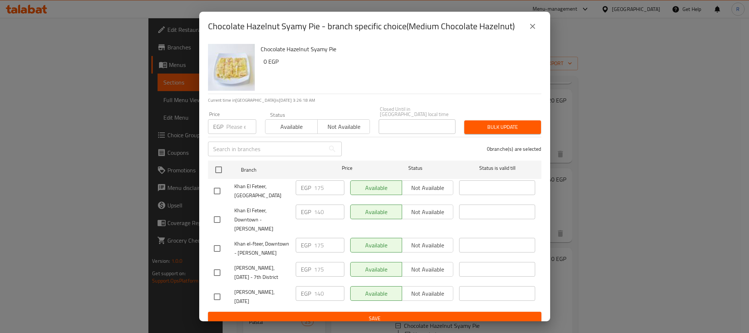
click at [220, 256] on input "checkbox" at bounding box center [217, 248] width 15 height 15
checkbox input "true"
click at [218, 280] on input "checkbox" at bounding box center [217, 272] width 15 height 15
checkbox input "true"
click at [320, 277] on input "175" at bounding box center [329, 269] width 30 height 15
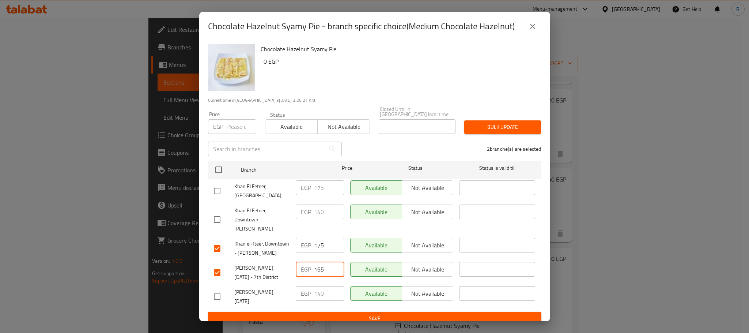
type input "165"
click at [317, 252] on input "175" at bounding box center [329, 245] width 30 height 15
click at [364, 151] on div "2 branche(s) are selected" at bounding box center [446, 149] width 200 height 26
click at [320, 252] on input "1675" at bounding box center [329, 245] width 30 height 15
type input "165"
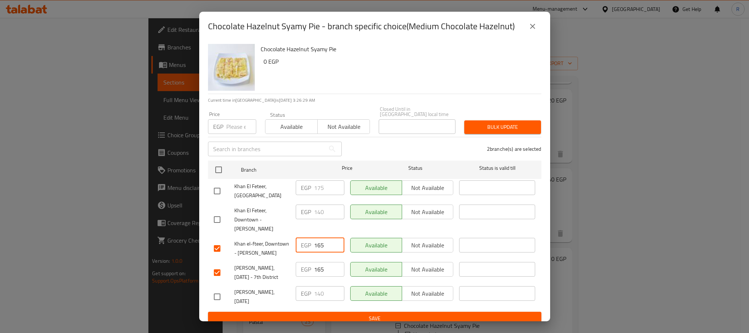
click at [414, 149] on div "2 branche(s) are selected" at bounding box center [446, 149] width 200 height 26
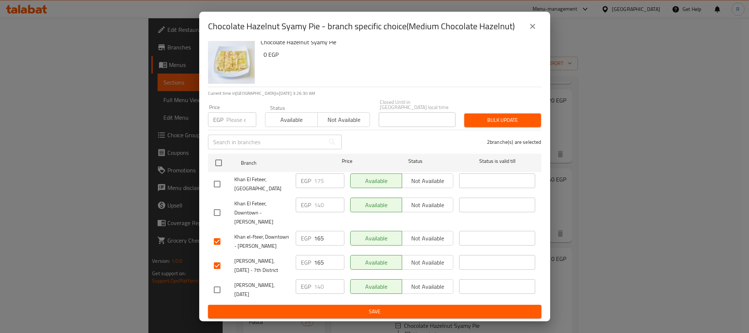
scroll to position [27, 0]
click at [352, 317] on button "Save" at bounding box center [375, 312] width 334 height 14
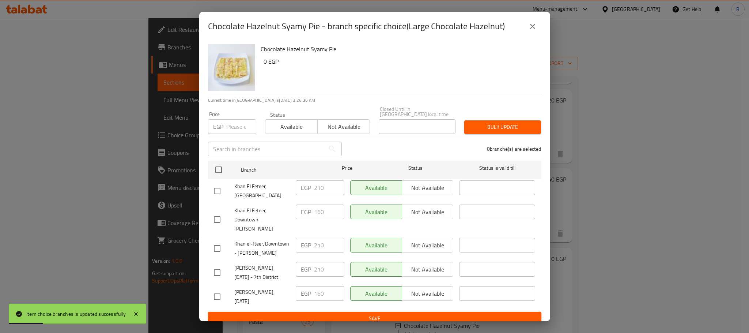
click at [215, 256] on input "checkbox" at bounding box center [217, 248] width 15 height 15
checkbox input "true"
click at [214, 280] on input "checkbox" at bounding box center [217, 272] width 15 height 15
checkbox input "true"
click at [320, 252] on input "210" at bounding box center [329, 245] width 30 height 15
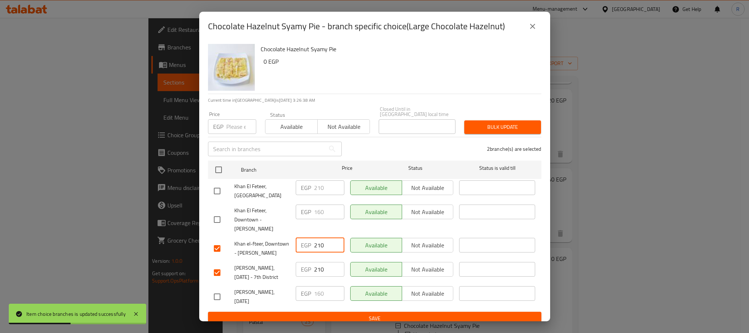
click at [320, 252] on input "210" at bounding box center [329, 245] width 30 height 15
type input "190"
click at [314, 277] on input "210" at bounding box center [329, 269] width 30 height 15
type input "190"
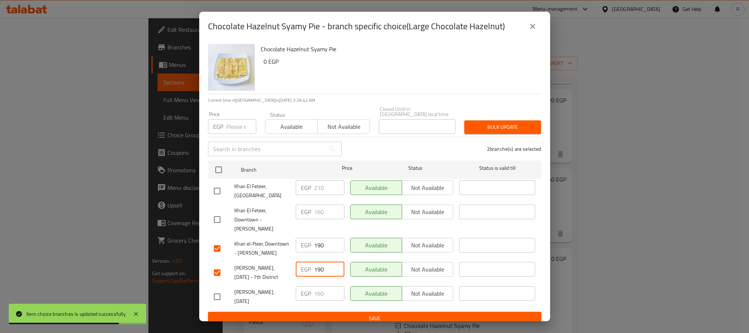
click at [348, 262] on div "Available Not available" at bounding box center [401, 248] width 109 height 27
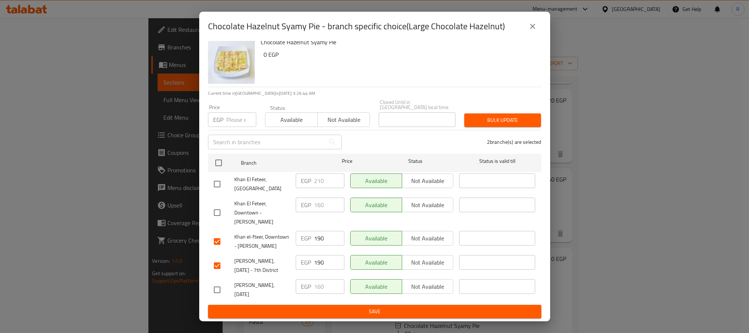
click at [352, 314] on span "Save" at bounding box center [375, 311] width 322 height 9
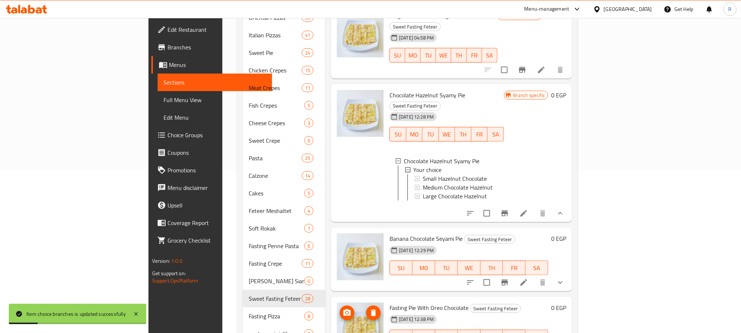
scroll to position [165, 0]
